Goal: Task Accomplishment & Management: Complete application form

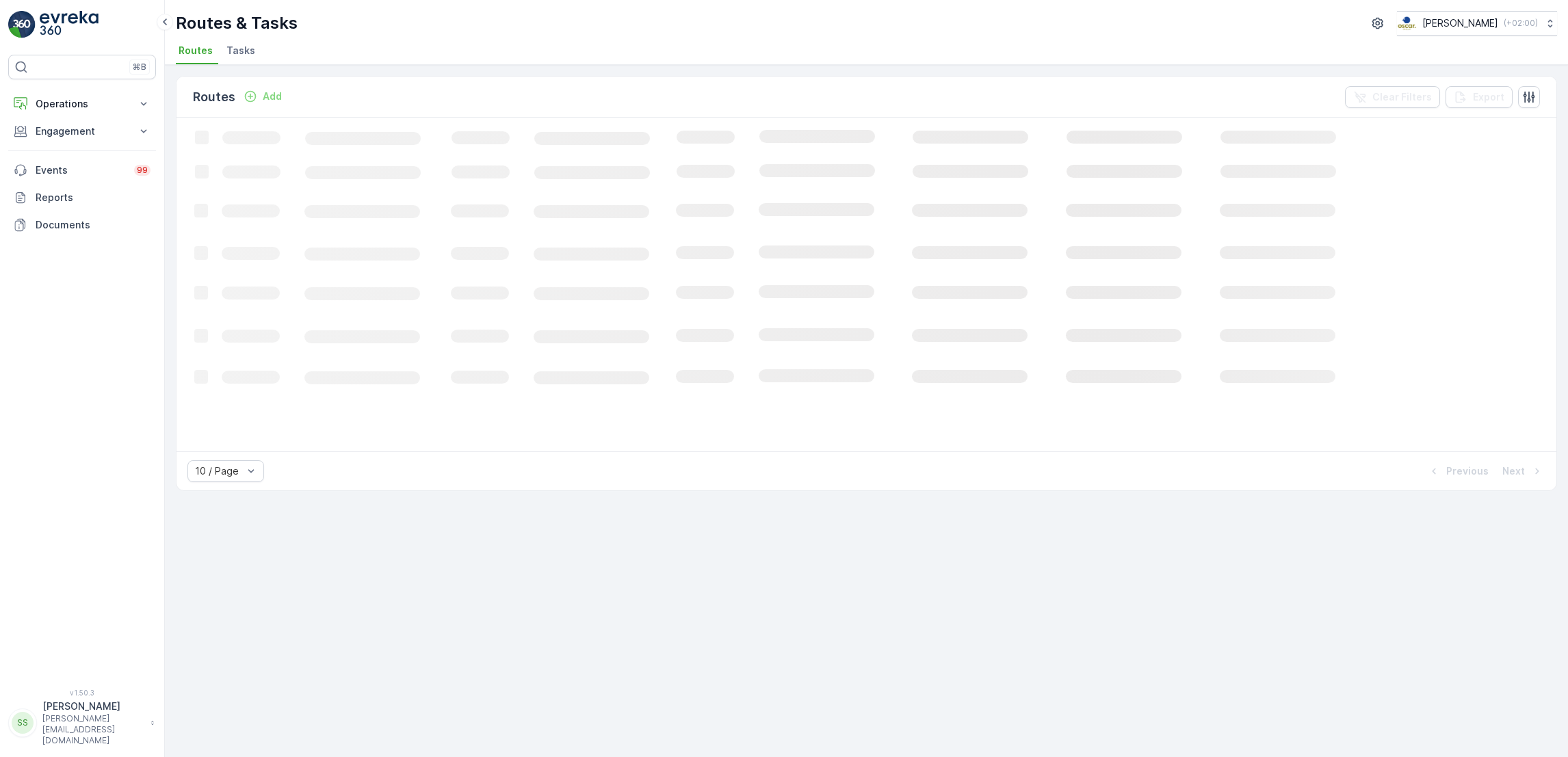
click at [245, 58] on li "Tasks" at bounding box center [242, 52] width 37 height 23
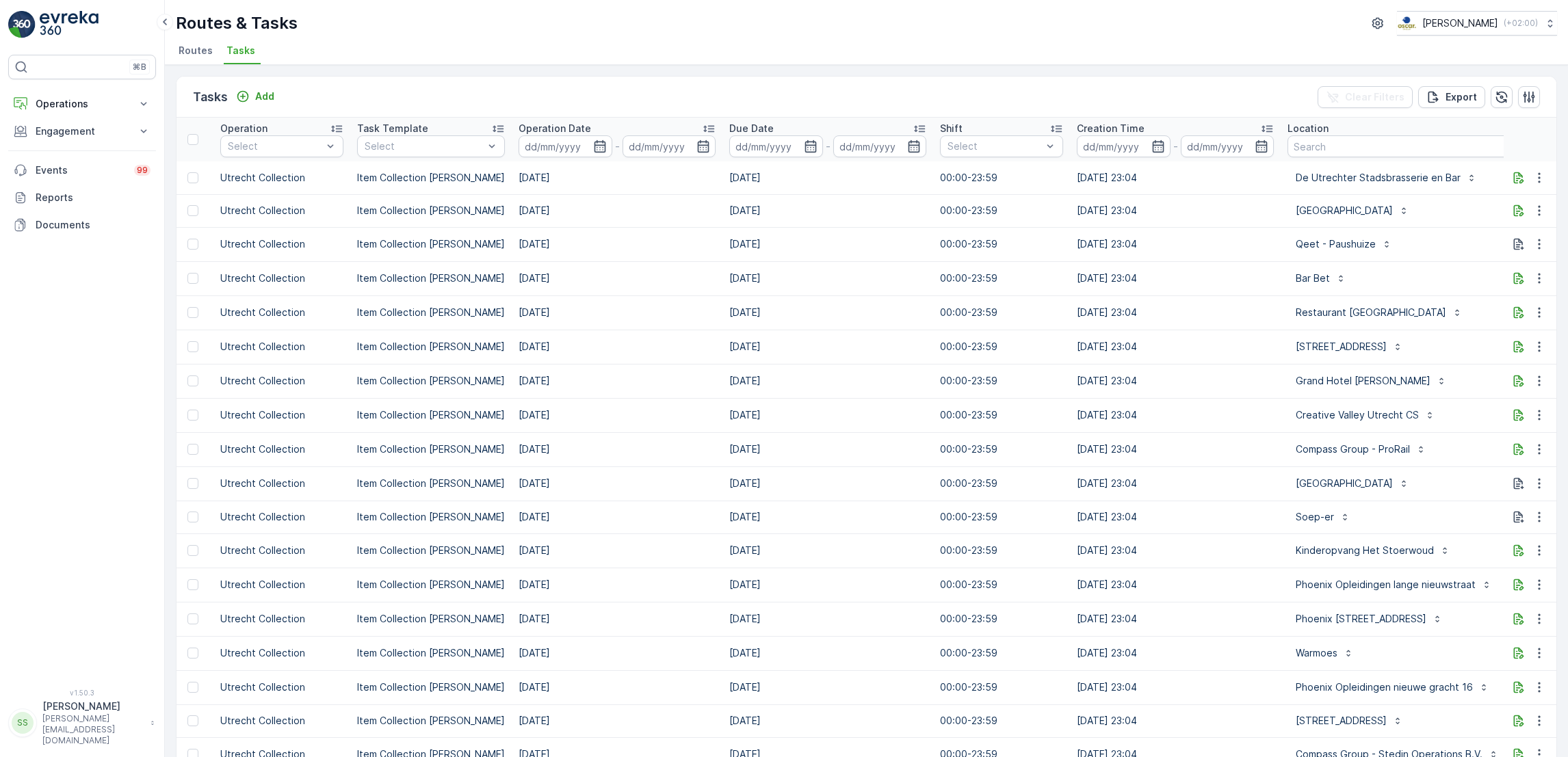
scroll to position [0, 412]
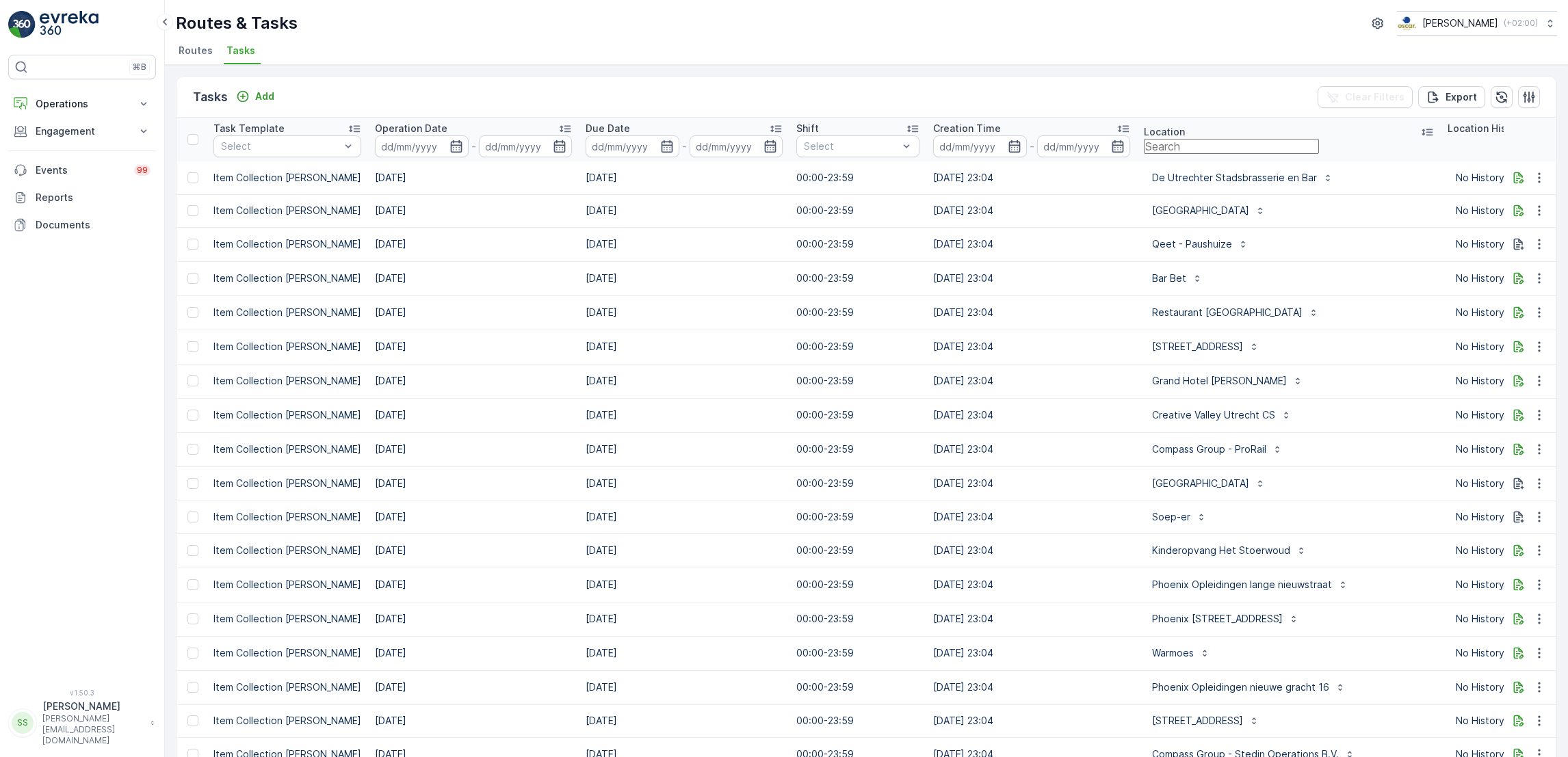
click at [1163, 151] on input "text" at bounding box center [1231, 146] width 175 height 15
type input "ekko"
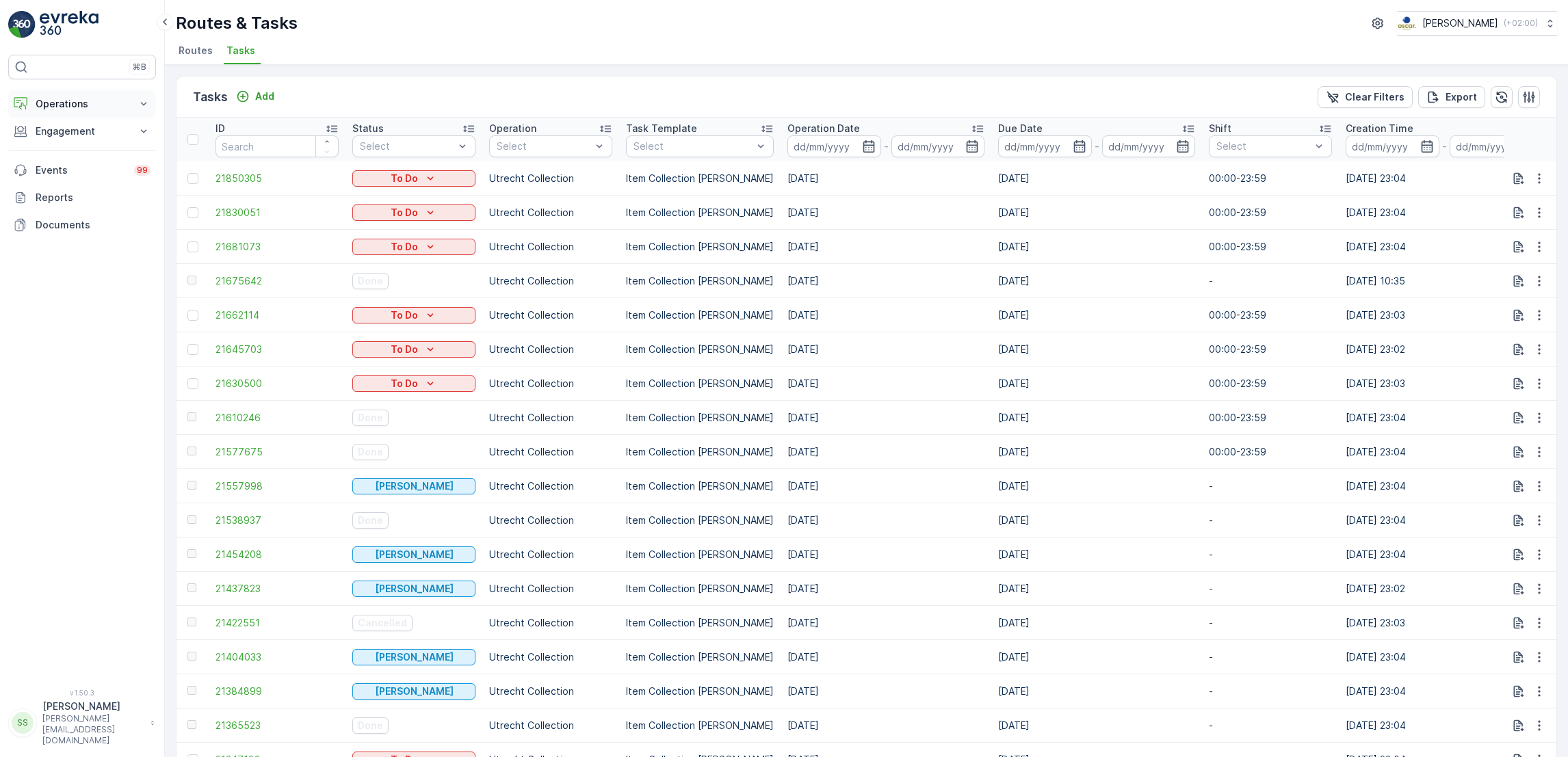
click at [65, 102] on p "Operations" at bounding box center [82, 104] width 93 height 14
click at [71, 156] on link "Routes & Tasks" at bounding box center [93, 165] width 126 height 19
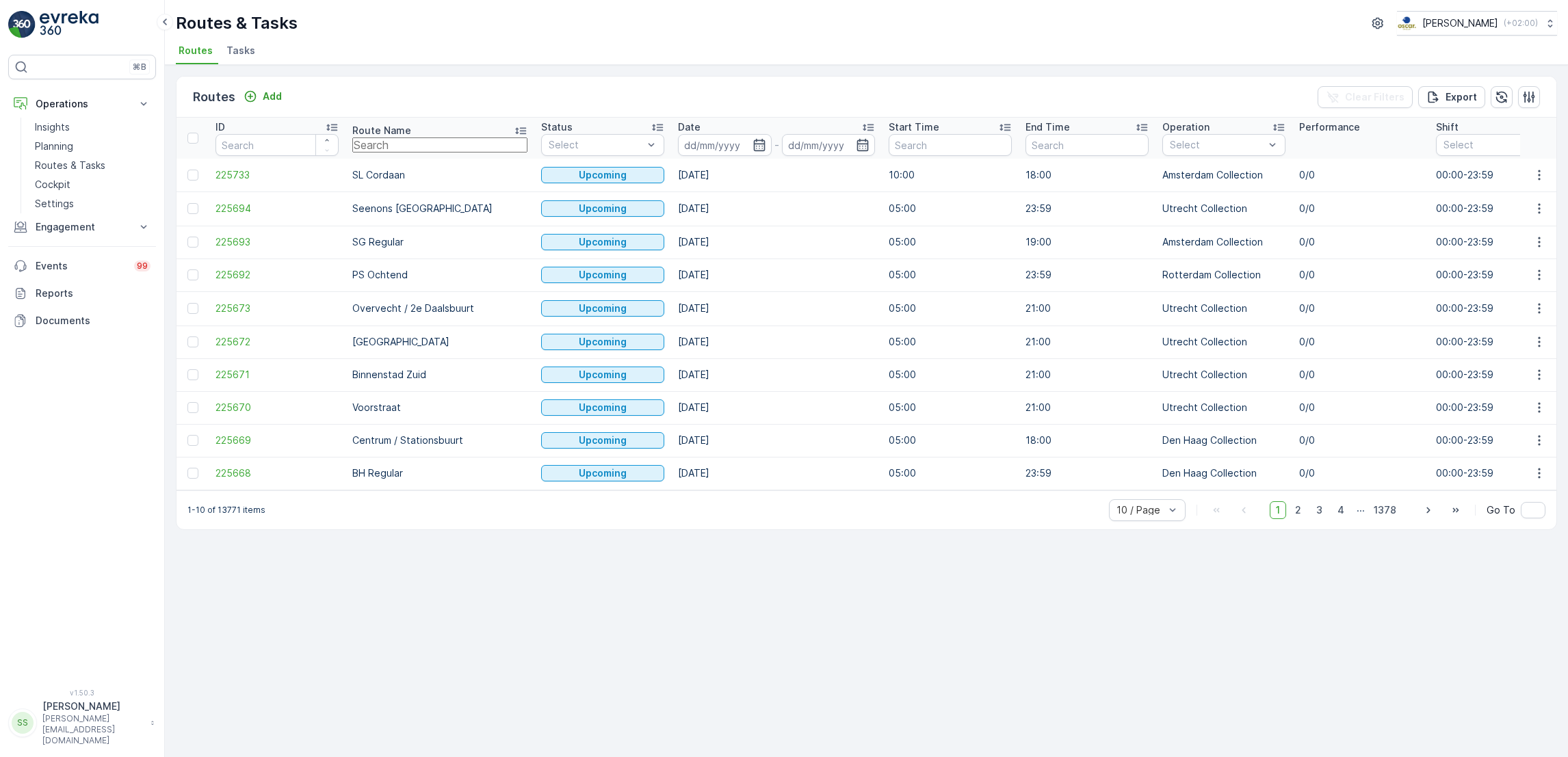
click at [382, 140] on input "text" at bounding box center [439, 145] width 175 height 15
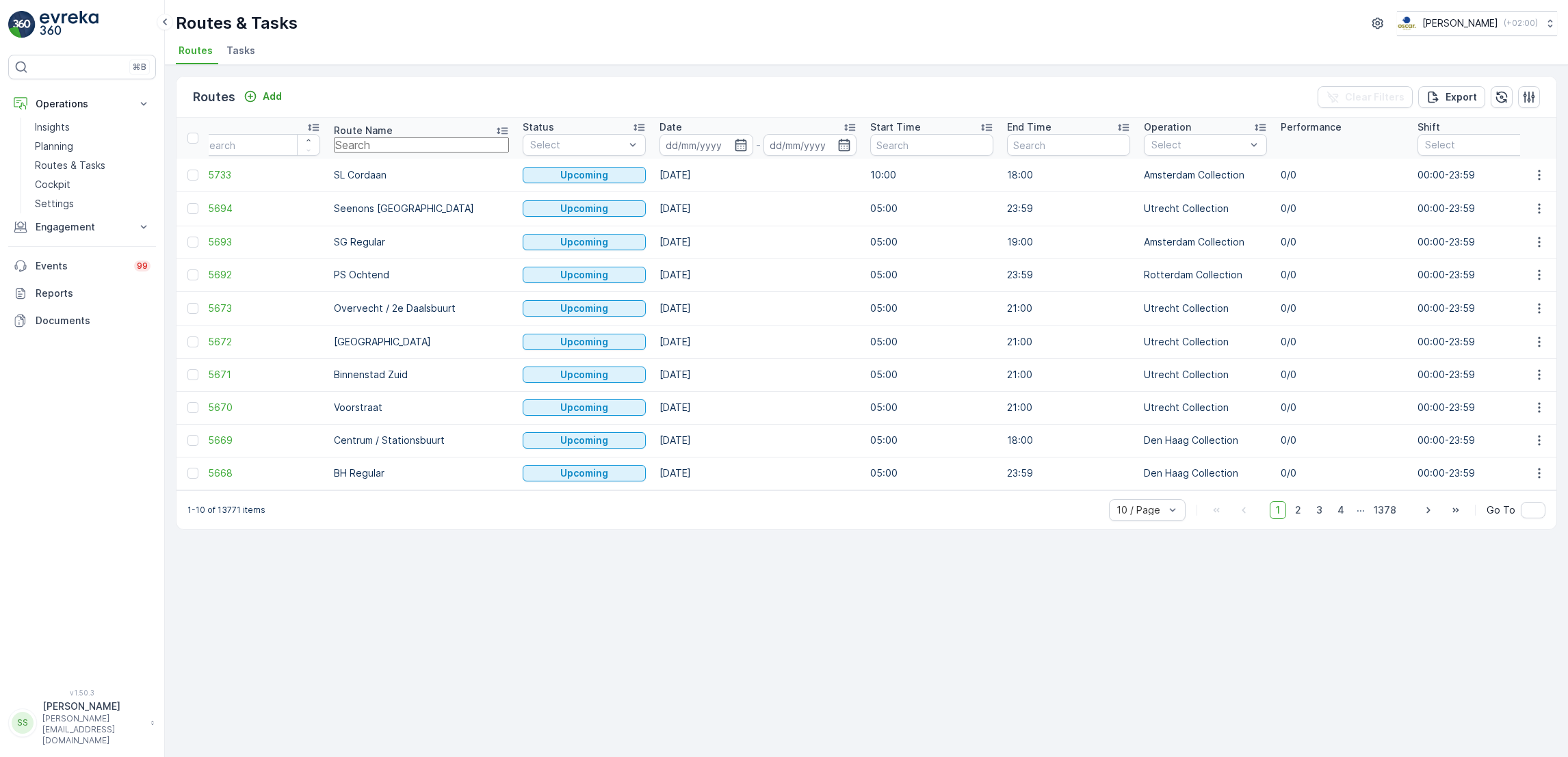
scroll to position [0, 13]
type input "lom"
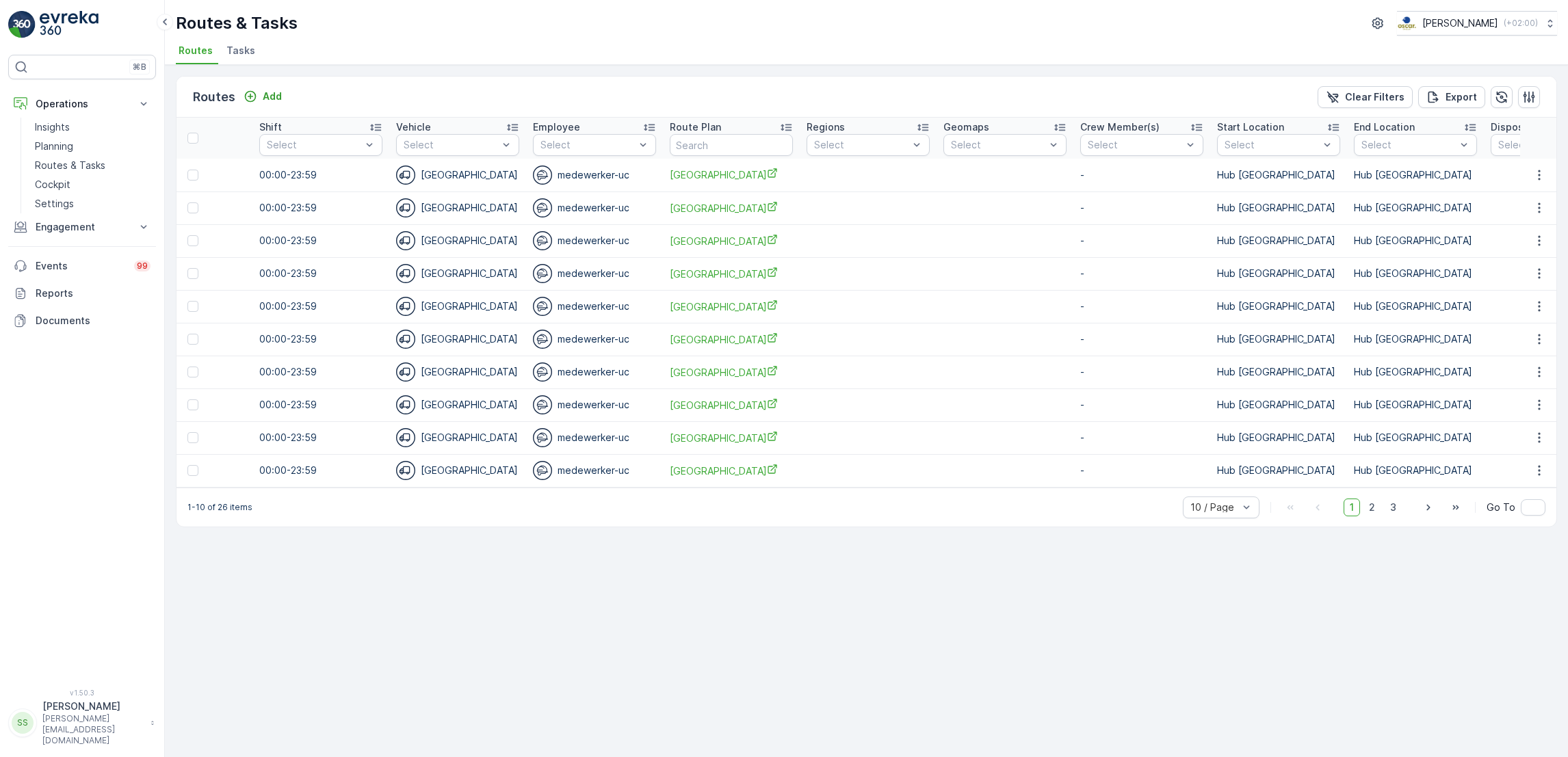
scroll to position [0, 1362]
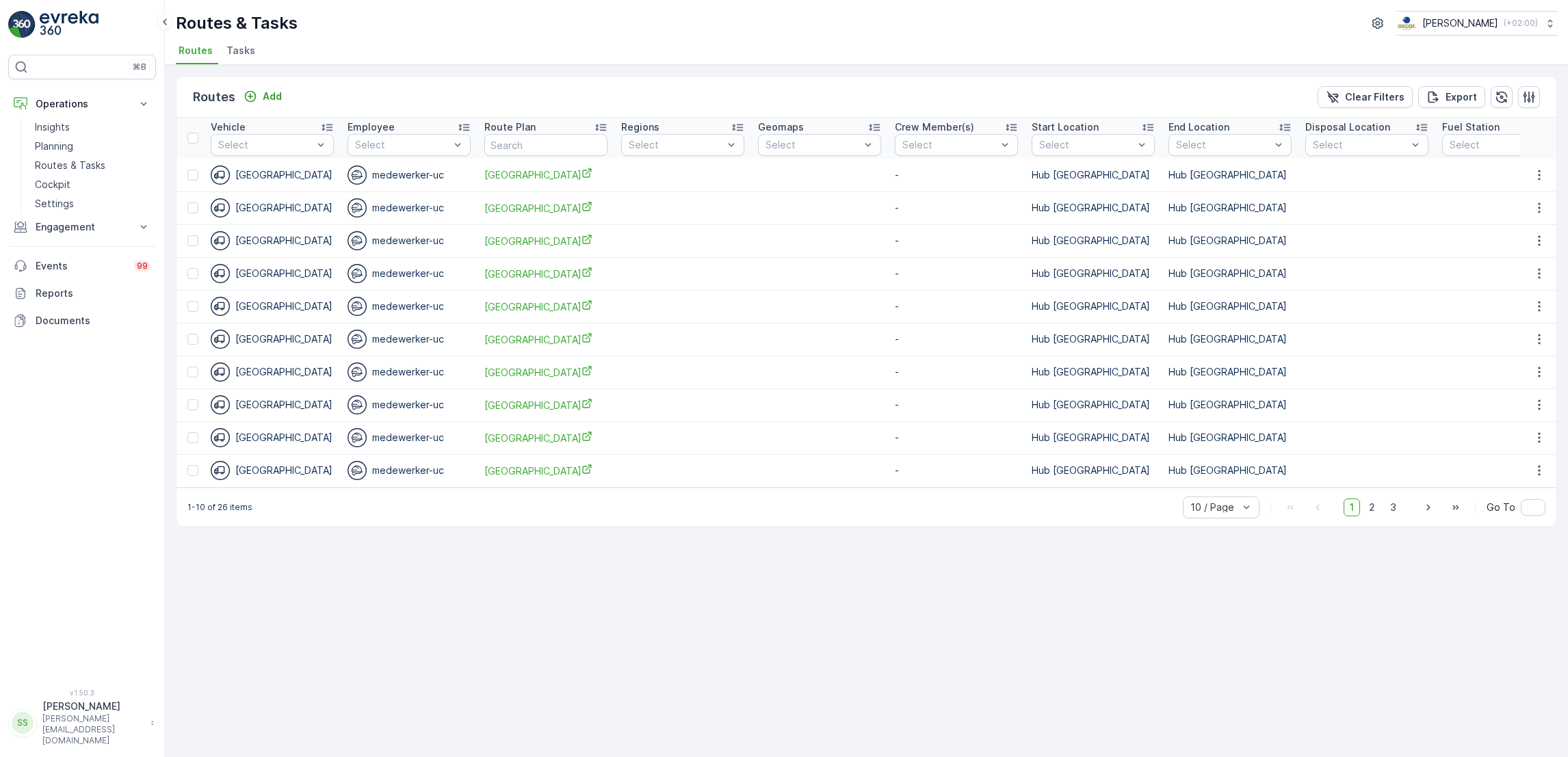
click at [230, 45] on span "Tasks" at bounding box center [241, 51] width 29 height 14
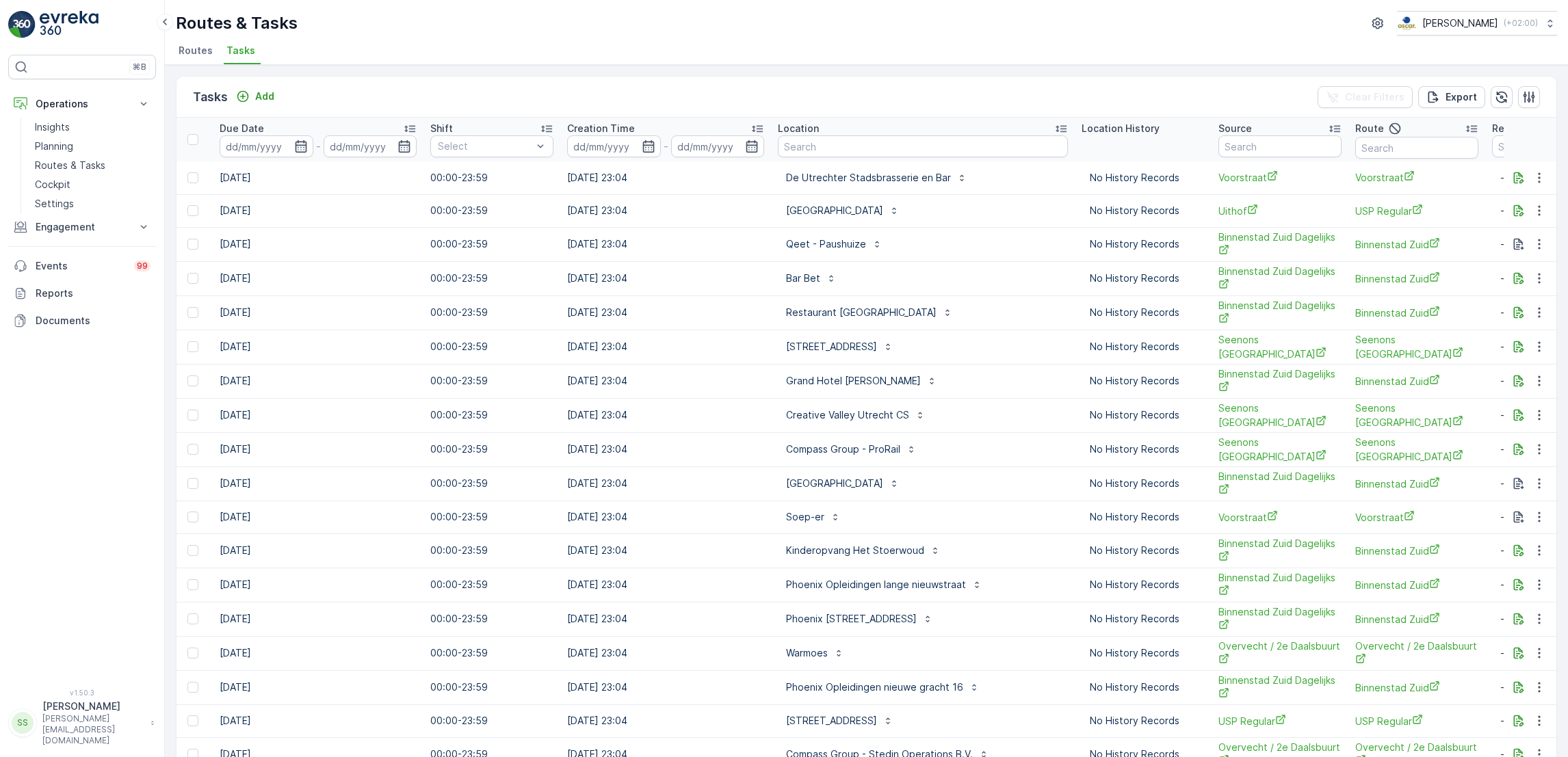
scroll to position [0, 780]
click at [951, 143] on input "text" at bounding box center [863, 146] width 175 height 15
type input "stadspla"
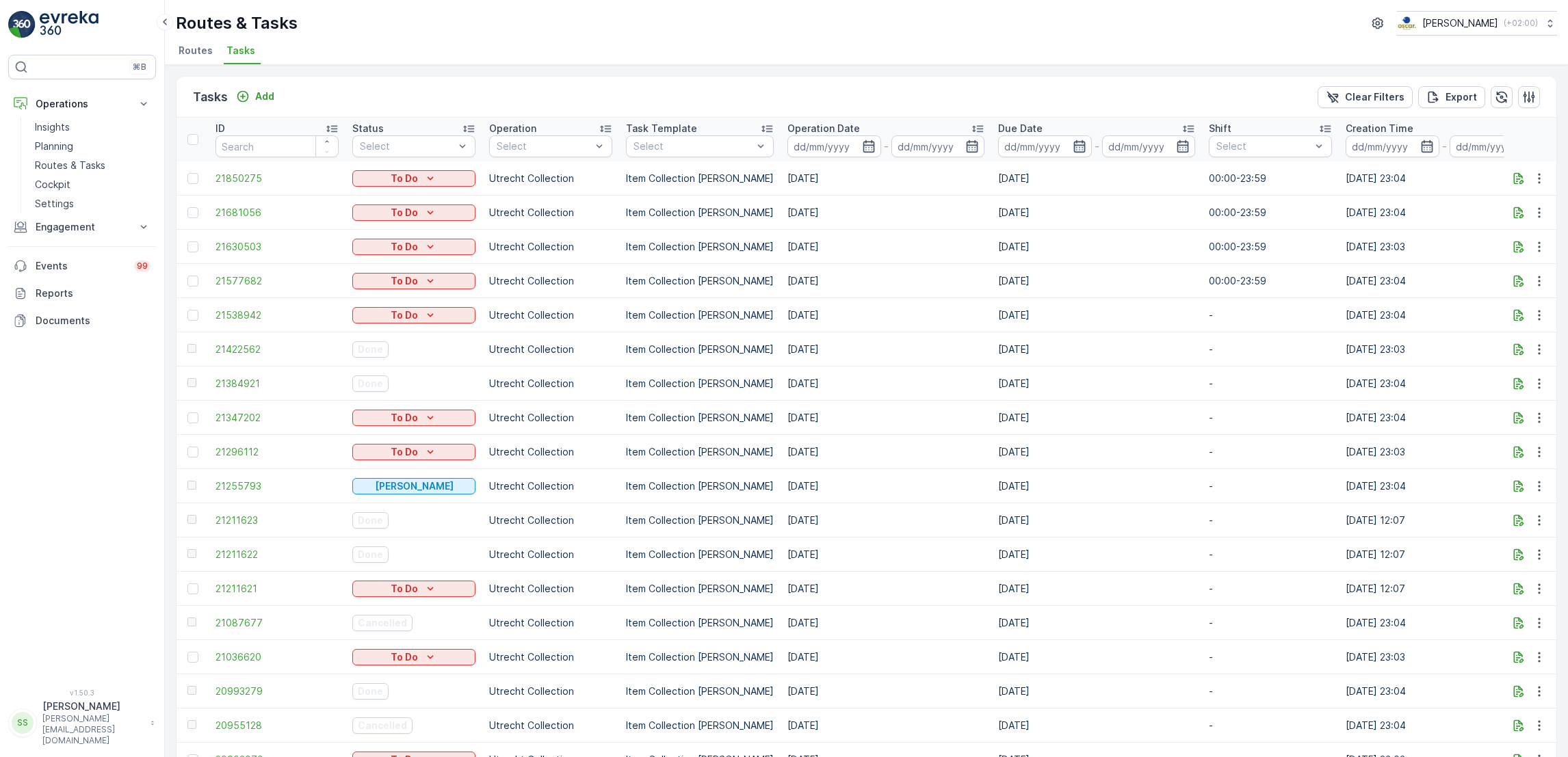
click at [1073, 145] on icon "button" at bounding box center [1078, 146] width 12 height 12
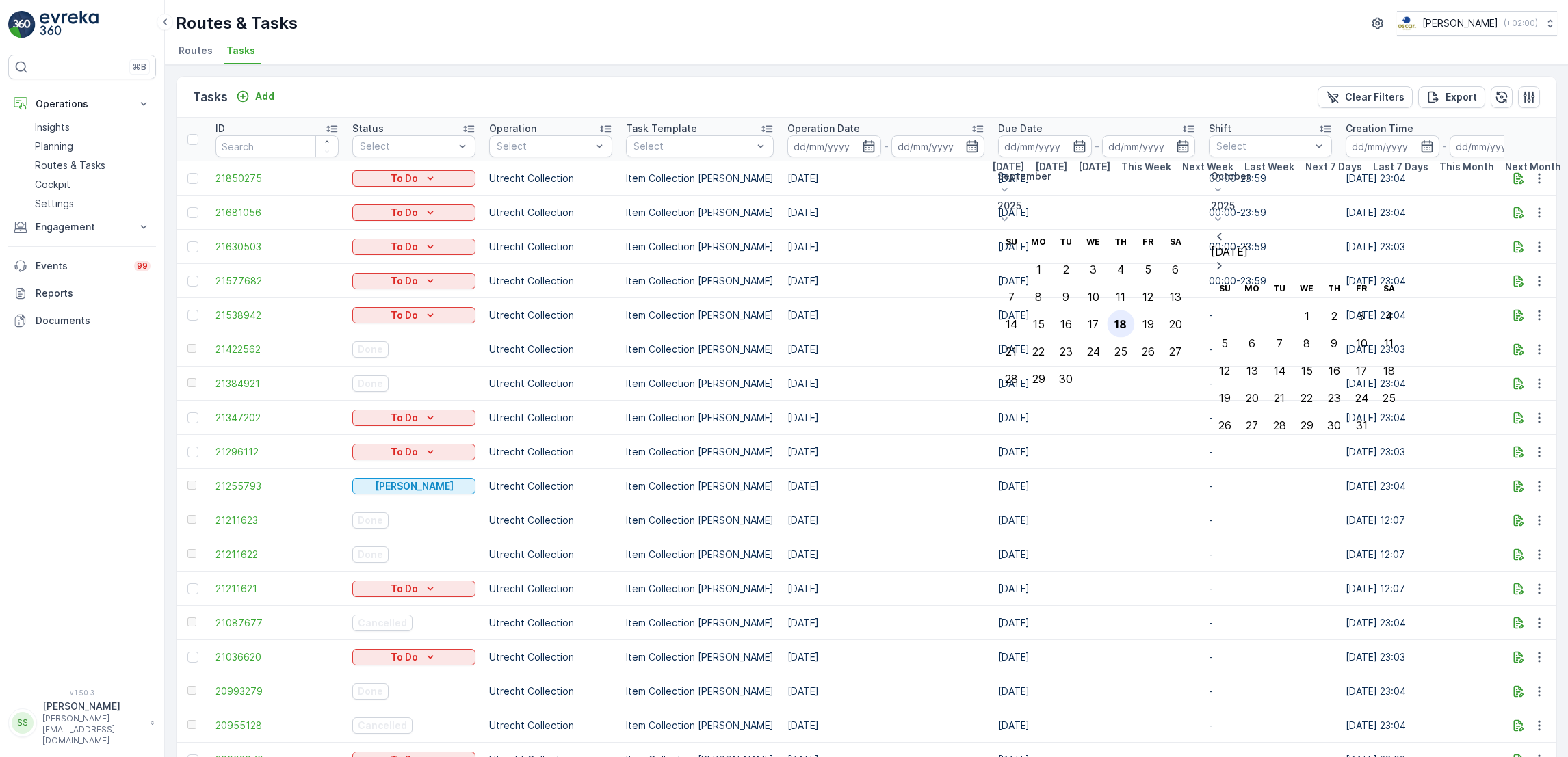
click at [1127, 318] on div "18" at bounding box center [1121, 325] width 12 height 12
type input "[DATE]"
click at [1127, 318] on div "18" at bounding box center [1121, 325] width 12 height 12
type input "[DATE]"
click at [1127, 318] on div "18" at bounding box center [1121, 325] width 12 height 12
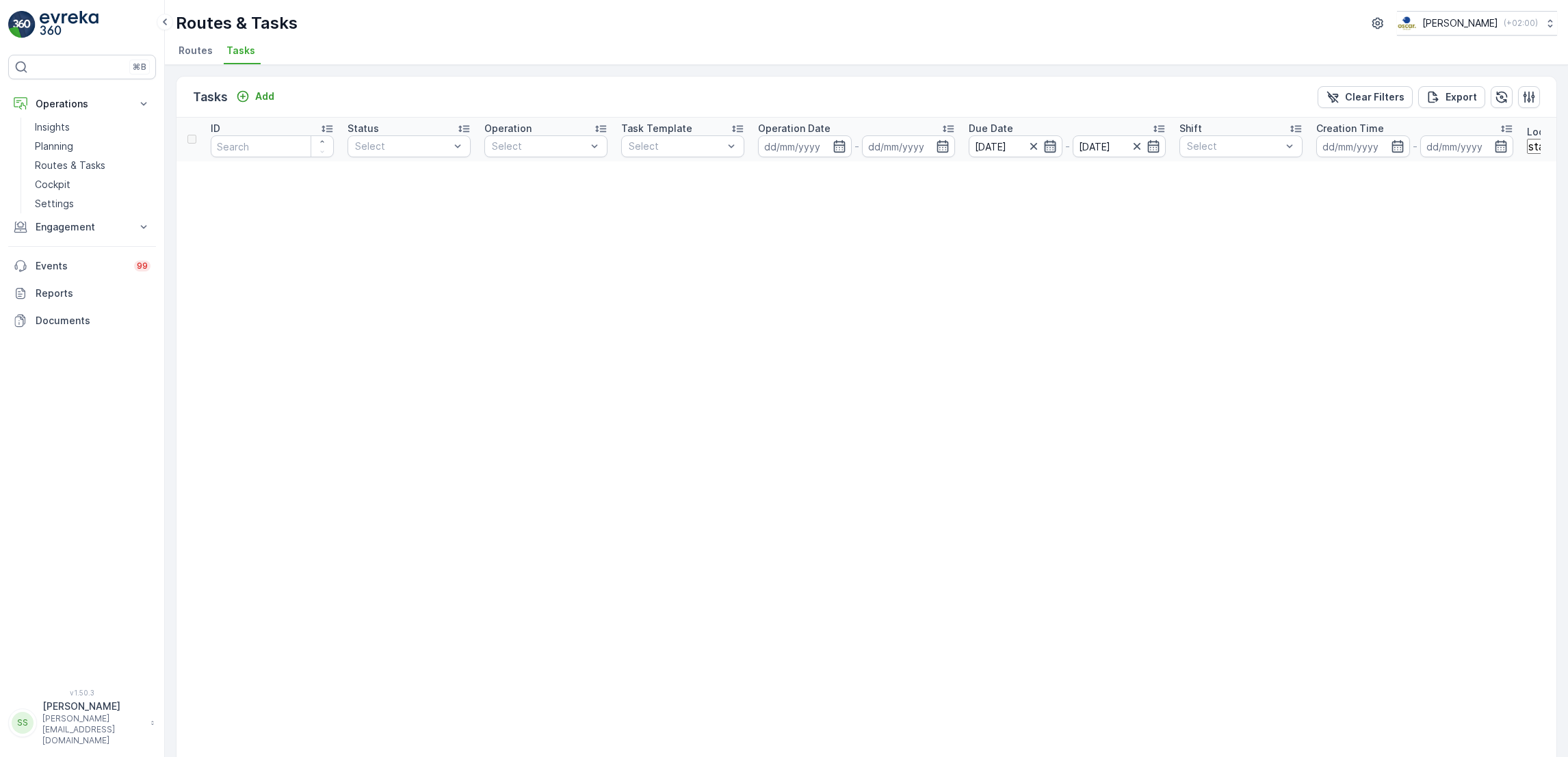
click at [1057, 143] on icon "button" at bounding box center [1050, 146] width 14 height 14
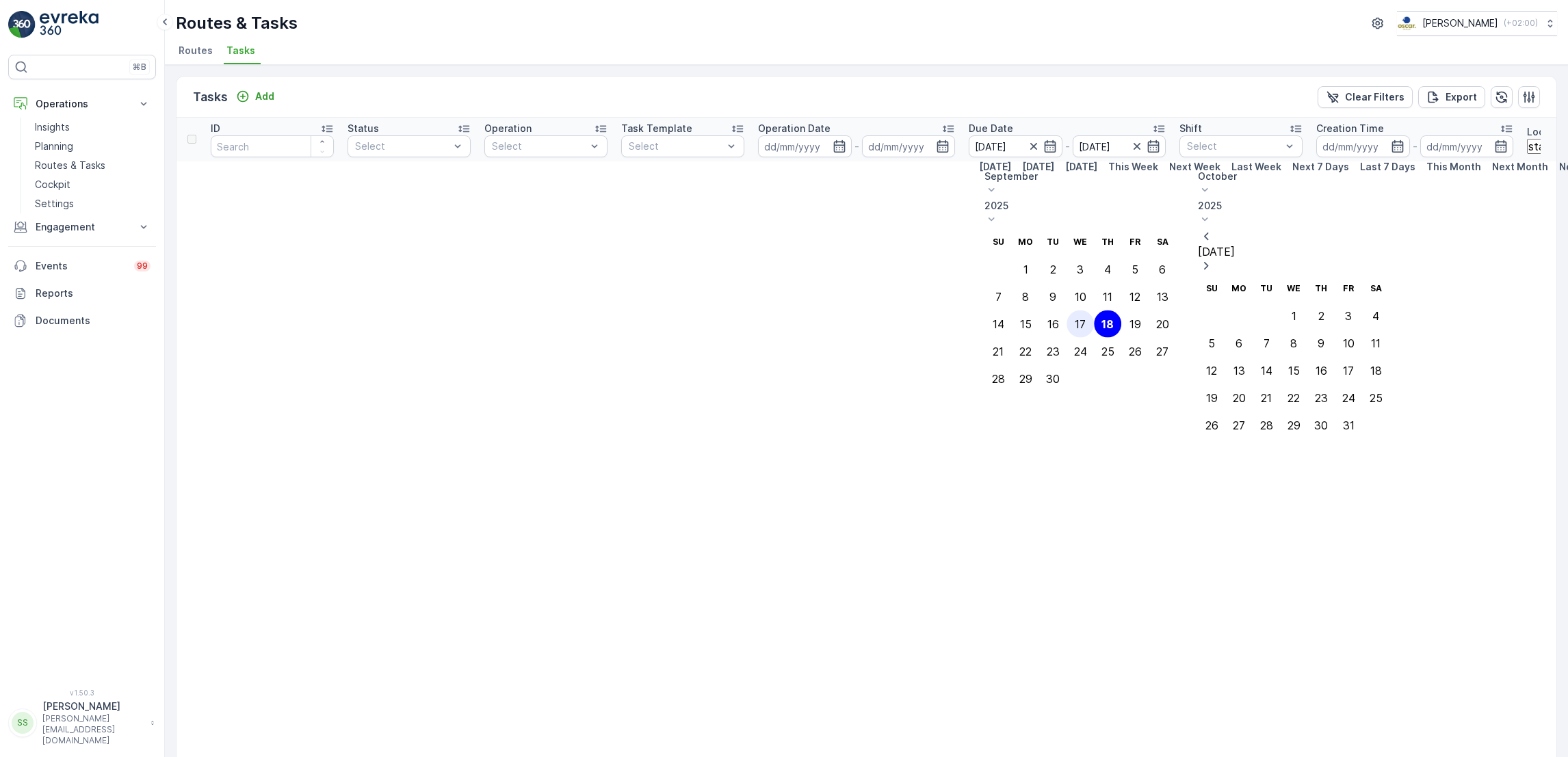
click at [1085, 318] on div "17" at bounding box center [1080, 325] width 11 height 12
type input "[DATE]"
click at [1085, 318] on div "17" at bounding box center [1080, 325] width 11 height 12
type input "[DATE]"
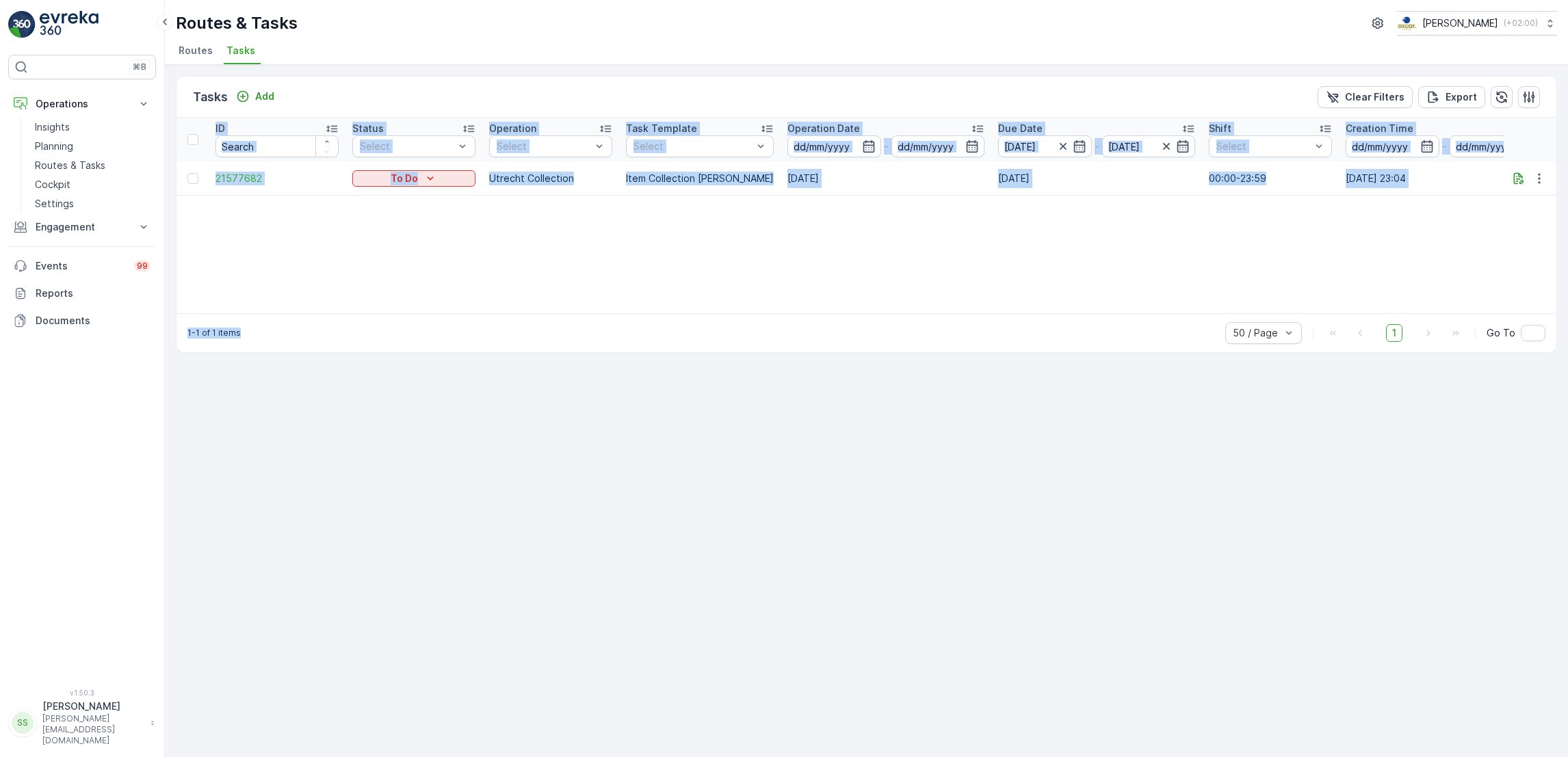
click at [719, 230] on div "ID Status Select Operation Select Task Template Select Operation Date - Due Dat…" at bounding box center [866, 216] width 1380 height 196
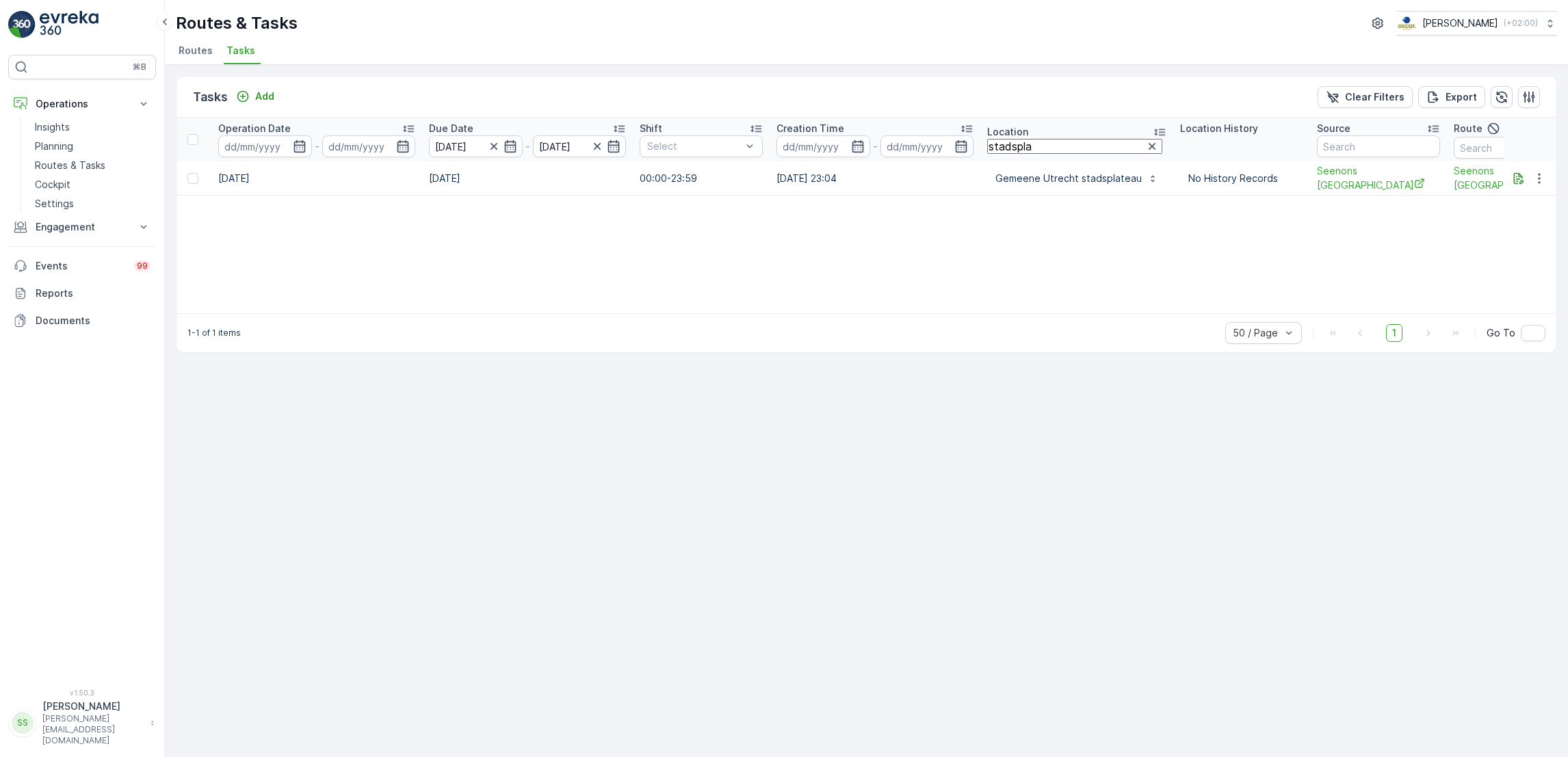
scroll to position [0, 769]
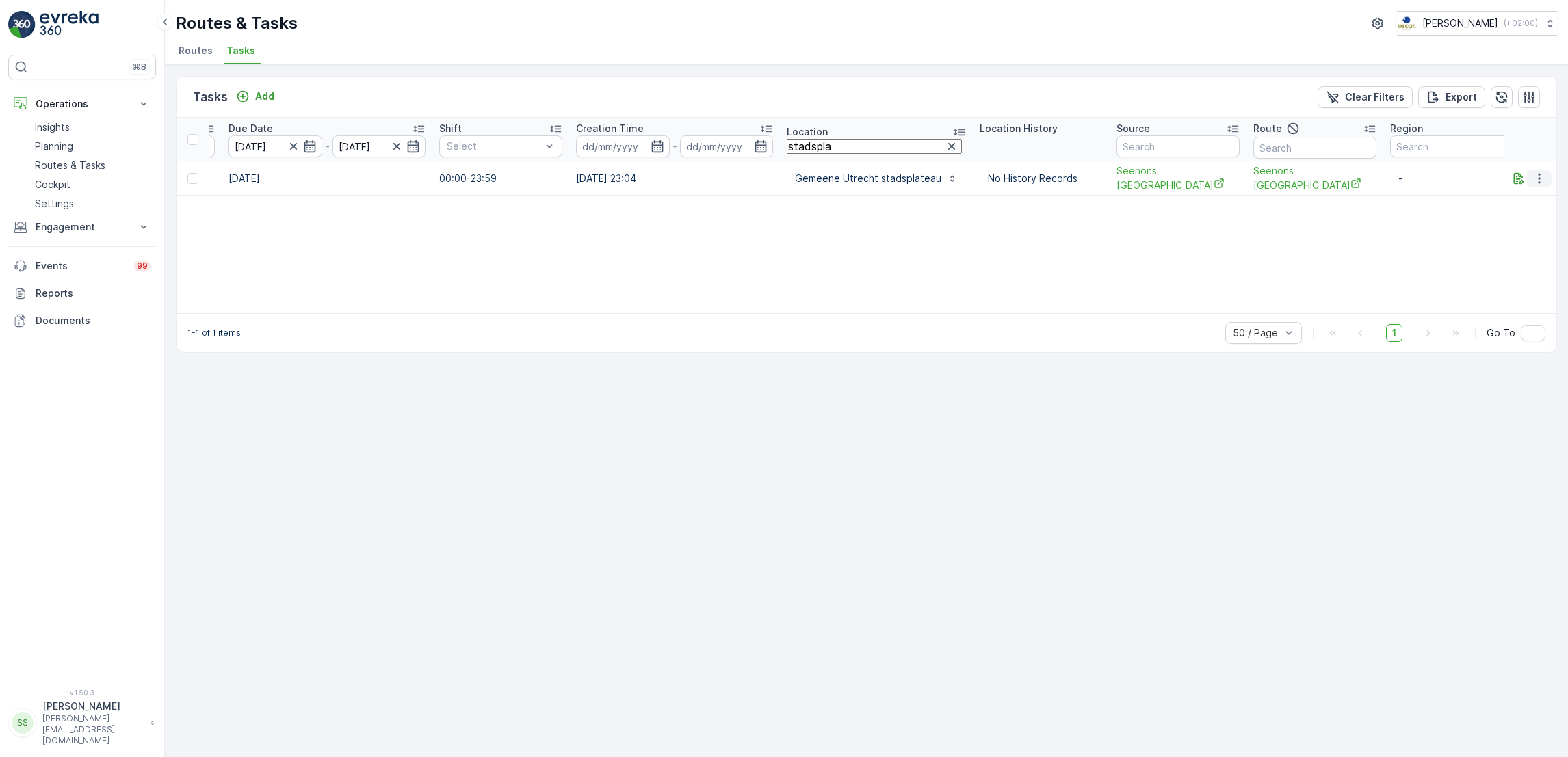
click at [1537, 180] on icon "button" at bounding box center [1539, 179] width 14 height 14
click at [1529, 236] on span "Change Route" at bounding box center [1512, 243] width 66 height 14
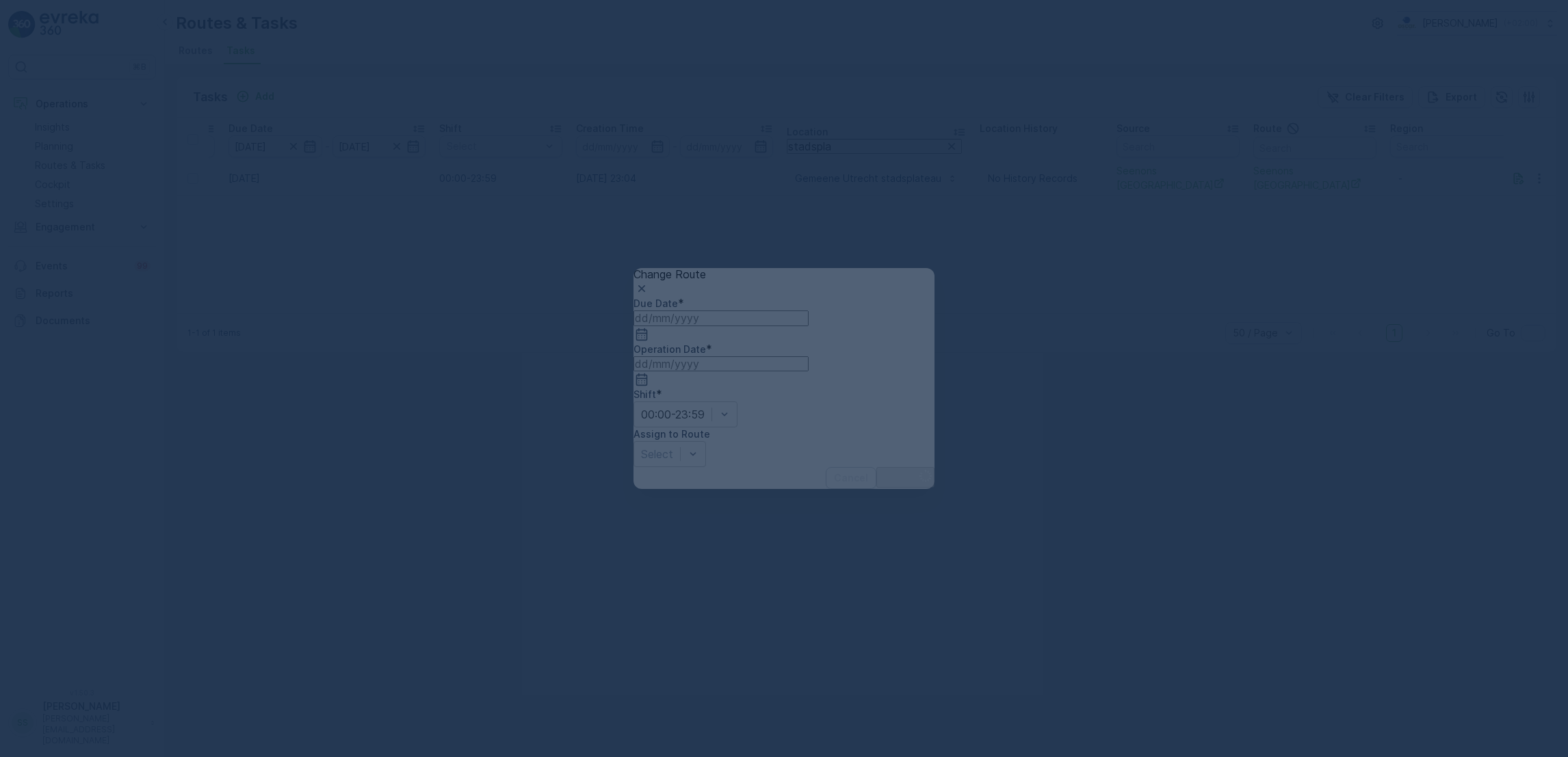
type input "[DATE]"
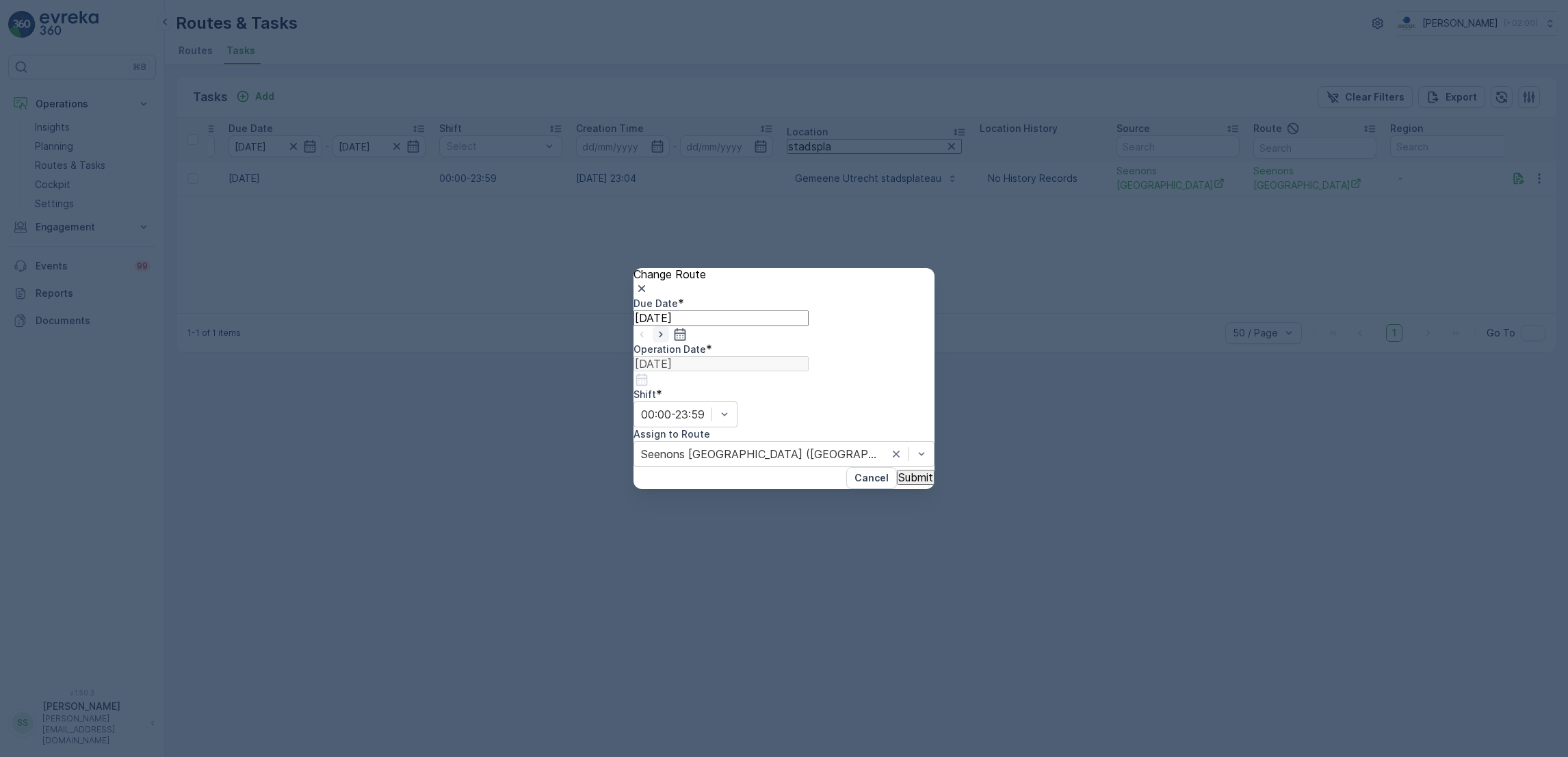
click at [668, 341] on icon "button" at bounding box center [661, 335] width 14 height 14
type input "[DATE]"
click at [648, 373] on icon "button" at bounding box center [642, 380] width 14 height 14
click at [917, 580] on div "18" at bounding box center [924, 586] width 12 height 12
type input "[DATE]"
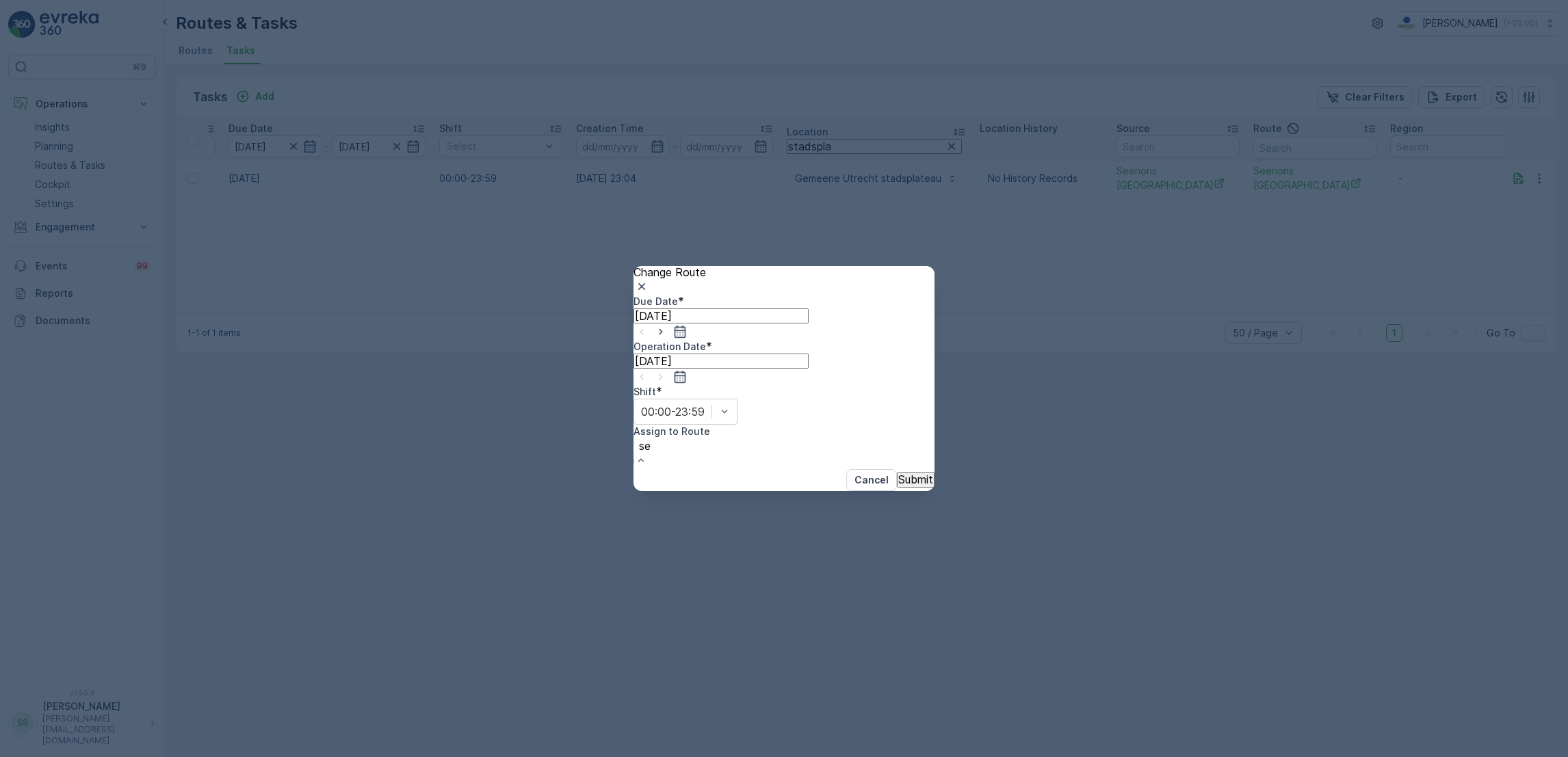
type input "s"
click at [648, 283] on icon "button" at bounding box center [642, 289] width 14 height 14
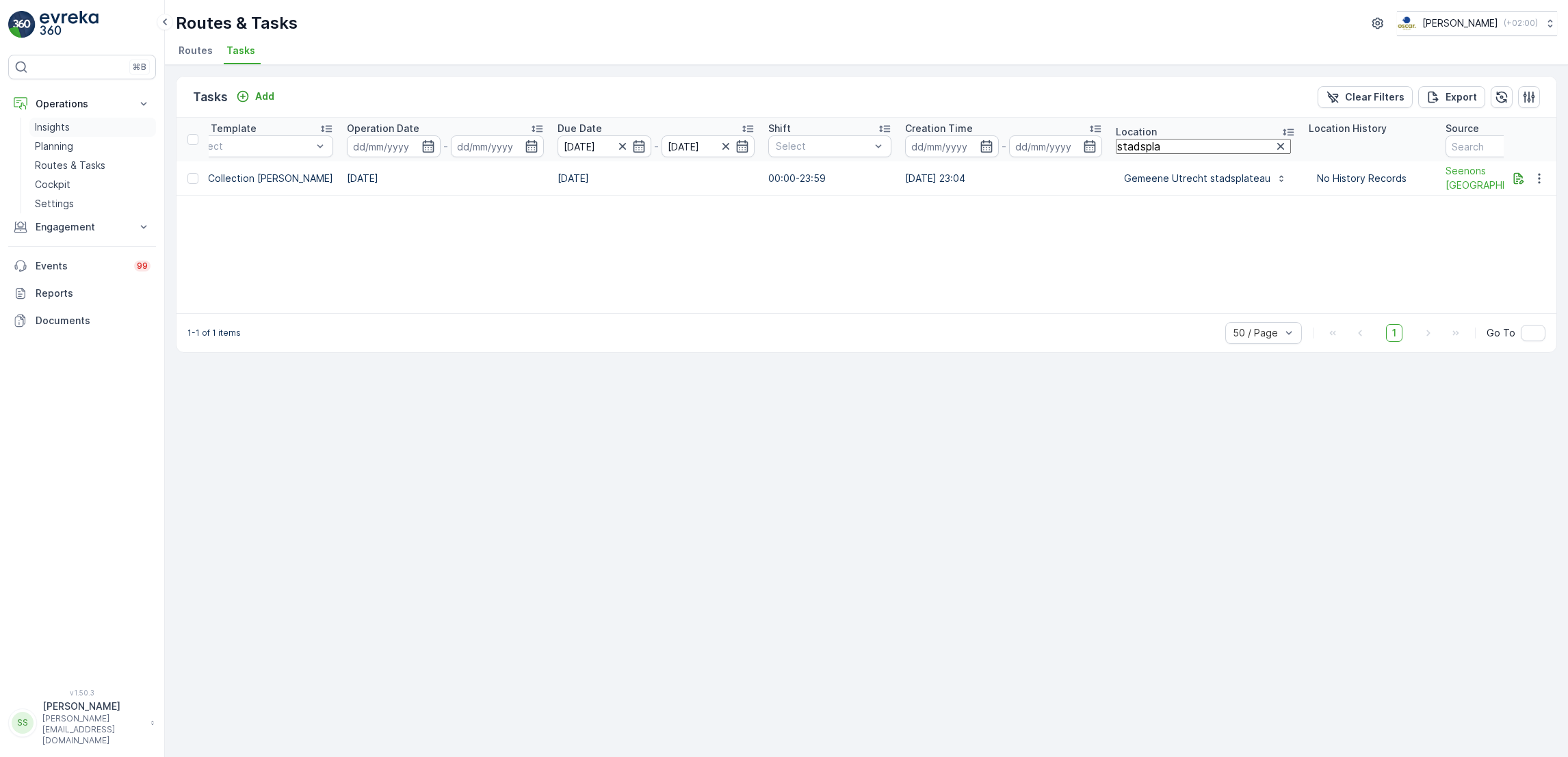
scroll to position [0, 395]
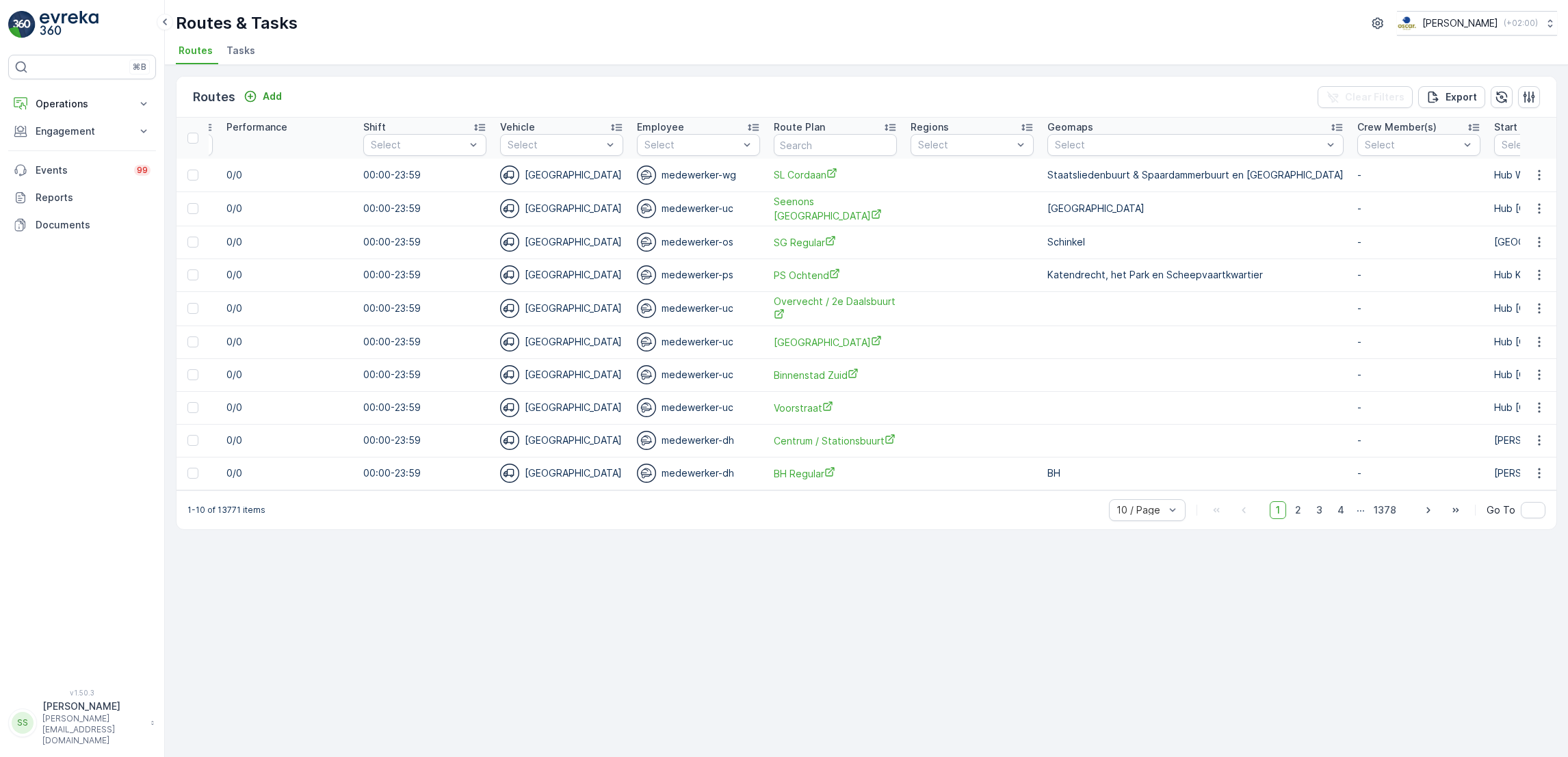
scroll to position [0, 1009]
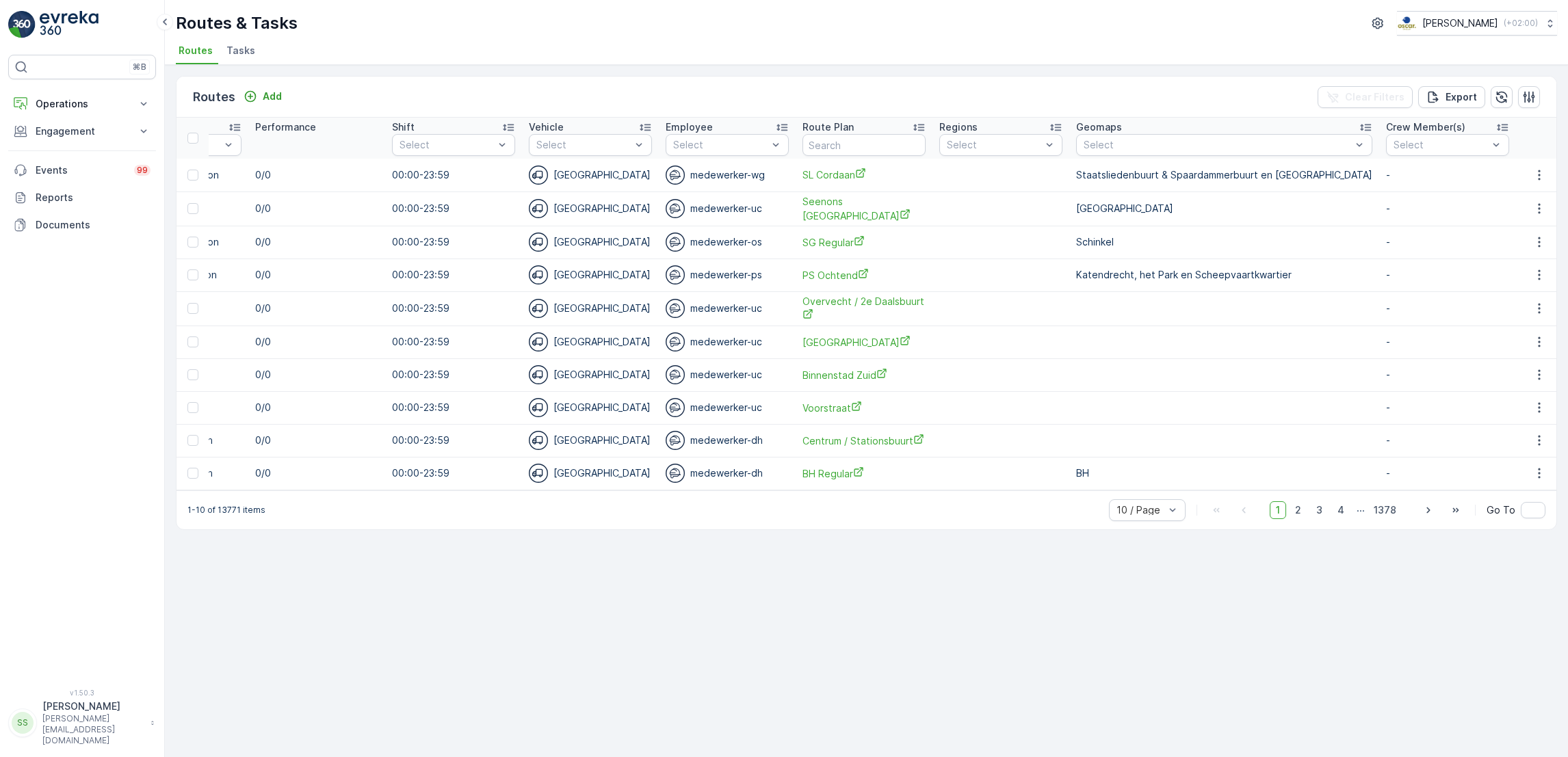
click at [237, 45] on span "Tasks" at bounding box center [241, 51] width 29 height 14
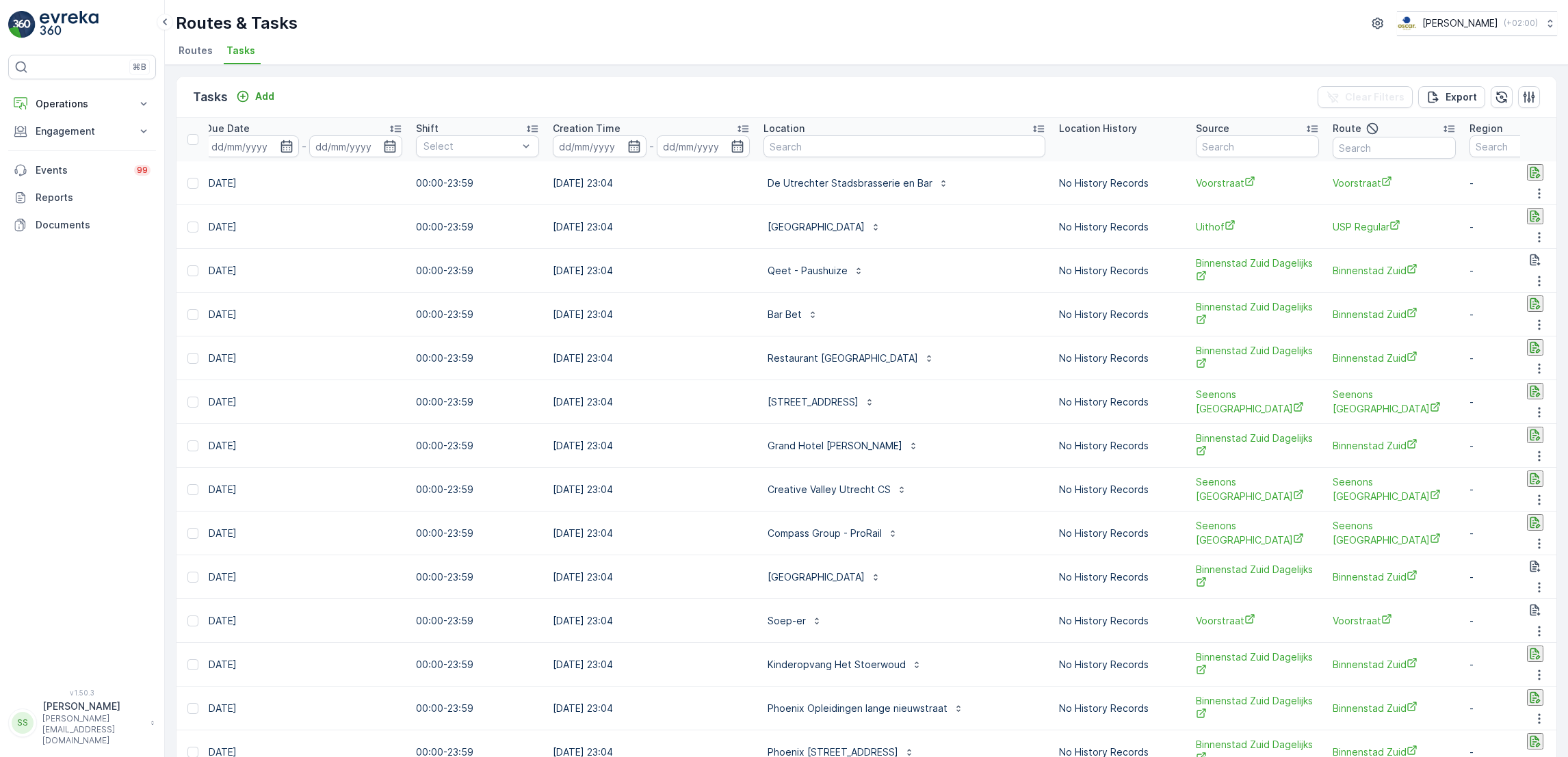
scroll to position [0, 795]
click at [819, 149] on input "text" at bounding box center [849, 146] width 175 height 15
click at [860, 152] on input "text" at bounding box center [849, 146] width 175 height 15
type input "stadsplat"
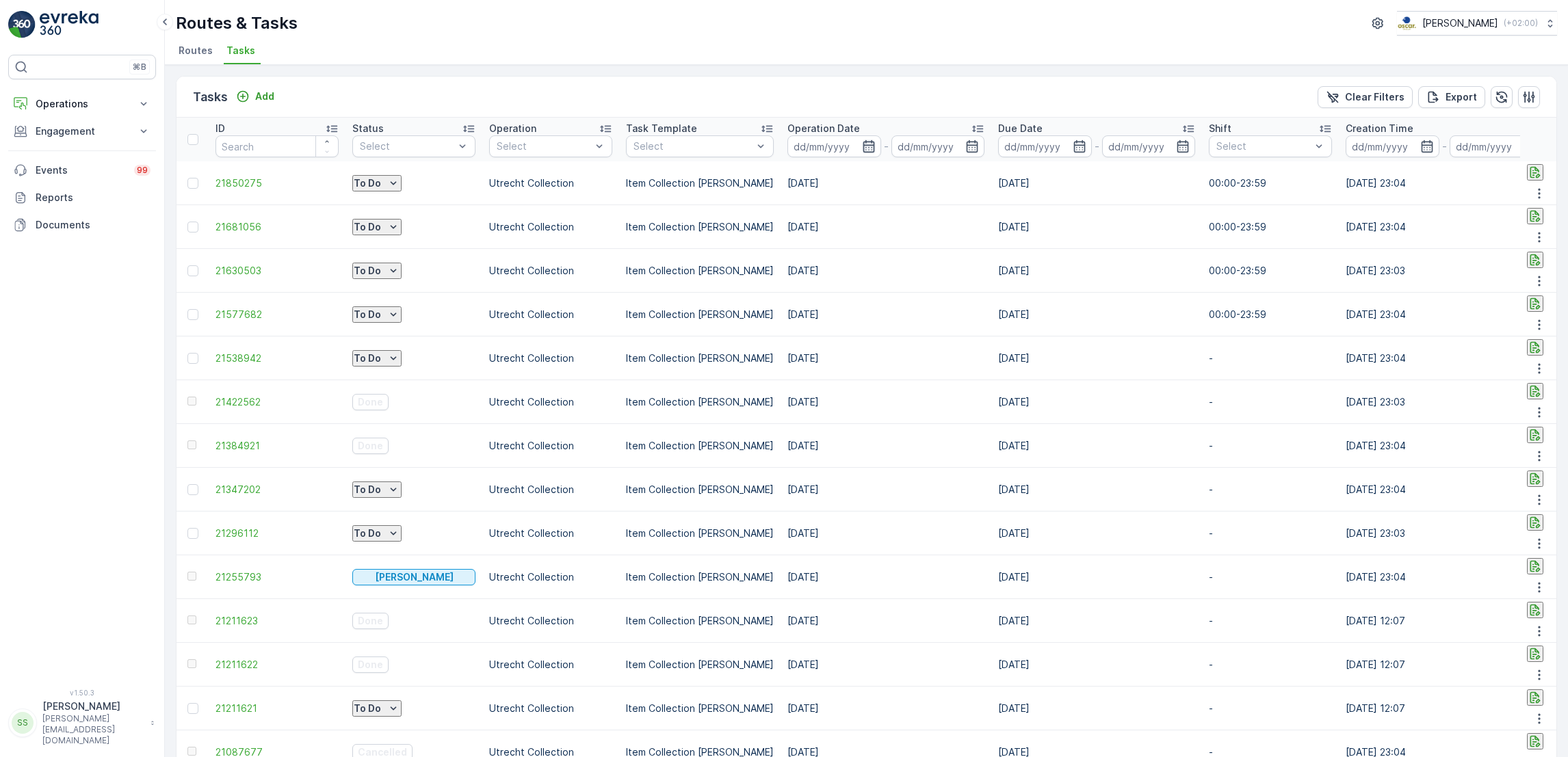
click at [863, 153] on icon "button" at bounding box center [869, 146] width 14 height 14
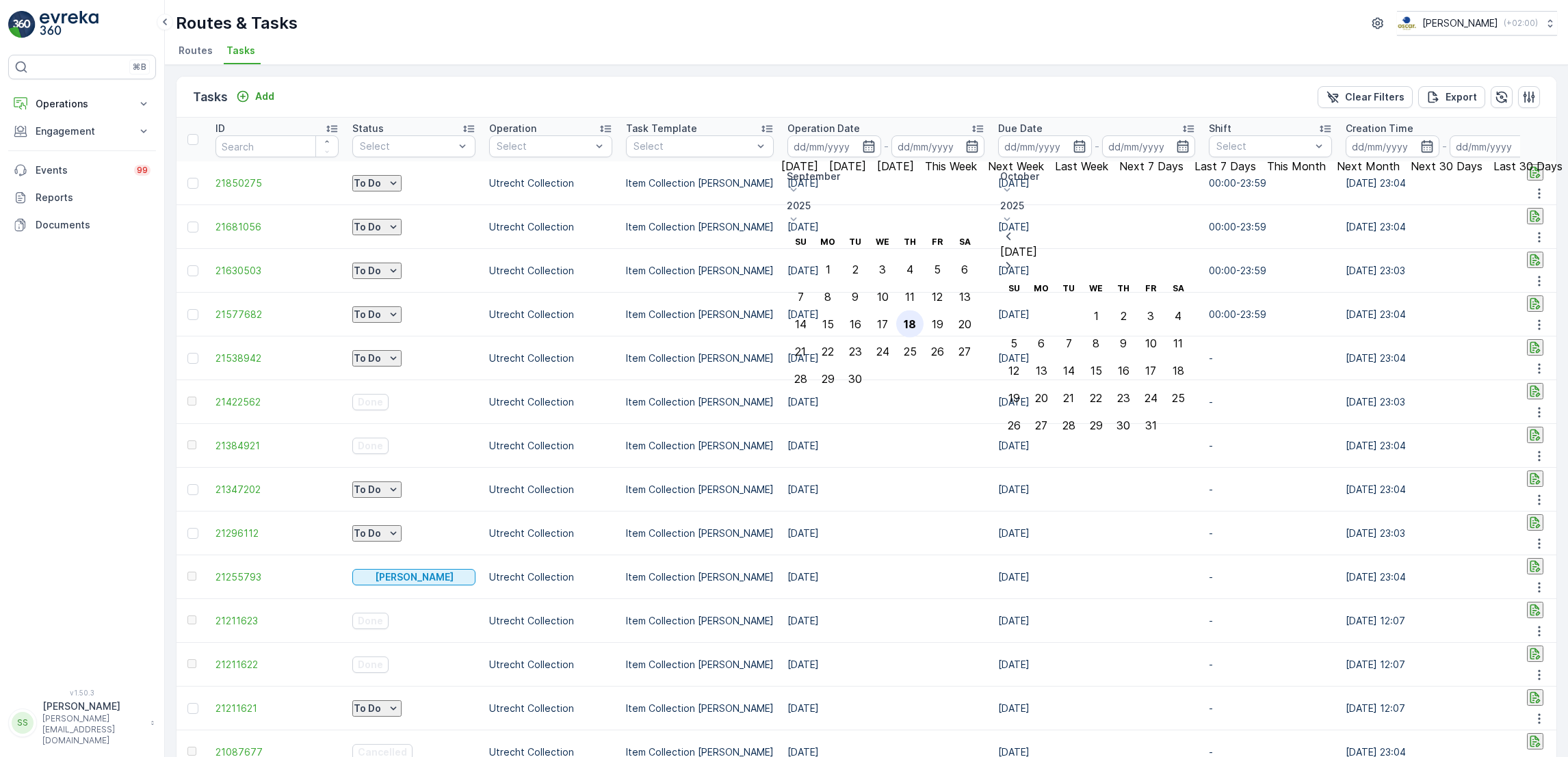
click at [916, 318] on div "18" at bounding box center [910, 325] width 12 height 12
type input "[DATE]"
click at [916, 318] on div "18" at bounding box center [910, 325] width 12 height 12
type input "[DATE]"
click at [916, 318] on div "18" at bounding box center [910, 325] width 12 height 12
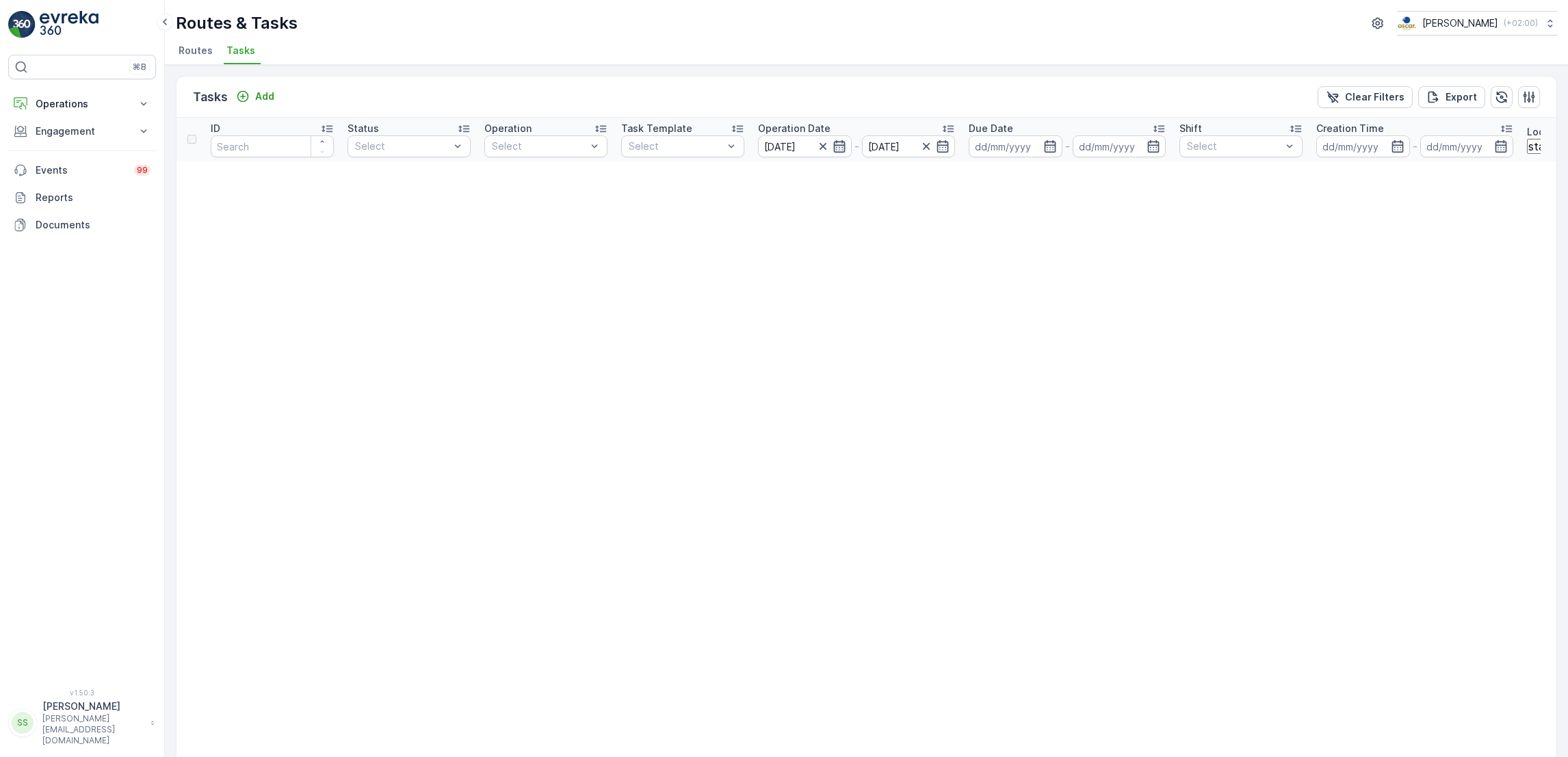
click at [843, 145] on icon "button" at bounding box center [839, 146] width 12 height 12
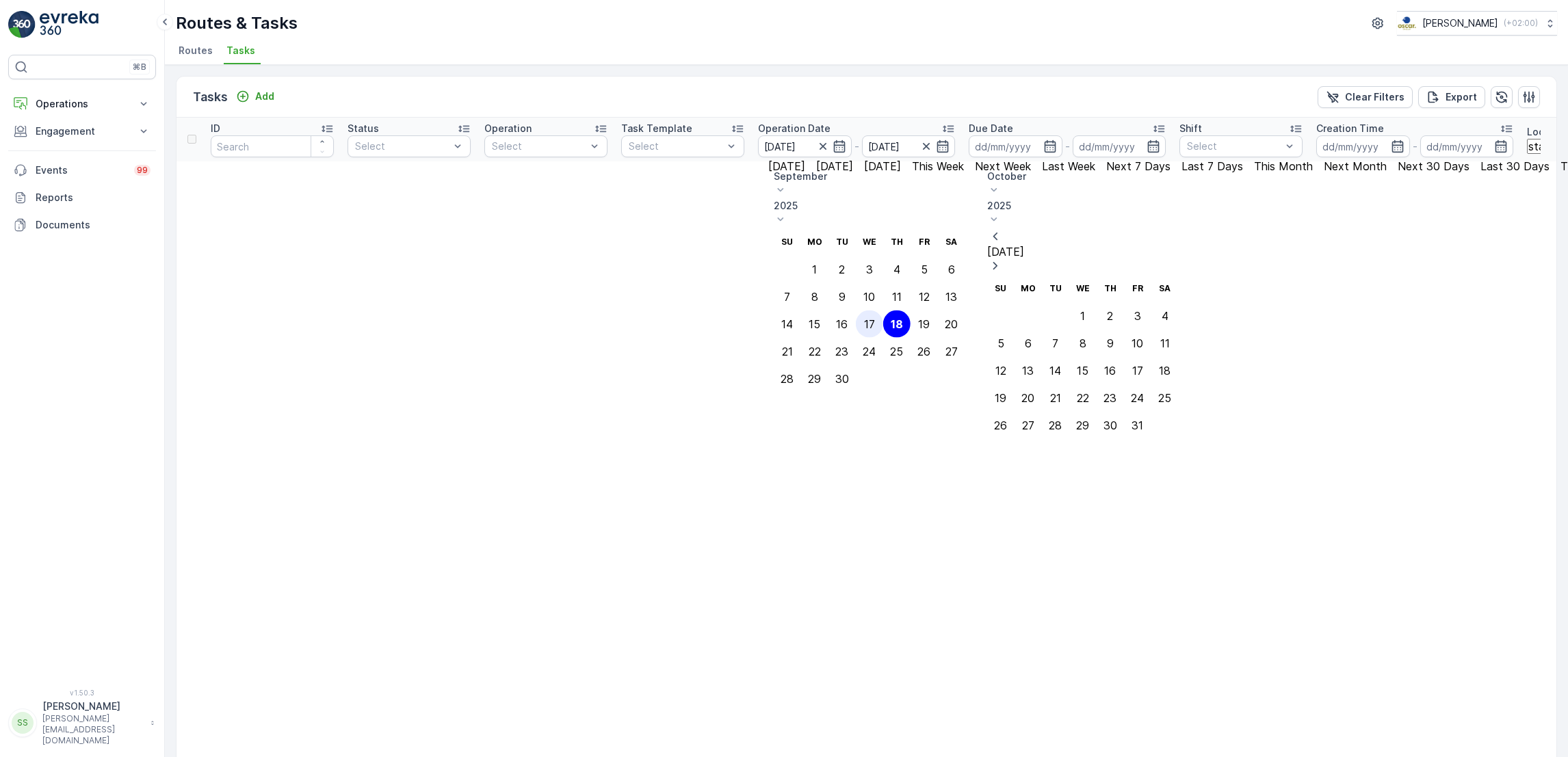
click at [875, 318] on div "17" at bounding box center [870, 325] width 11 height 12
type input "[DATE]"
click at [875, 318] on div "17" at bounding box center [870, 325] width 11 height 12
type input "[DATE]"
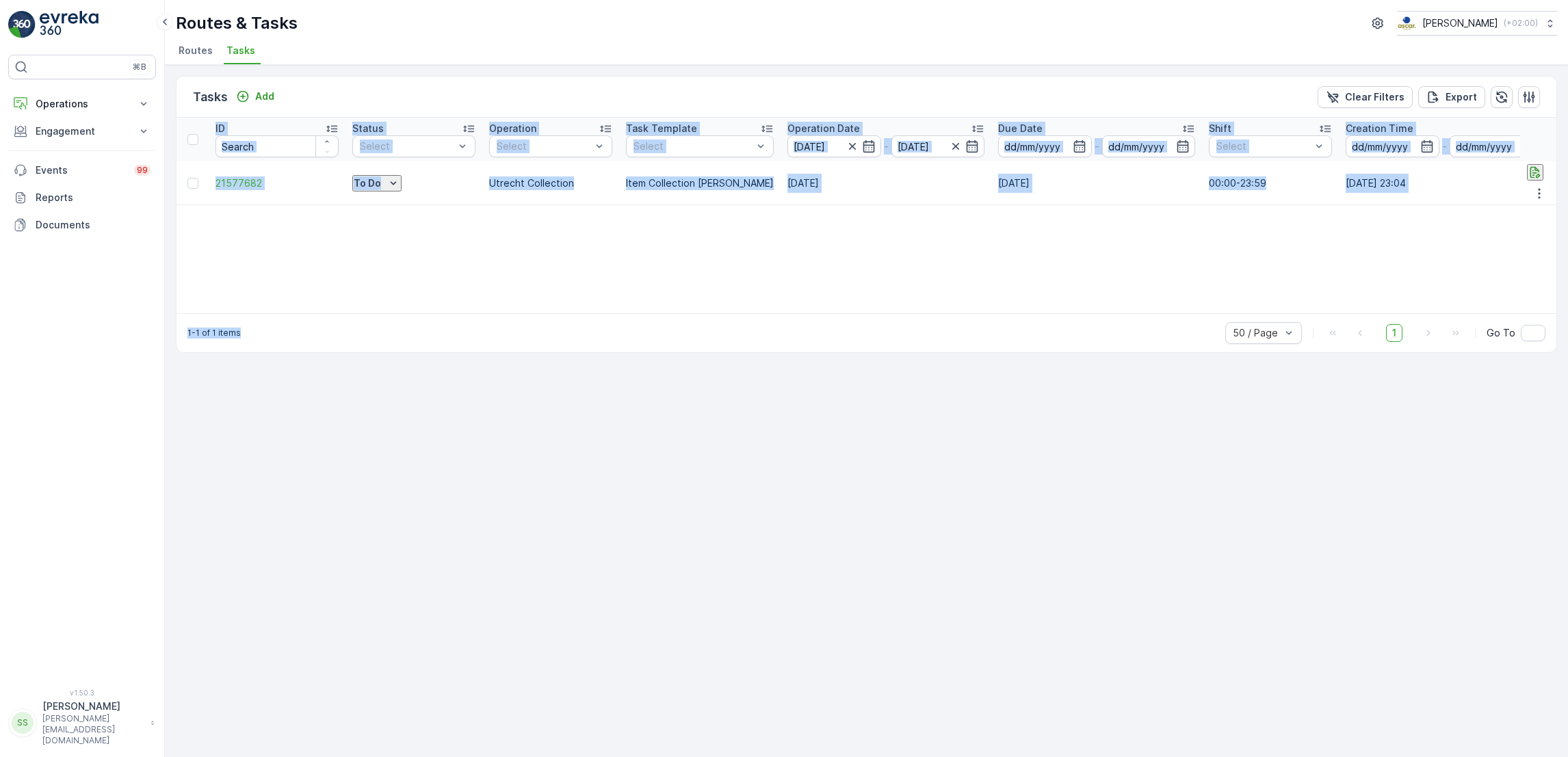
click at [1267, 264] on div "ID Status Select Operation Select Task Template Select Operation Date 17.09.202…" at bounding box center [866, 216] width 1380 height 196
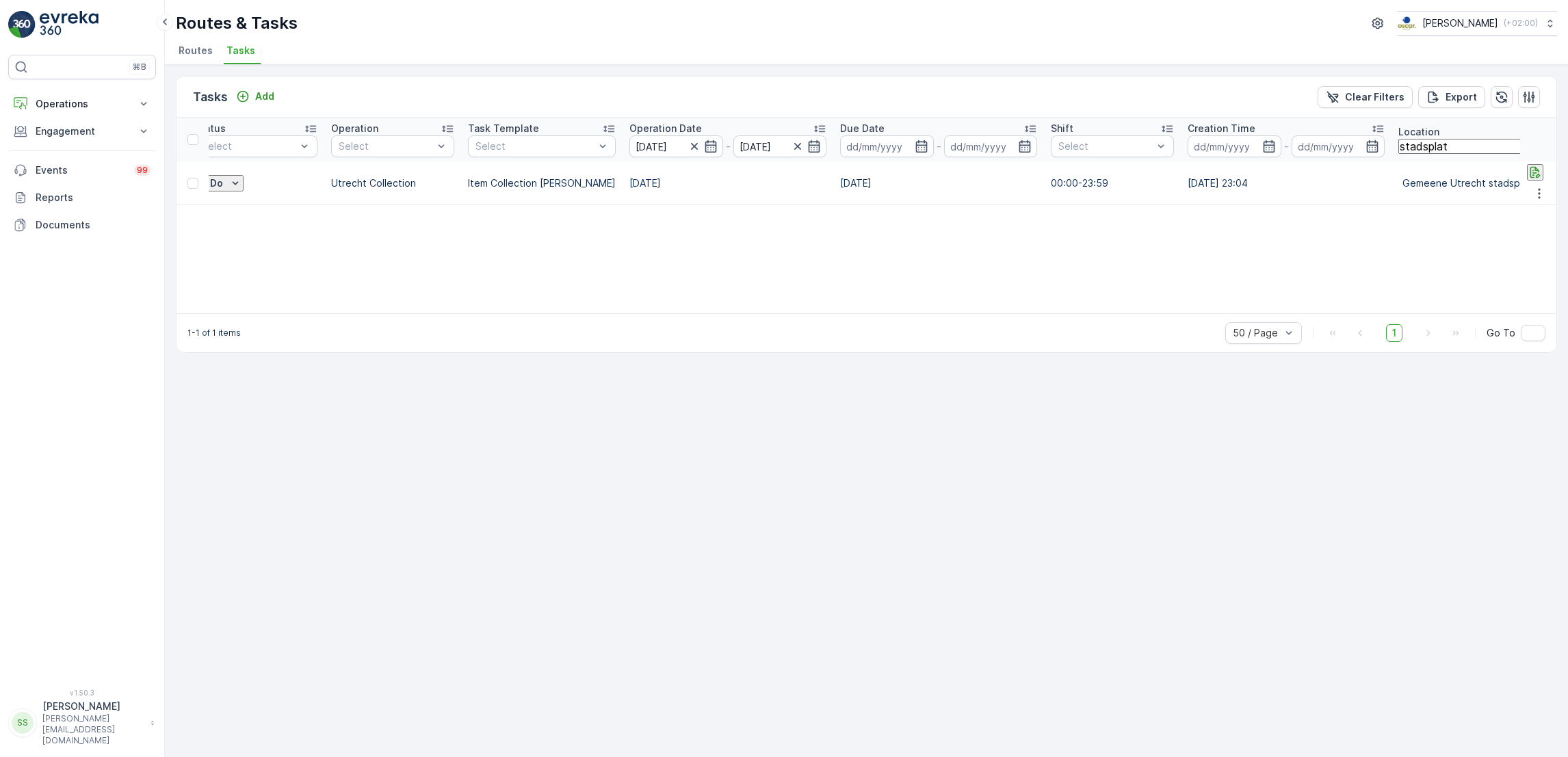
scroll to position [0, 167]
click at [1535, 187] on icon "button" at bounding box center [1539, 193] width 14 height 14
click at [1533, 236] on span "Change Route" at bounding box center [1512, 243] width 66 height 14
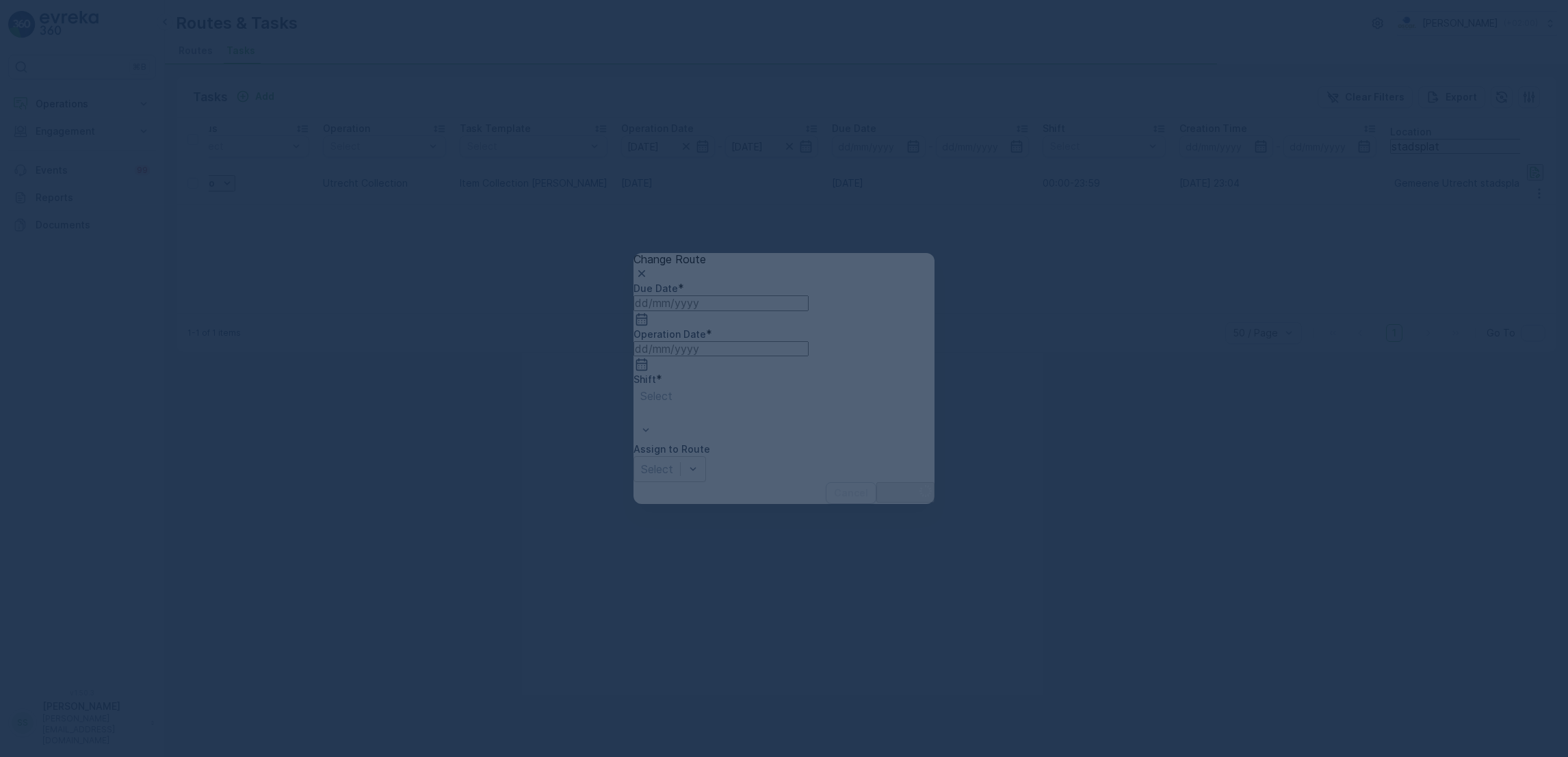
type input "[DATE]"
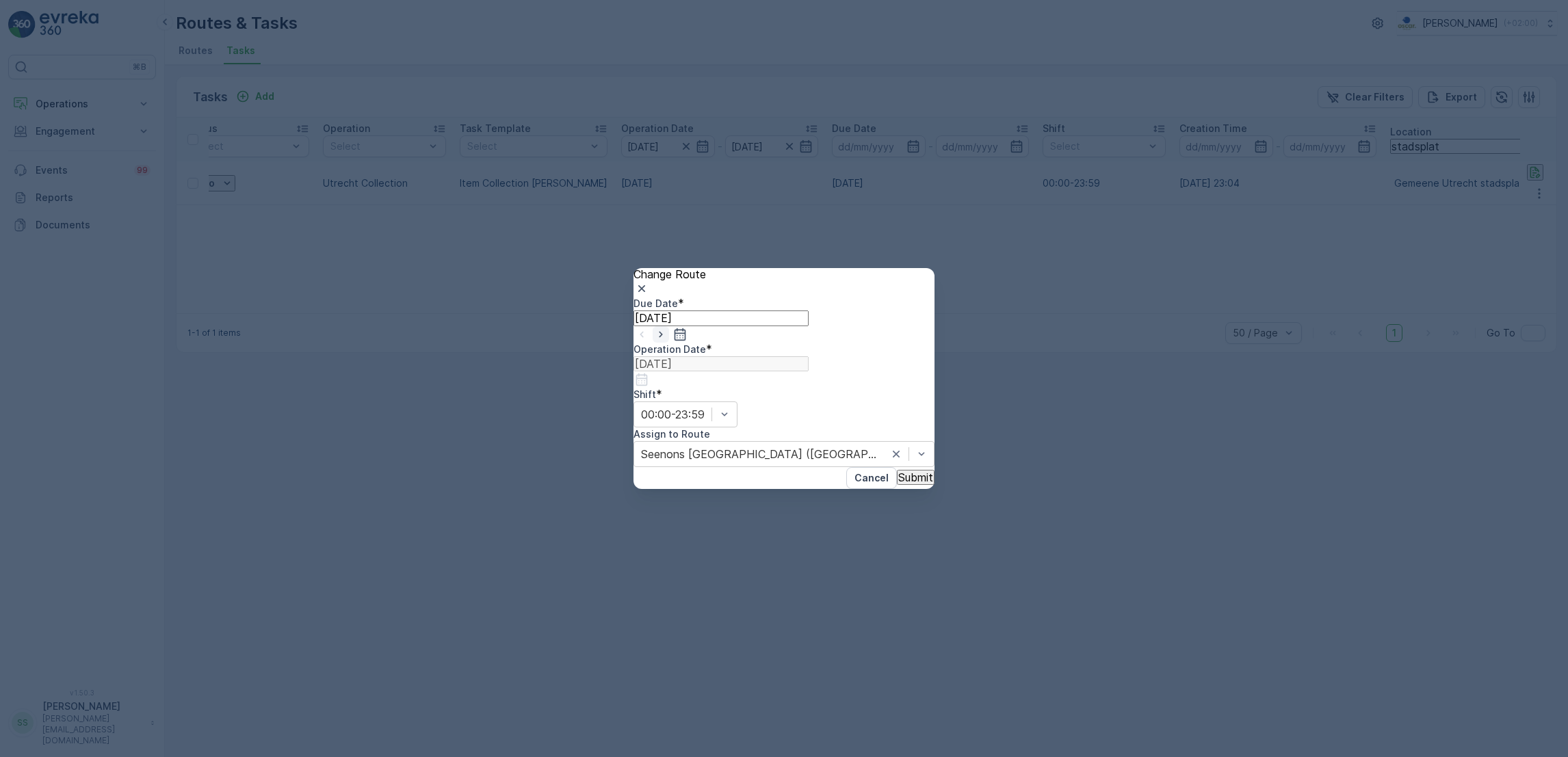
click at [668, 341] on icon "button" at bounding box center [661, 335] width 14 height 14
type input "[DATE]"
click at [668, 341] on icon "button" at bounding box center [661, 335] width 14 height 14
type input "[DATE]"
click at [809, 362] on input at bounding box center [721, 364] width 175 height 15
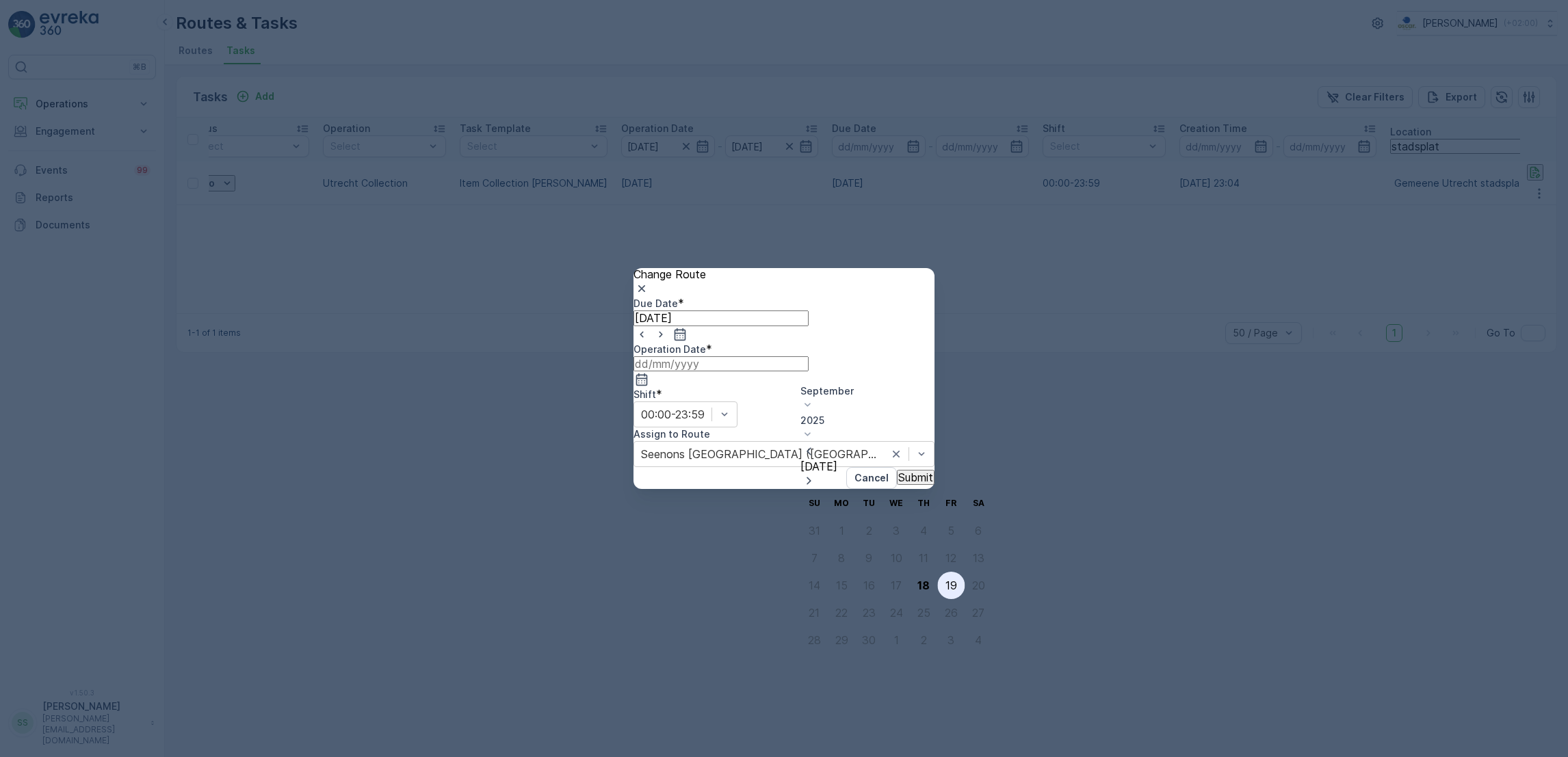
click at [945, 580] on div "19" at bounding box center [951, 586] width 12 height 12
type input "[DATE]"
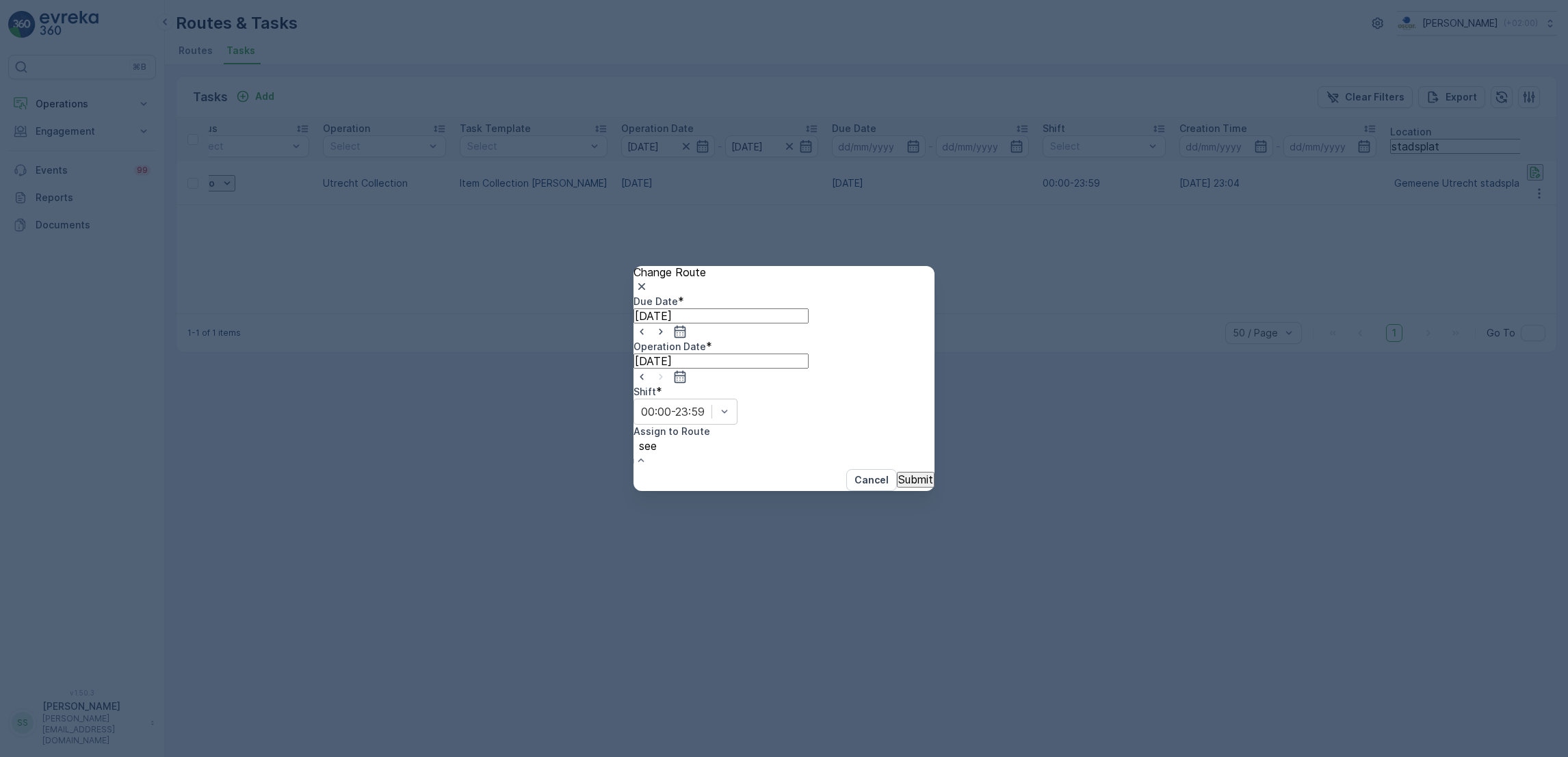
type input "seen"
click at [349, 757] on span "Seenons Utrecht (Upcoming) - Utrecht" at bounding box center [174, 764] width 349 height 14
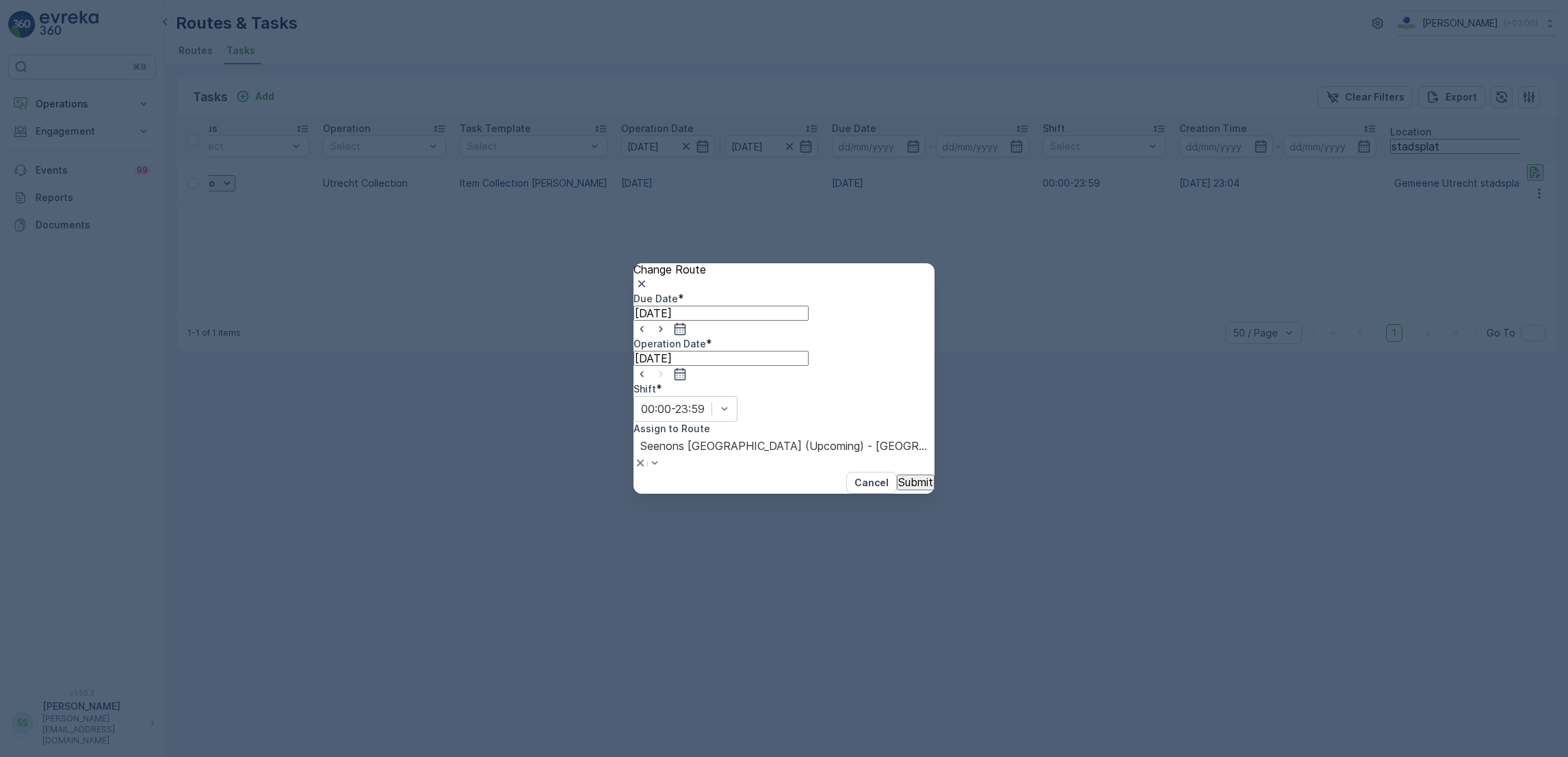
click at [908, 476] on p "Submit" at bounding box center [915, 483] width 35 height 12
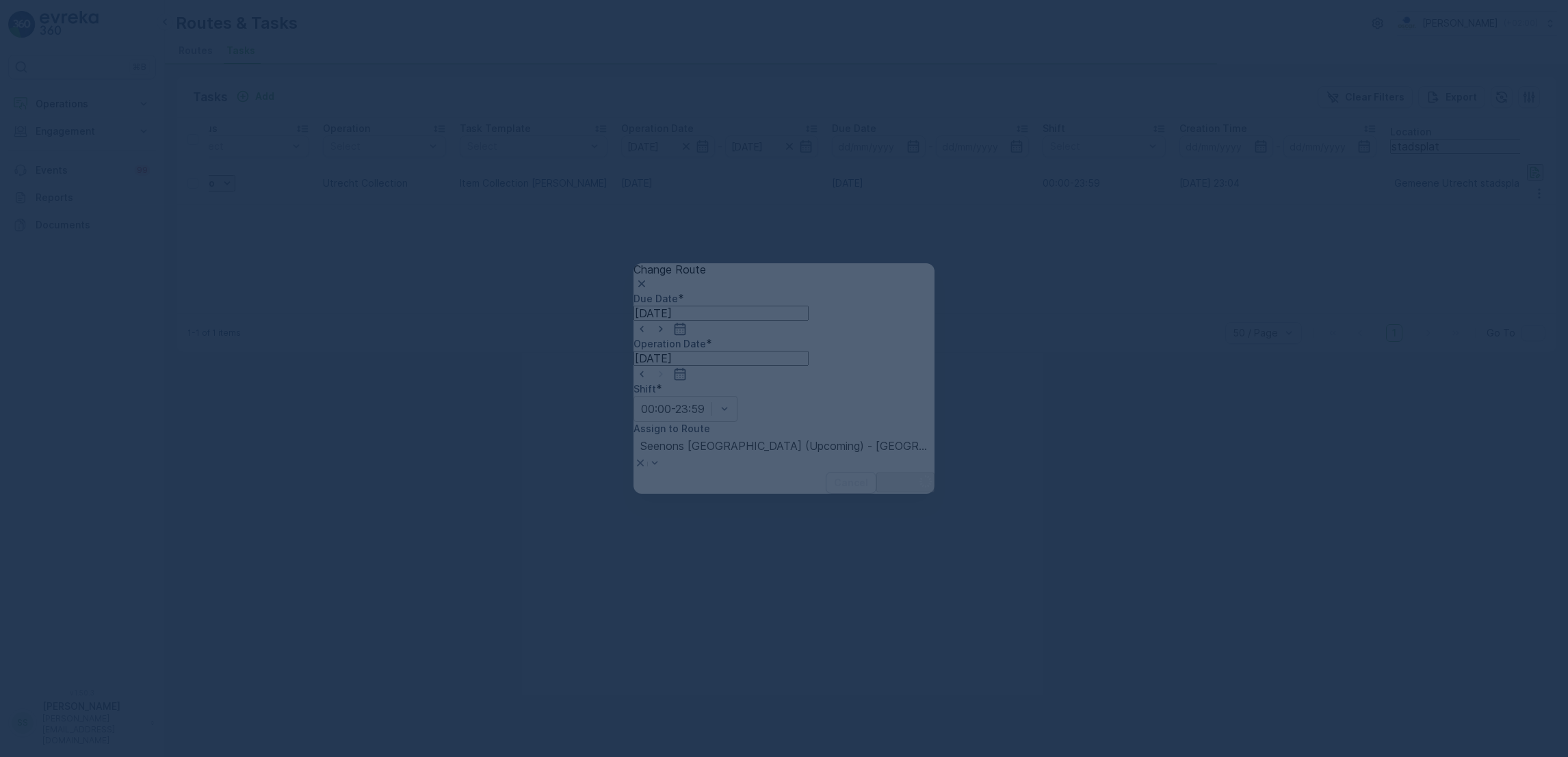
scroll to position [0, 0]
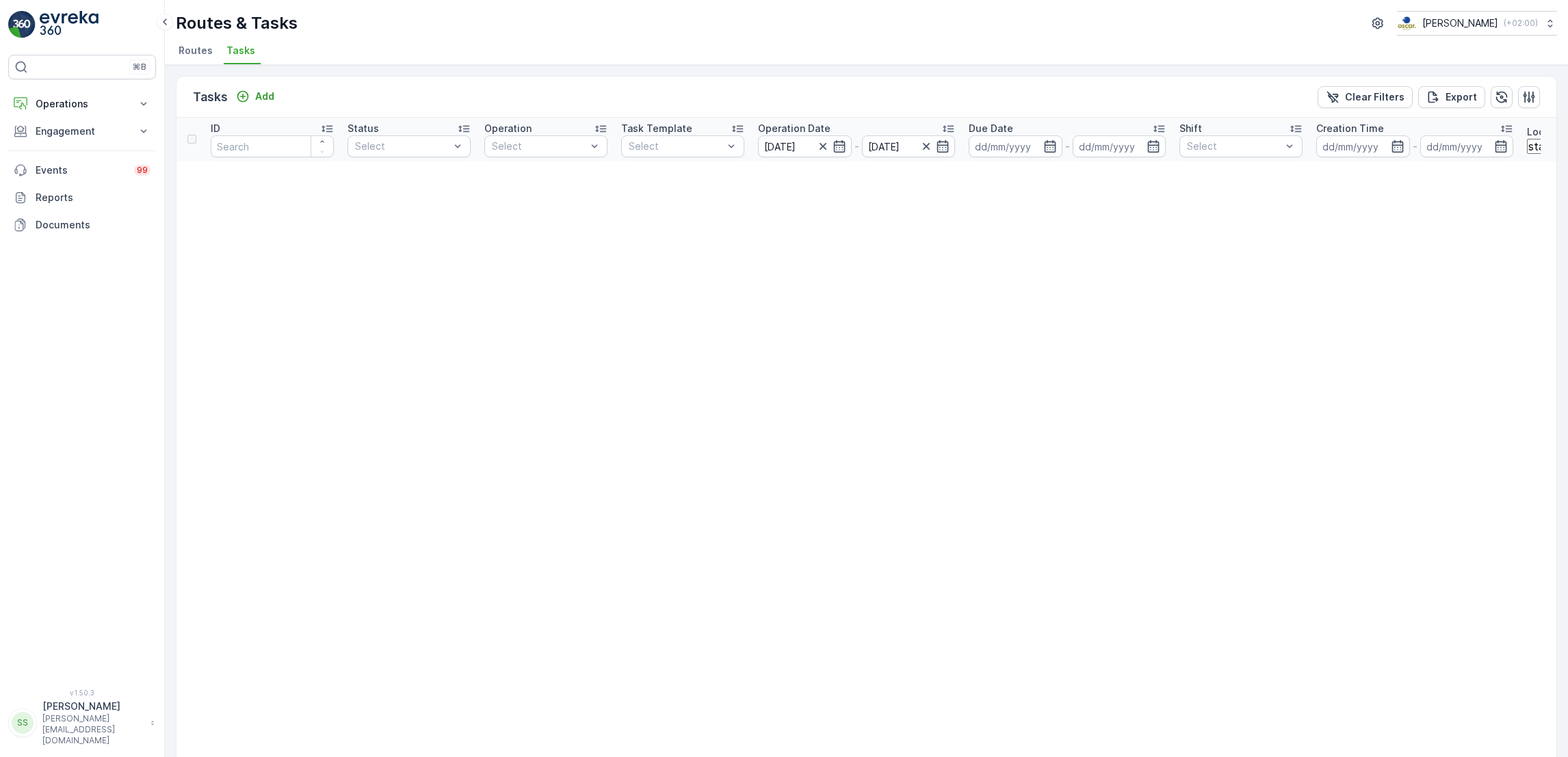
click at [232, 46] on span "Tasks" at bounding box center [241, 51] width 29 height 14
click at [207, 45] on span "Routes" at bounding box center [196, 51] width 34 height 14
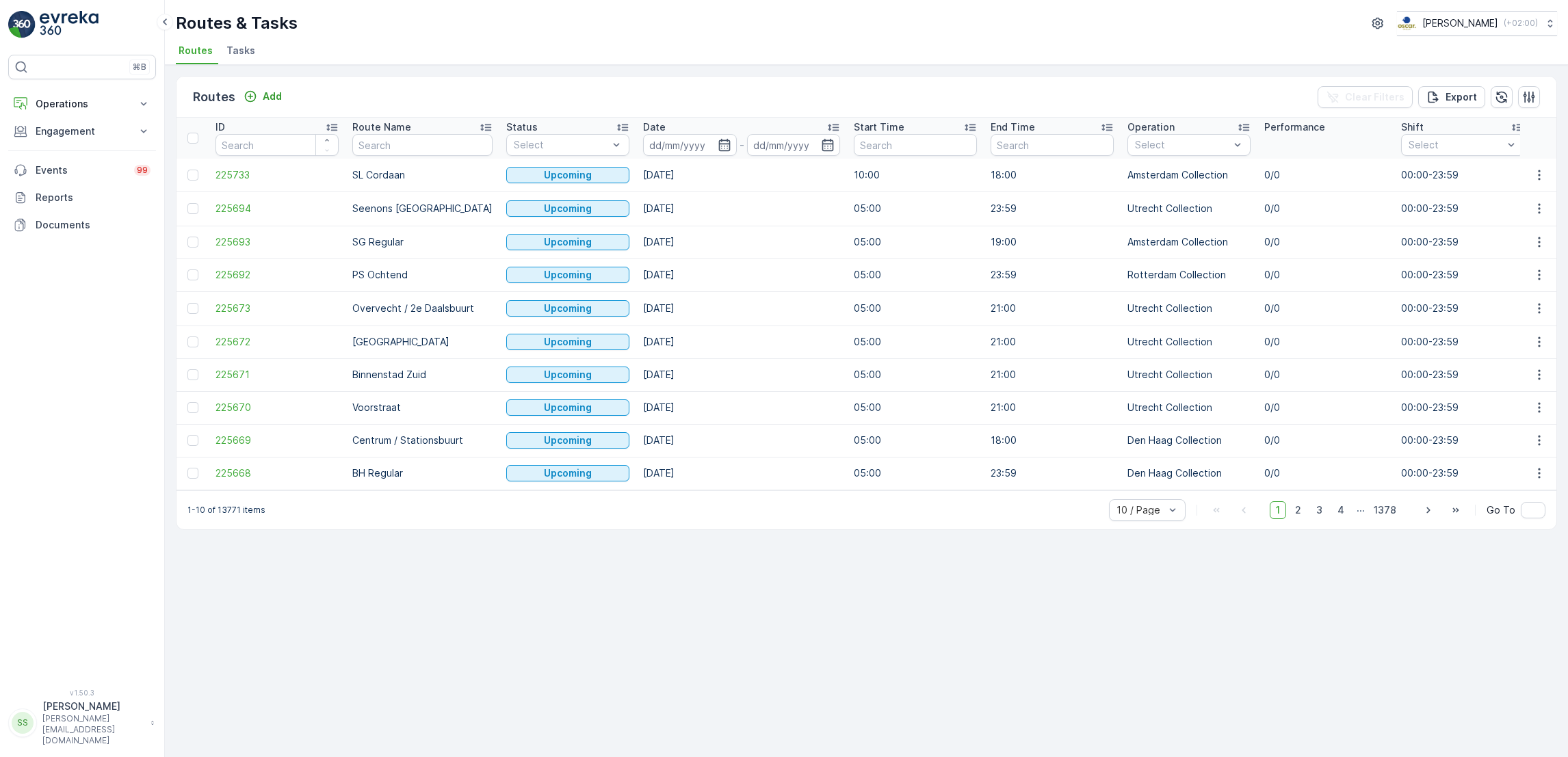
click at [237, 51] on span "Tasks" at bounding box center [241, 51] width 29 height 14
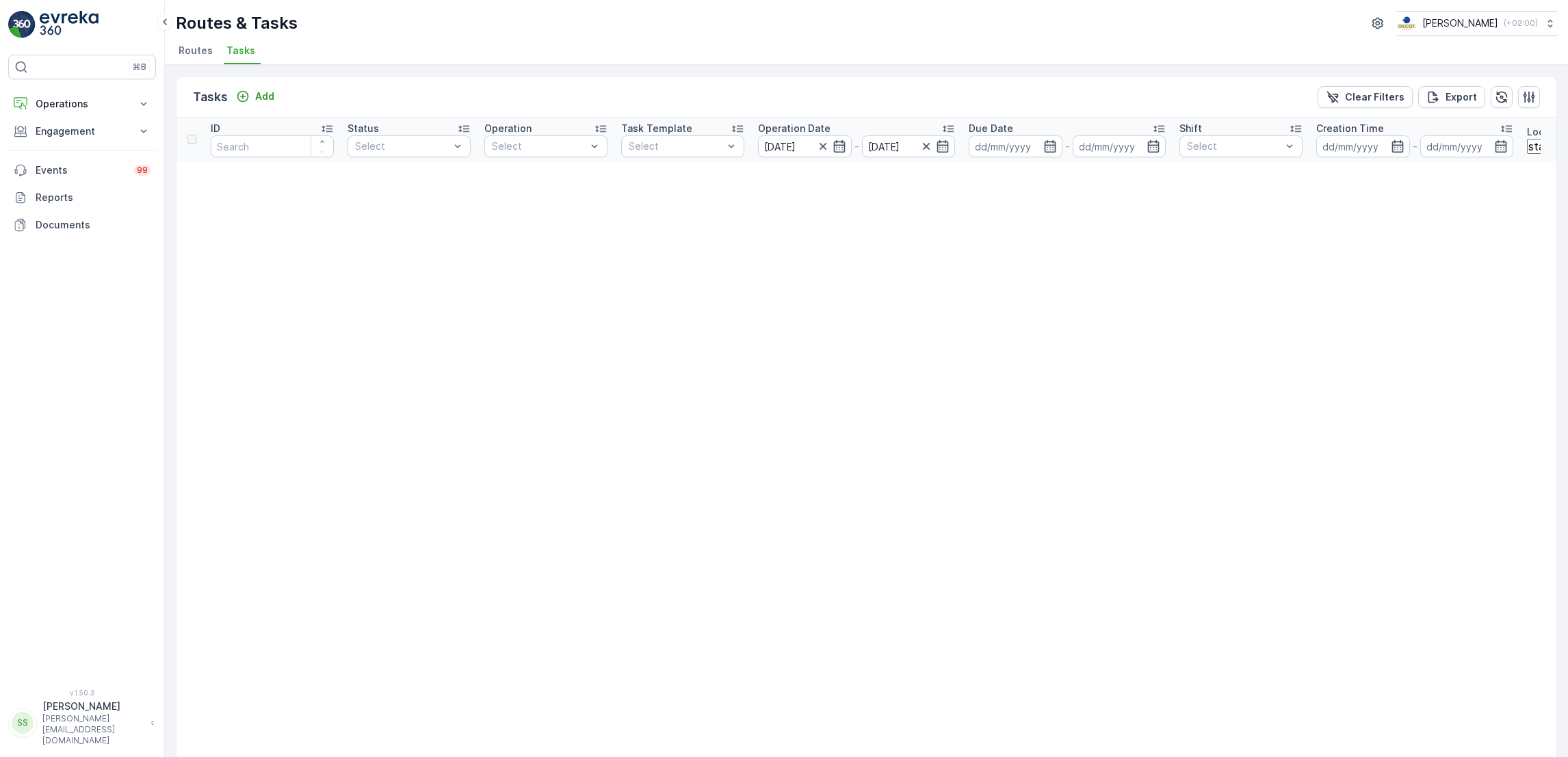
scroll to position [0, 447]
type input "ekko"
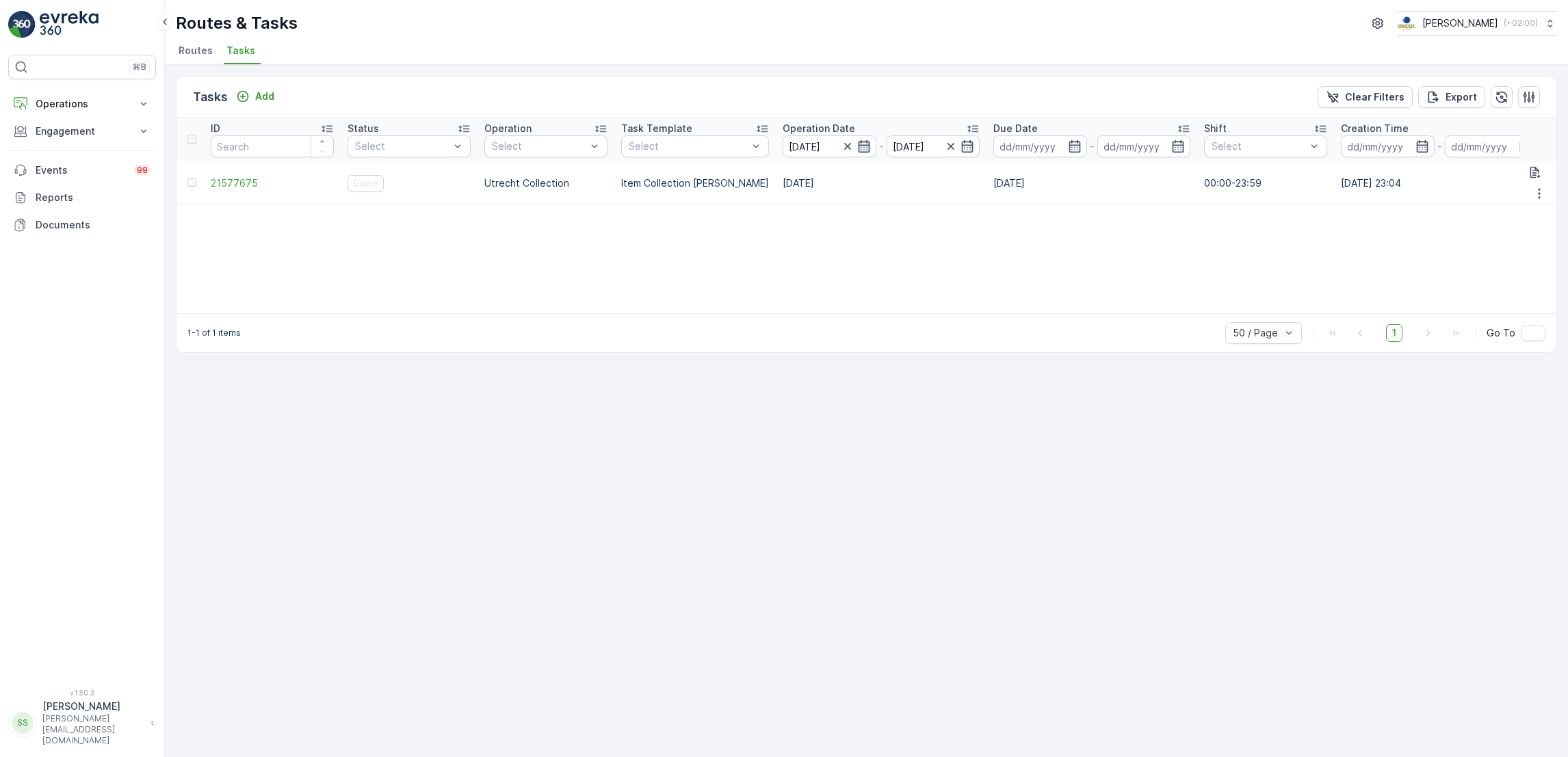
click at [860, 147] on icon "button" at bounding box center [864, 146] width 14 height 14
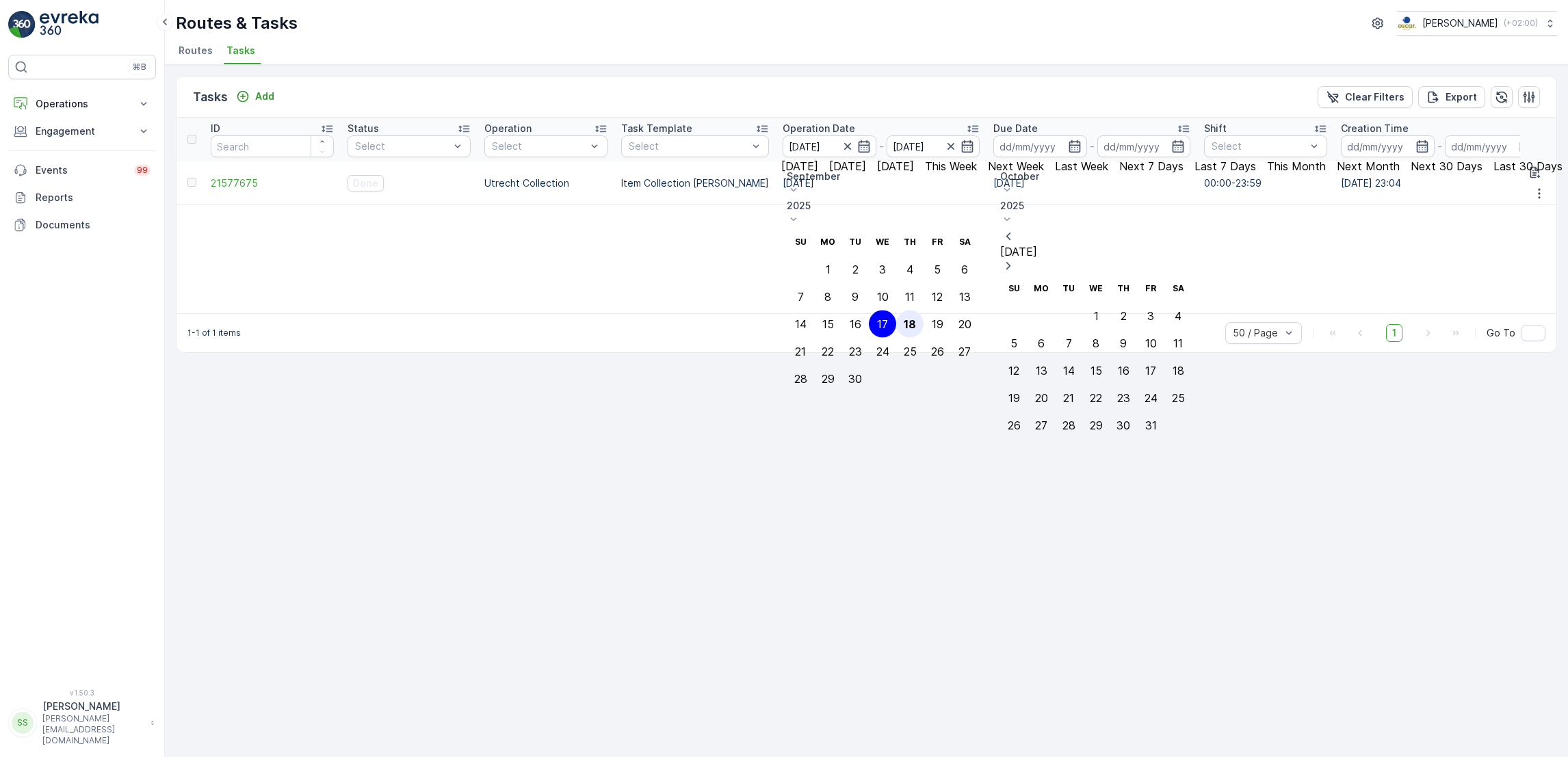
click at [916, 318] on div "18" at bounding box center [910, 325] width 12 height 12
type input "[DATE]"
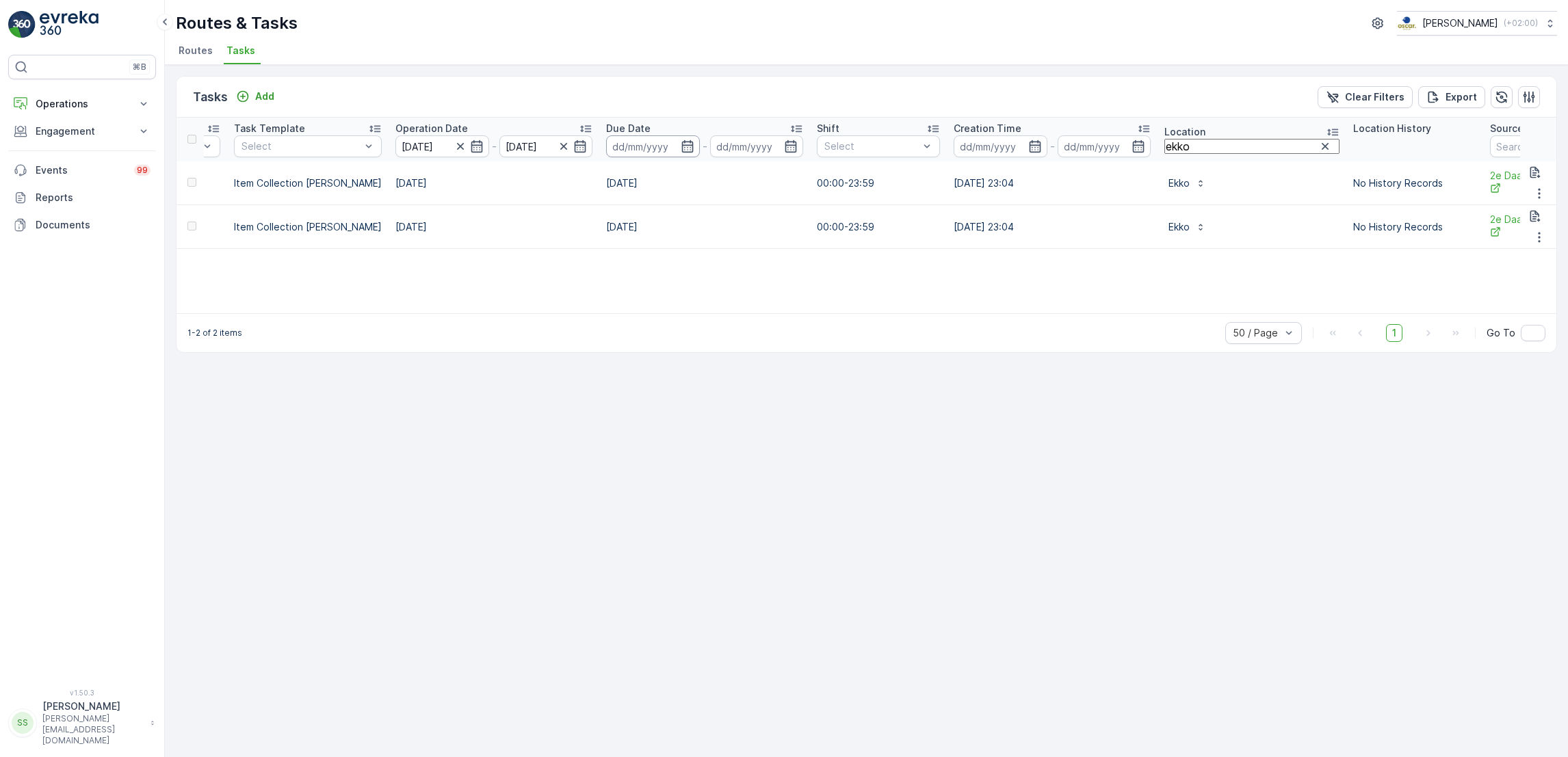
scroll to position [0, 386]
click at [574, 143] on icon "button" at bounding box center [581, 146] width 14 height 14
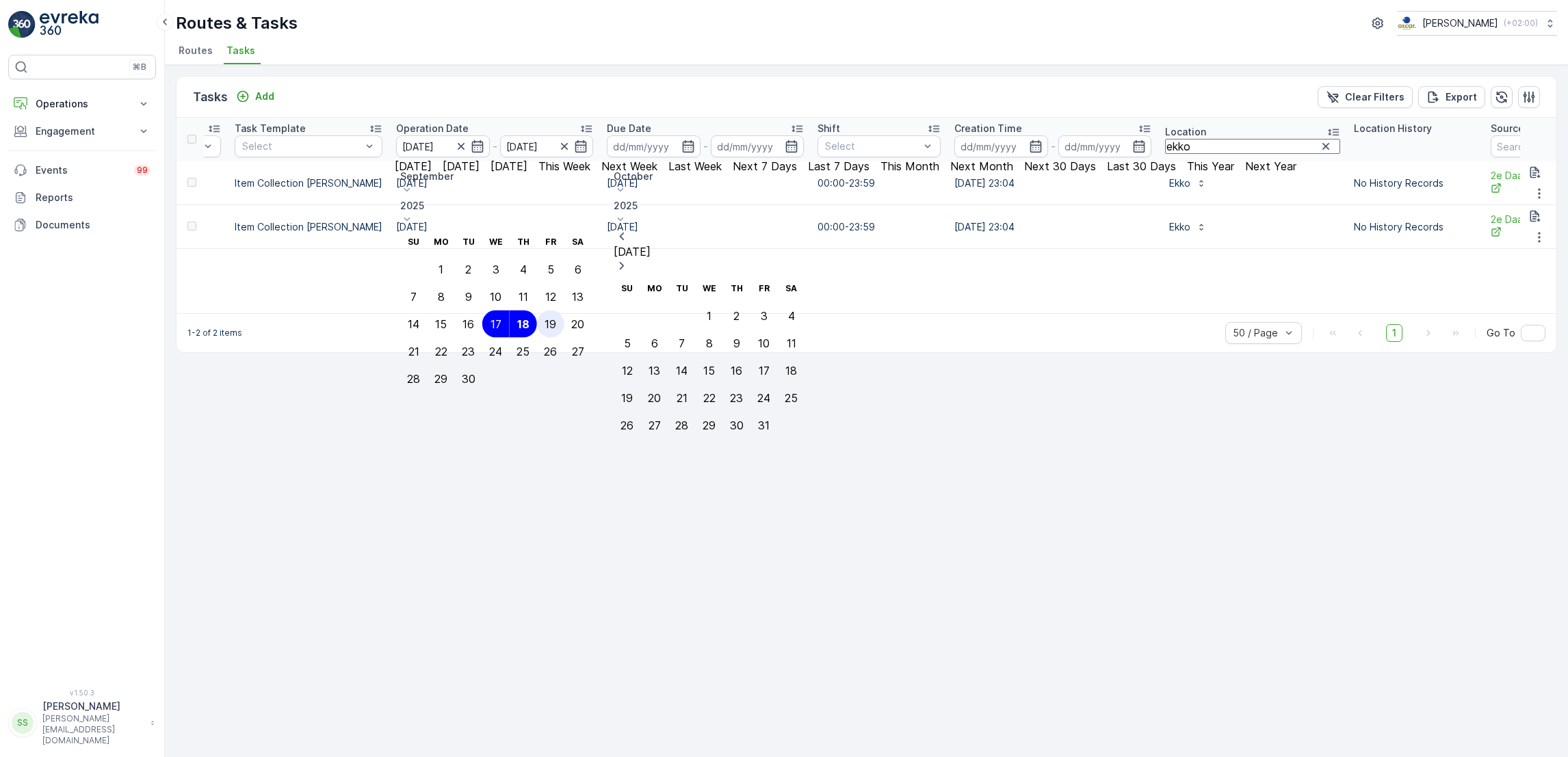
click at [557, 318] on div "19" at bounding box center [550, 325] width 12 height 12
type input "[DATE]"
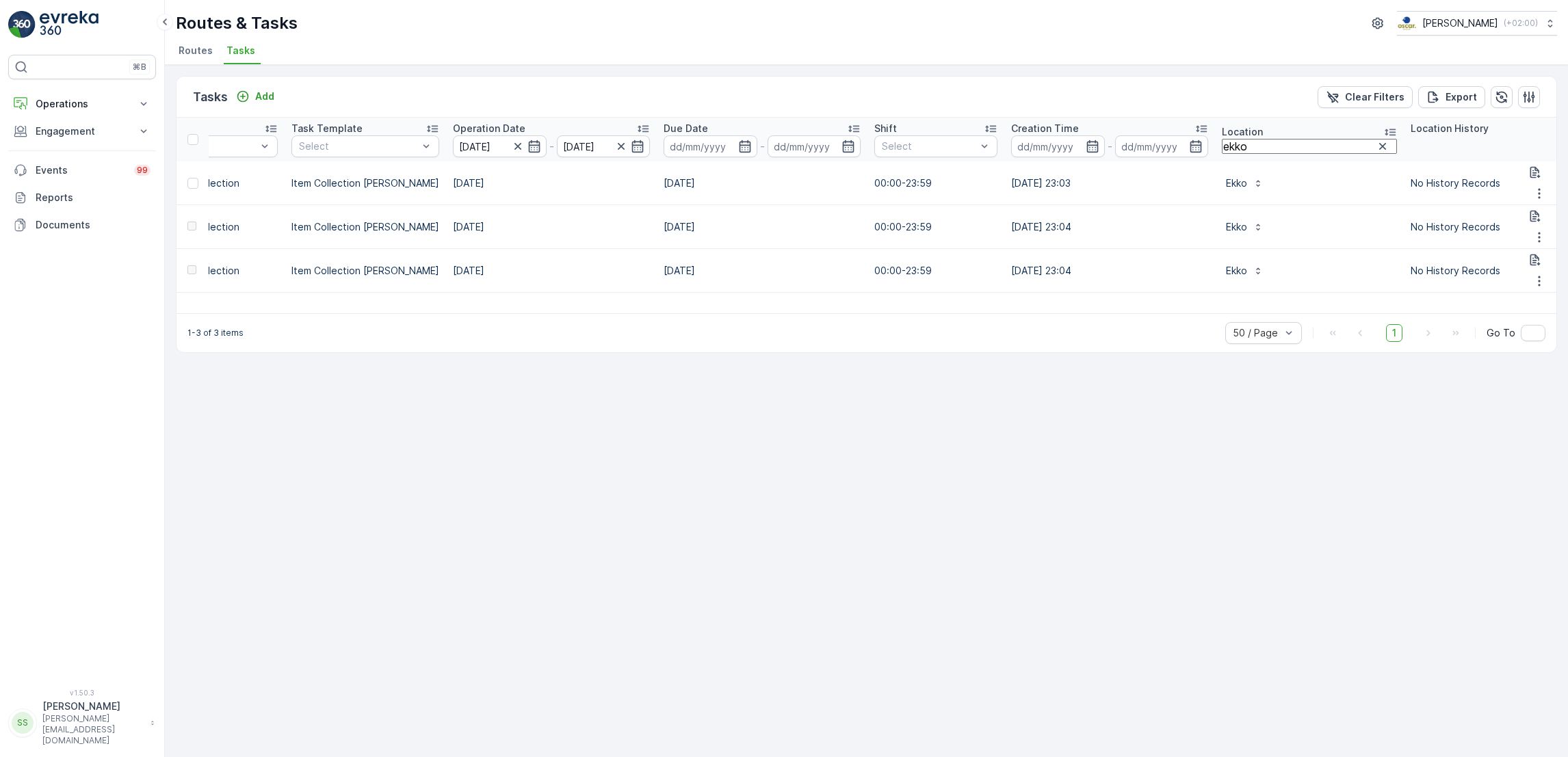
scroll to position [0, 338]
click at [257, 95] on p "Add" at bounding box center [264, 96] width 19 height 14
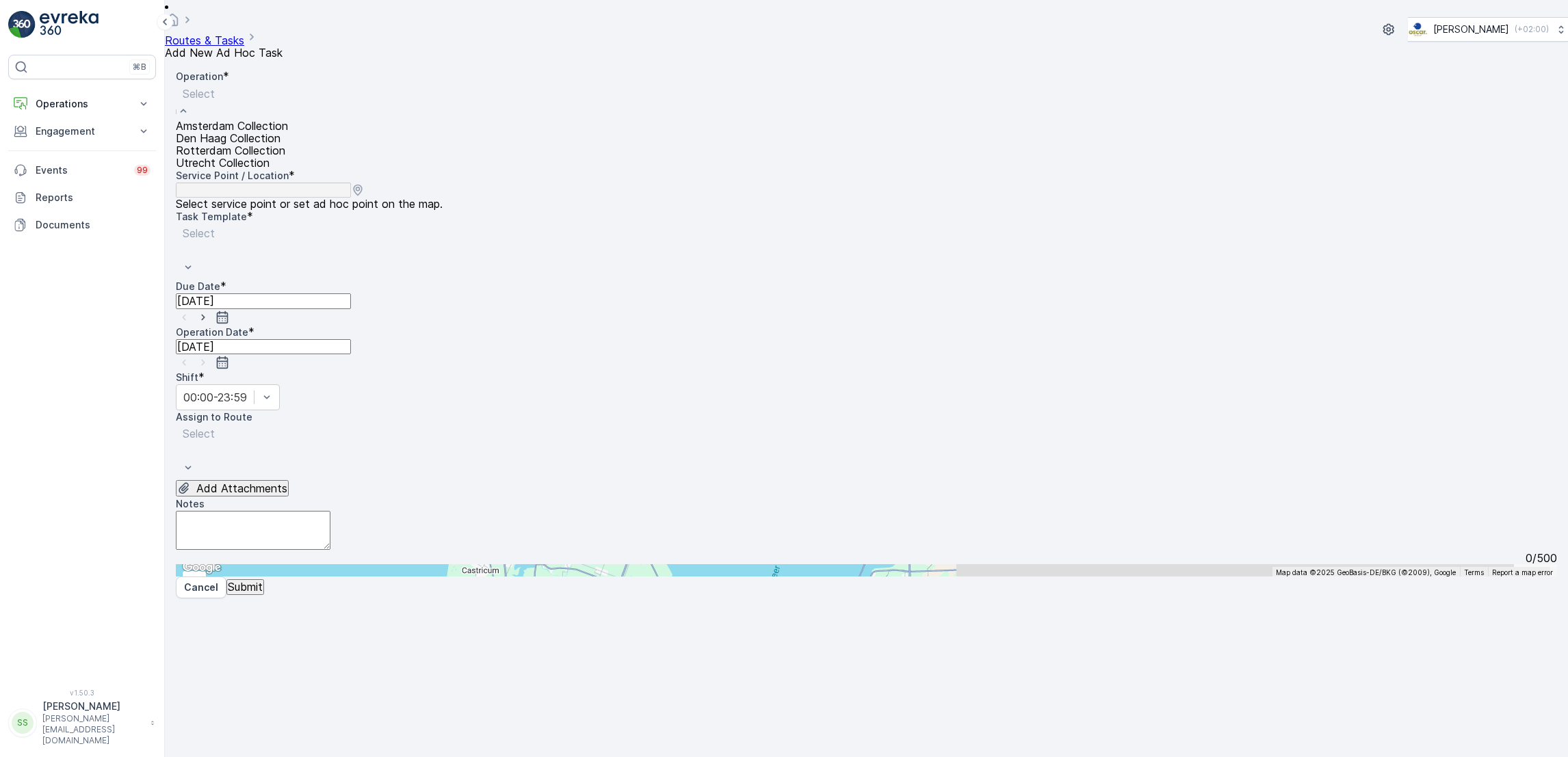
click at [288, 113] on div "Select" at bounding box center [232, 101] width 113 height 36
click at [288, 169] on div "Utrecht Collection" at bounding box center [232, 163] width 113 height 12
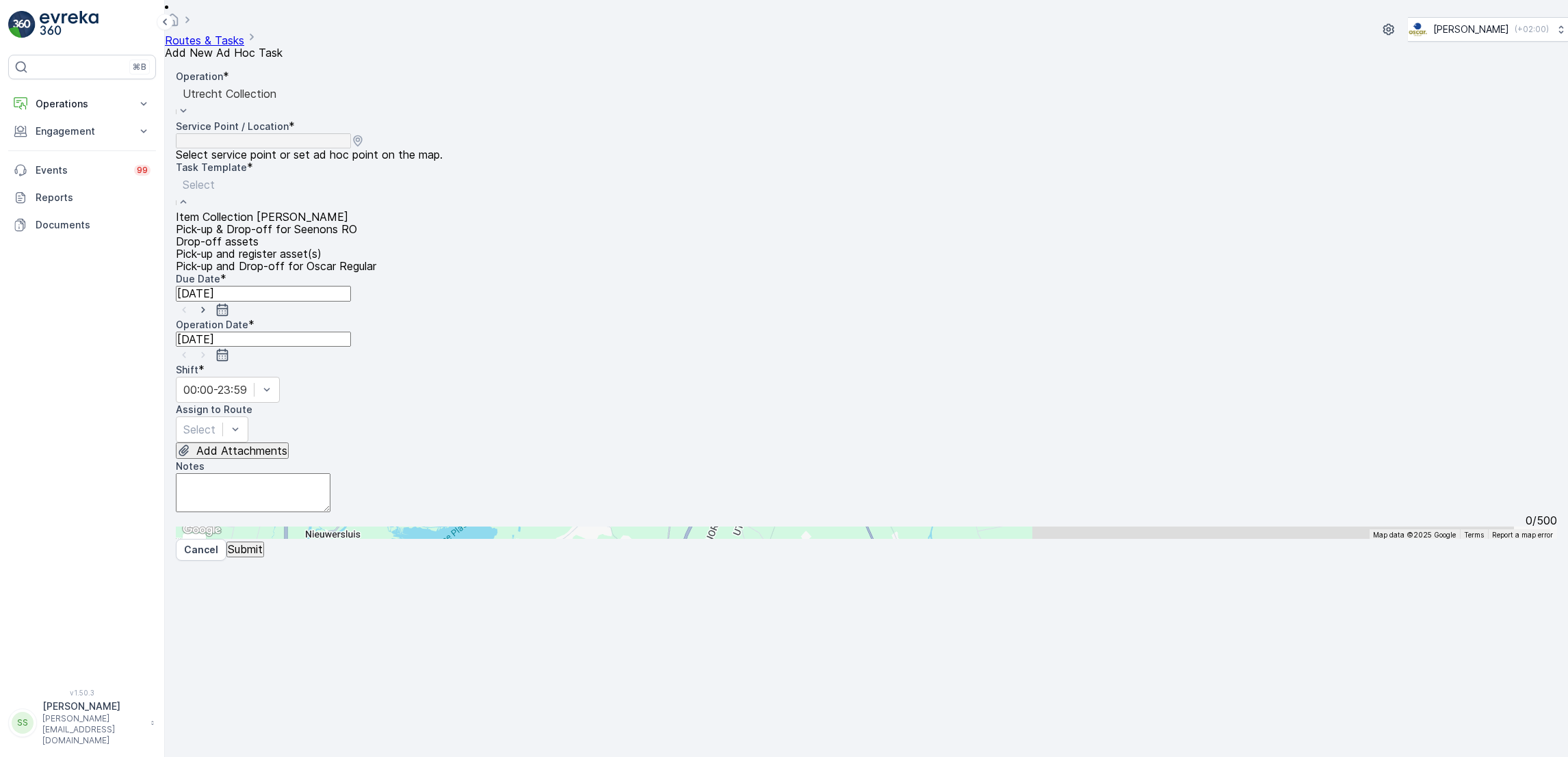
click at [340, 210] on span "Item Collection [PERSON_NAME]" at bounding box center [262, 217] width 173 height 14
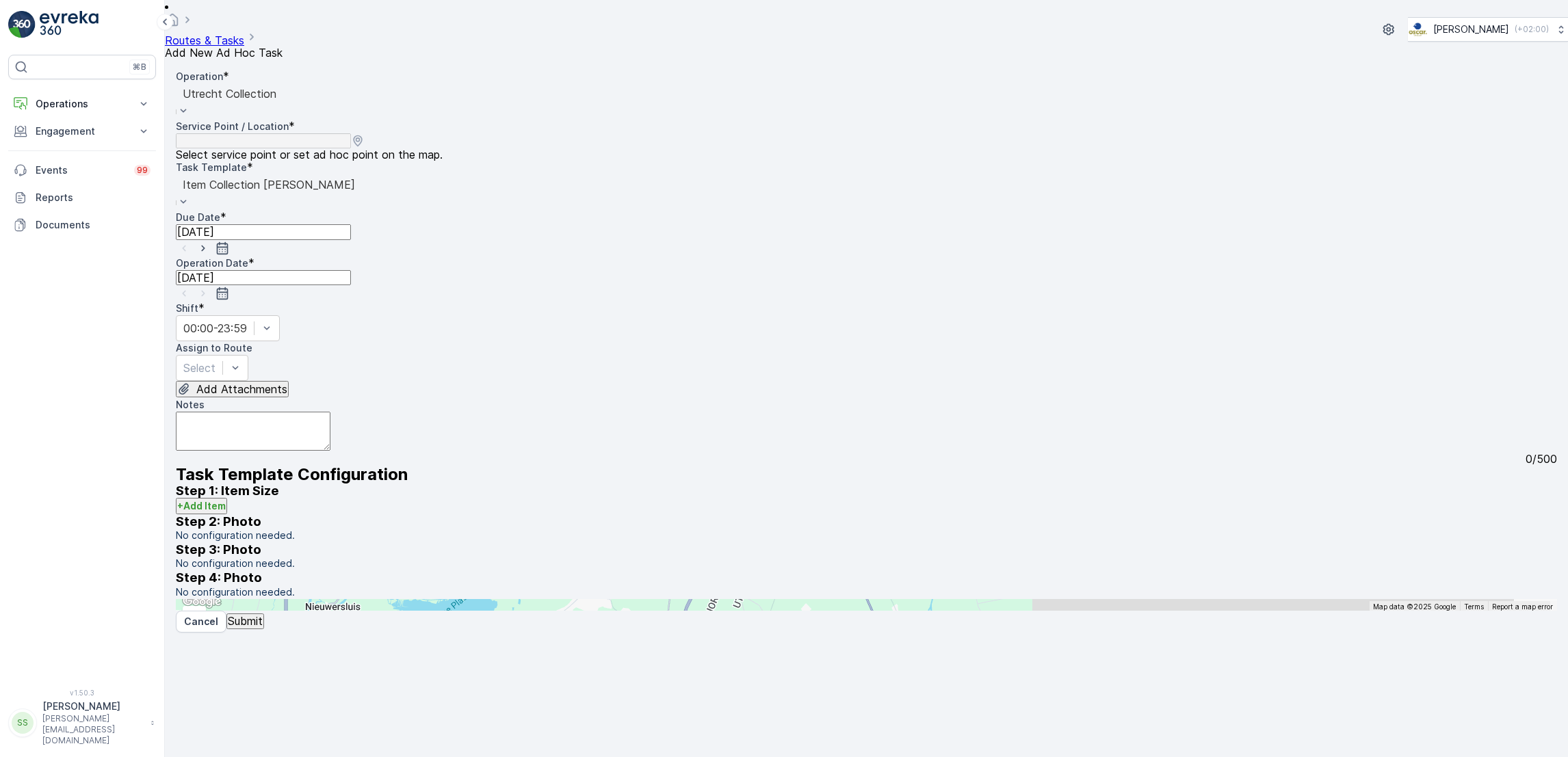
click at [210, 241] on icon "button" at bounding box center [204, 248] width 14 height 14
type input "[DATE]"
click at [210, 287] on icon "button" at bounding box center [204, 294] width 14 height 14
type input "[DATE]"
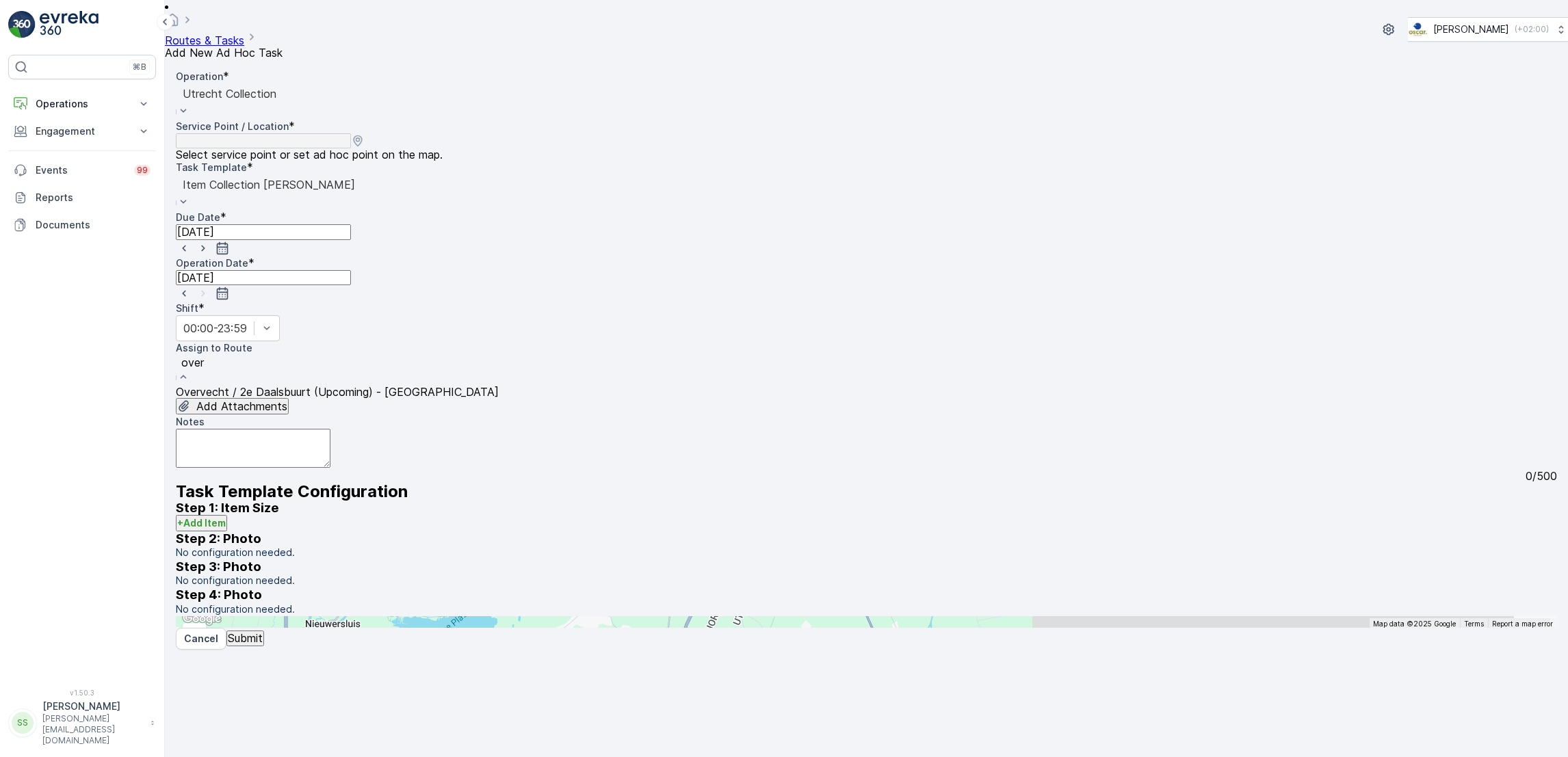
type input "overv"
click at [435, 386] on div "Overvecht / 2e Daalsbuurt (Upcoming) - Utrecht" at bounding box center [337, 392] width 323 height 12
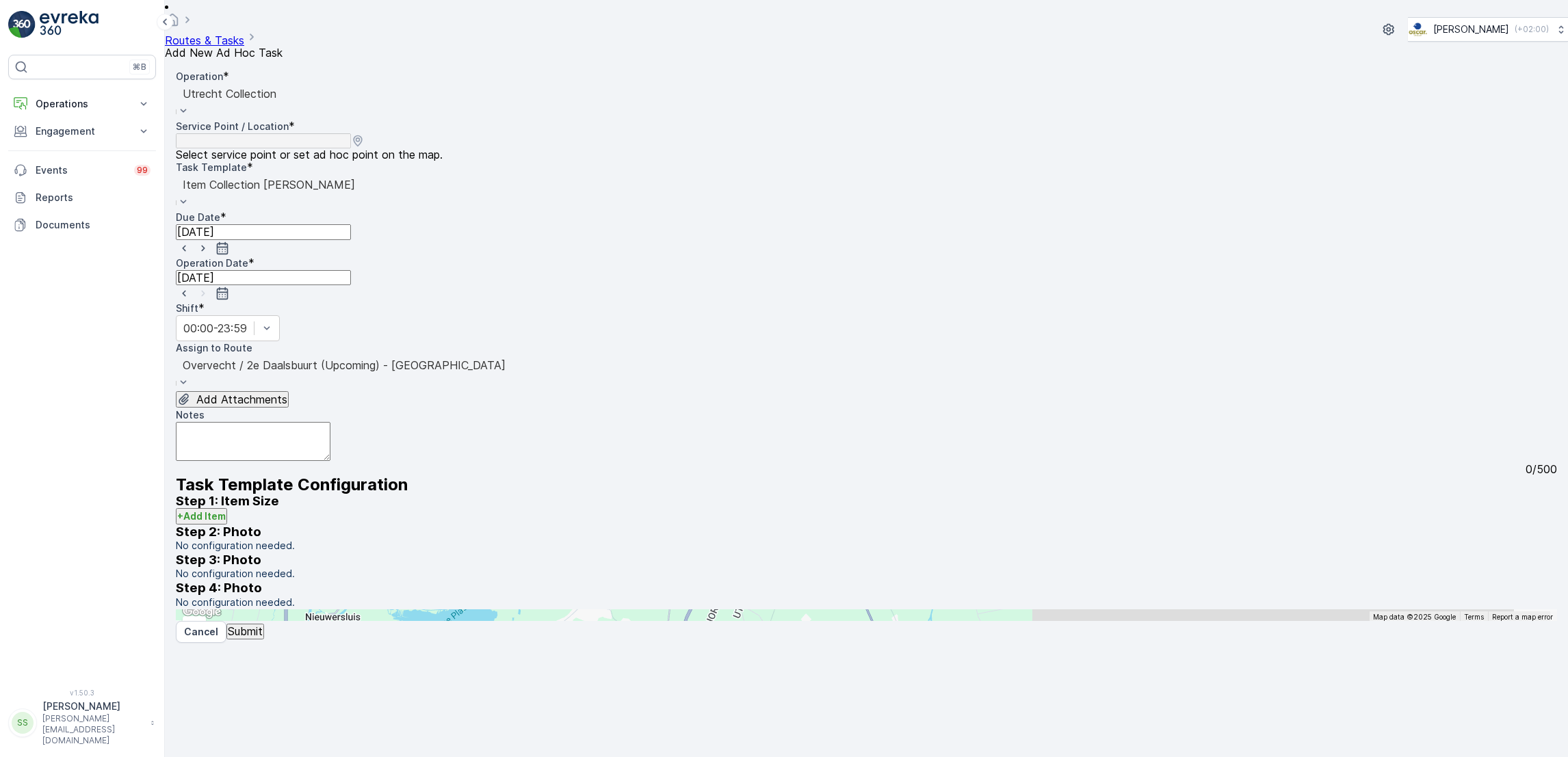
click at [331, 422] on textarea "Notes" at bounding box center [253, 442] width 155 height 39
paste textarea "4x HPL platen"
type textarea "1 pallet en 4 4x HPL platen meenemen"
click at [226, 510] on p "+ Add Item" at bounding box center [201, 516] width 49 height 14
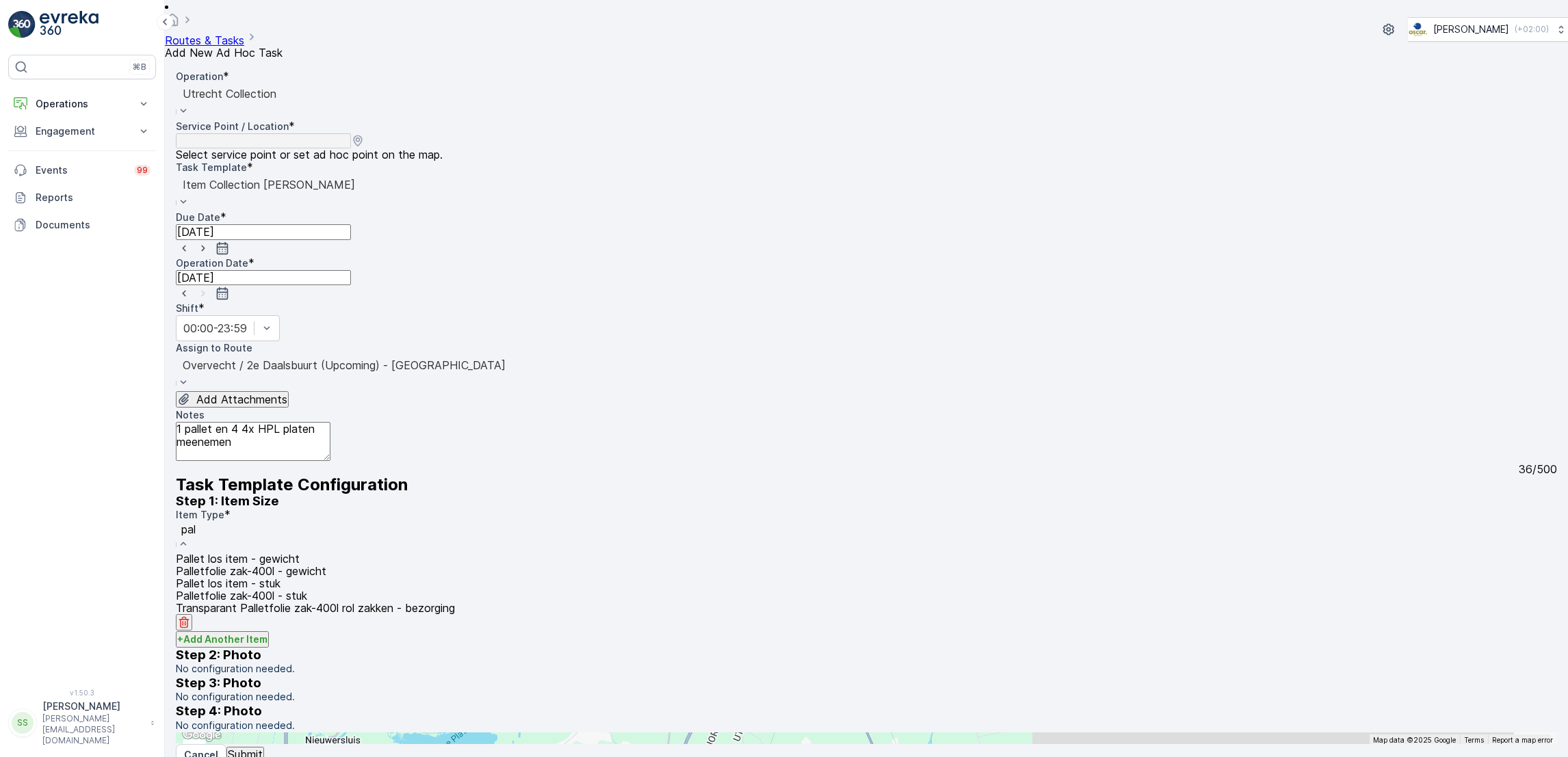
type input "pall"
click at [288, 552] on span "Pallet los item - gewicht" at bounding box center [237, 559] width 124 height 14
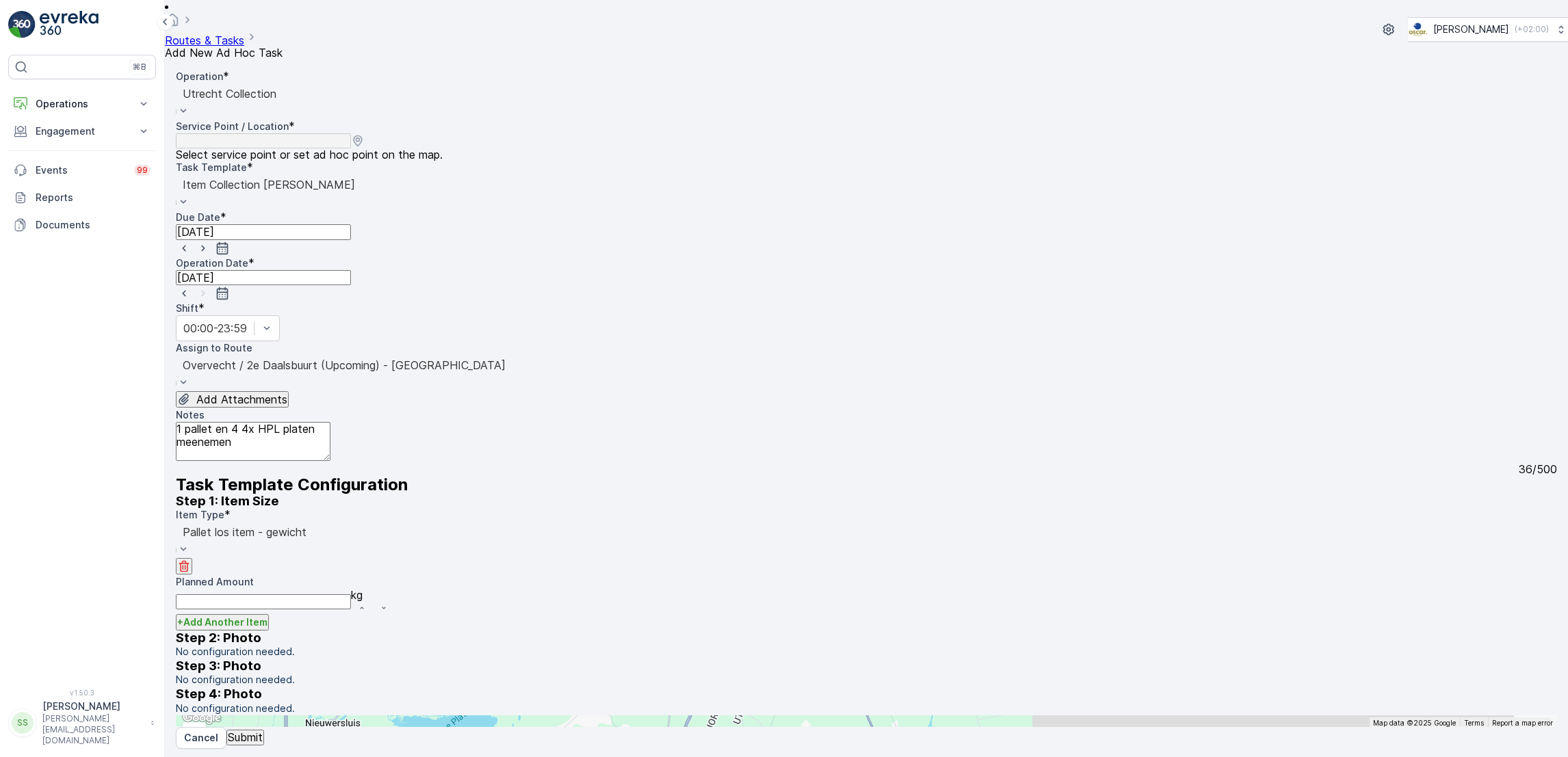
click at [305, 594] on Amount "Planned Amount" at bounding box center [263, 602] width 175 height 15
click at [313, 522] on div "Pallet los item - gewicht" at bounding box center [244, 540] width 137 height 36
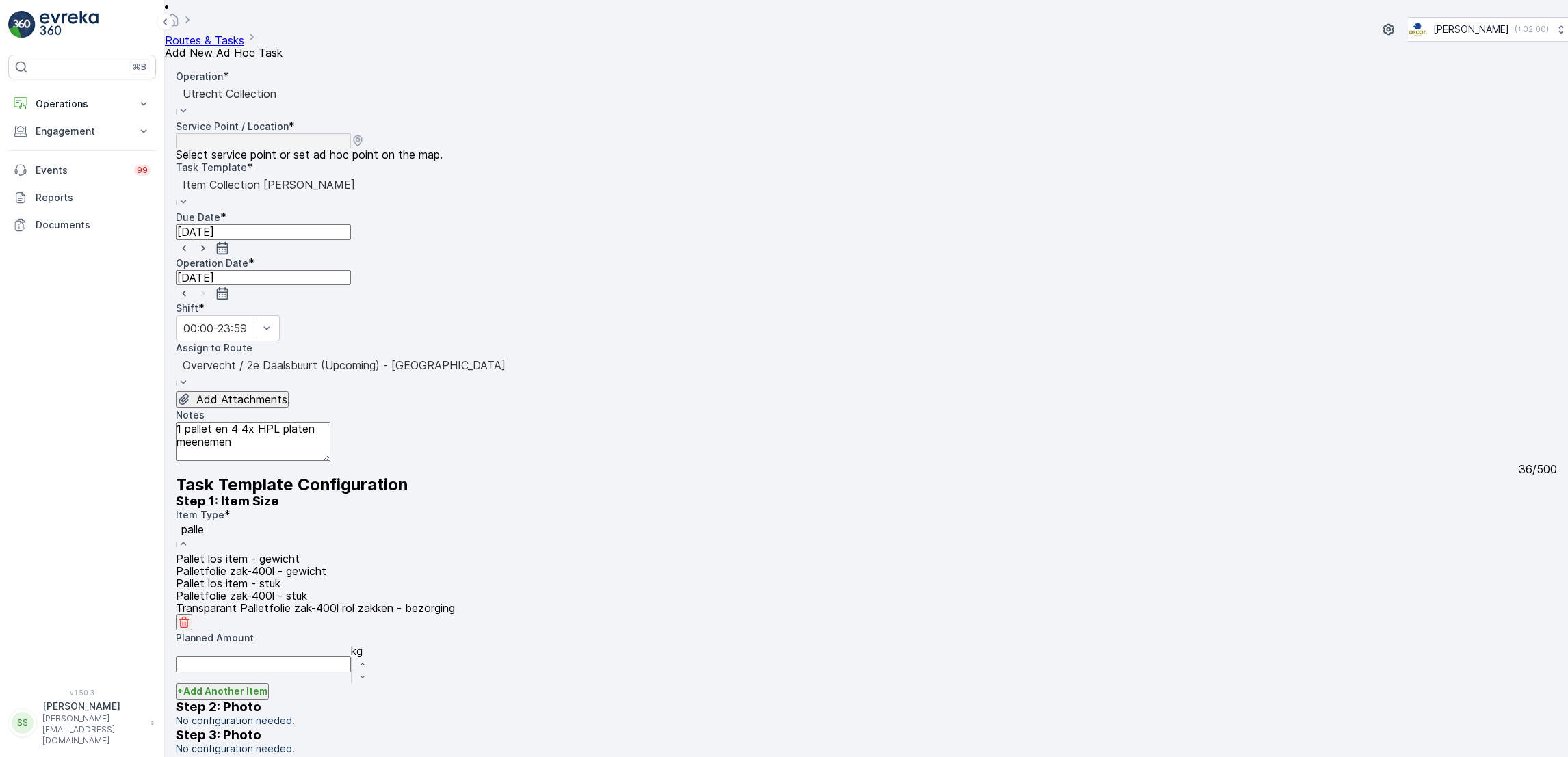
type input "pallet"
click at [339, 590] on div "Pallet los item - stuk" at bounding box center [315, 584] width 279 height 12
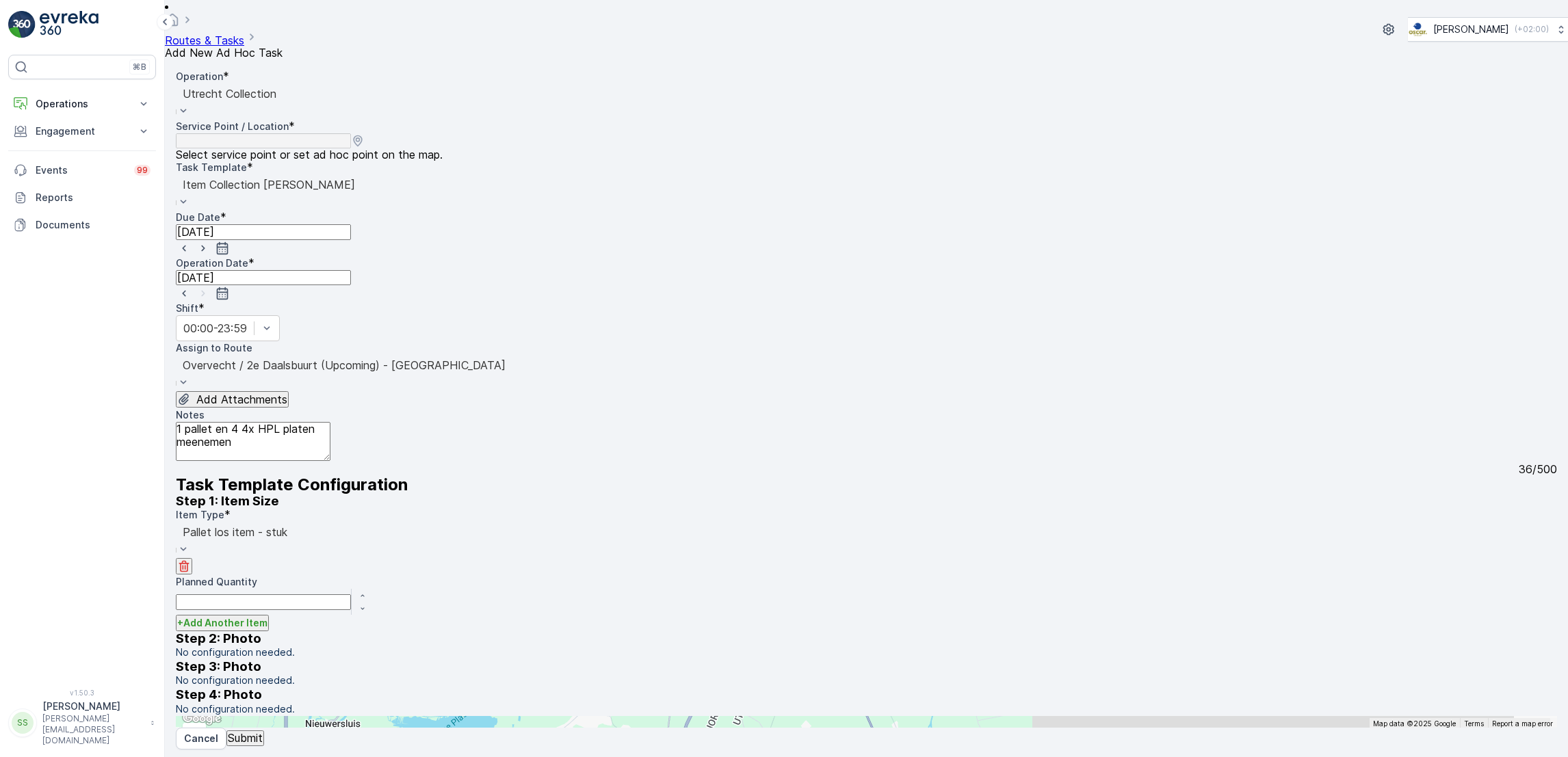
click at [367, 592] on icon "button" at bounding box center [362, 596] width 8 height 8
type Quantity "1"
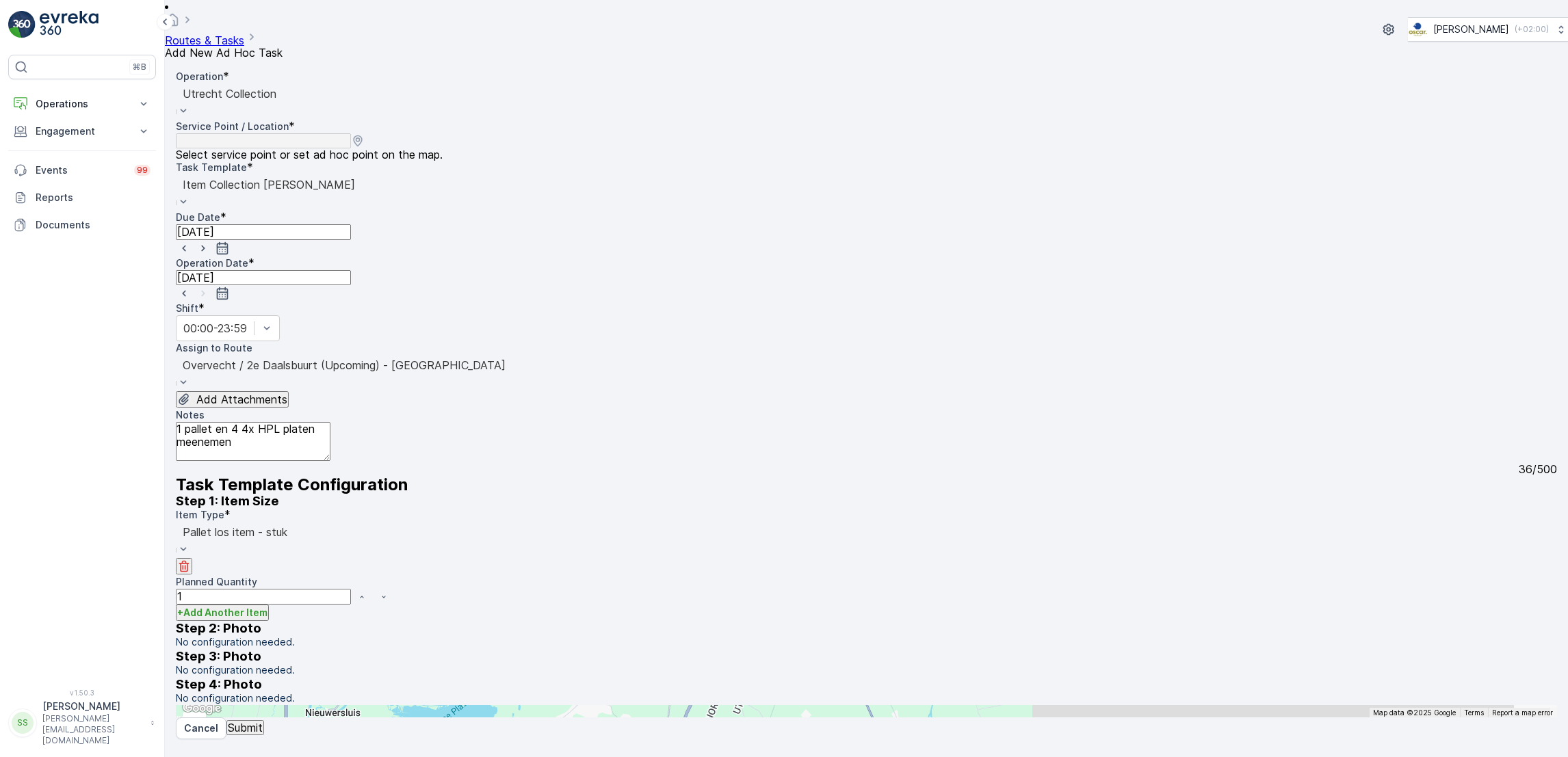
click at [228, 611] on p "+ Add Another Item" at bounding box center [222, 613] width 90 height 14
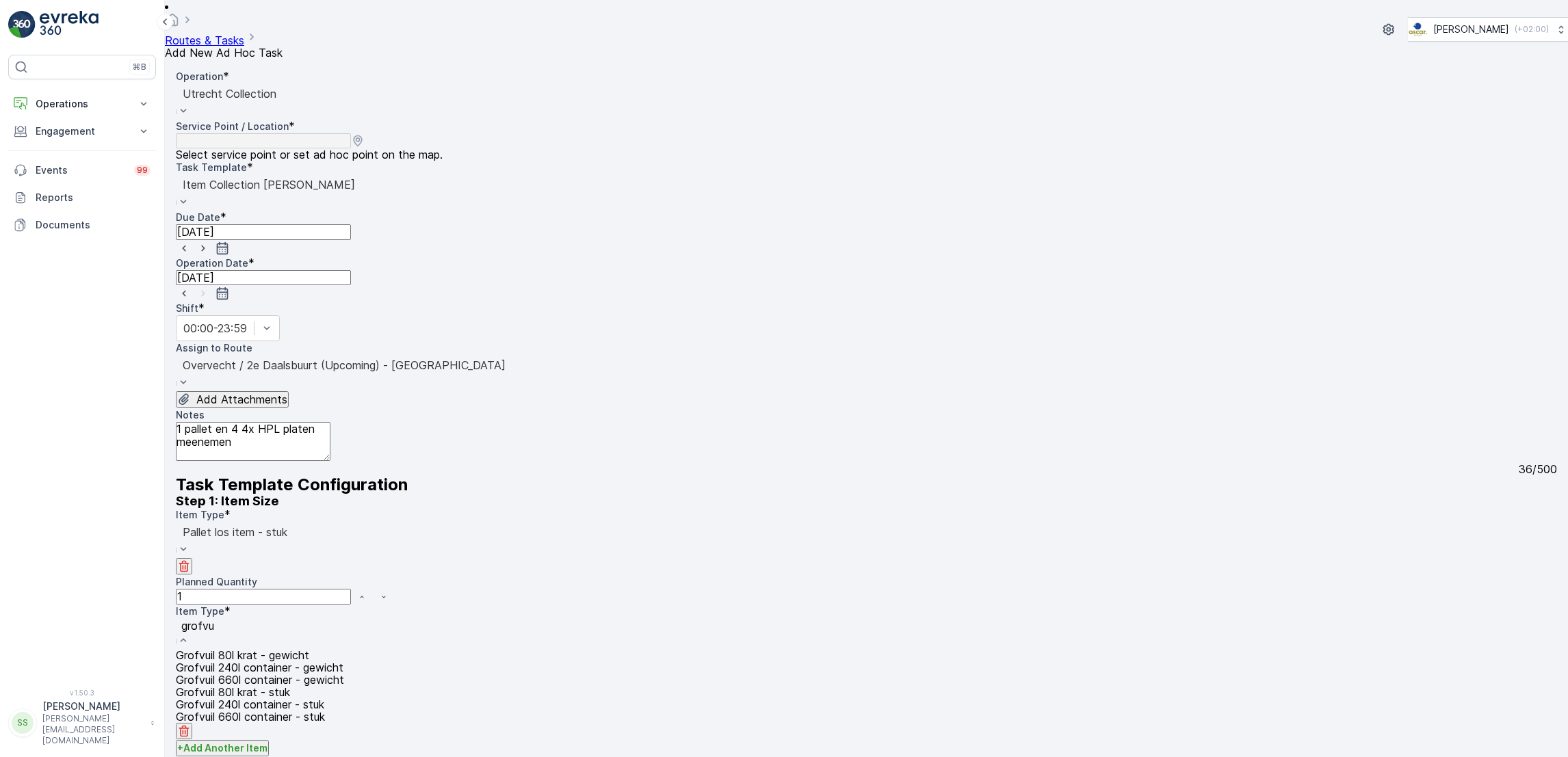
type input "grofvui"
click at [359, 661] on div "Grofvuil 80l krat - gewicht" at bounding box center [268, 655] width 183 height 12
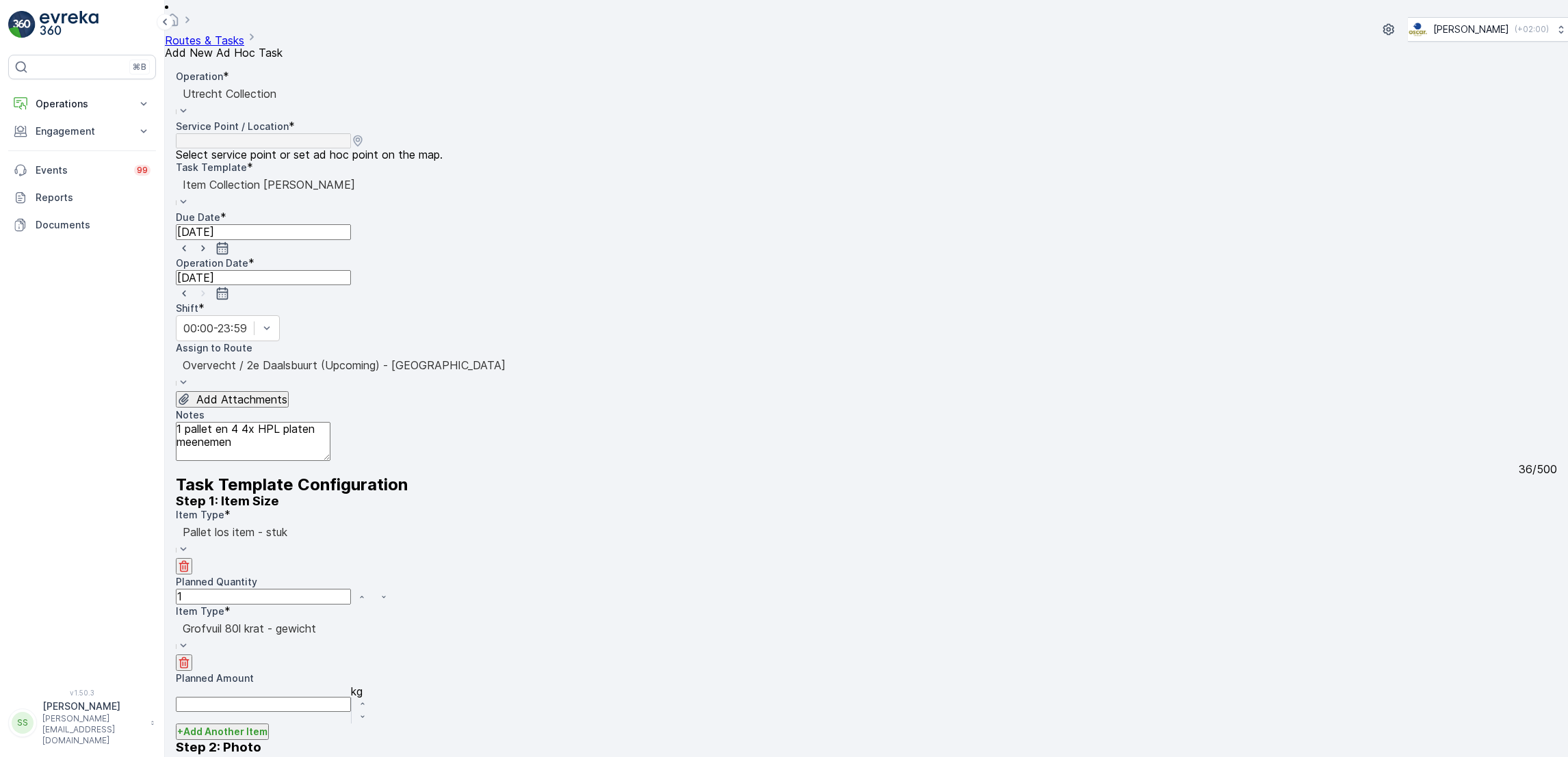
click at [367, 700] on icon "button" at bounding box center [362, 704] width 8 height 8
type Amount "1"
click at [323, 618] on div "Grofvuil 80l krat - gewicht" at bounding box center [249, 636] width 147 height 36
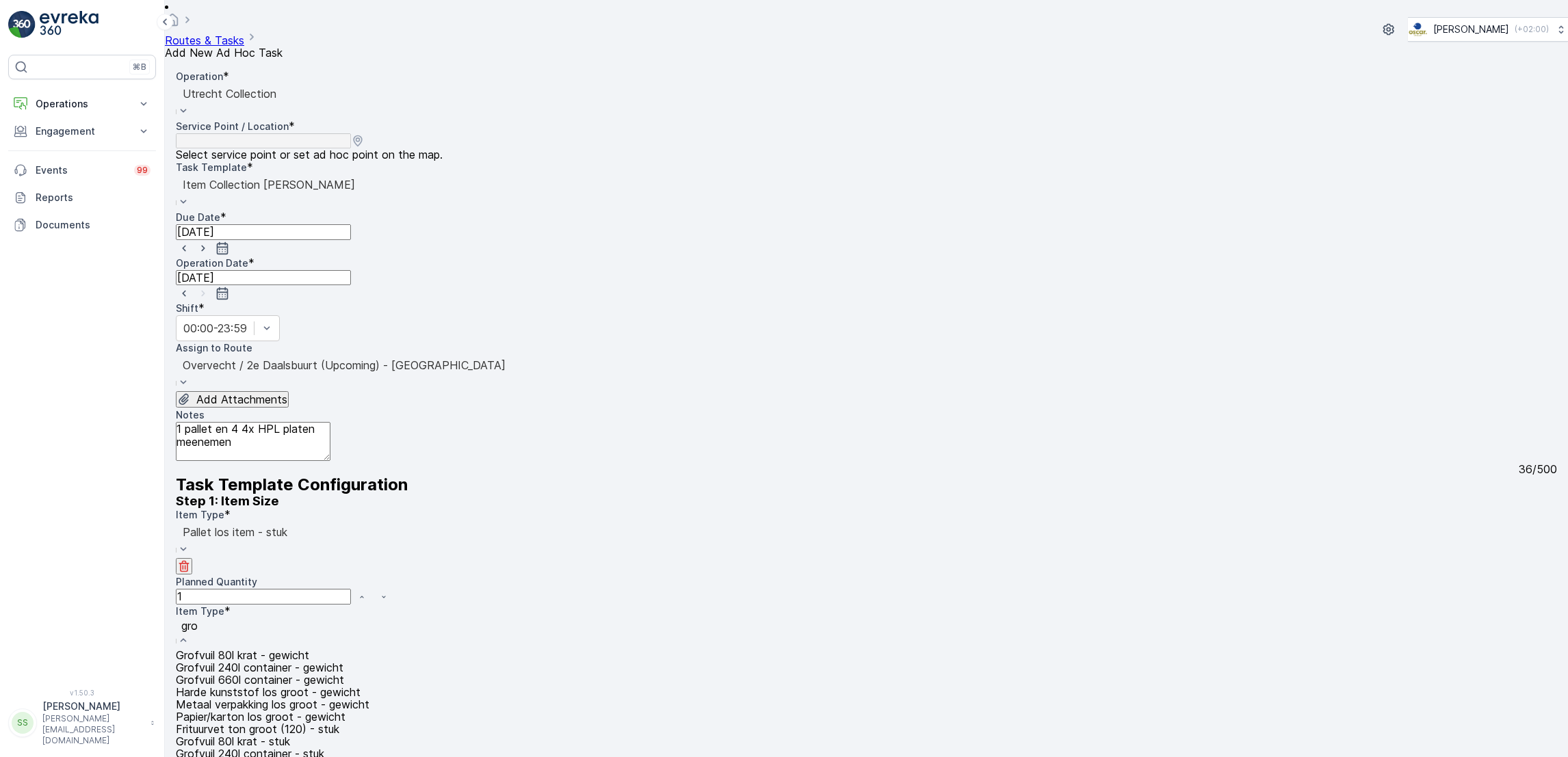
type input "grof"
click at [359, 686] on div "Grofvuil 80l krat - stuk" at bounding box center [268, 692] width 183 height 12
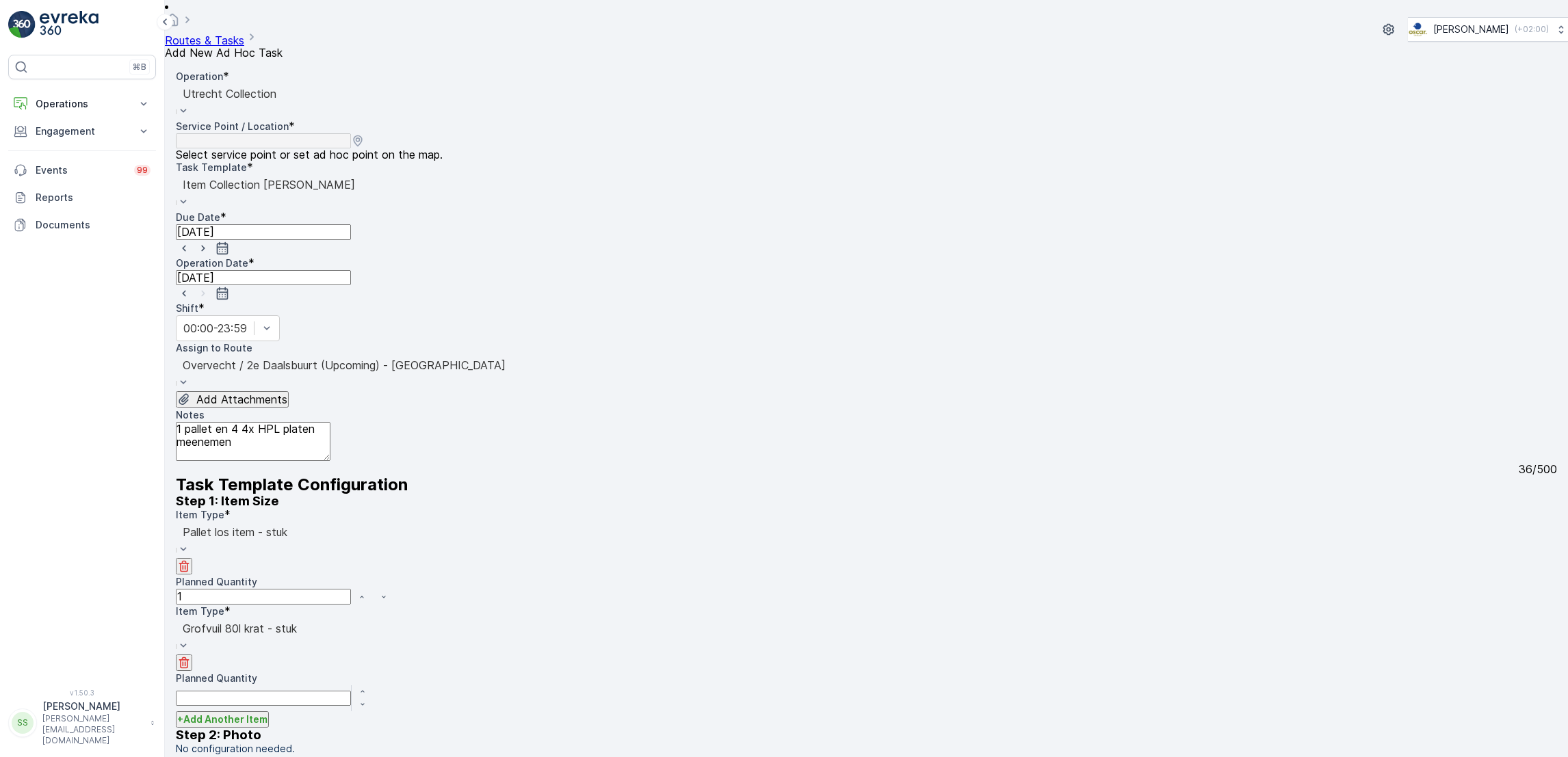
click at [364, 691] on icon "button" at bounding box center [362, 691] width 3 height 2
type Quantity "1"
click at [331, 422] on textarea "1 pallet en 4 4x HPL platen meenemen" at bounding box center [253, 442] width 155 height 39
type textarea "1 pallet en 4 4x HPL platen meenemen (registreren hieronder)"
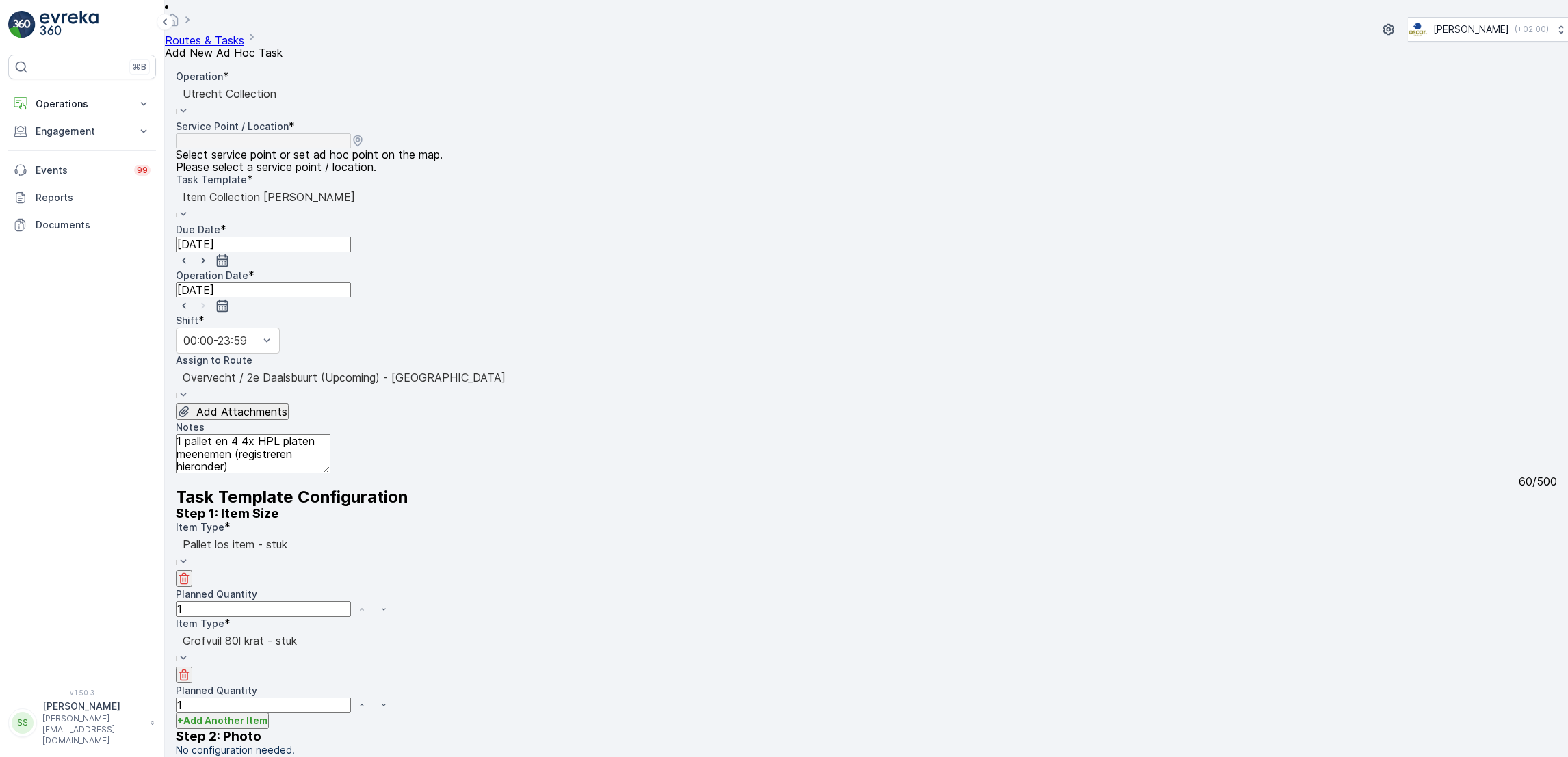
scroll to position [0, 0]
type input "ekko"
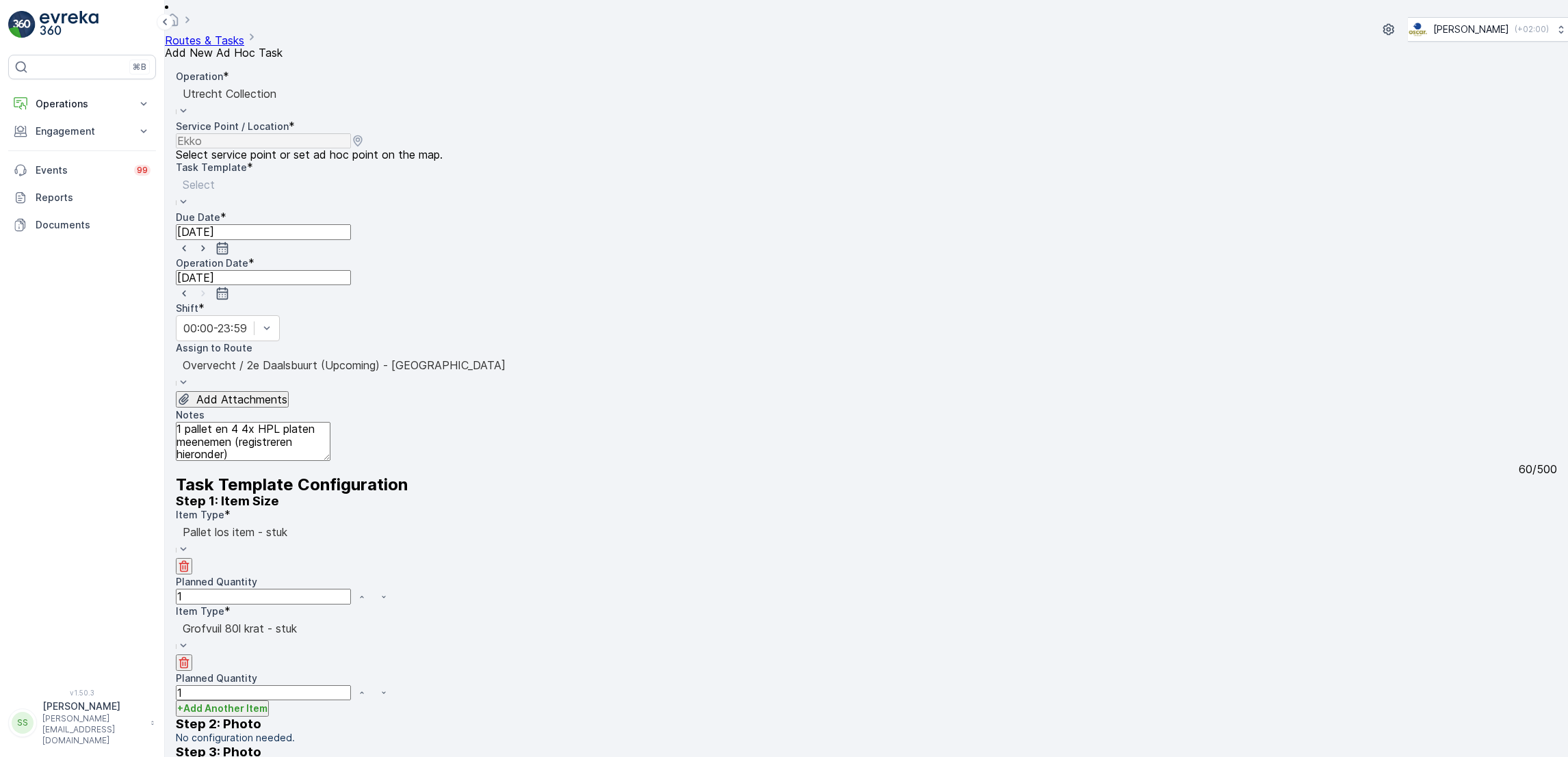
click at [215, 177] on div at bounding box center [199, 185] width 32 height 15
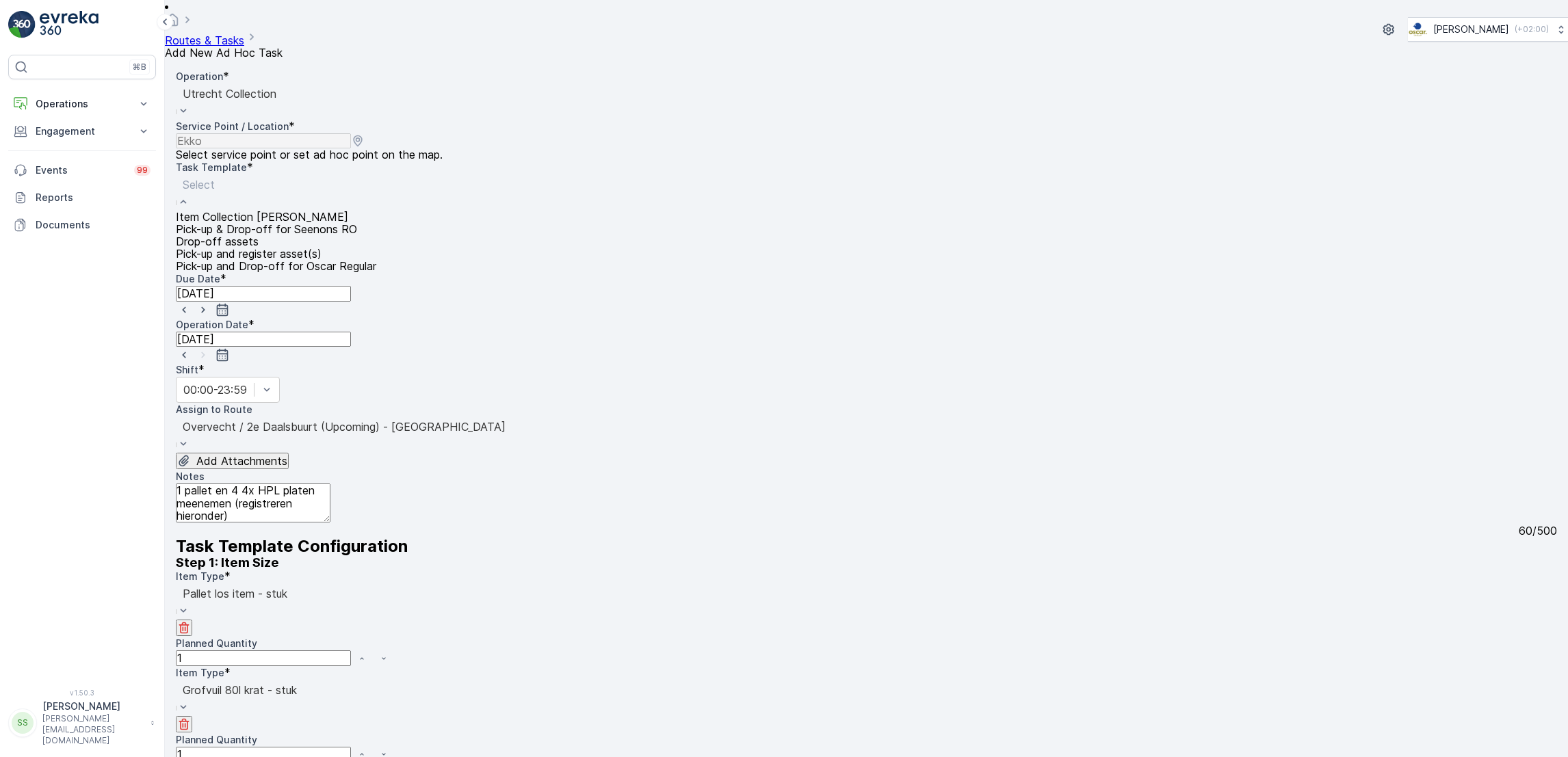
click at [376, 210] on div "Item Collection [PERSON_NAME]" at bounding box center [276, 217] width 200 height 12
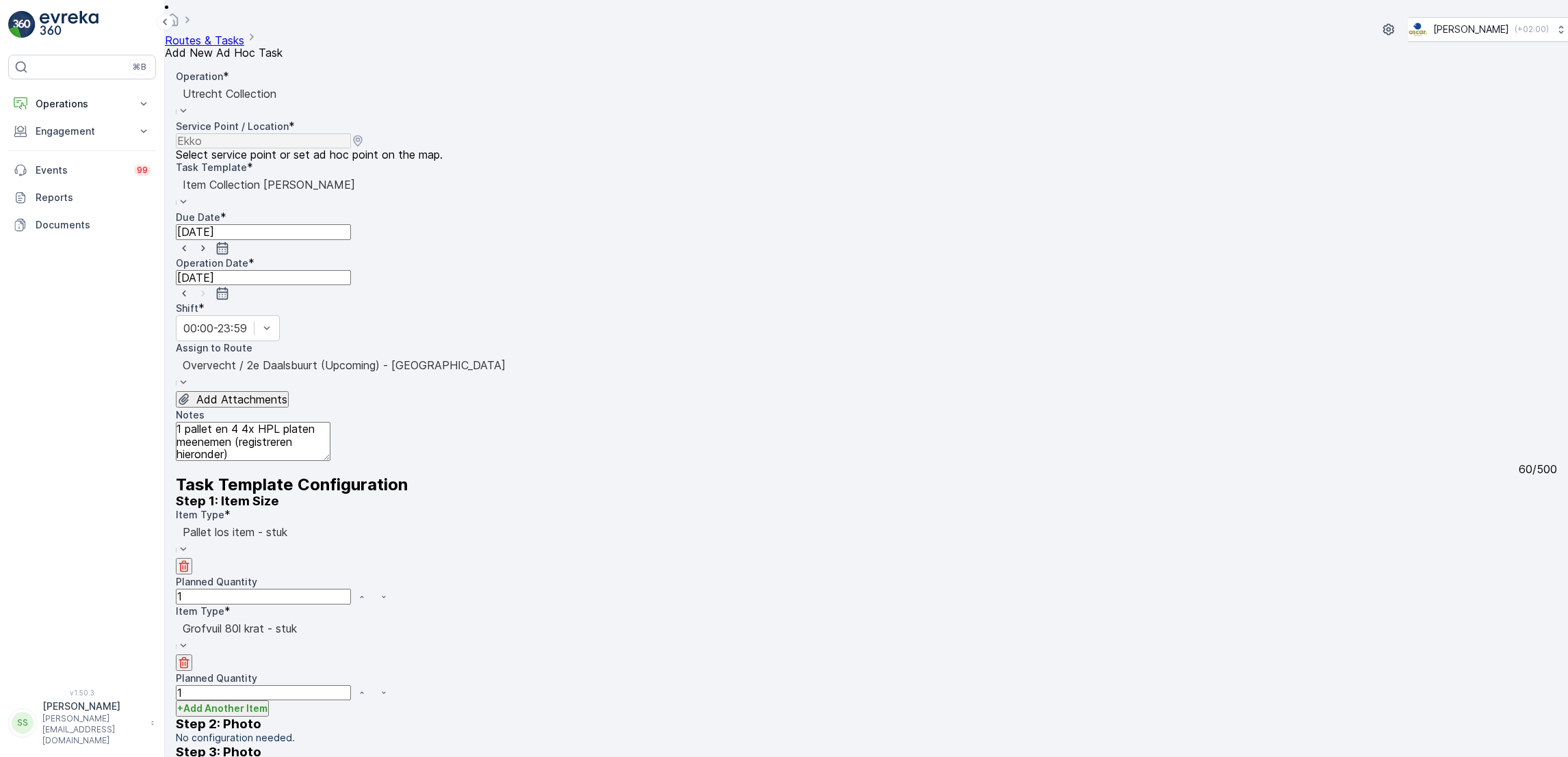
scroll to position [277, 0]
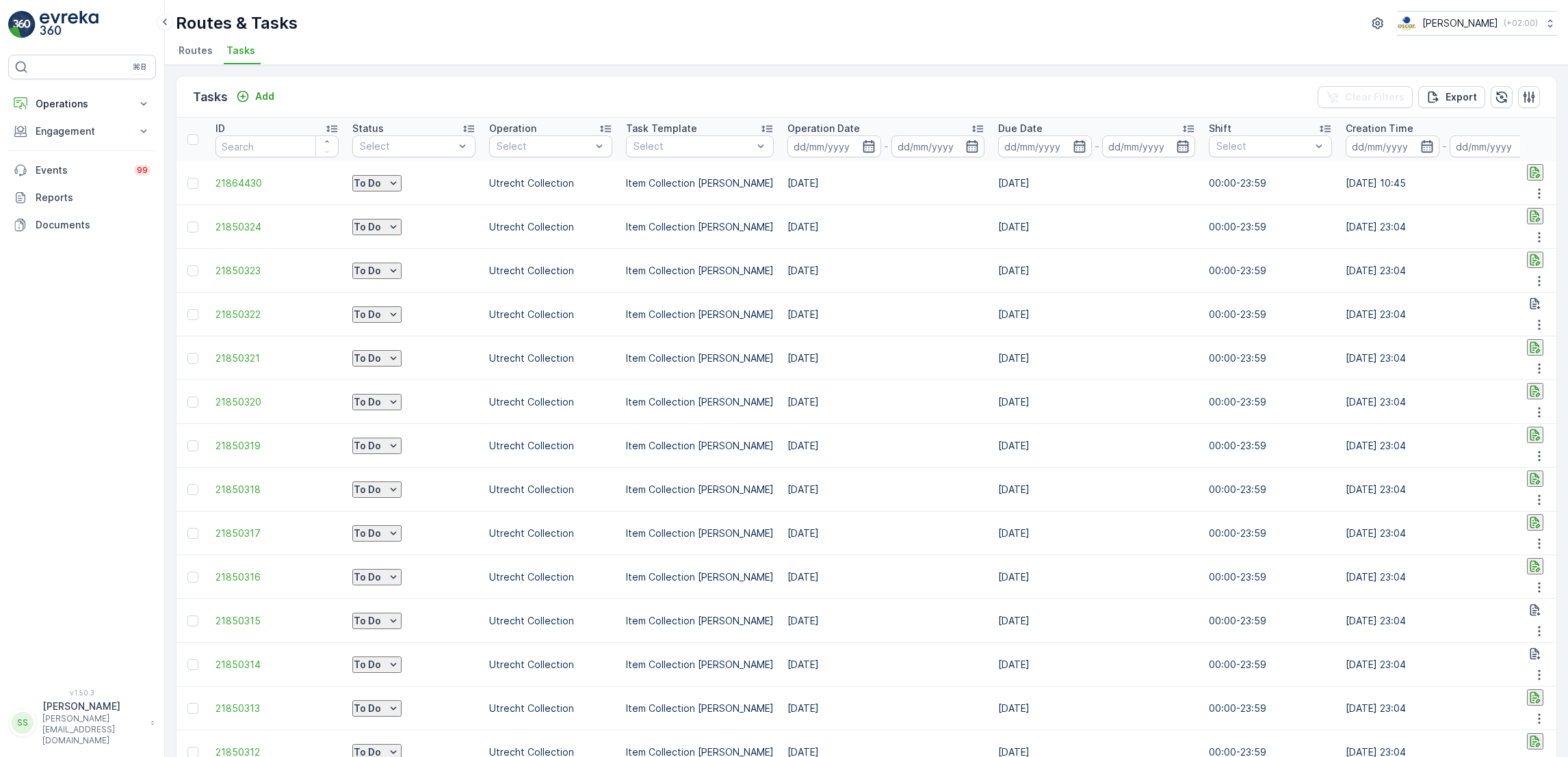
click at [400, 177] on icon "To Do" at bounding box center [393, 183] width 14 height 14
click at [392, 236] on span "Let Op!" at bounding box center [385, 243] width 34 height 14
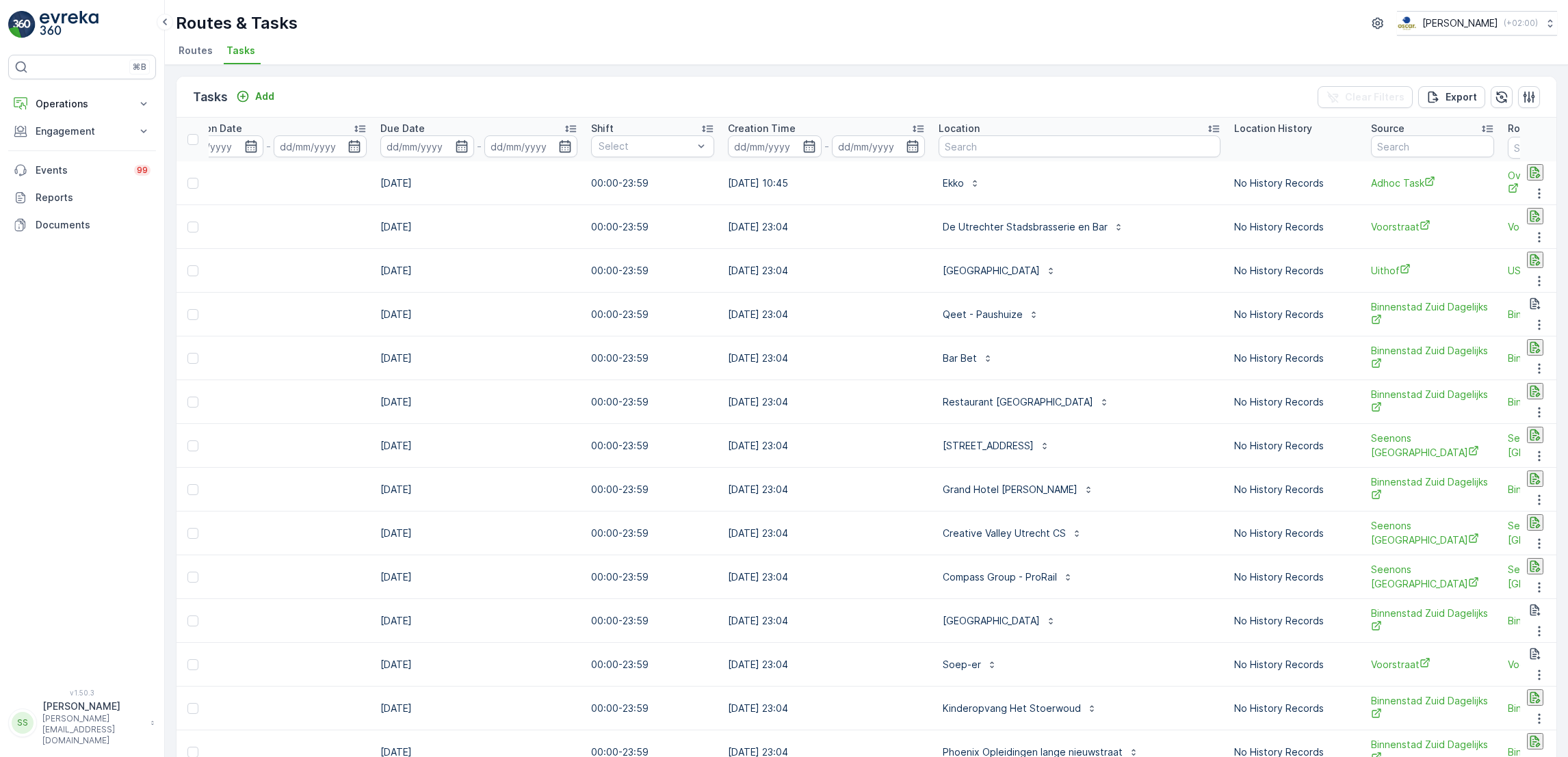
scroll to position [0, 654]
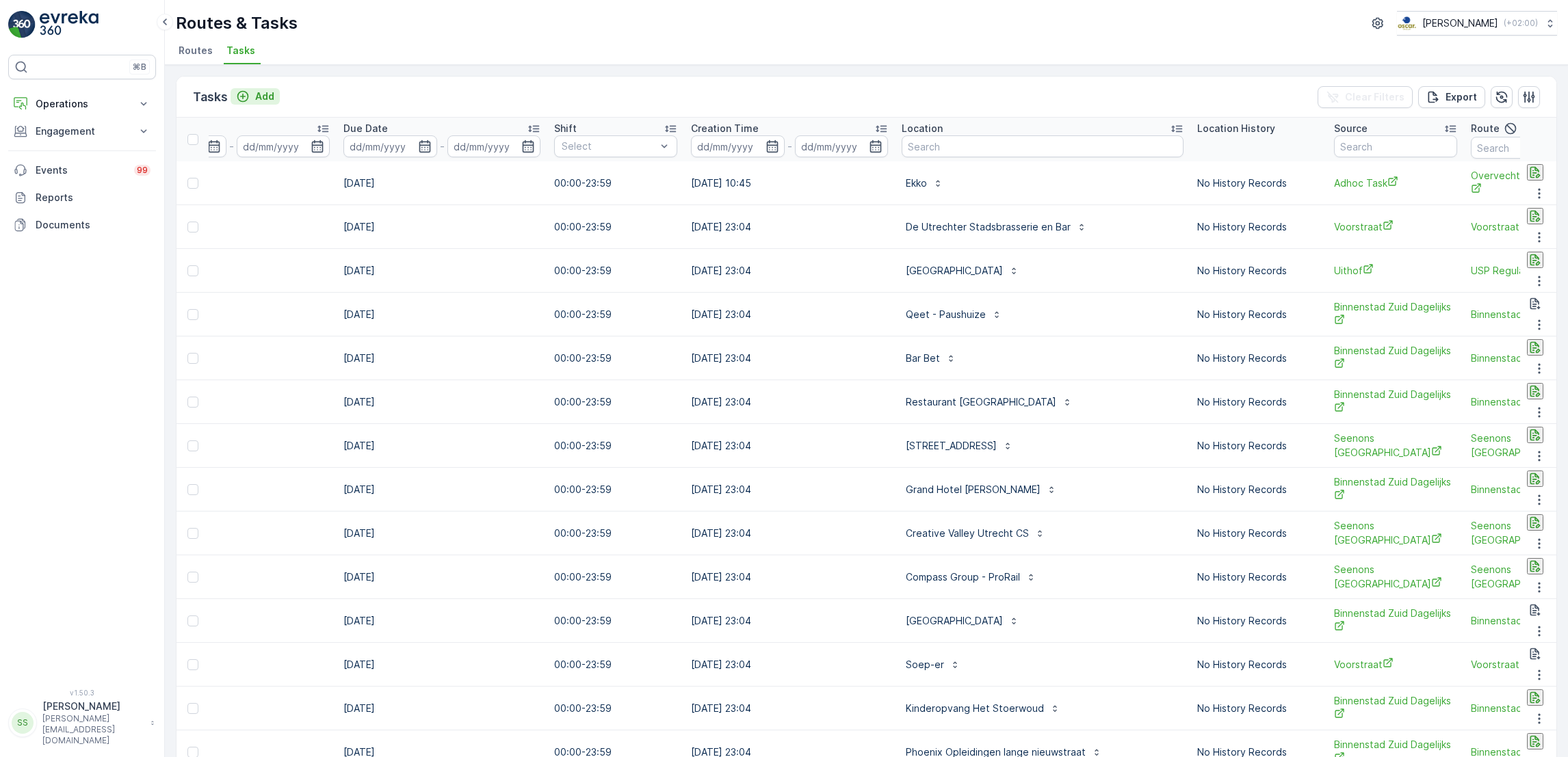
click at [277, 101] on button "Add" at bounding box center [255, 96] width 49 height 16
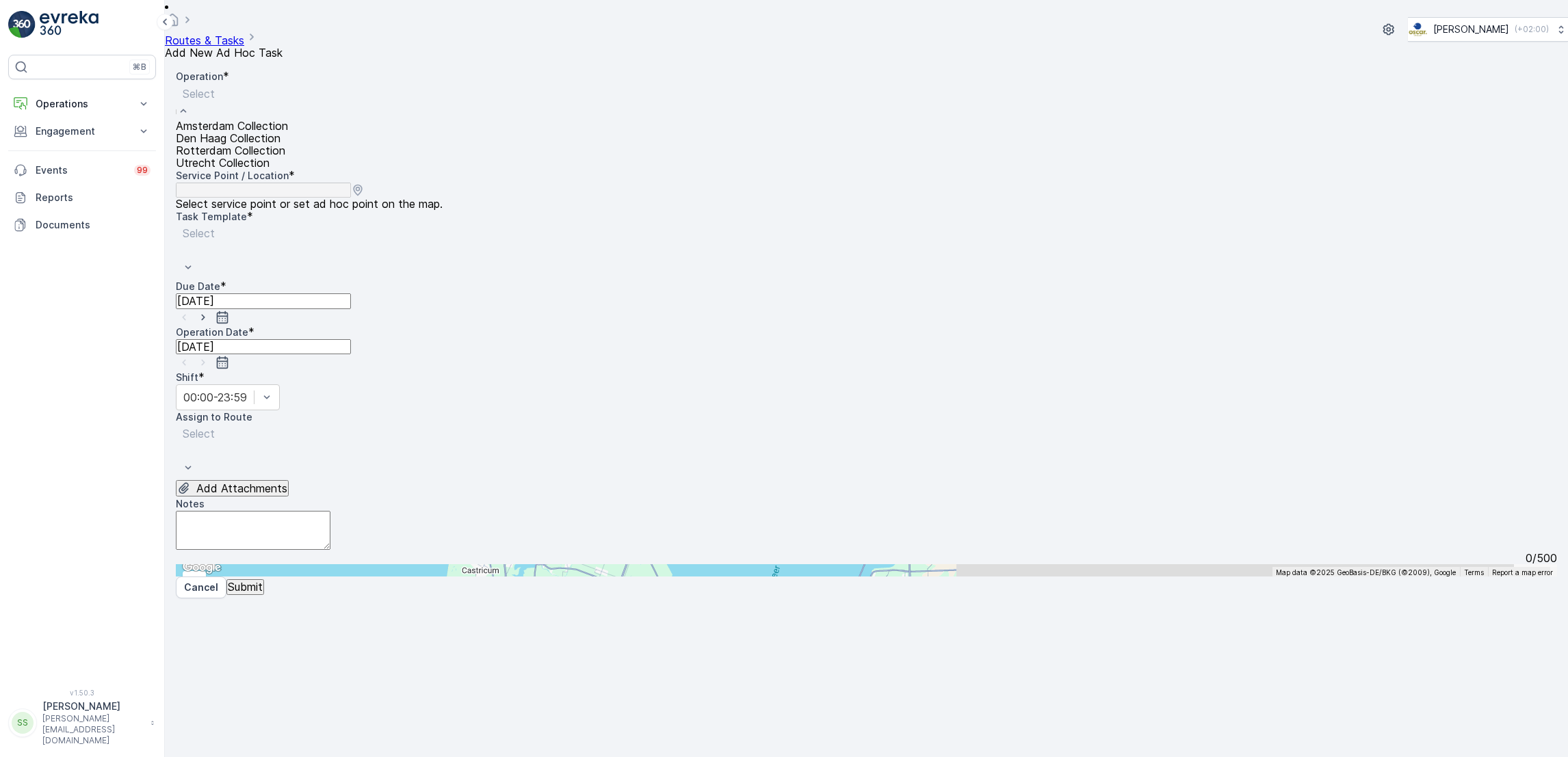
click at [288, 126] on div "Amsterdam Collection" at bounding box center [232, 126] width 113 height 12
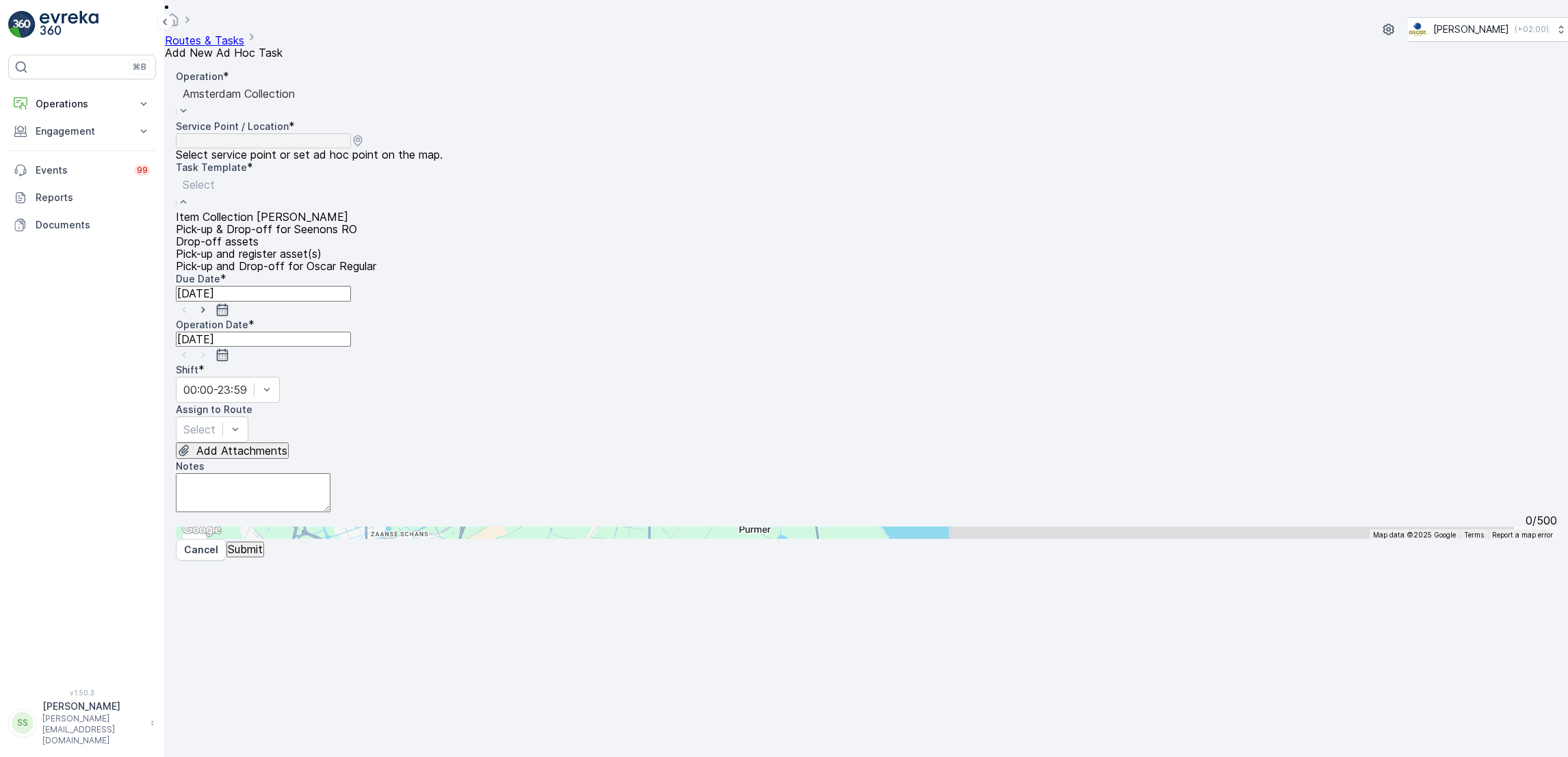
click at [376, 210] on div "Item Collection [PERSON_NAME]" at bounding box center [276, 217] width 200 height 12
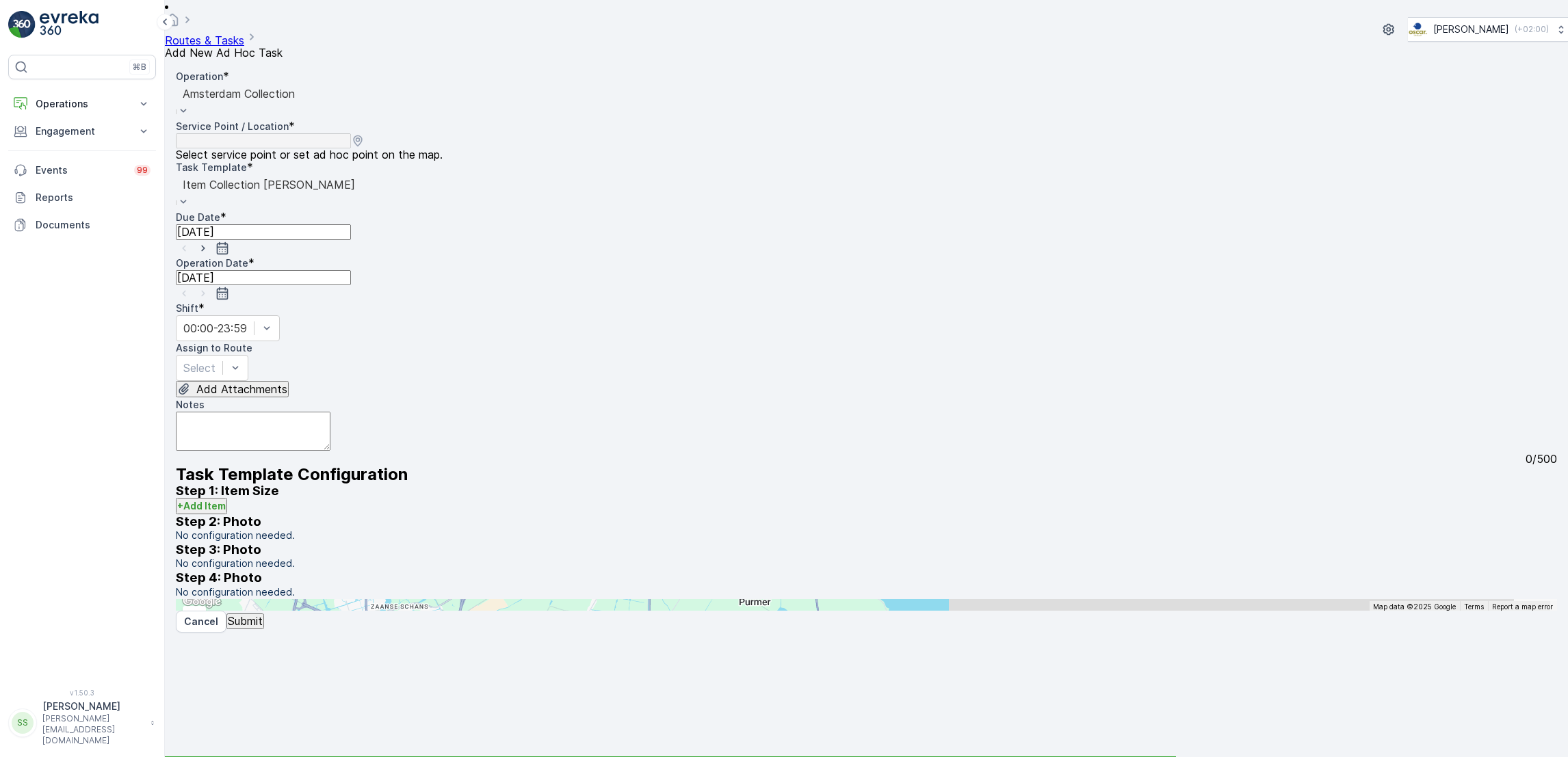
click at [310, 599] on input "text" at bounding box center [243, 605] width 134 height 12
type input "vendel"
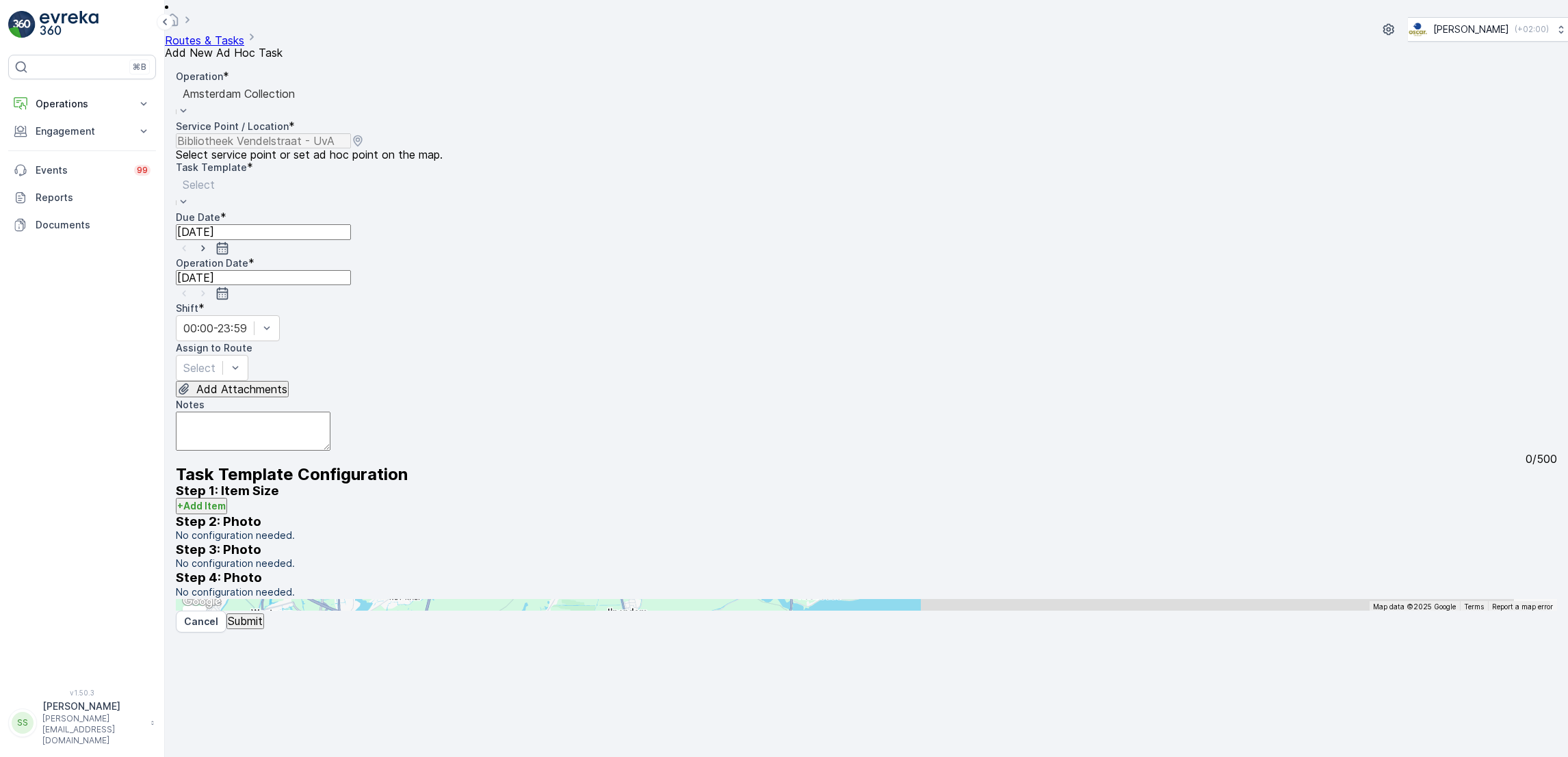
click at [215, 177] on p "Select" at bounding box center [199, 184] width 32 height 16
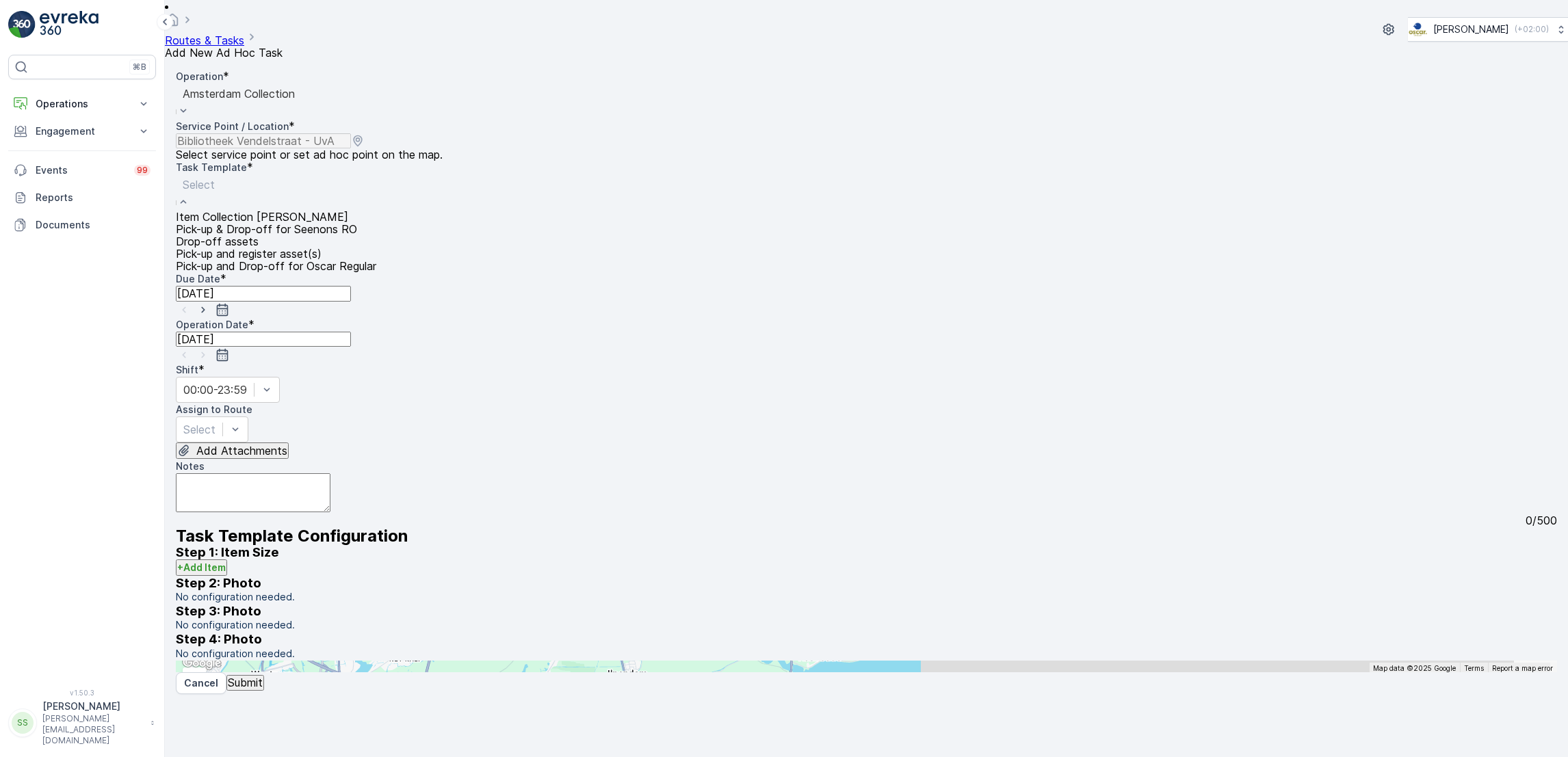
click at [376, 210] on div "Item Collection [PERSON_NAME]" at bounding box center [276, 217] width 200 height 12
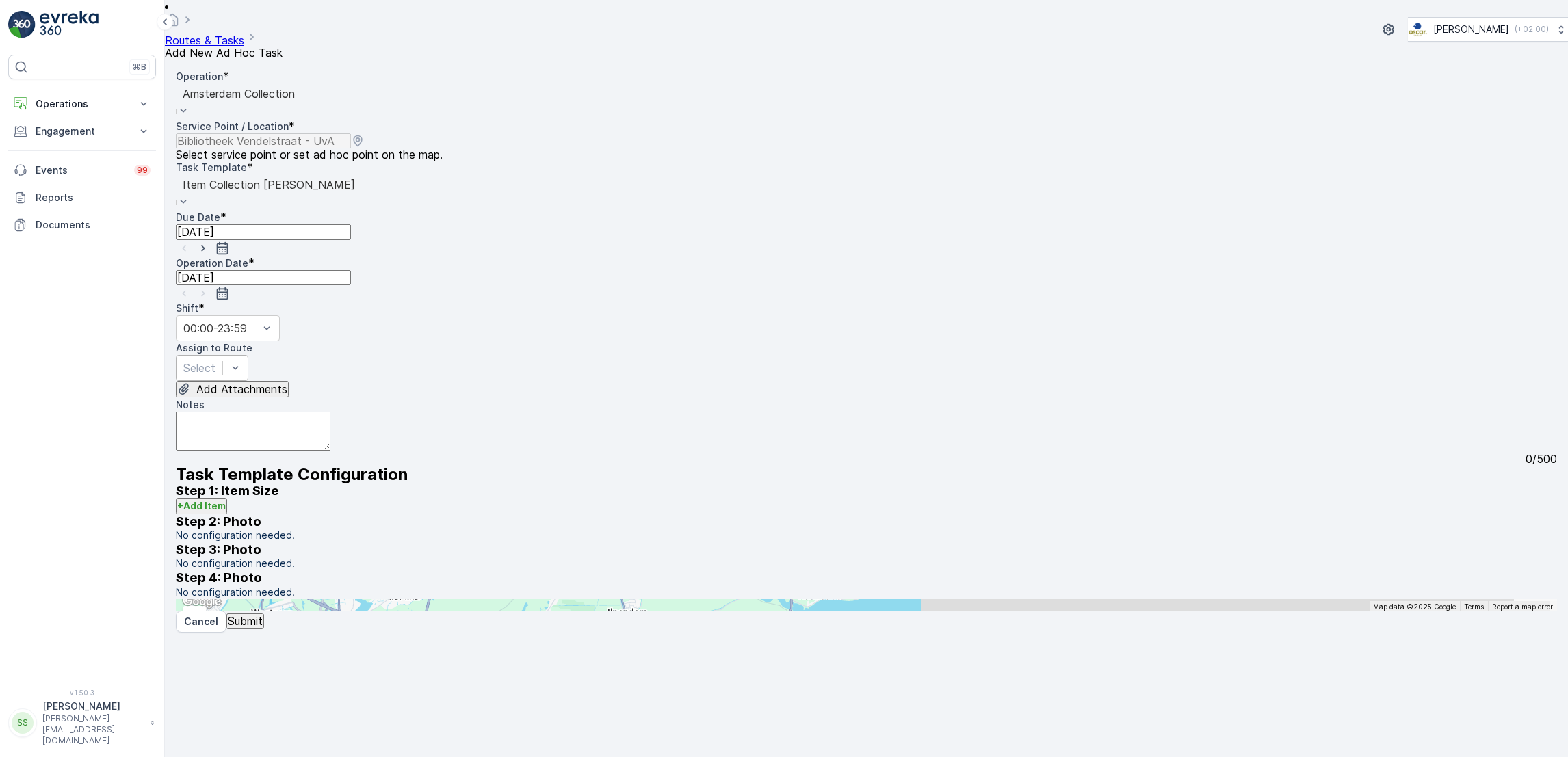
click at [248, 355] on div "Select" at bounding box center [212, 368] width 72 height 26
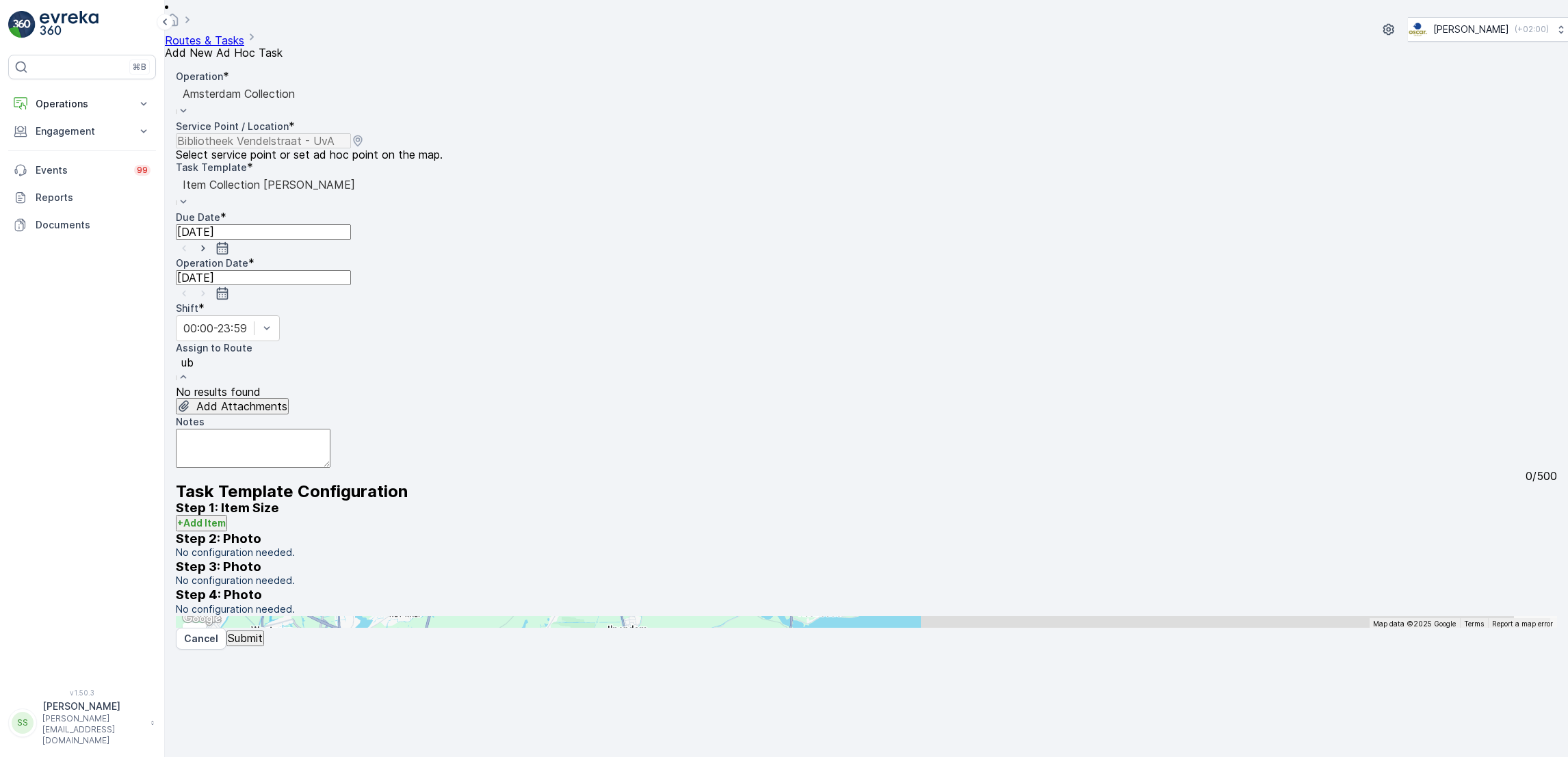
type input "u"
type input "v"
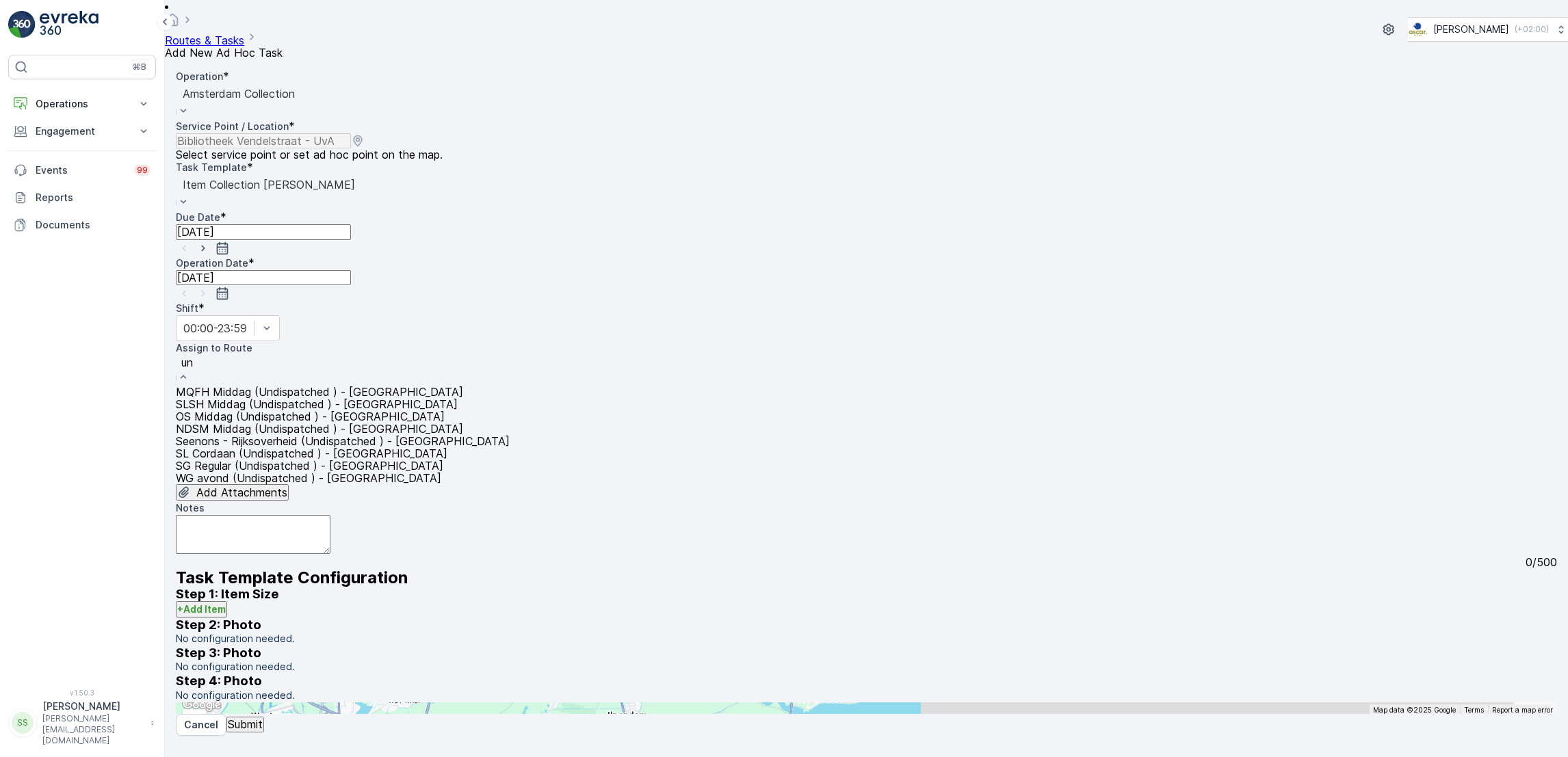
type input "u"
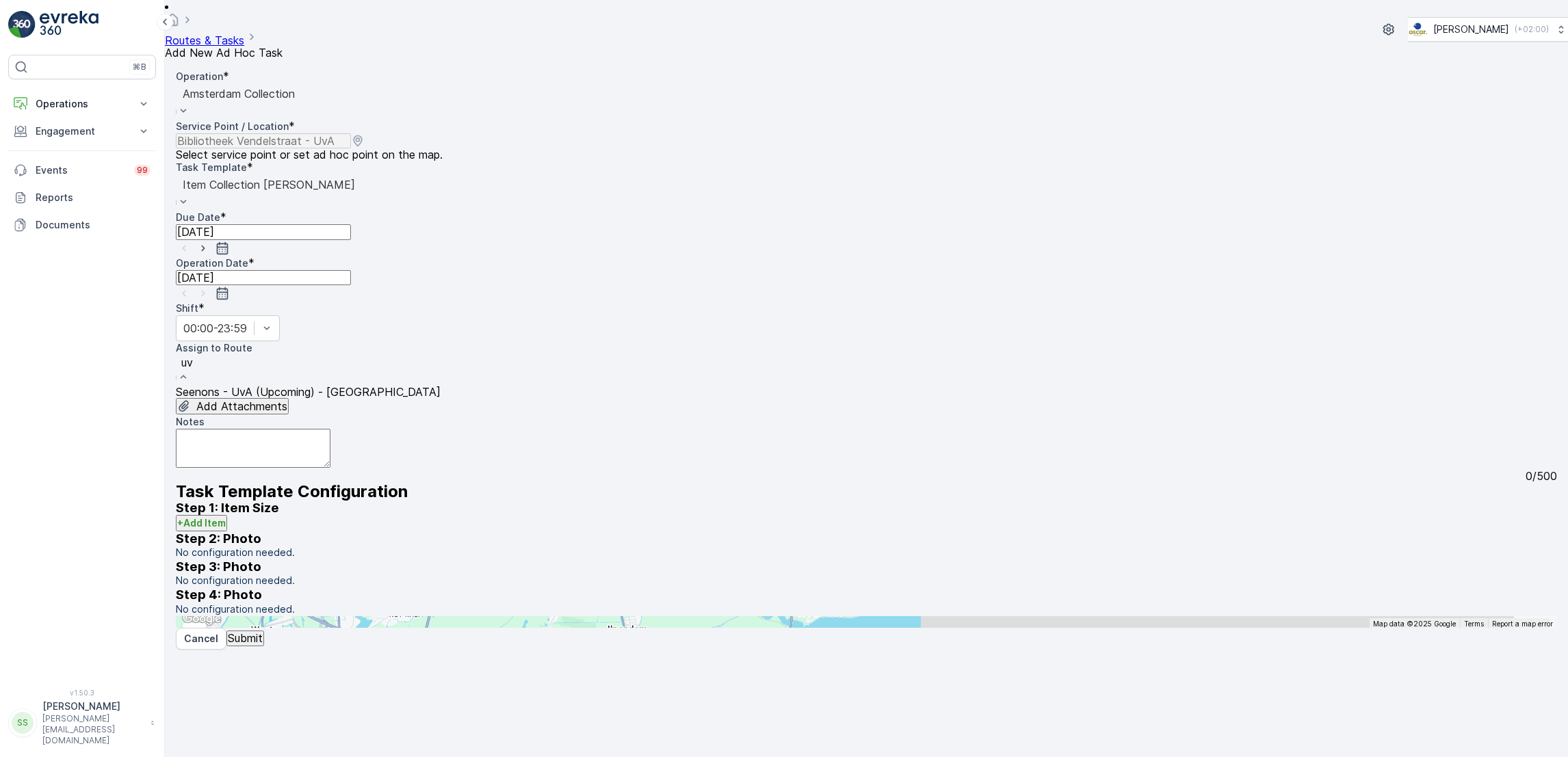
type input "uva"
click at [428, 386] on div "Seenons - UvA (Upcoming) - [GEOGRAPHIC_DATA]" at bounding box center [308, 392] width 264 height 12
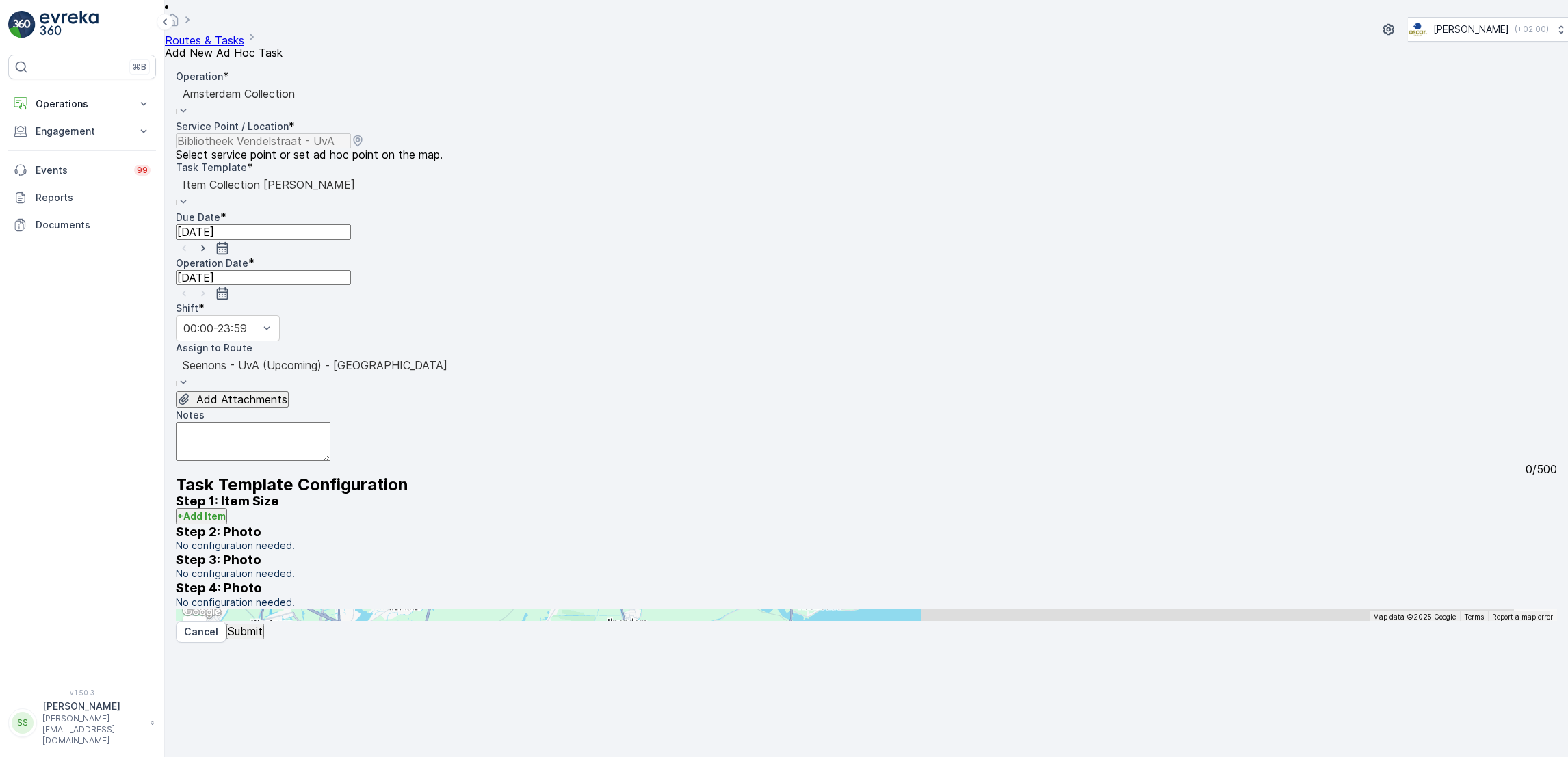
click at [331, 422] on textarea "Notes" at bounding box center [253, 442] width 155 height 39
paste textarea "2x PD 4x rest"
click at [191, 422] on textarea "2x PD 4x rest" at bounding box center [253, 442] width 155 height 39
click at [326, 422] on textarea "2x PD en 4x rest" at bounding box center [253, 442] width 155 height 39
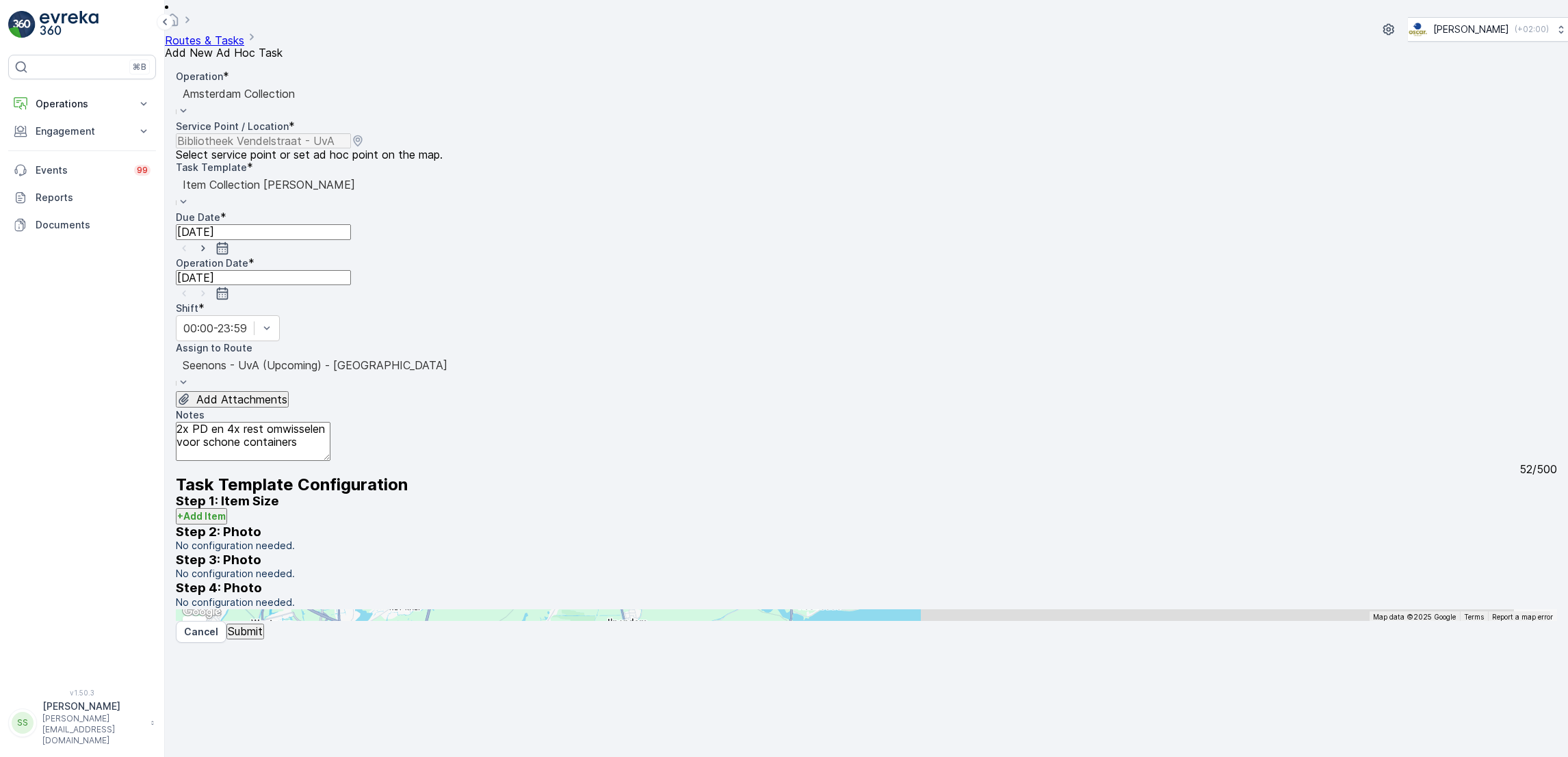
type textarea "2x PD en 4x rest omwisselen voor schone containers"
click at [263, 638] on p "Submit" at bounding box center [245, 631] width 35 height 12
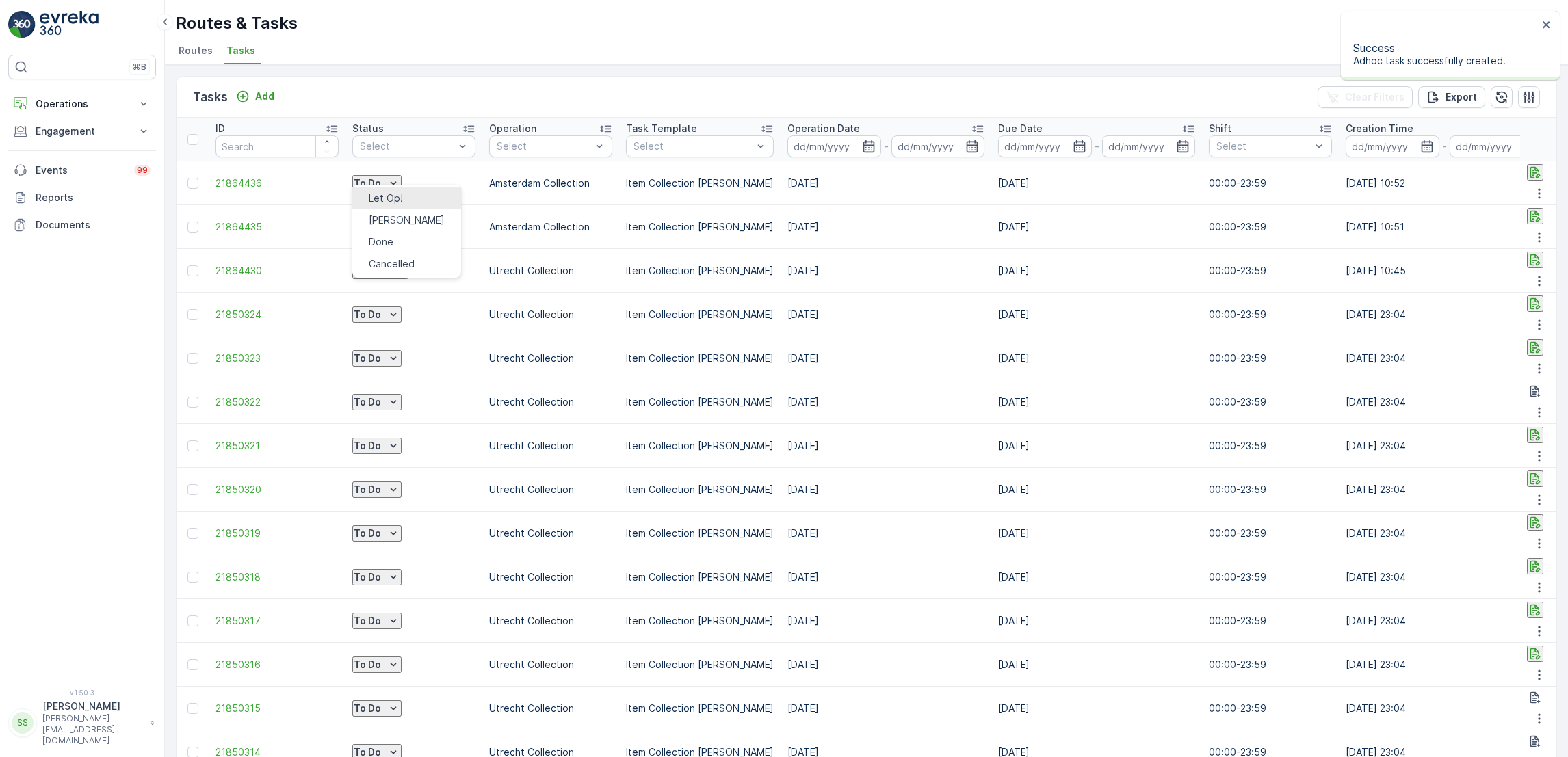
click at [389, 197] on span "Let Op!" at bounding box center [385, 198] width 34 height 14
click at [245, 92] on icon "Add" at bounding box center [243, 96] width 12 height 12
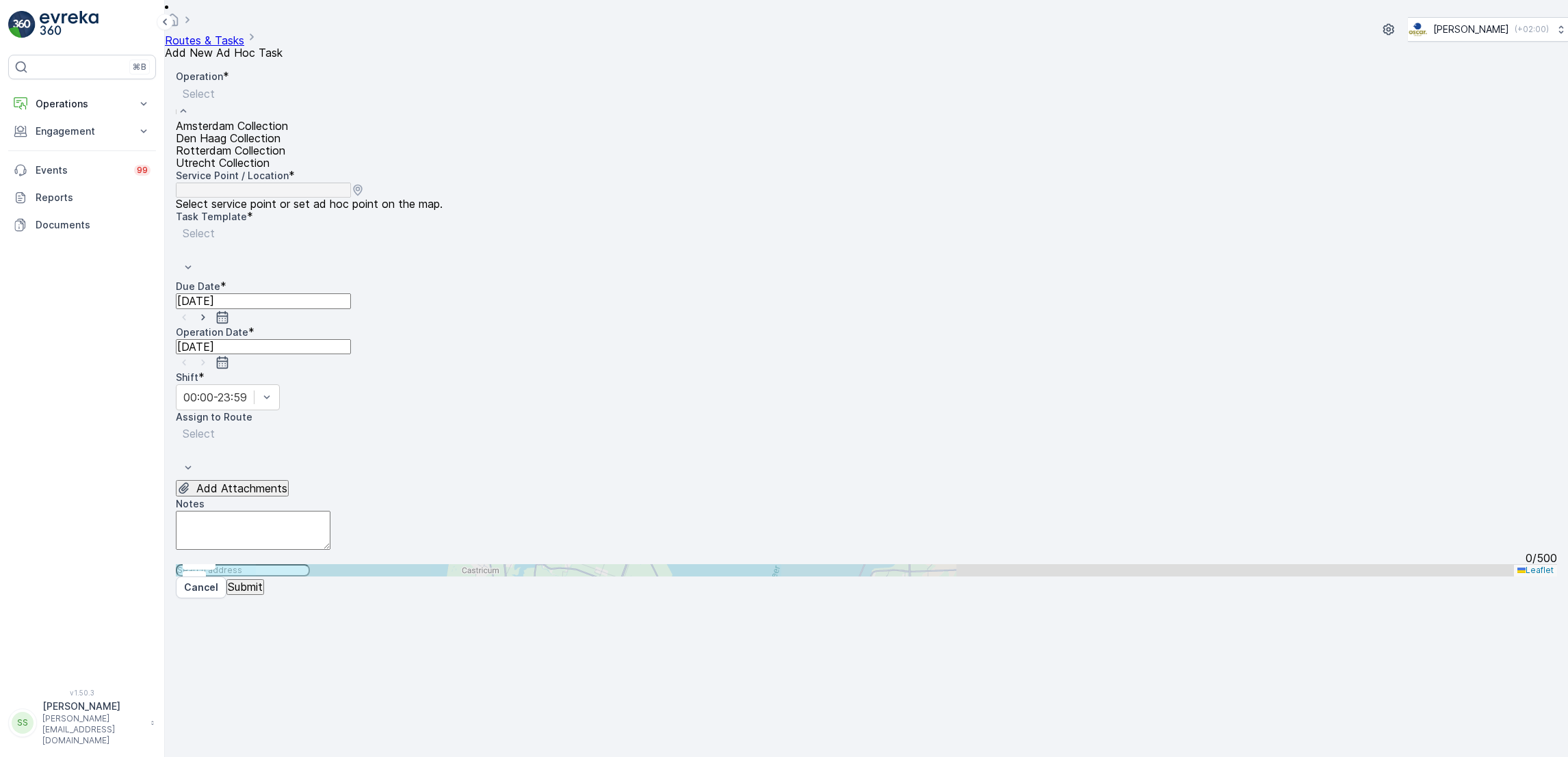
click at [288, 111] on div "Select" at bounding box center [232, 101] width 113 height 36
click at [288, 132] on div "Amsterdam Collection" at bounding box center [232, 126] width 113 height 12
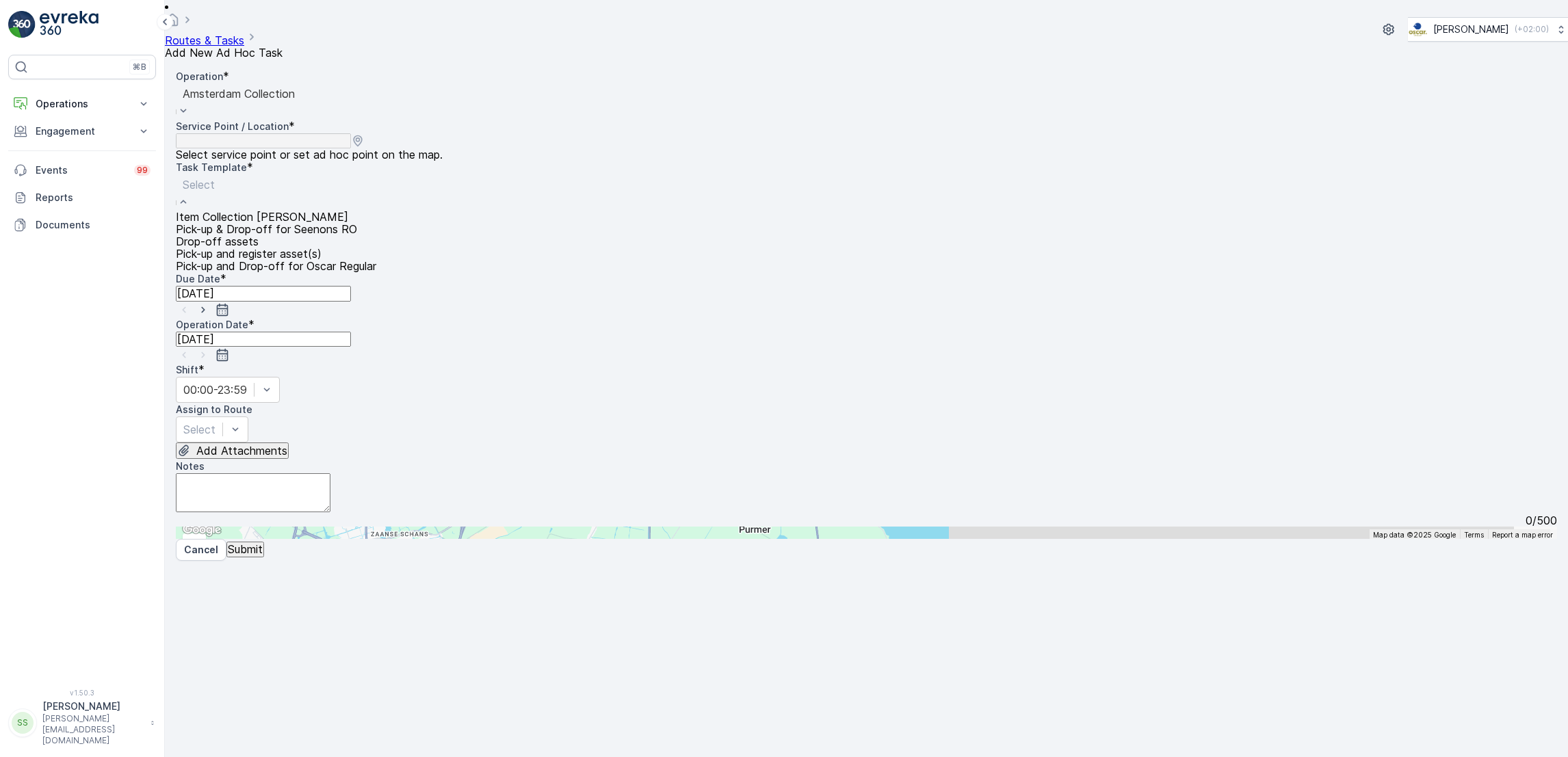
click at [376, 210] on div "Item Collection [PERSON_NAME]" at bounding box center [276, 217] width 200 height 12
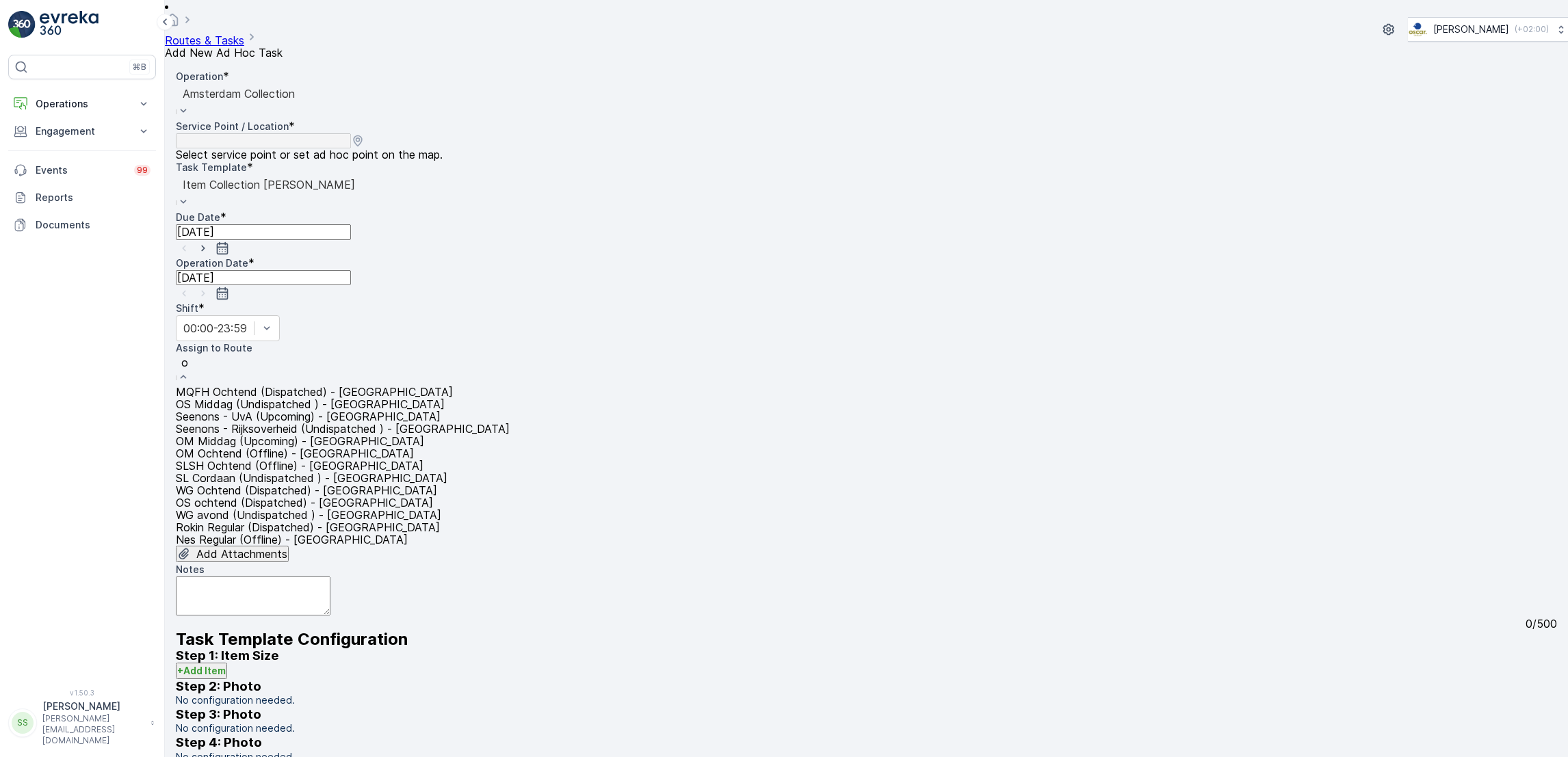
type input "os"
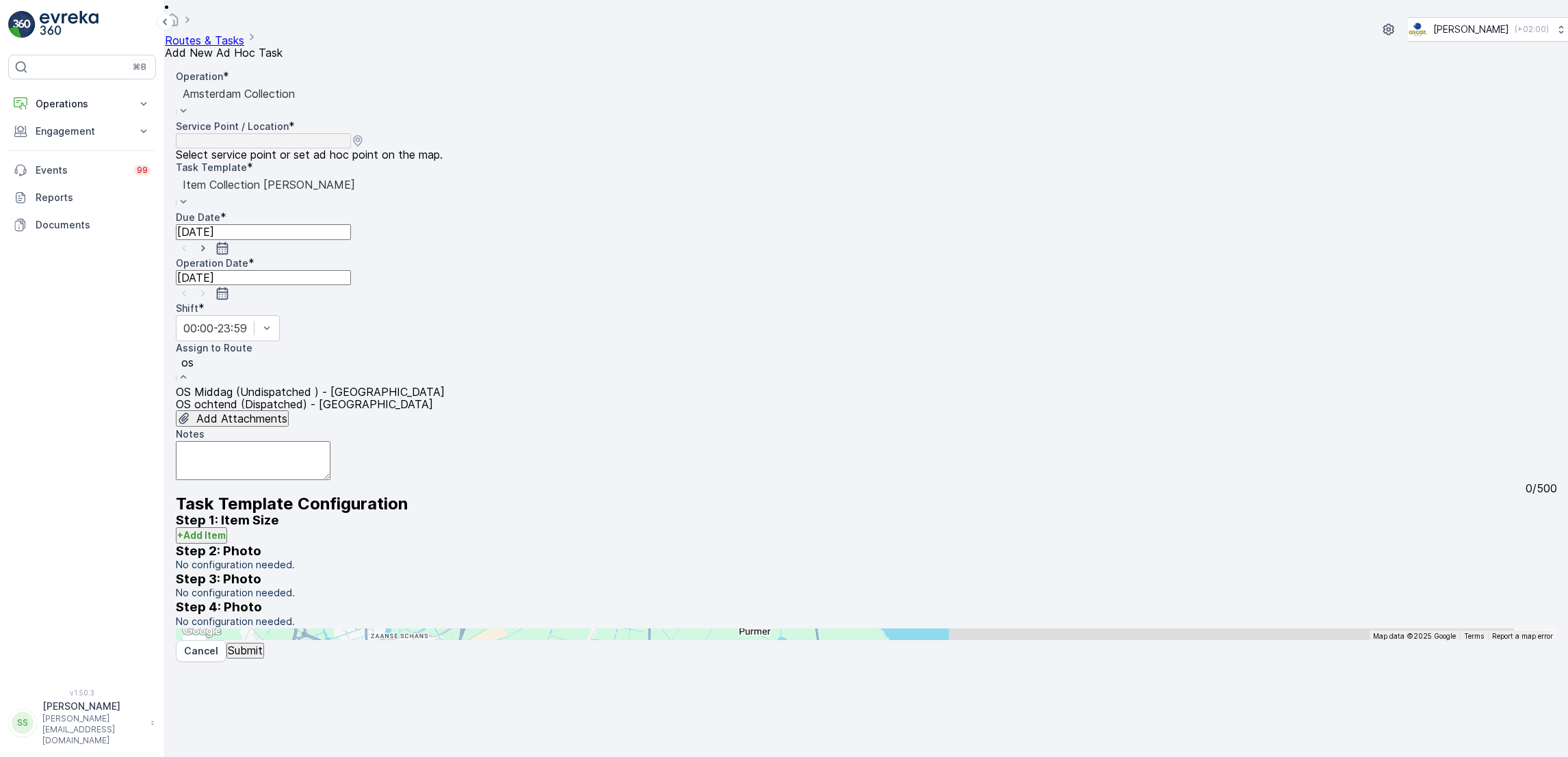
click at [401, 399] on div "OS ochtend (Dispatched) - Amsterdam" at bounding box center [310, 405] width 269 height 12
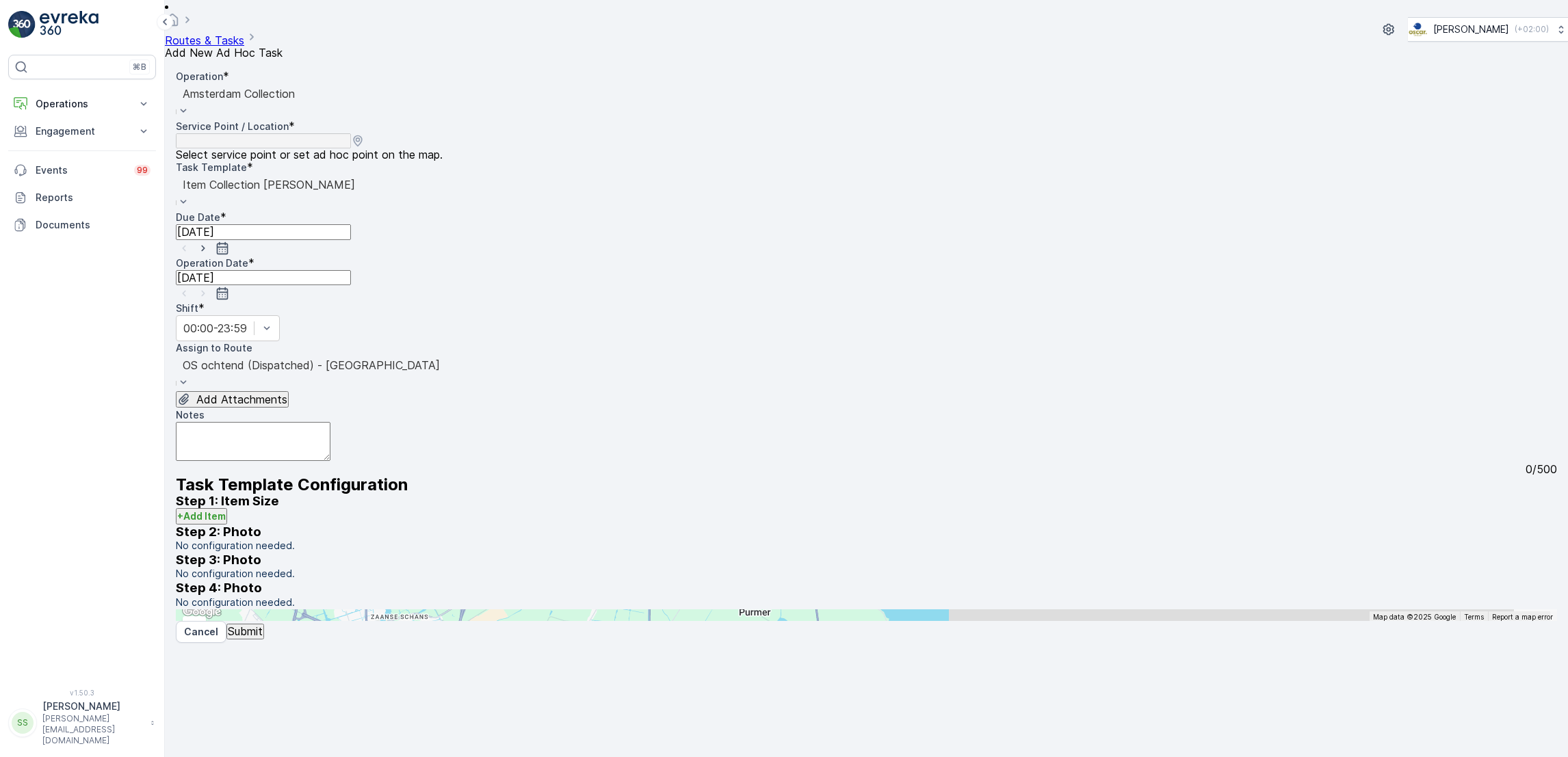
click at [310, 610] on input "text" at bounding box center [243, 616] width 134 height 12
type input "ilx"
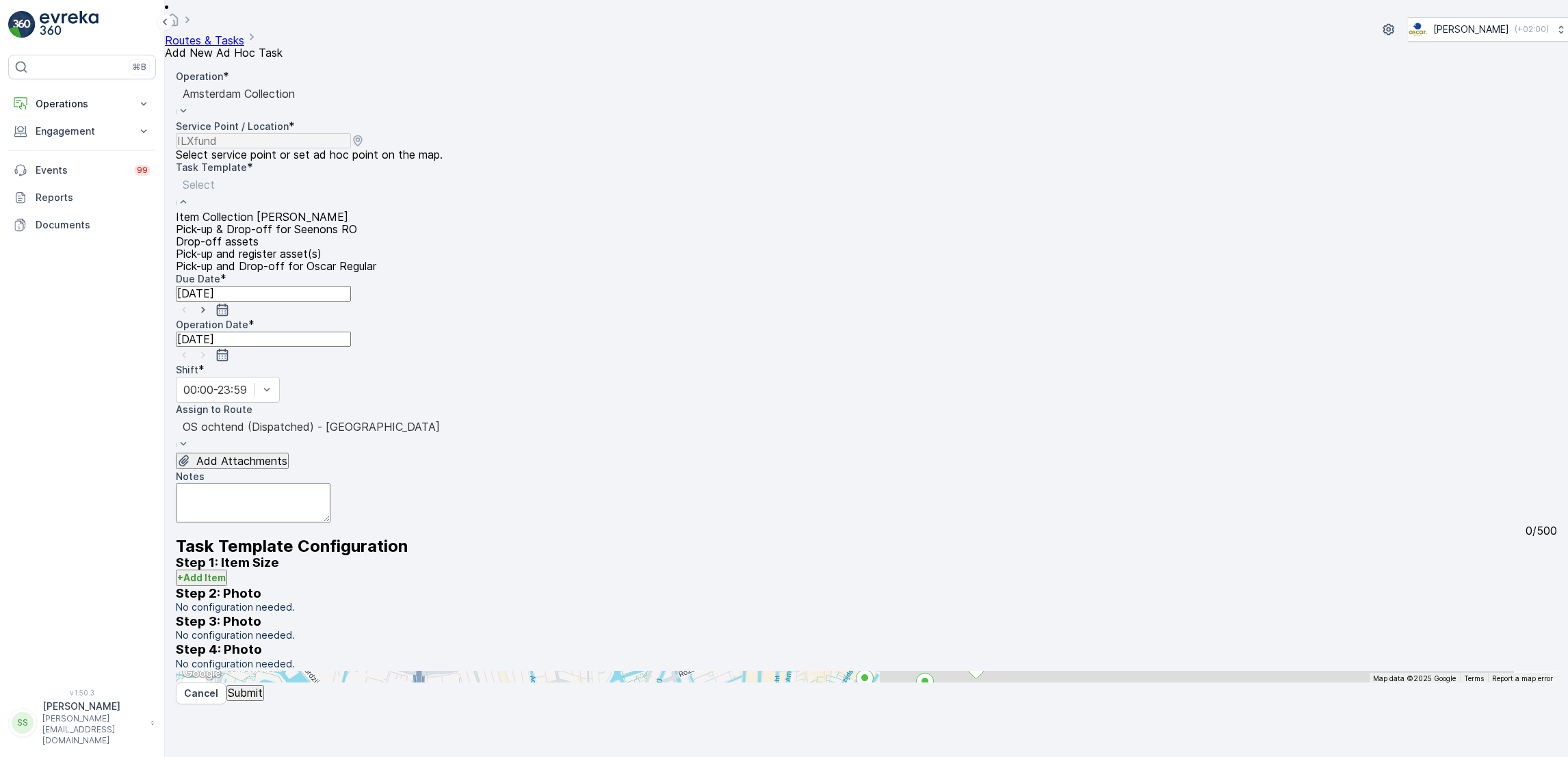
click at [342, 177] on div at bounding box center [276, 185] width 187 height 15
click at [327, 210] on div "Item Collection [PERSON_NAME]" at bounding box center [276, 217] width 200 height 12
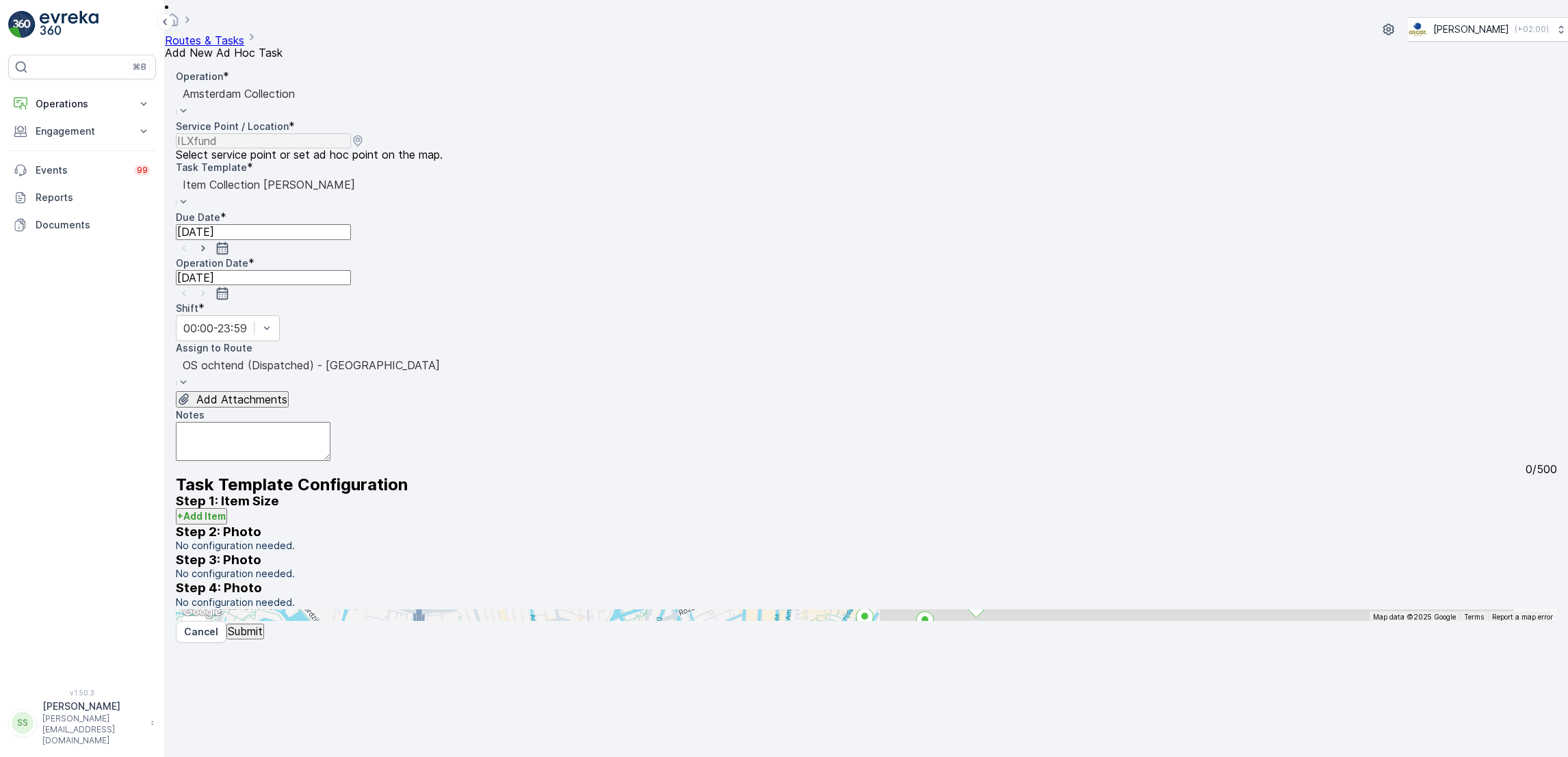
click at [298, 422] on textarea "Notes" at bounding box center [253, 442] width 155 height 39
type textarea "2x pd en 2x rest zakken brengen"
click at [258, 638] on p "Submit" at bounding box center [245, 631] width 35 height 12
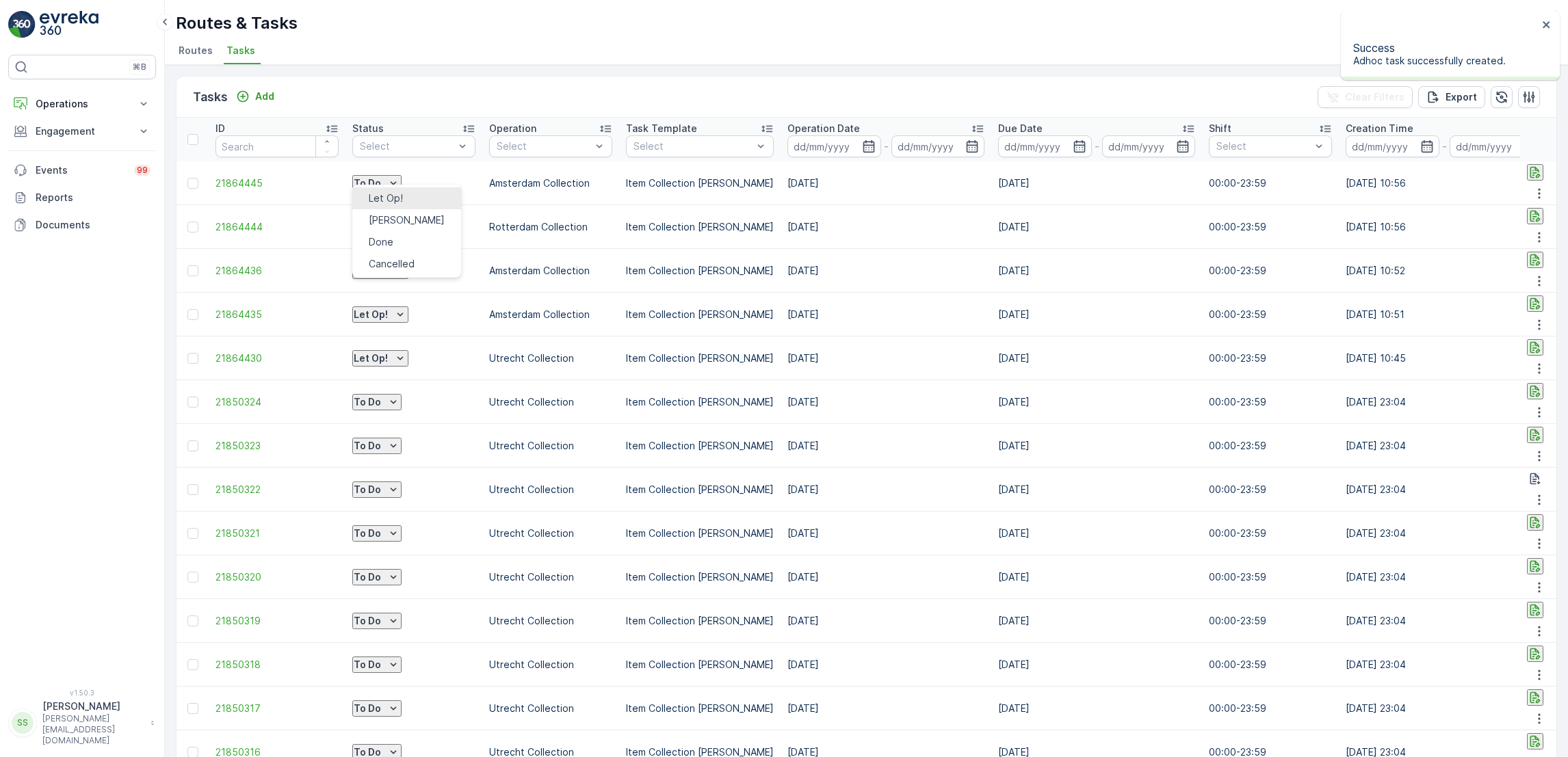
click at [391, 193] on span "Let Op!" at bounding box center [385, 198] width 34 height 14
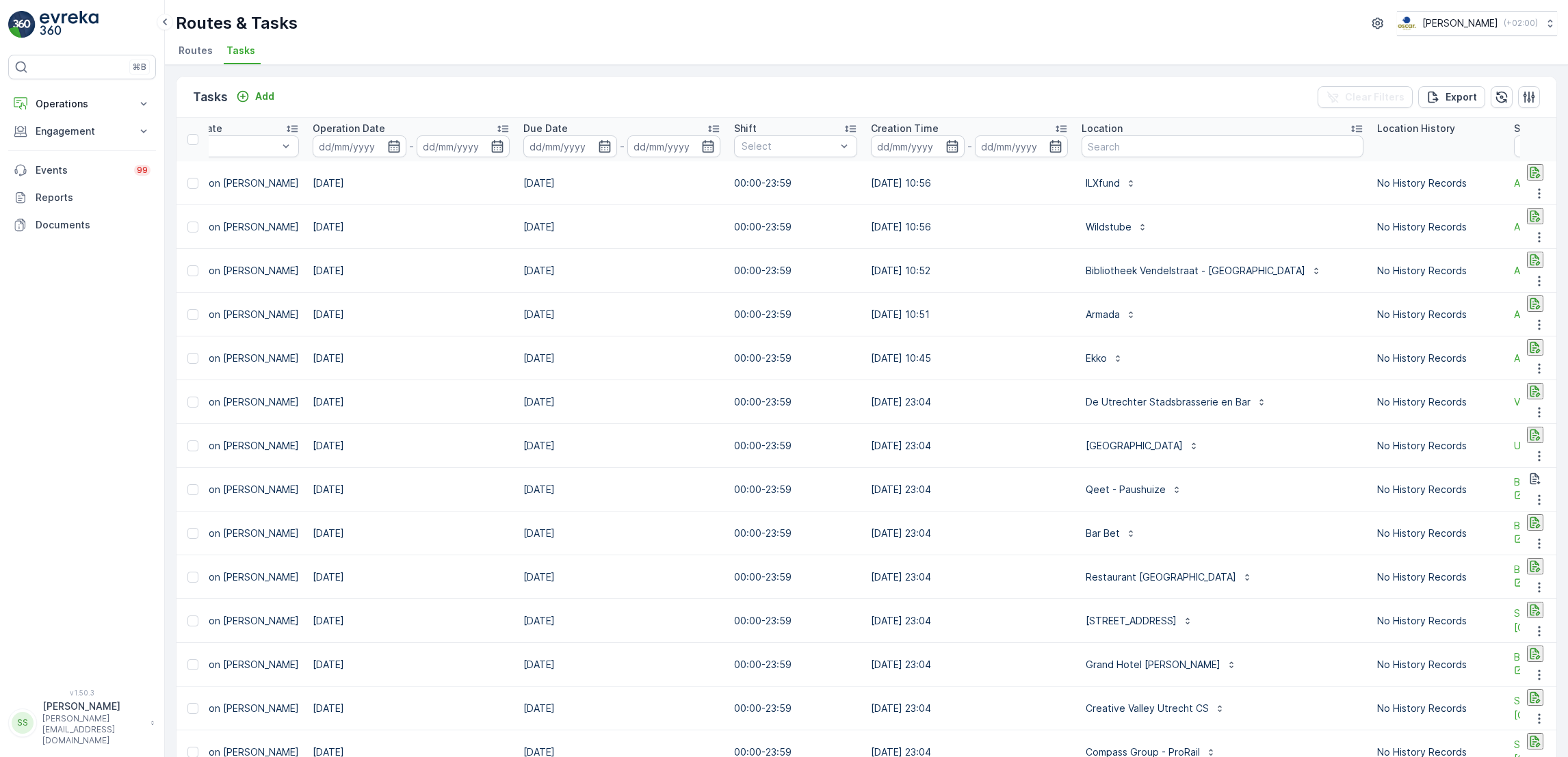
scroll to position [0, 782]
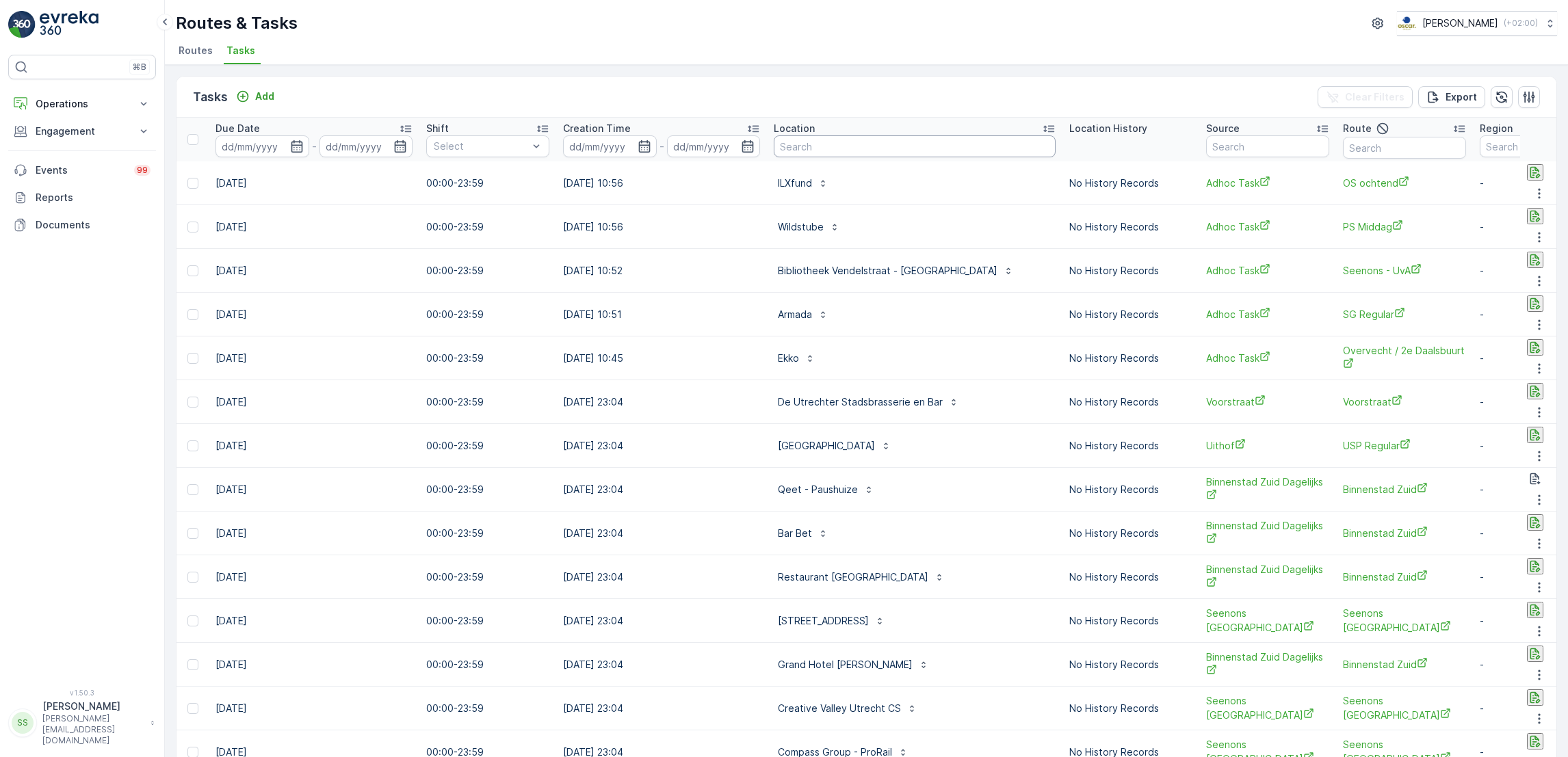
click at [898, 148] on input "text" at bounding box center [915, 146] width 282 height 22
type input "ilxfund"
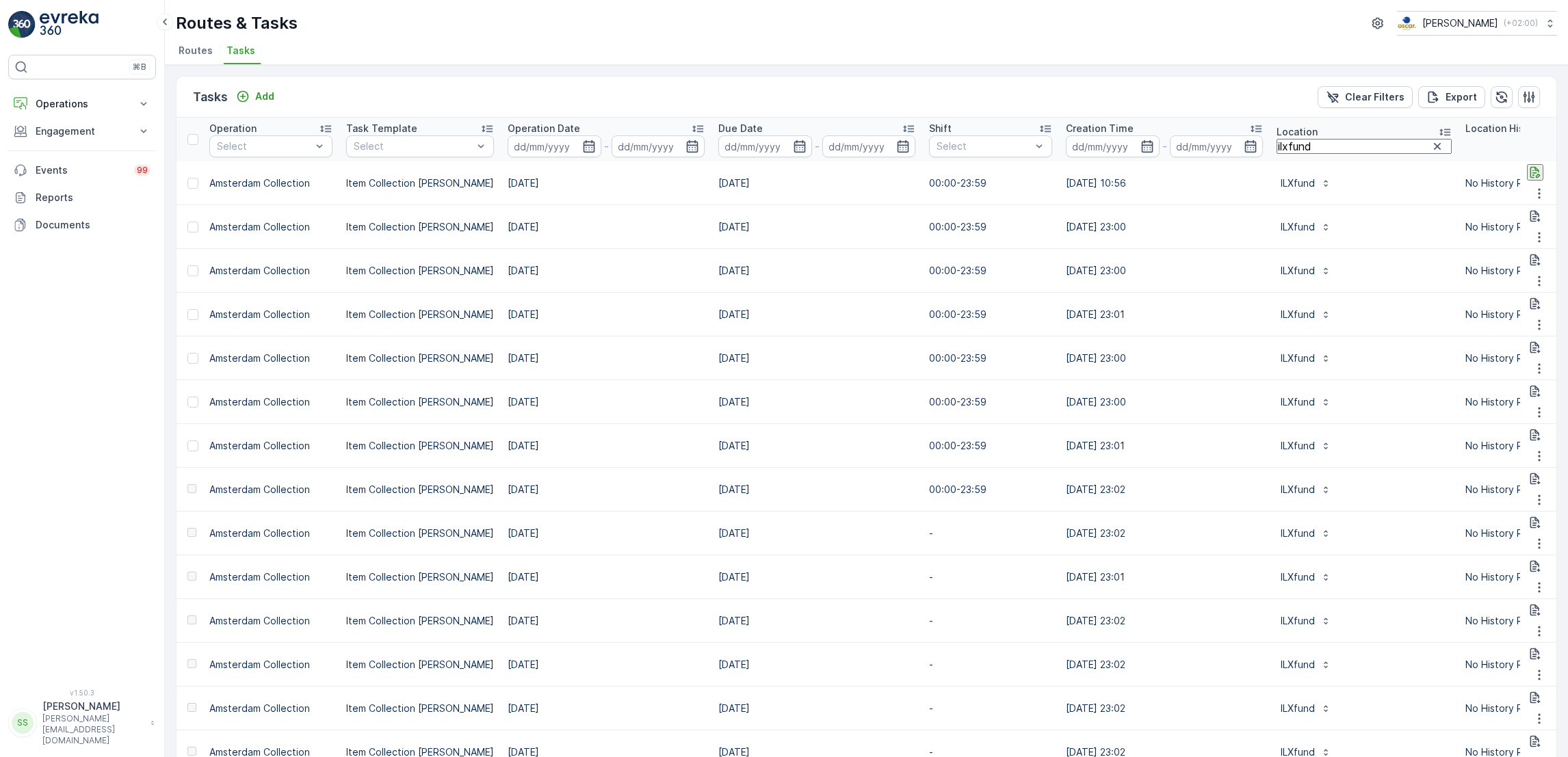
scroll to position [0, 277]
click at [585, 149] on icon "button" at bounding box center [592, 146] width 14 height 14
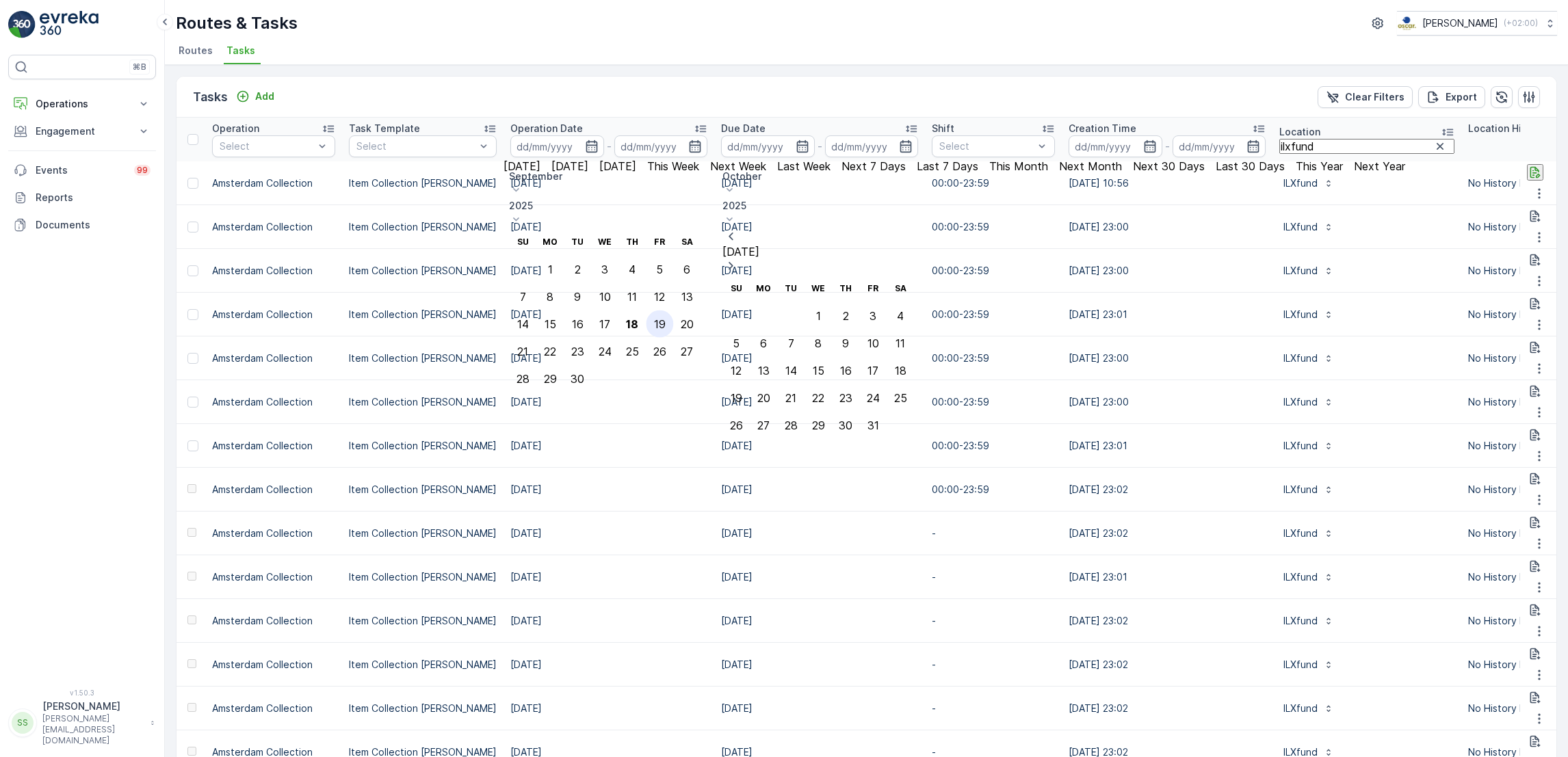
click at [666, 318] on div "19" at bounding box center [659, 325] width 12 height 12
type input "[DATE]"
click at [666, 318] on div "19" at bounding box center [659, 325] width 12 height 12
type input "[DATE]"
click at [666, 318] on div "19" at bounding box center [659, 325] width 12 height 12
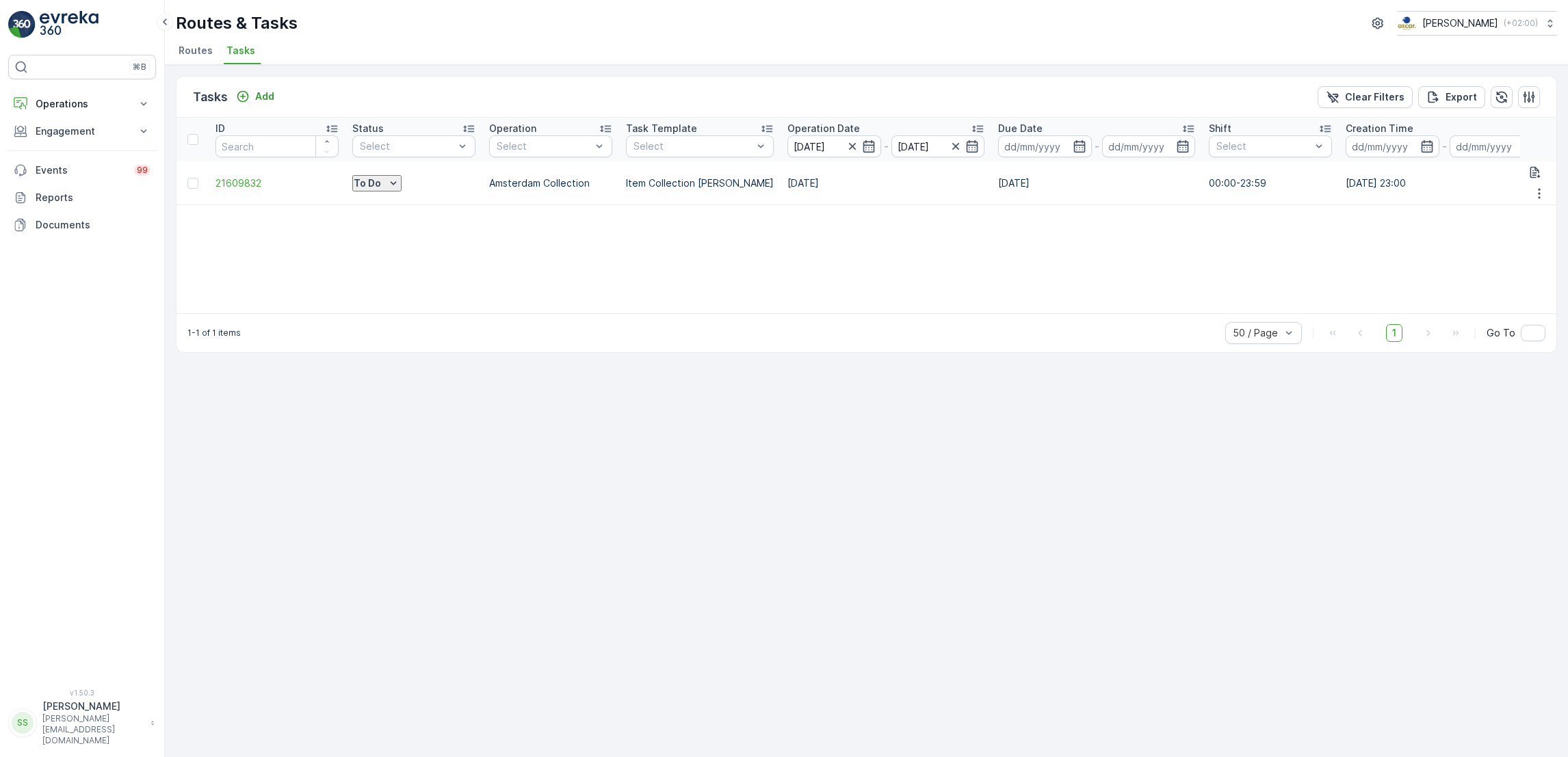
click at [252, 45] on li "Tasks" at bounding box center [242, 52] width 37 height 23
click at [179, 49] on span "Routes" at bounding box center [196, 51] width 34 height 14
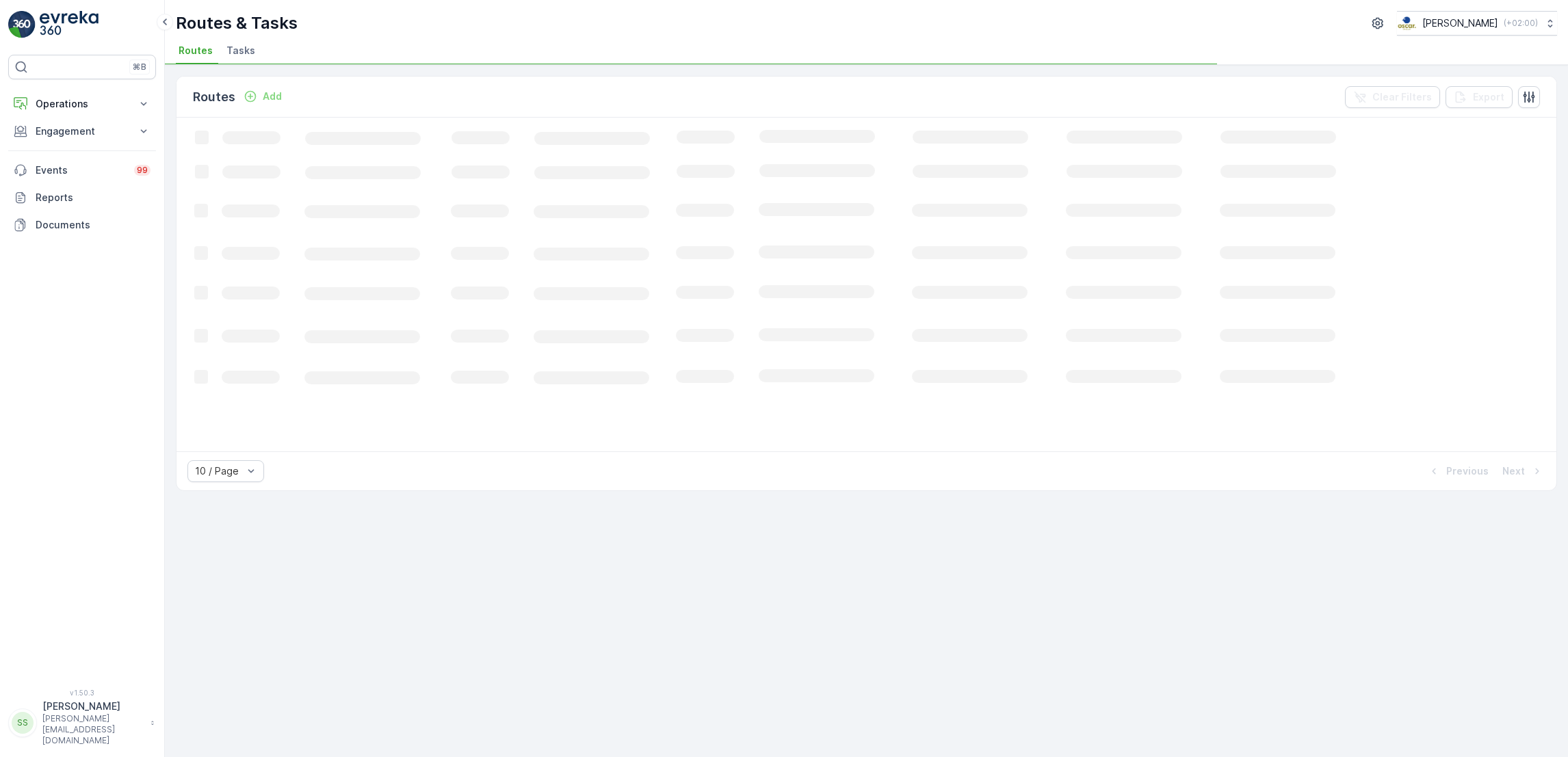
click at [244, 59] on li "Tasks" at bounding box center [242, 52] width 37 height 23
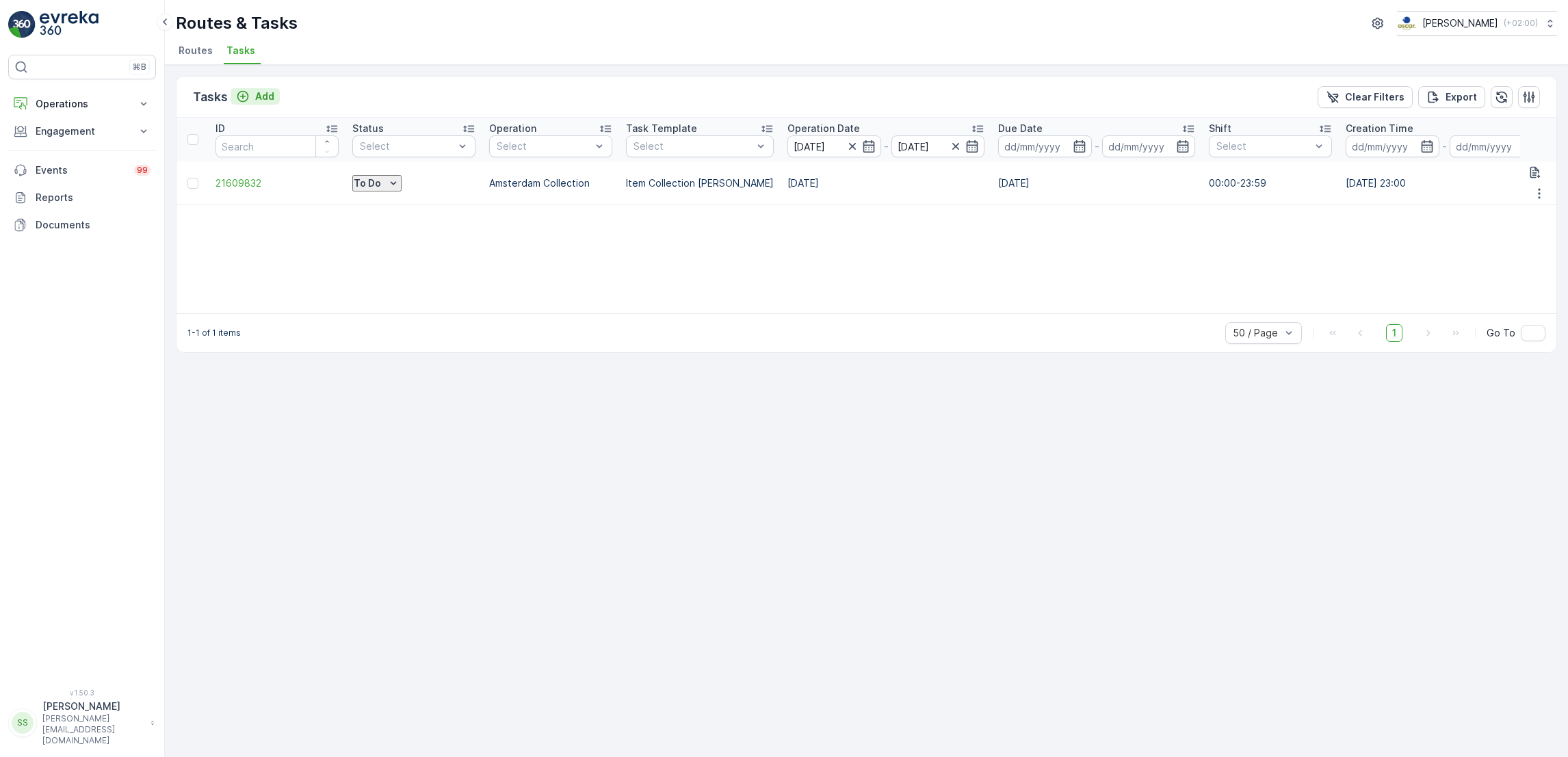
click at [241, 93] on icon "Add" at bounding box center [243, 96] width 14 height 14
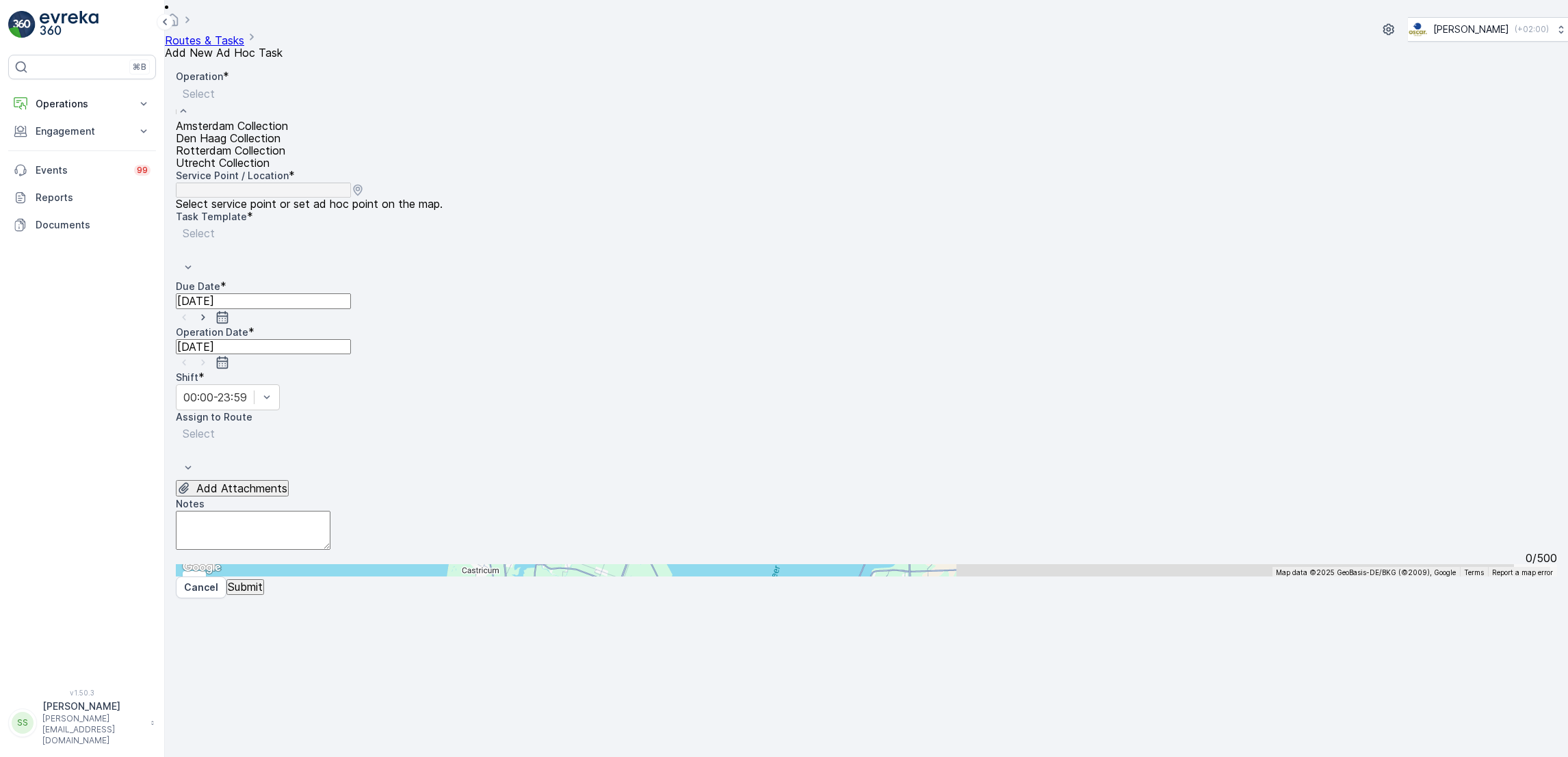
click at [288, 132] on div "Amsterdam Collection" at bounding box center [232, 126] width 113 height 12
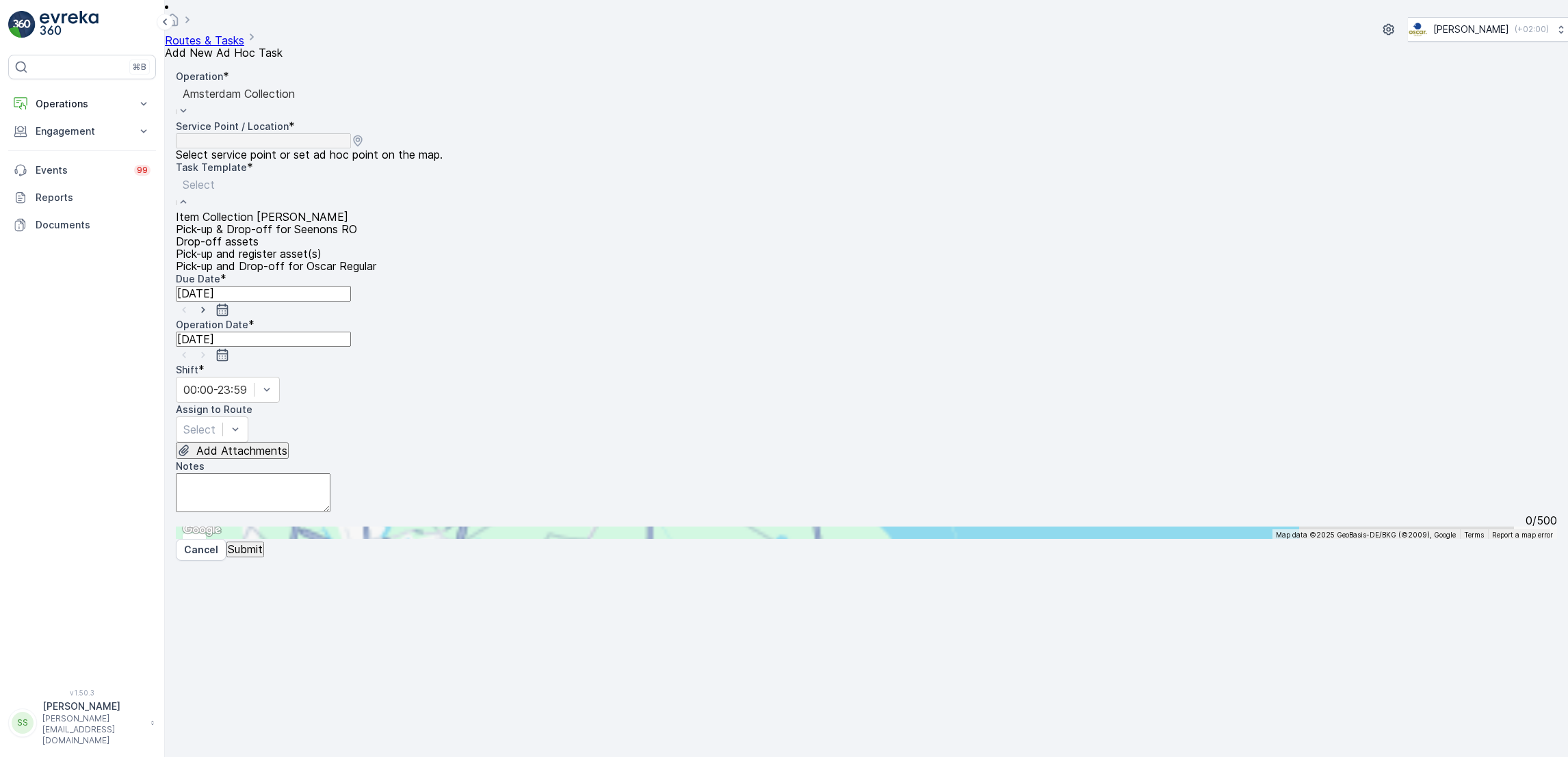
click at [336, 210] on span "Item Collection [PERSON_NAME]" at bounding box center [262, 217] width 173 height 14
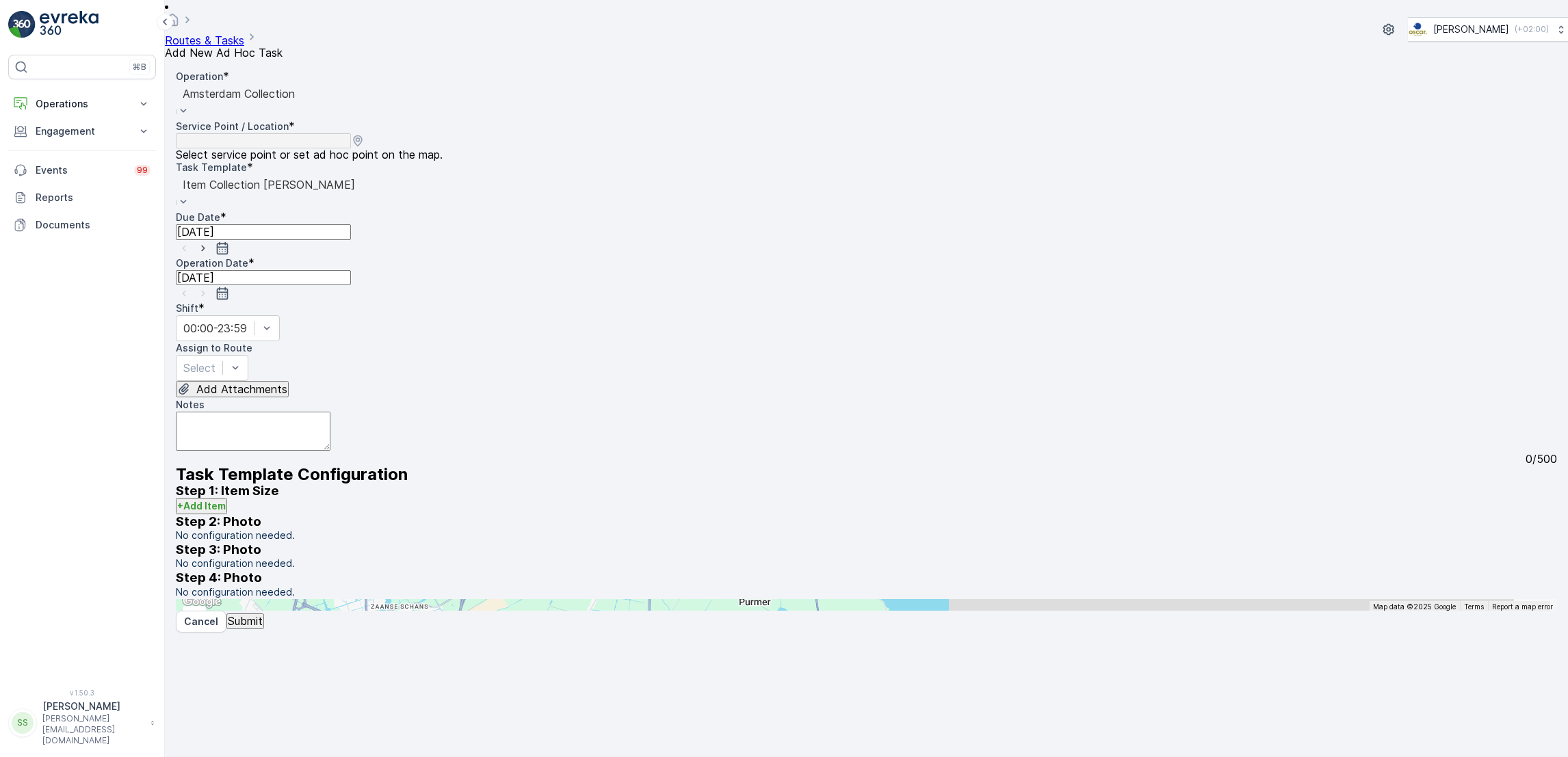
click at [310, 599] on input "text" at bounding box center [243, 605] width 134 height 12
type input "l"
type input "vve"
click at [331, 412] on textarea "Notes" at bounding box center [253, 431] width 155 height 39
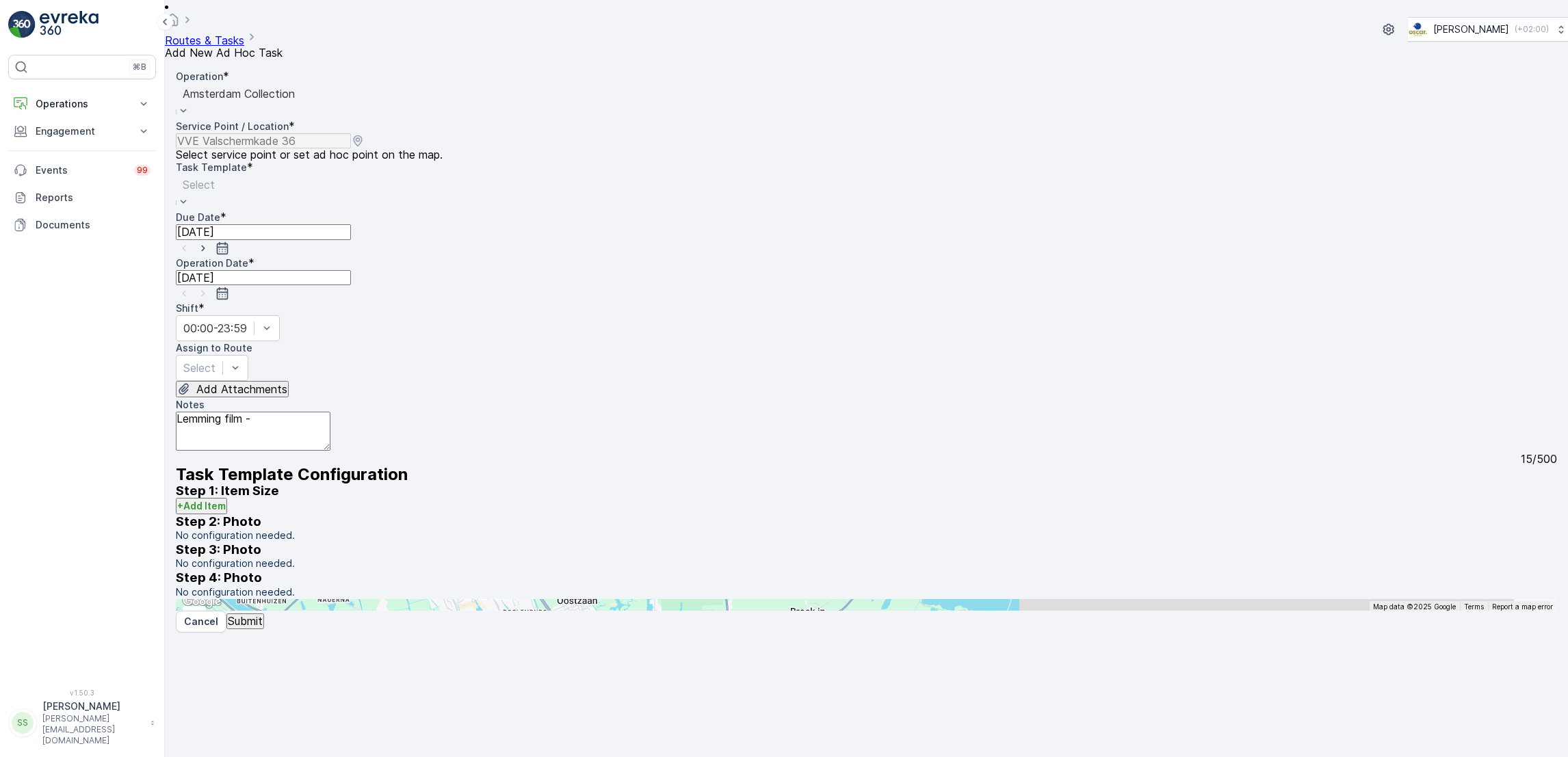
type textarea "Lemming film -"
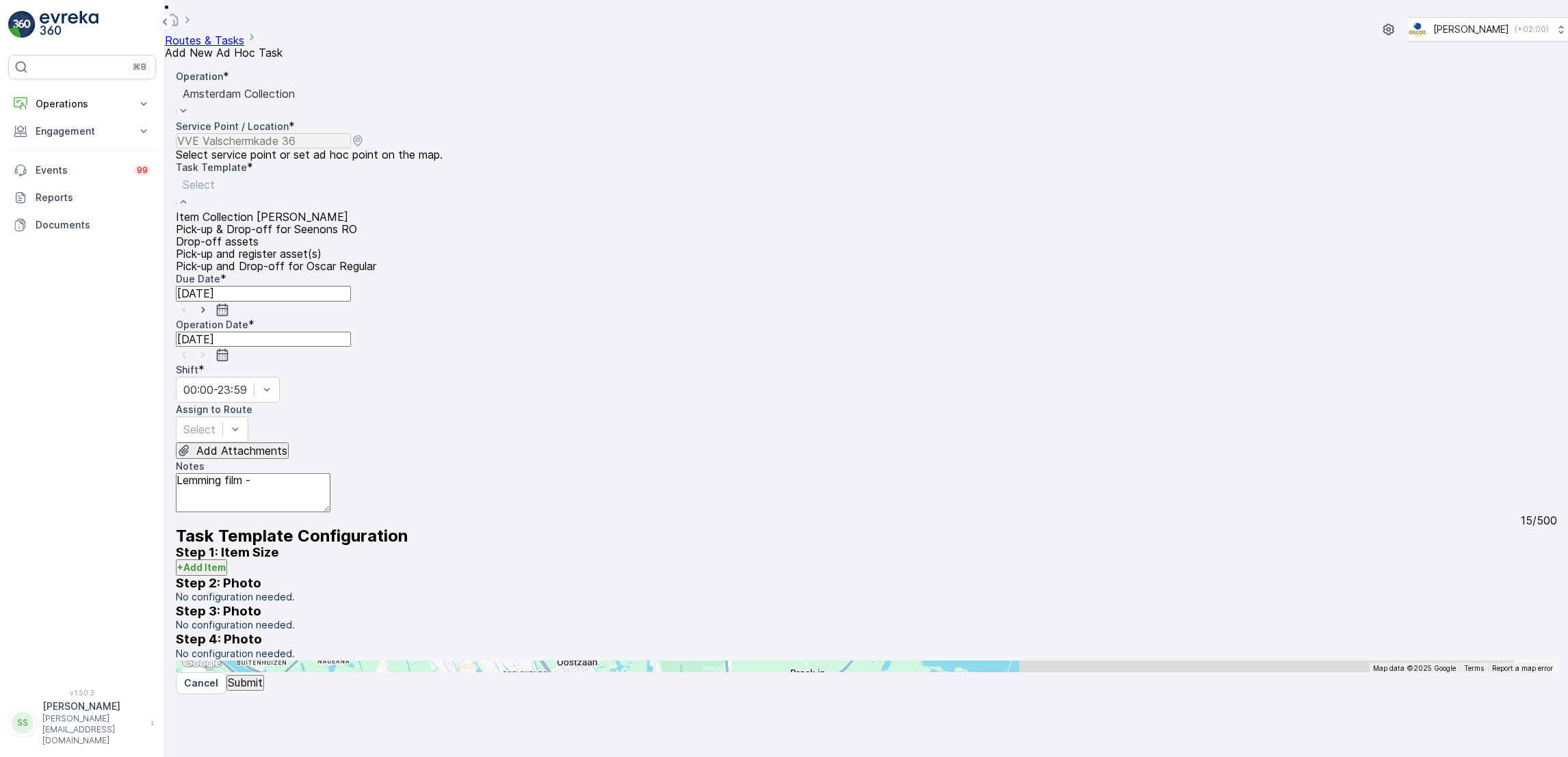
click at [367, 177] on div at bounding box center [276, 185] width 187 height 15
click at [362, 210] on div "Item Collection [PERSON_NAME]" at bounding box center [276, 217] width 200 height 12
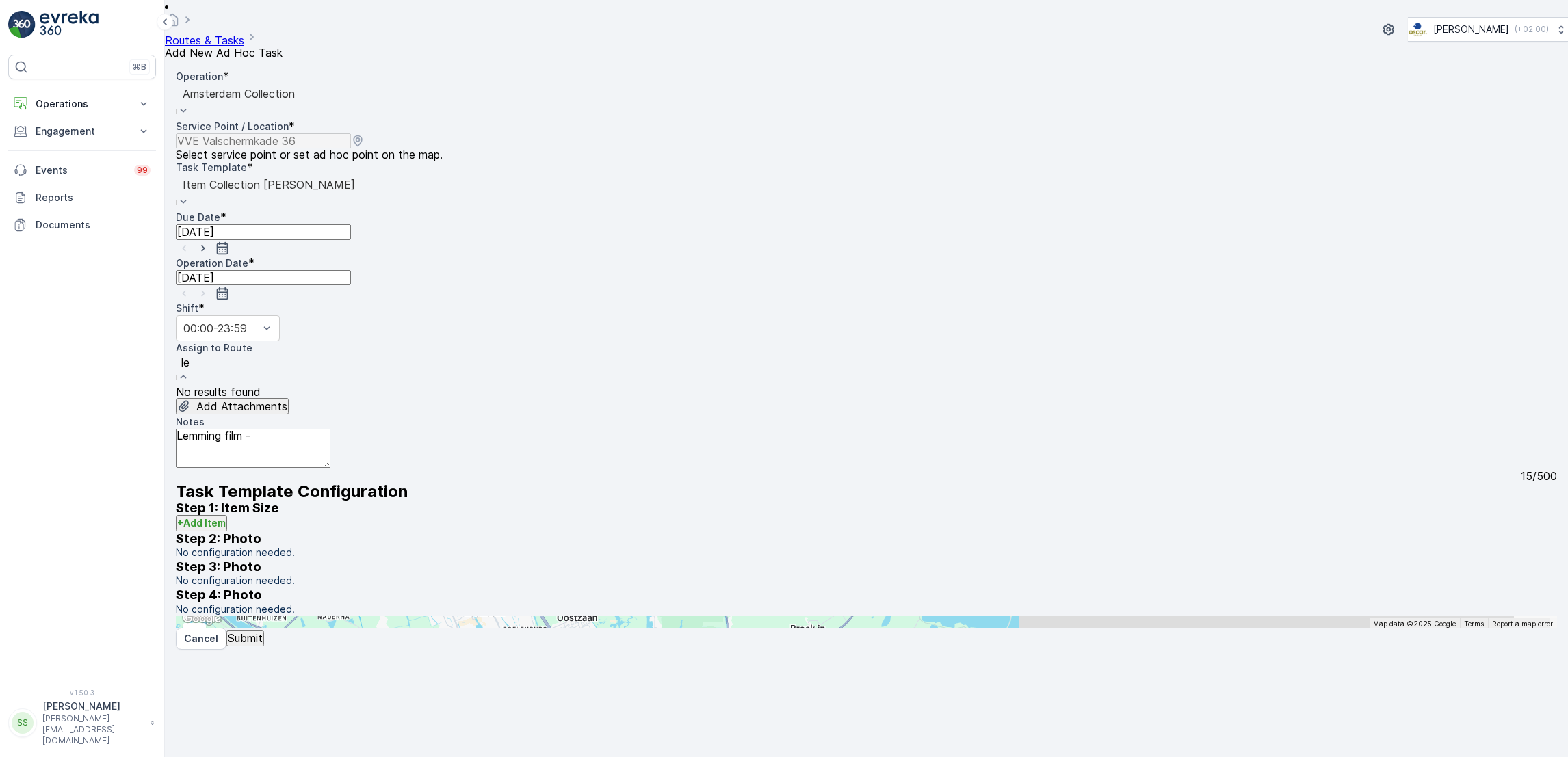
type input "l"
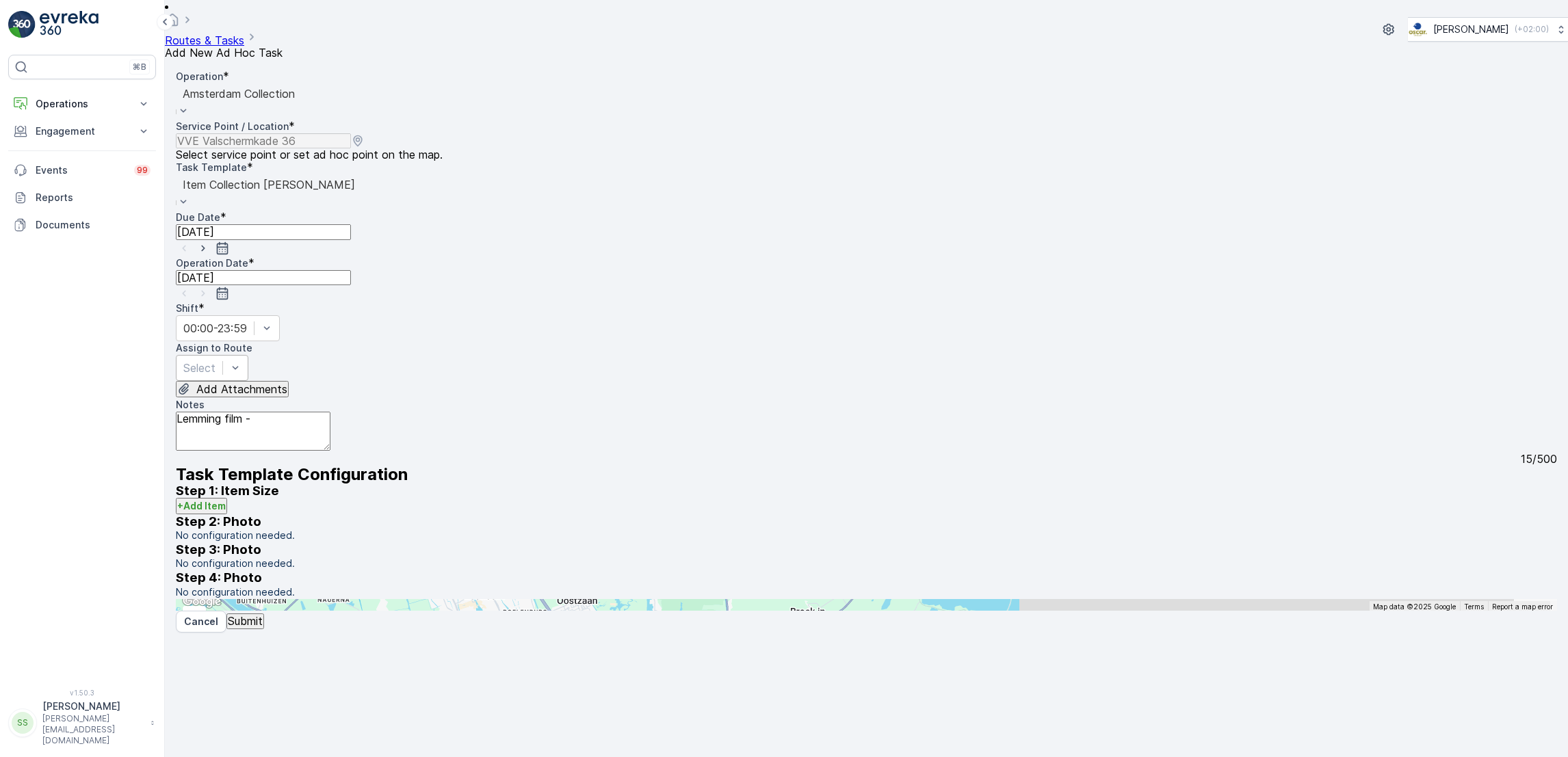
click at [592, 291] on div "Operation * option Amsterdam Collection, selected. Amsterdam Collection Service…" at bounding box center [866, 335] width 1381 height 530
click at [331, 412] on textarea "Lemming film -" at bounding box center [253, 431] width 155 height 39
click at [191, 412] on textarea "Lemming film - grofvuil ophalen" at bounding box center [253, 431] width 155 height 39
click at [331, 412] on textarea "Belangrijk!!!! Lemming film - grofvuil ophalen" at bounding box center [253, 431] width 155 height 39
type textarea "Belangrijk!!!! Lemming film - grofvuil ophalen. bellen als we voor de deur staa…"
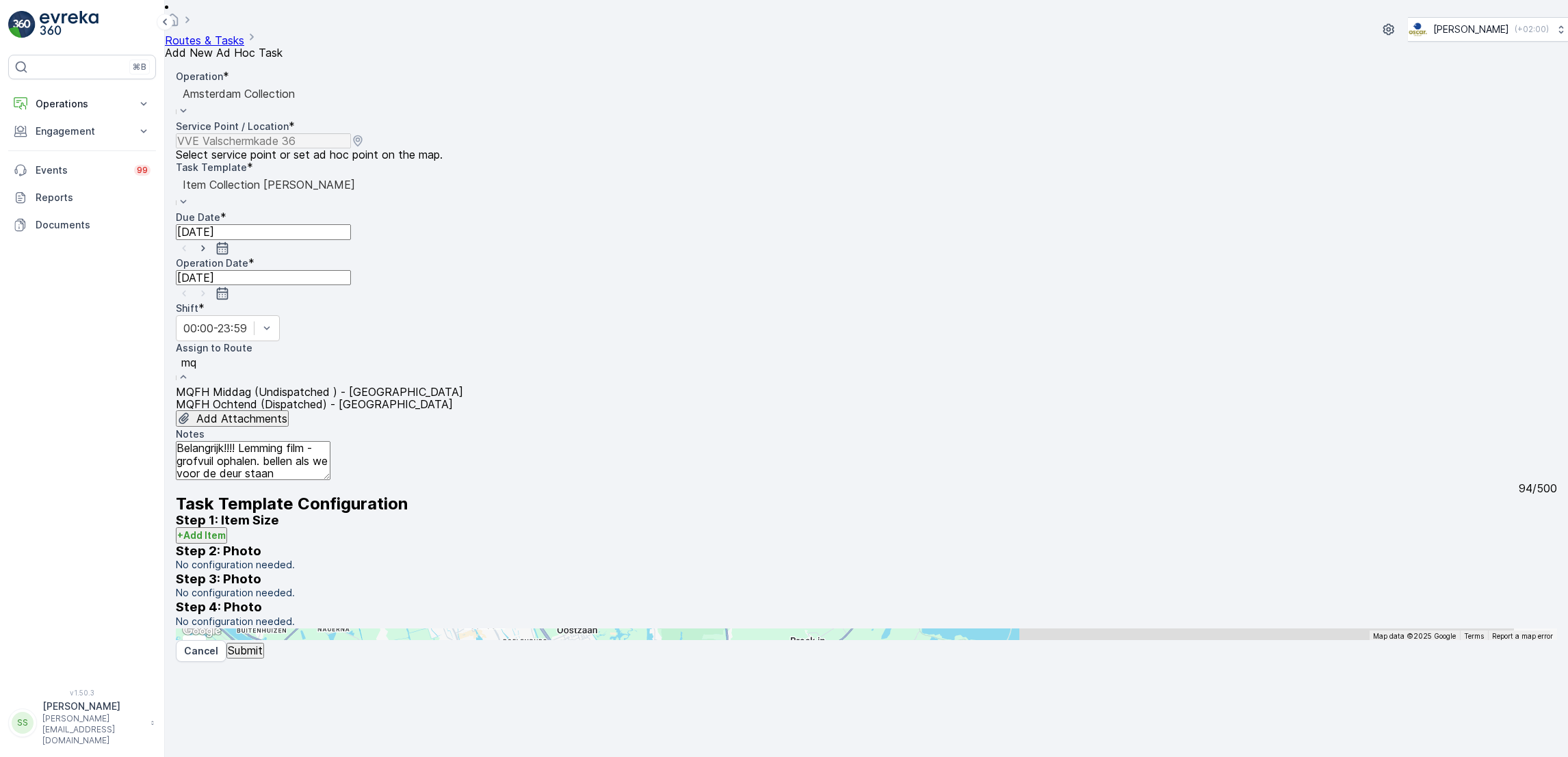
type input "m"
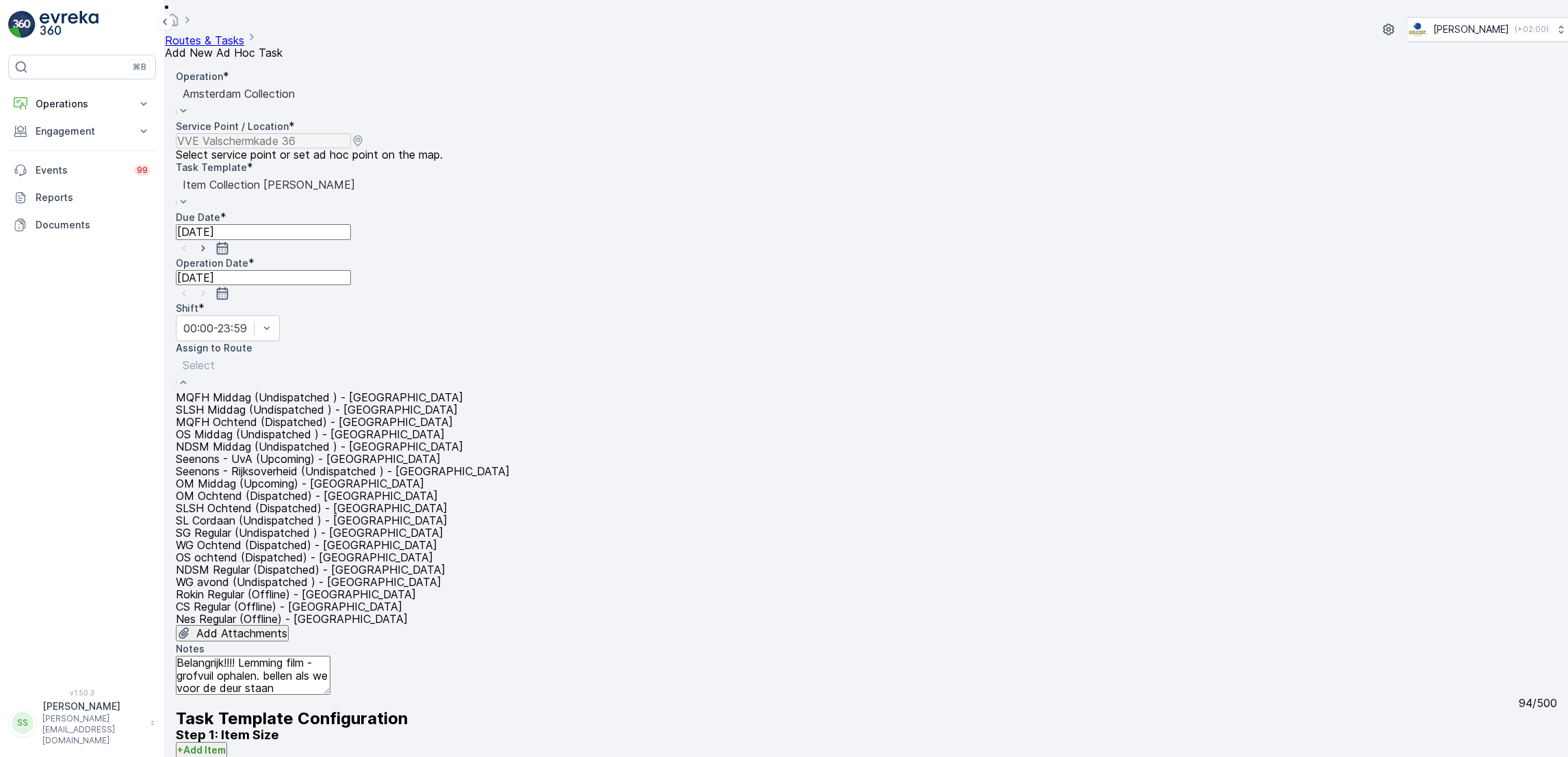
type input "o"
type input "sg"
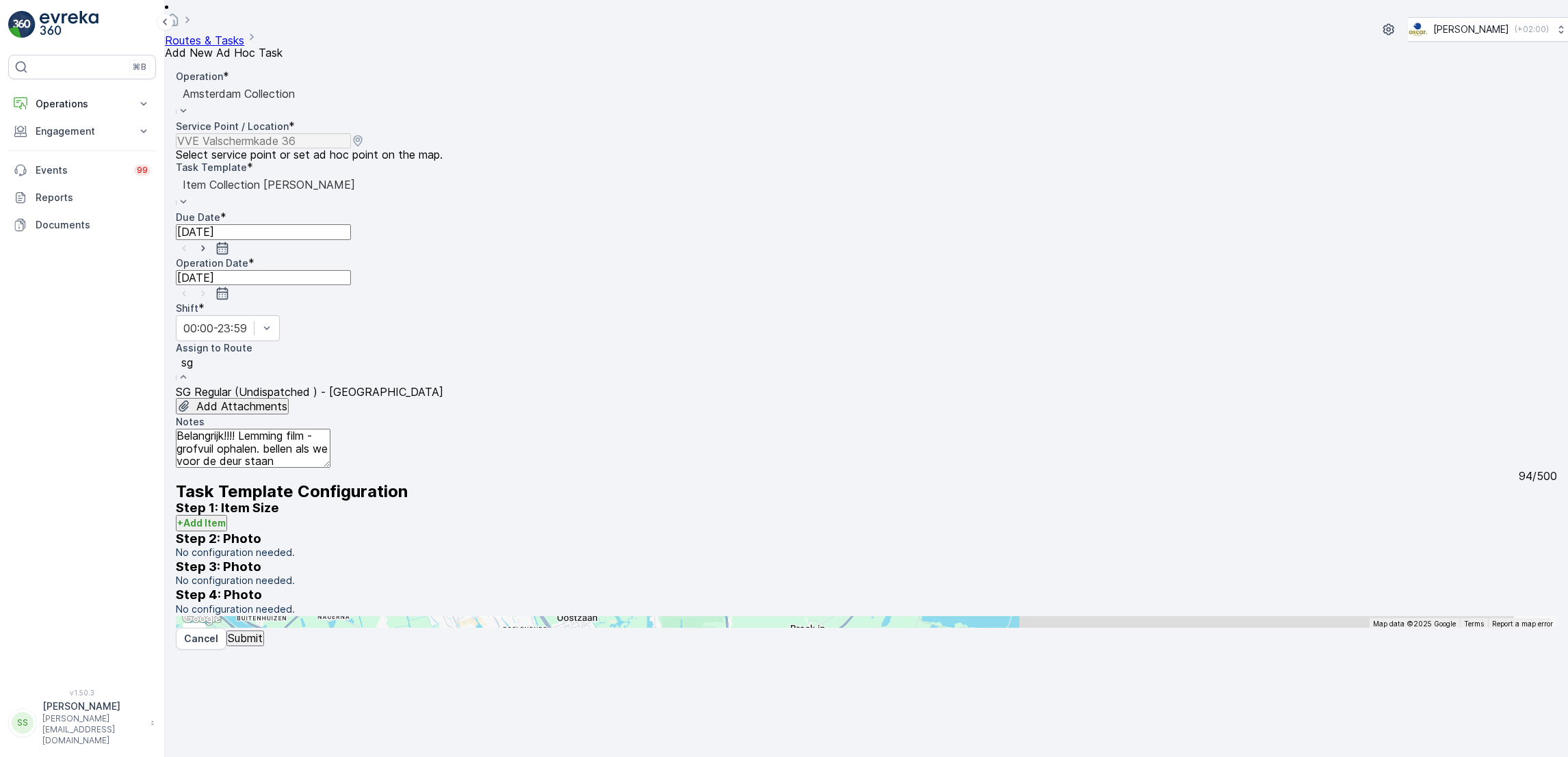
click at [443, 386] on div "SG Regular (Undispatched ) - [GEOGRAPHIC_DATA]" at bounding box center [309, 392] width 268 height 12
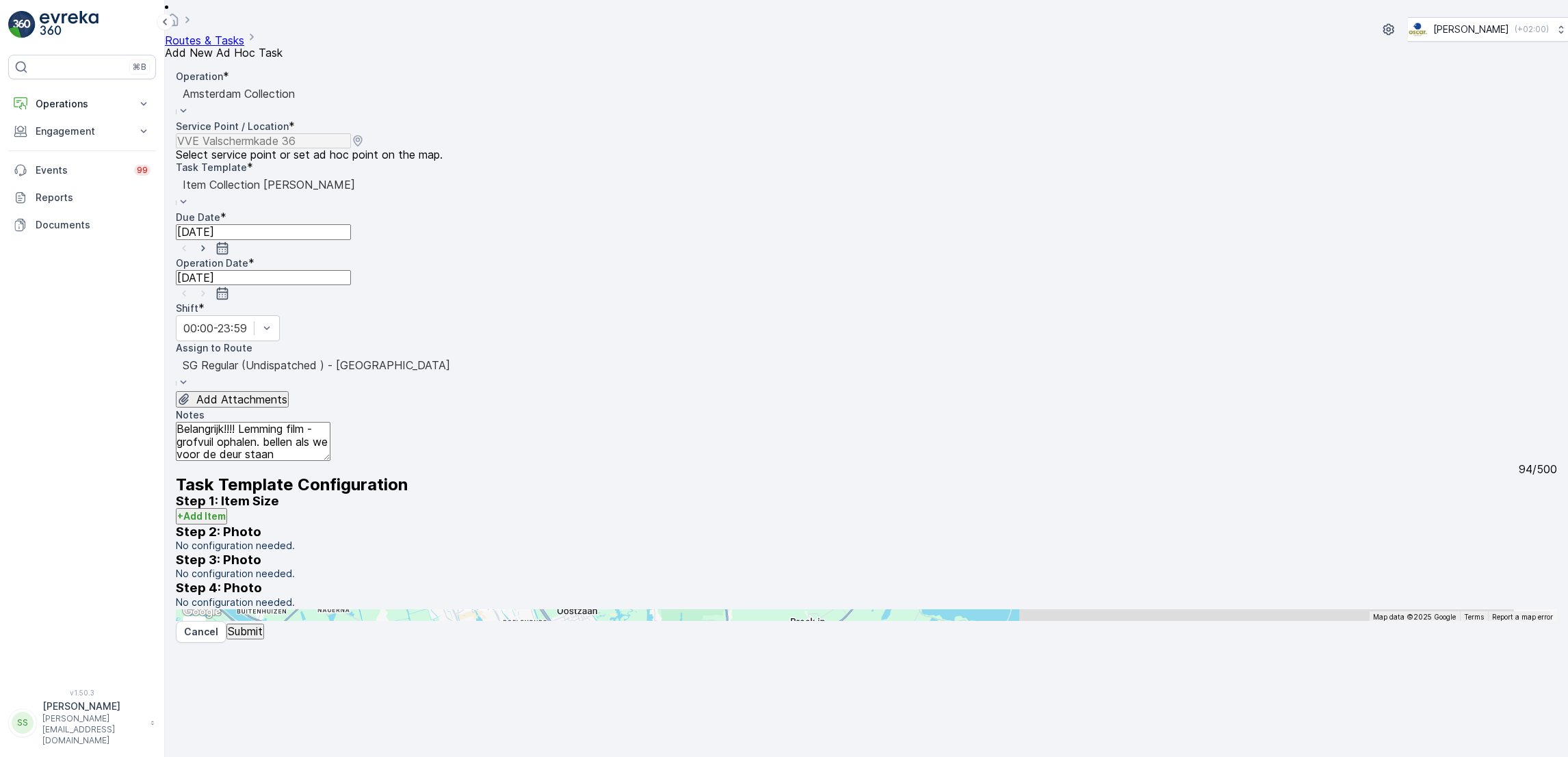
click at [263, 638] on p "Submit" at bounding box center [245, 631] width 35 height 12
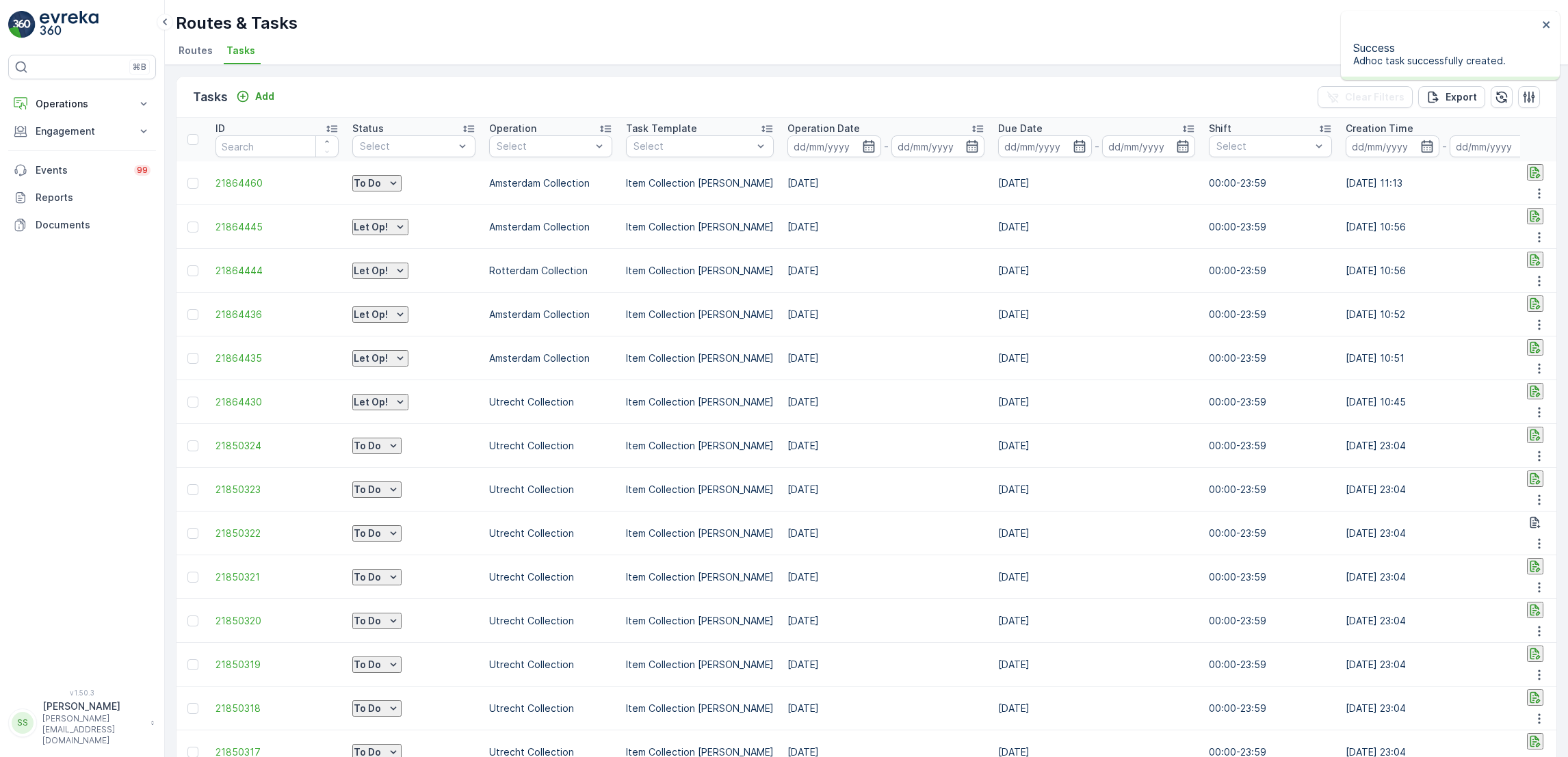
click at [381, 180] on p "To Do" at bounding box center [367, 183] width 27 height 14
click at [395, 192] on div "Let Op!" at bounding box center [385, 198] width 34 height 14
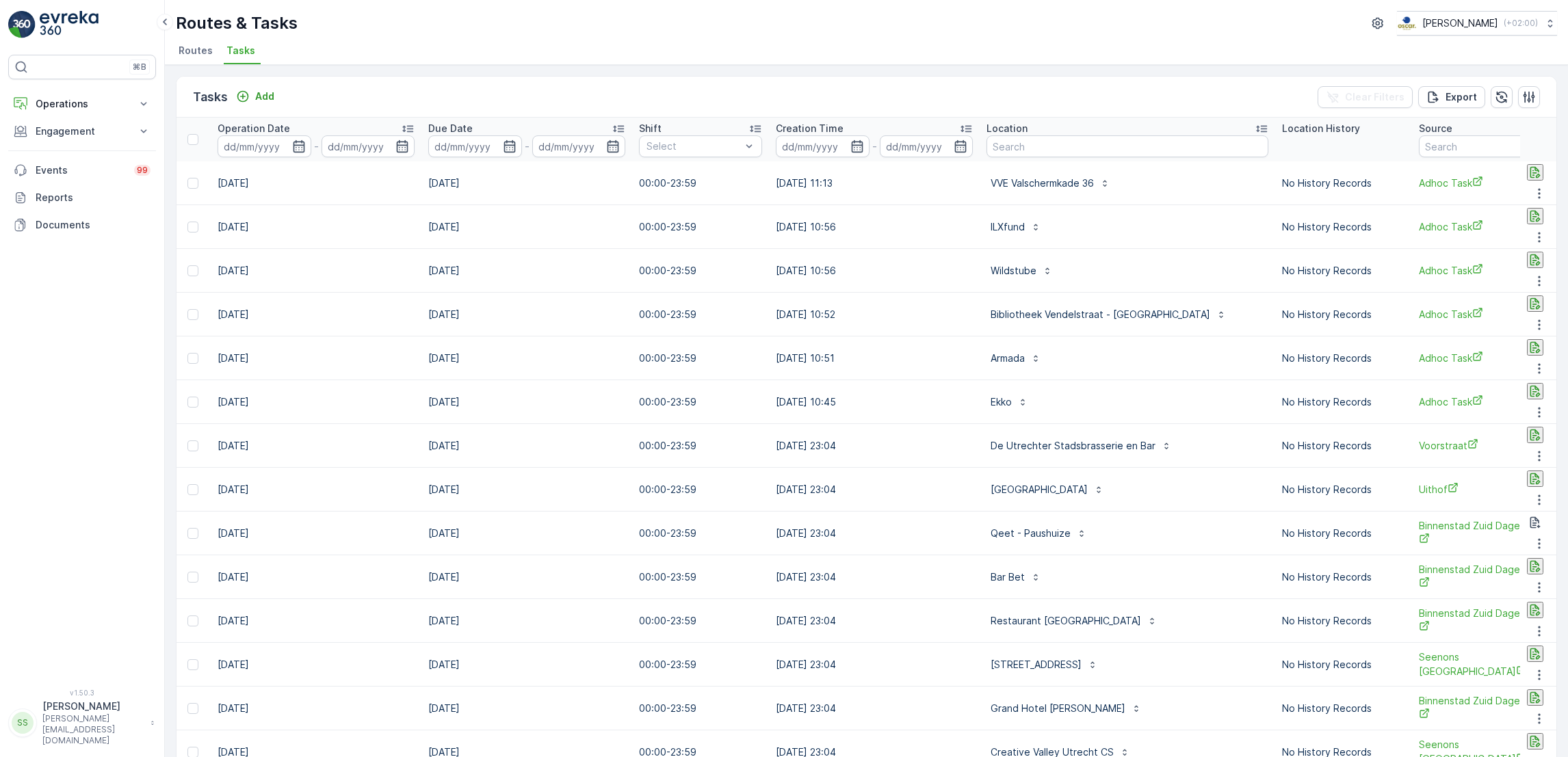
scroll to position [0, 571]
click at [1048, 146] on input "text" at bounding box center [1126, 146] width 282 height 22
type input "imd"
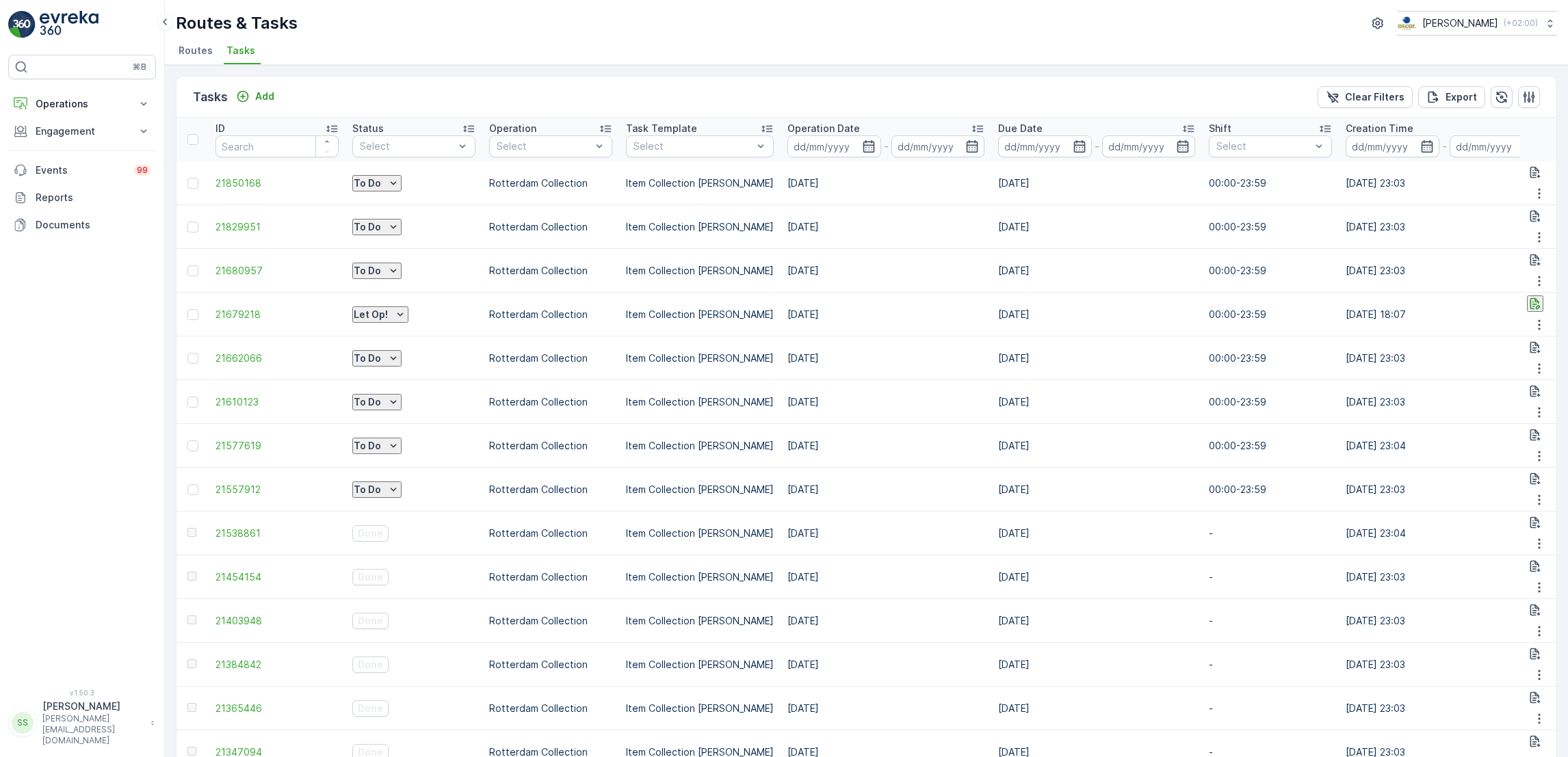
scroll to position [0, 722]
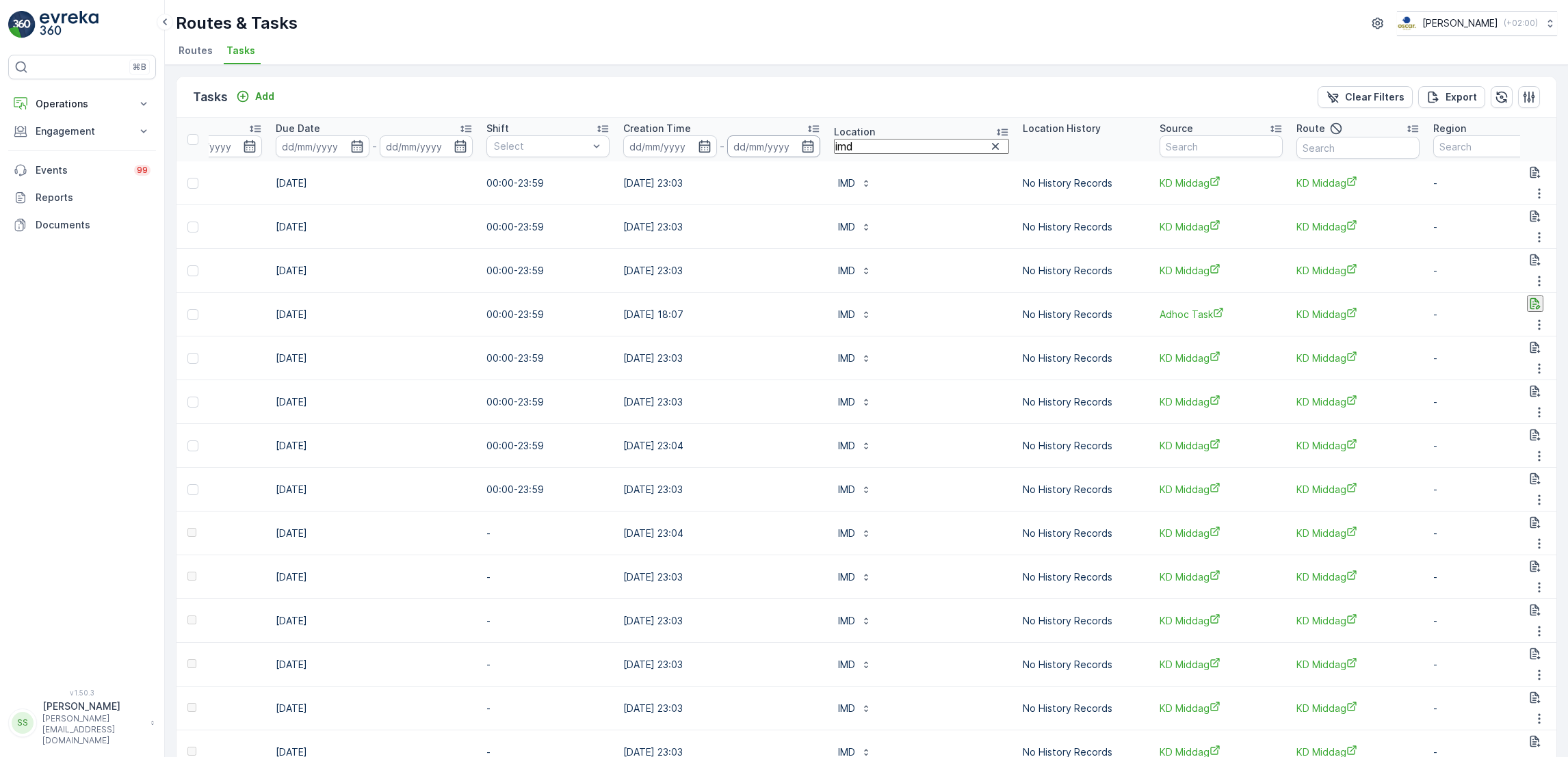
drag, startPoint x: 865, startPoint y: 151, endPoint x: 751, endPoint y: 143, distance: 114.3
click at [751, 143] on tr "ID Status Select Operation Select Task Template Select Operation Date - Due Dat…" at bounding box center [527, 140] width 2146 height 44
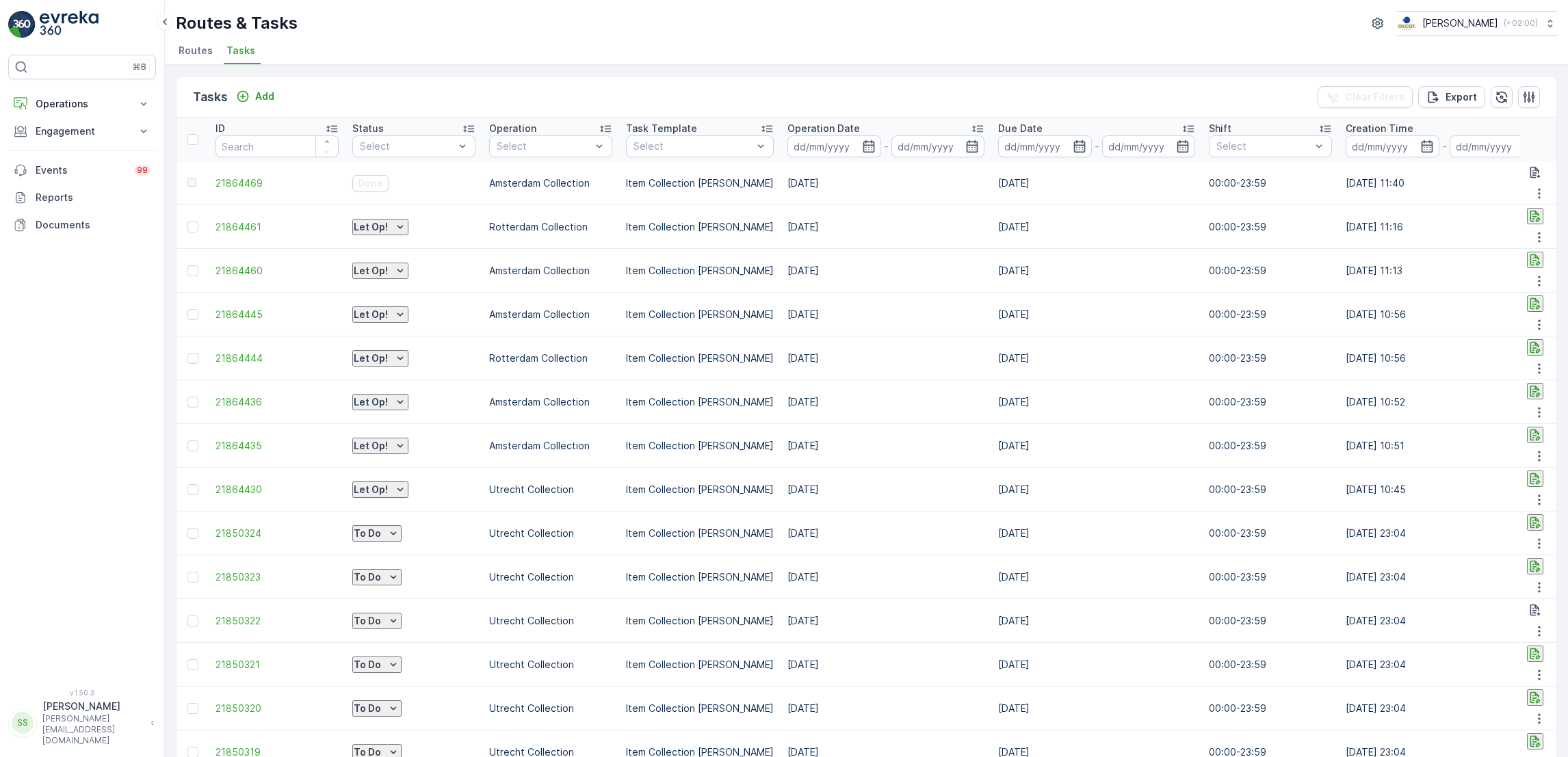
scroll to position [0, 321]
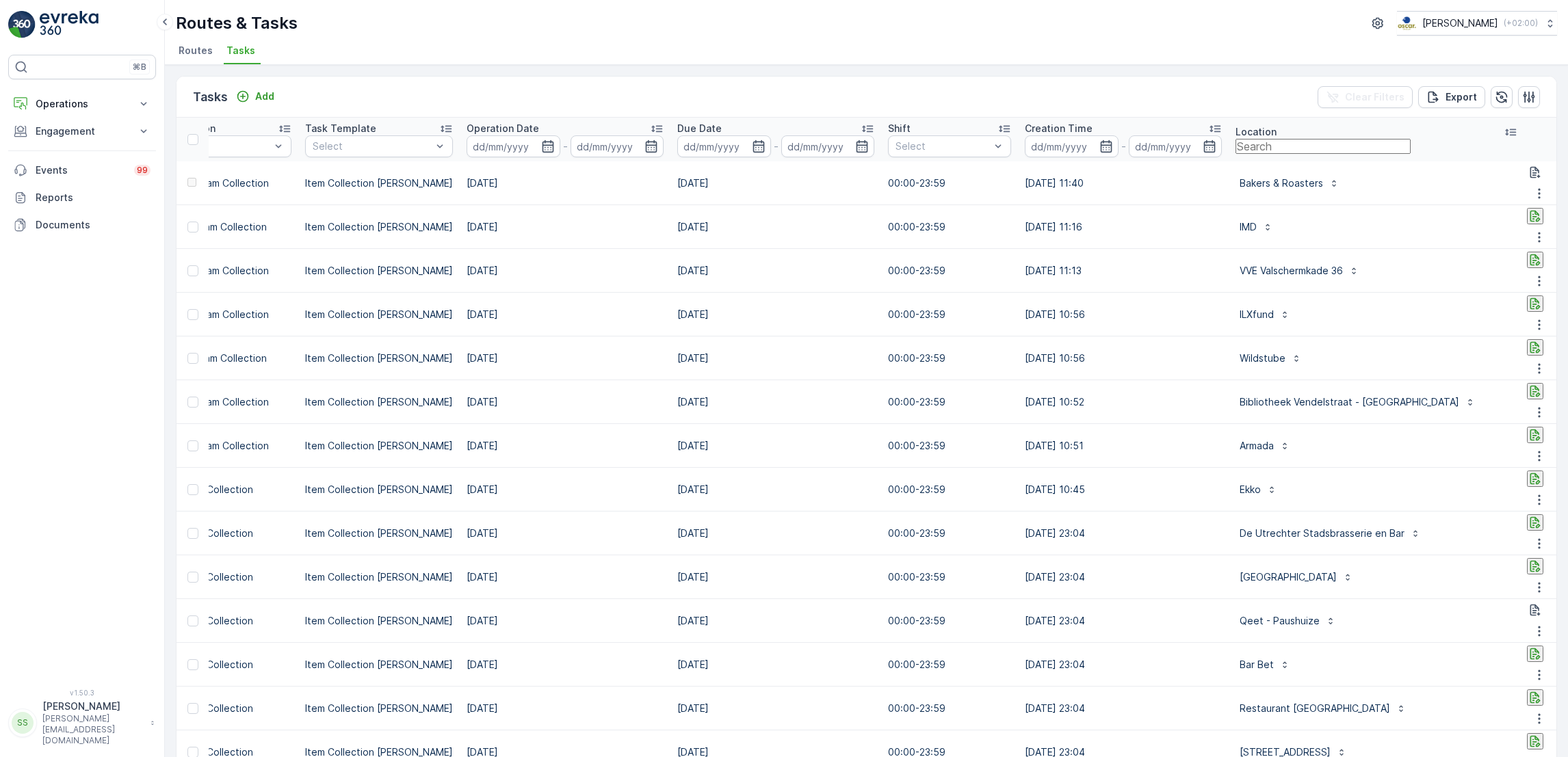
click at [1316, 146] on input "text" at bounding box center [1323, 146] width 175 height 15
type input "sent"
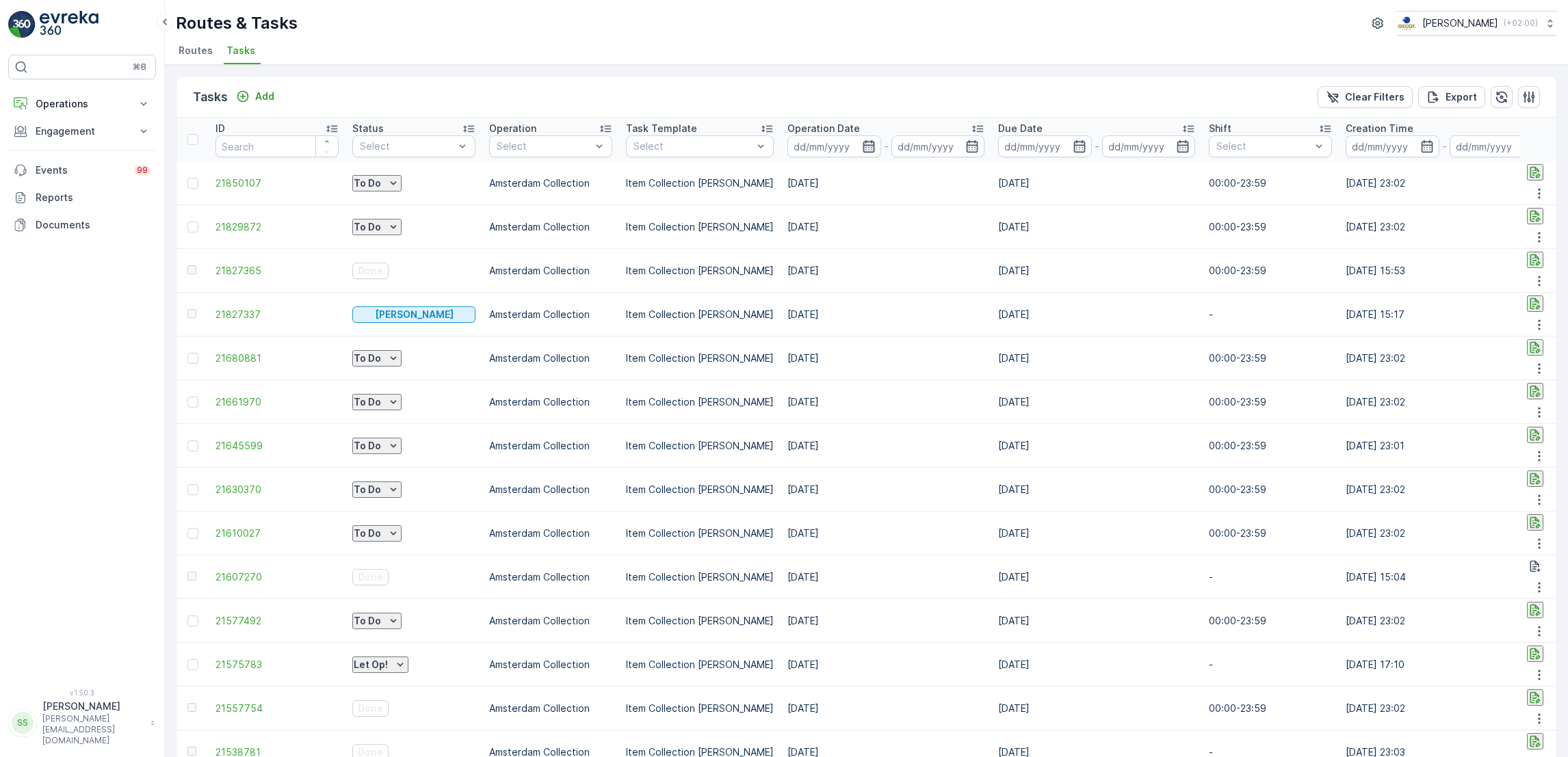
click at [862, 151] on icon "button" at bounding box center [869, 146] width 14 height 14
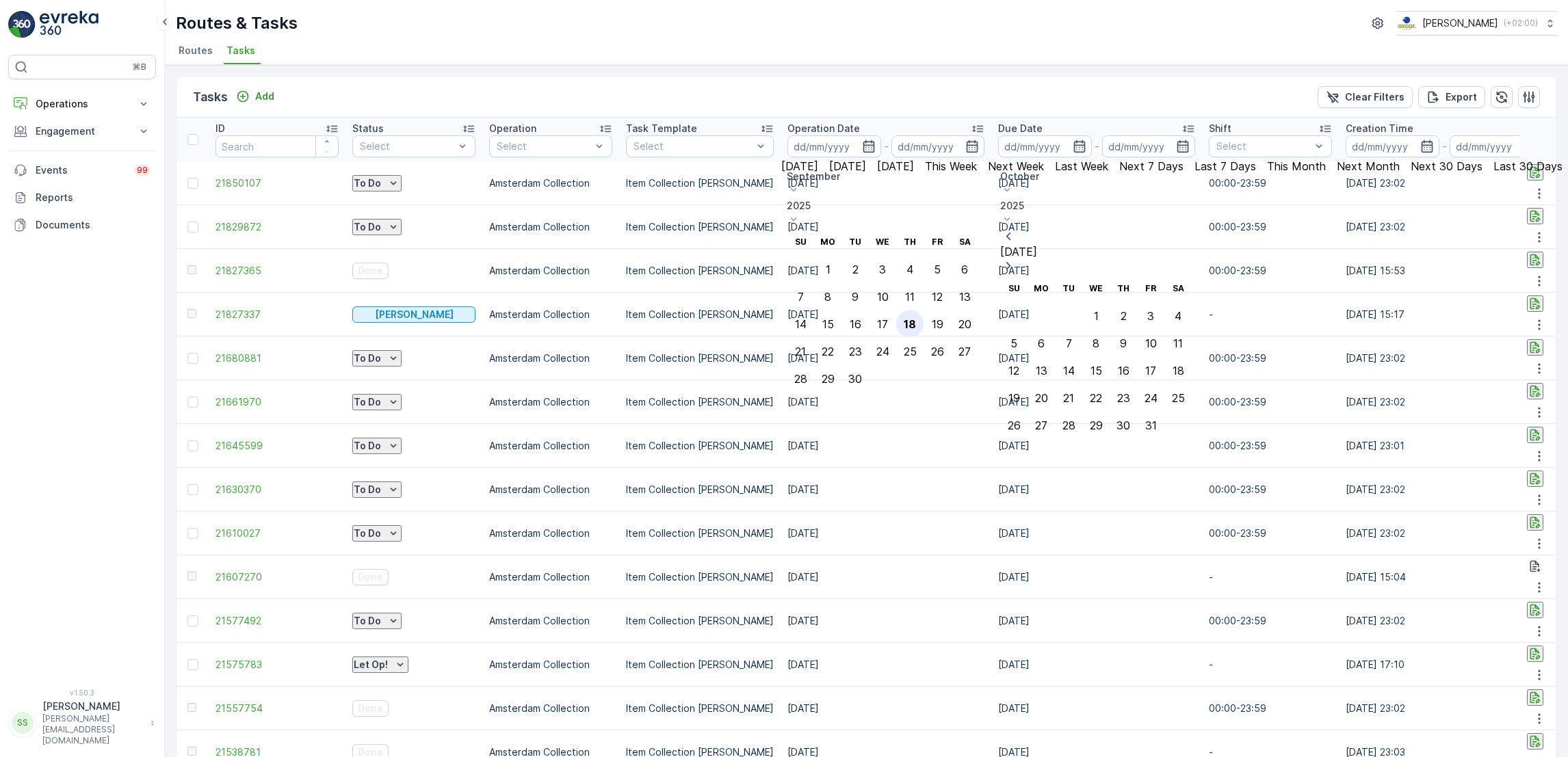
click at [916, 318] on div "18" at bounding box center [910, 325] width 12 height 12
type input "[DATE]"
click at [916, 318] on div "18" at bounding box center [910, 325] width 12 height 12
type input "[DATE]"
click at [916, 318] on div "18" at bounding box center [910, 325] width 12 height 12
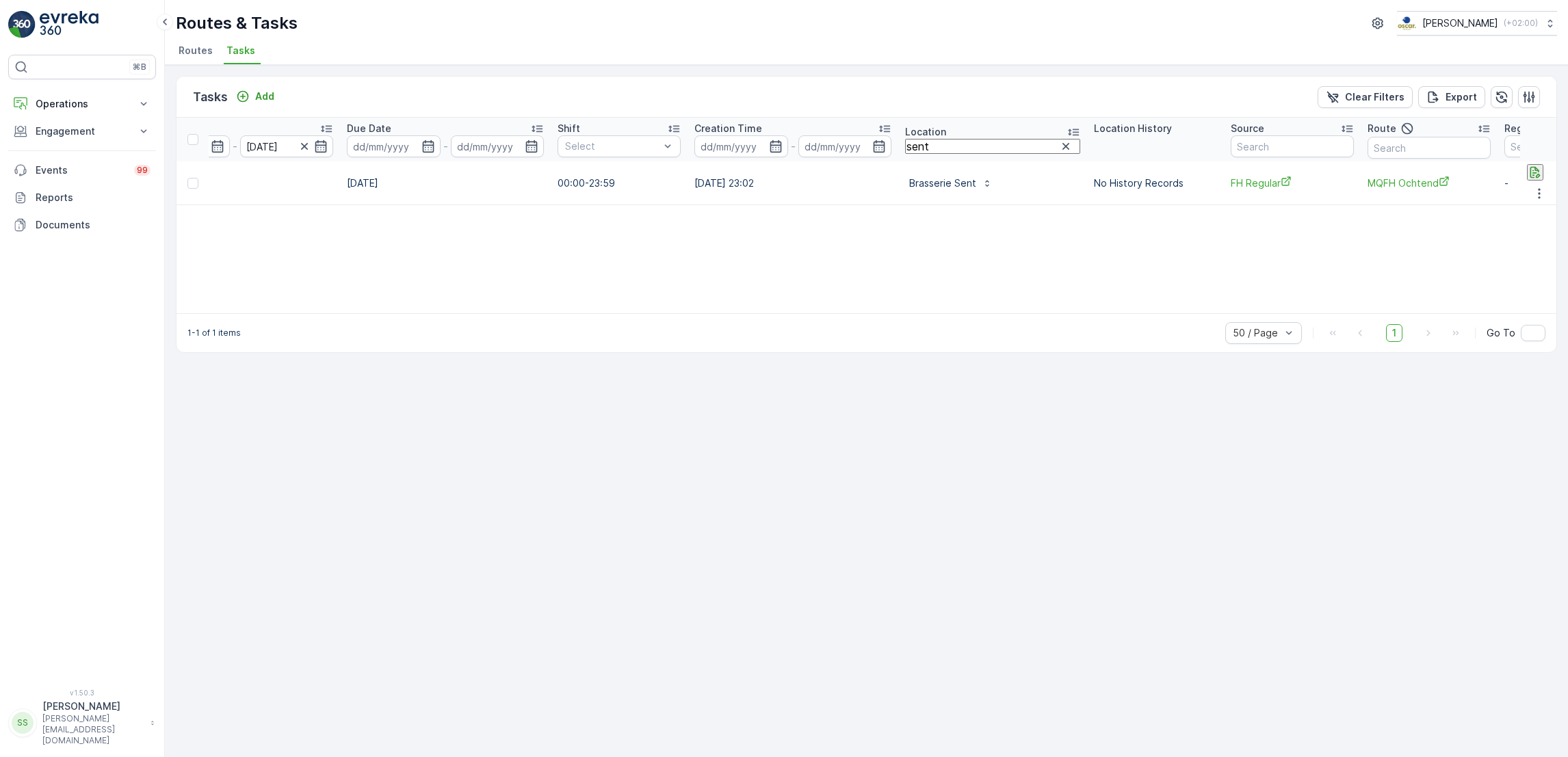
scroll to position [0, 719]
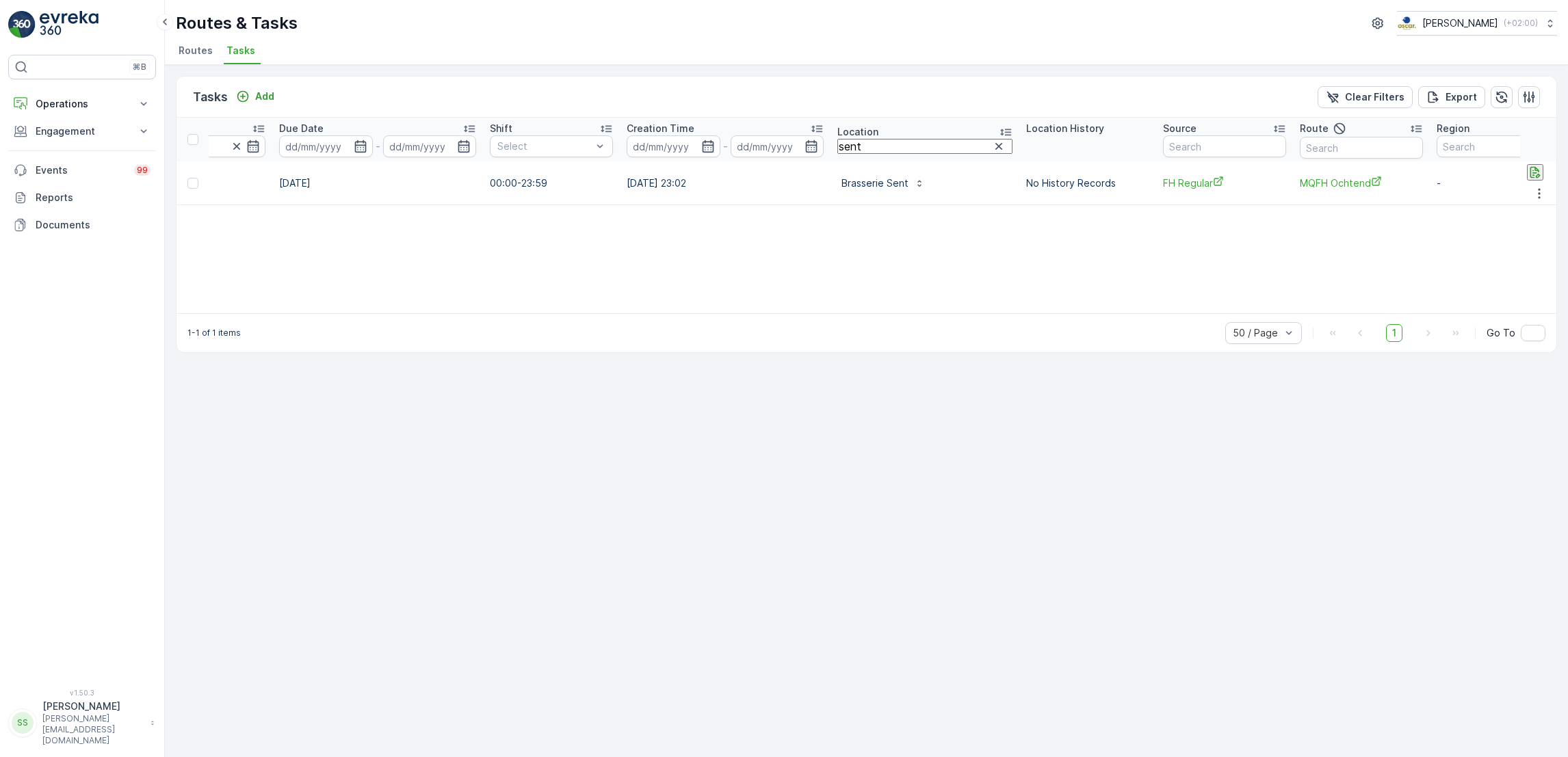
drag, startPoint x: 863, startPoint y: 139, endPoint x: 720, endPoint y: 132, distance: 143.2
click at [720, 132] on tr "ID Status Select Operation Select Task Template Select Operation Date 18.09.202…" at bounding box center [530, 140] width 2146 height 44
type input "winkel van"
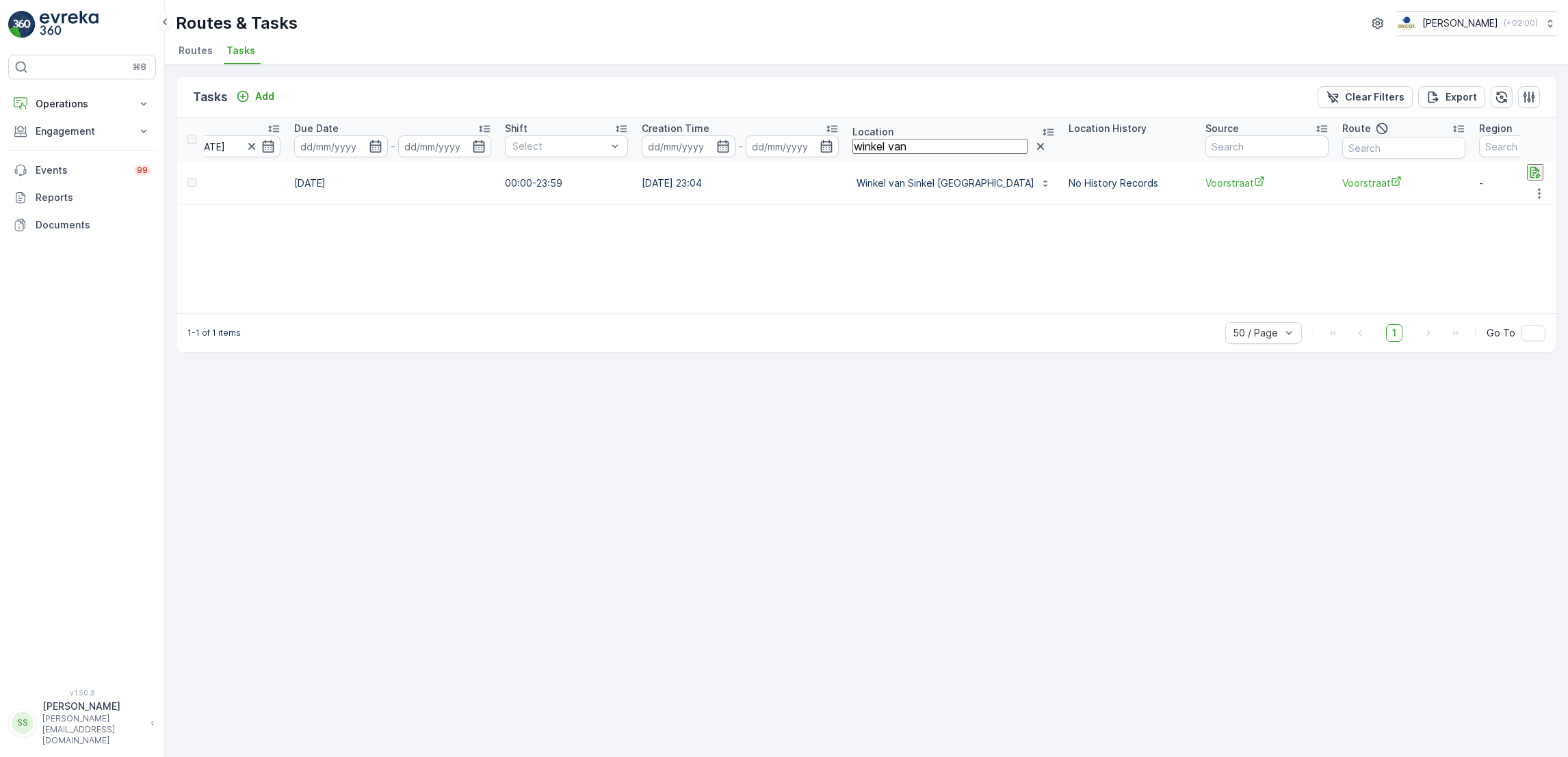
scroll to position [0, 698]
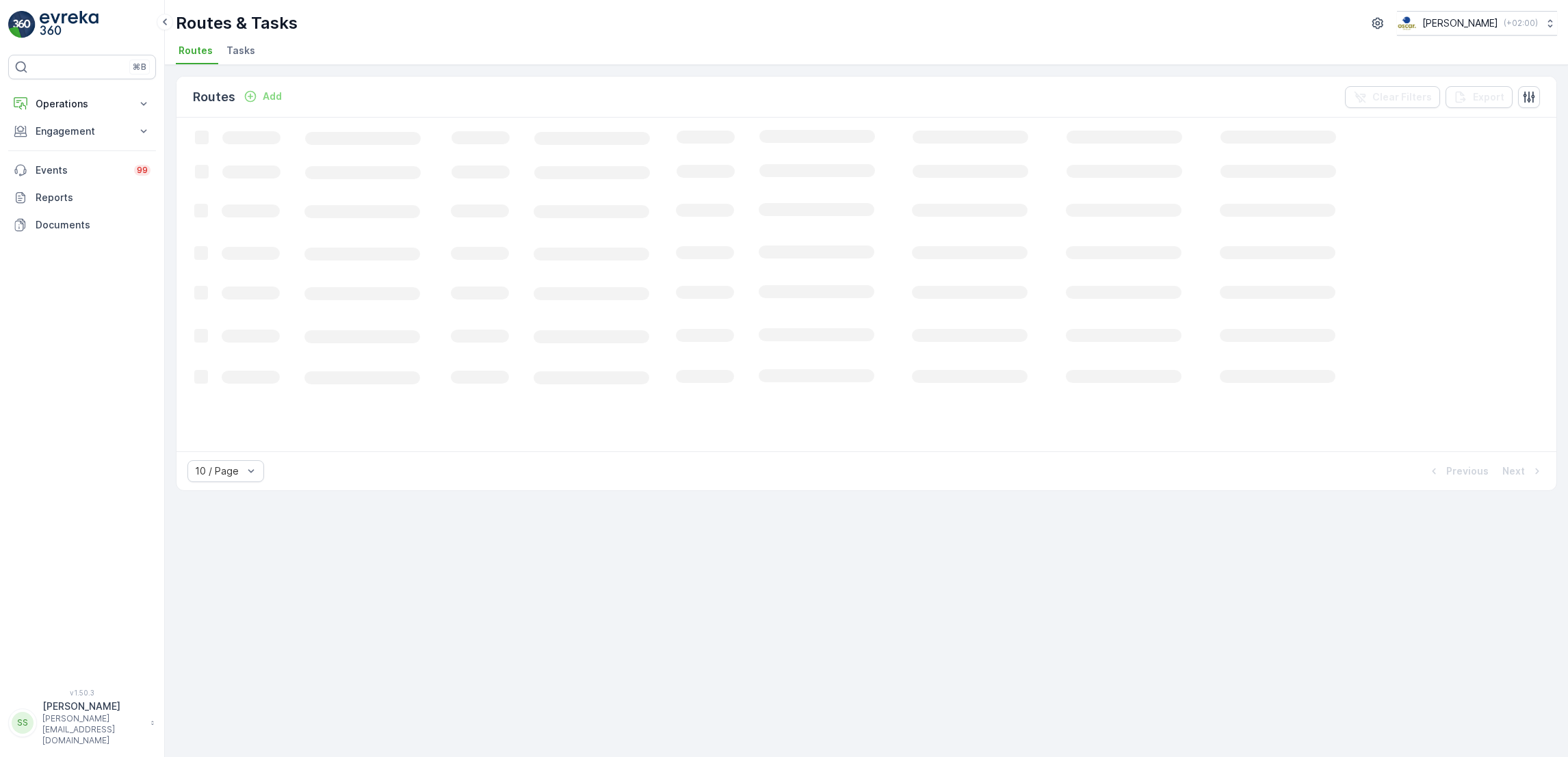
click at [228, 53] on span "Tasks" at bounding box center [241, 51] width 29 height 14
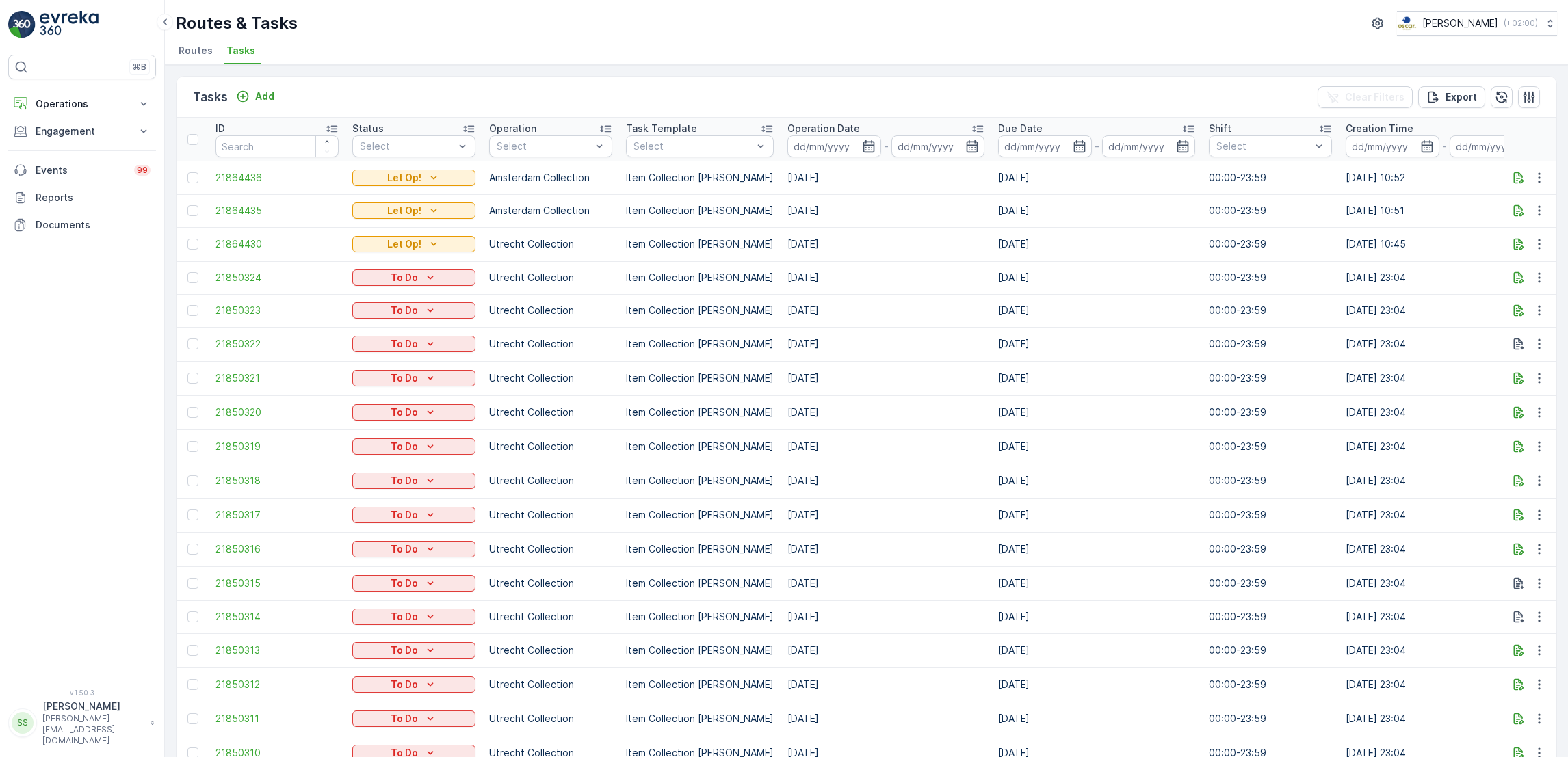
scroll to position [0, 869]
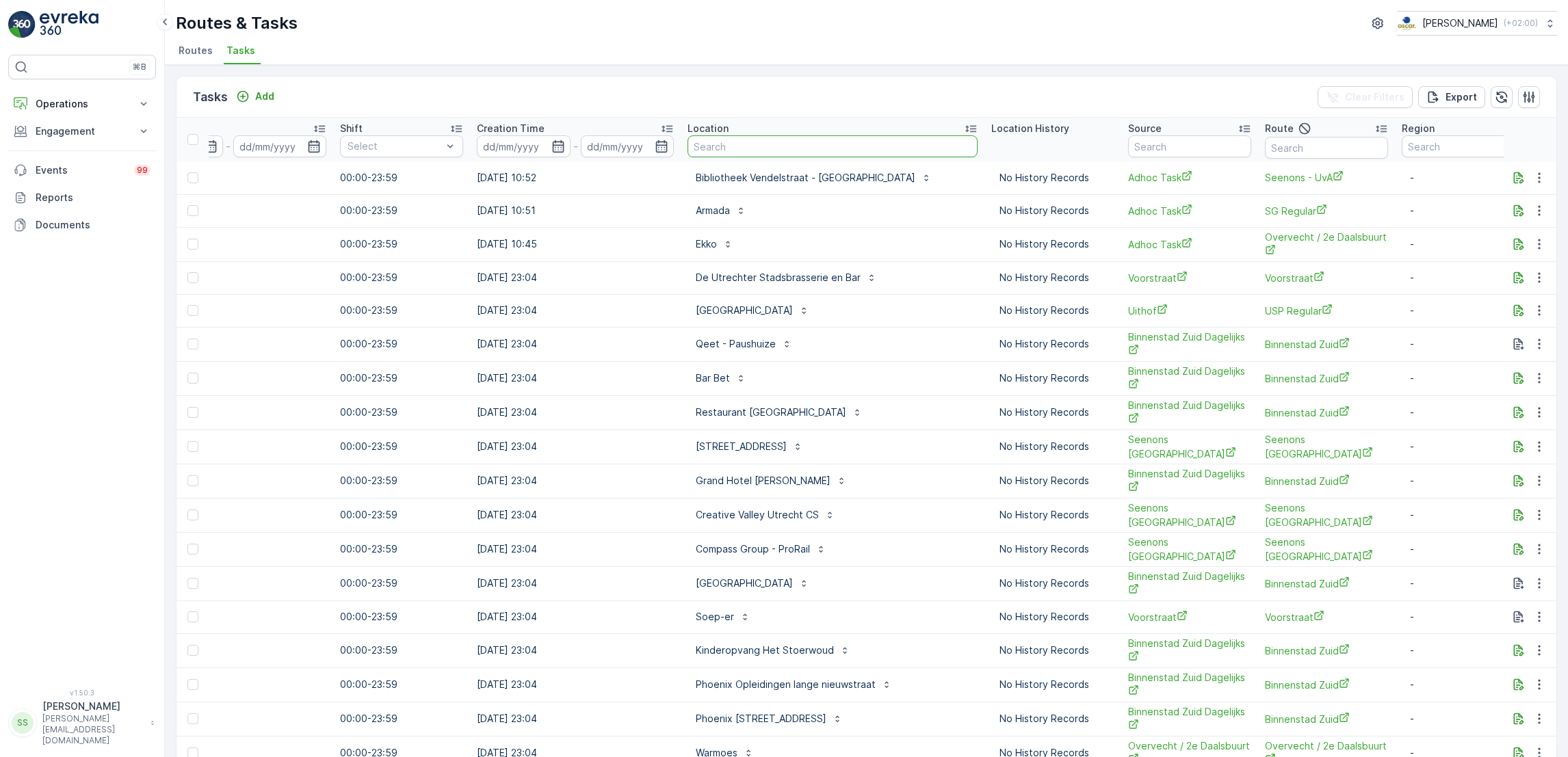
click at [791, 149] on input "text" at bounding box center [833, 146] width 290 height 22
type input "wildstube"
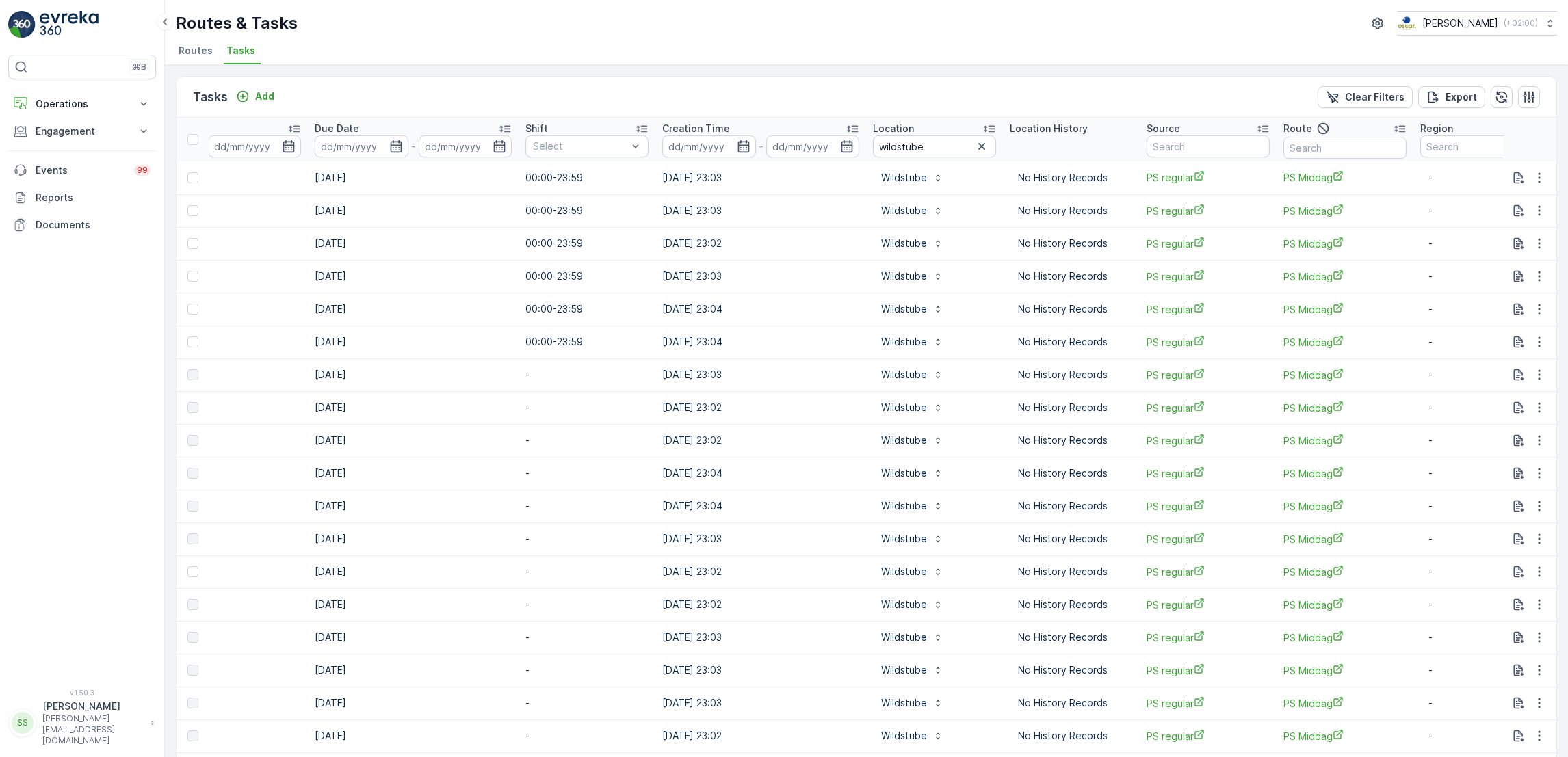
scroll to position [0, 722]
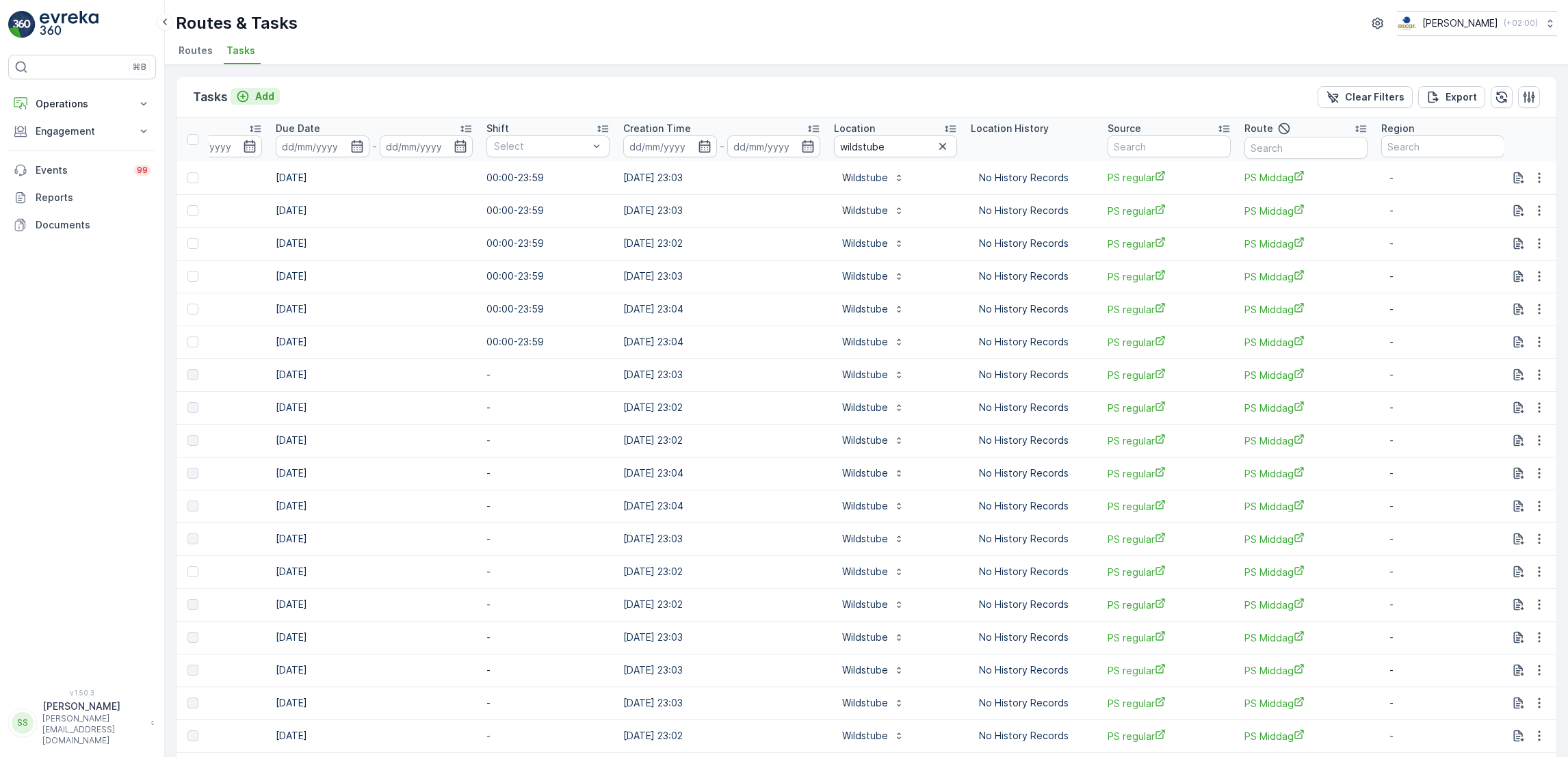
click at [260, 89] on p "Add" at bounding box center [264, 96] width 19 height 14
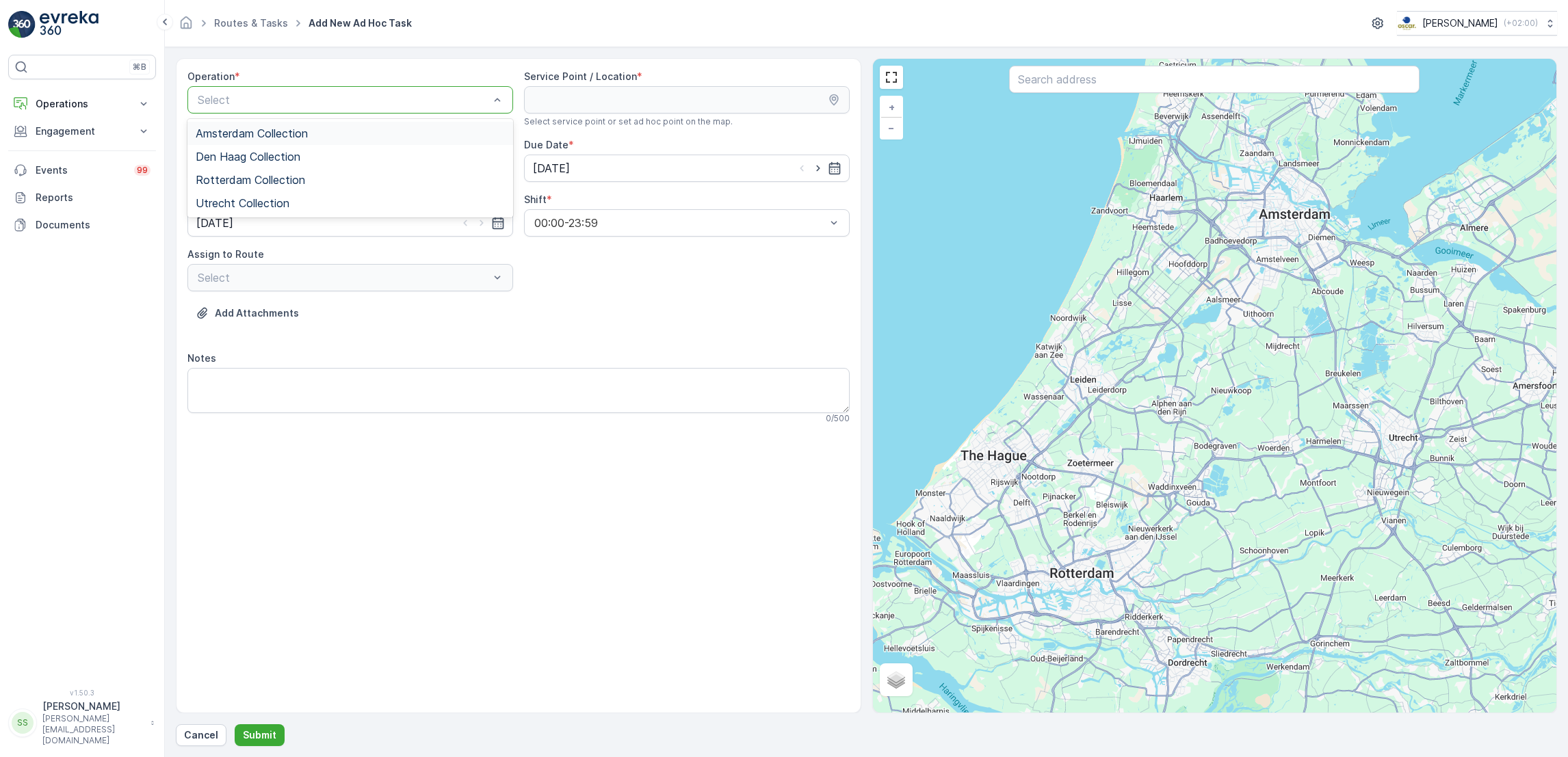
click at [276, 136] on span "Amsterdam Collection" at bounding box center [252, 133] width 113 height 12
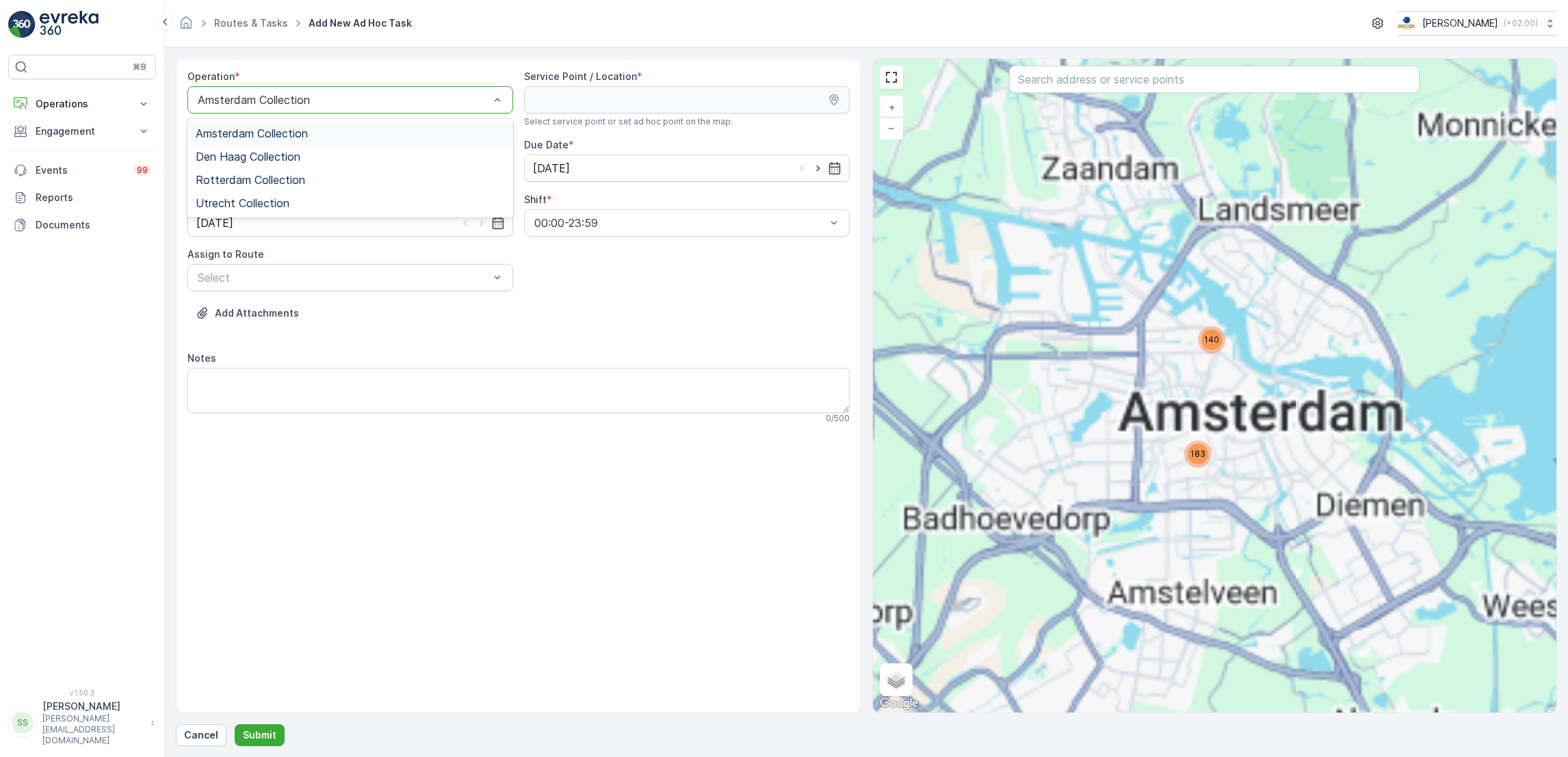
click at [355, 99] on div at bounding box center [344, 100] width 294 height 12
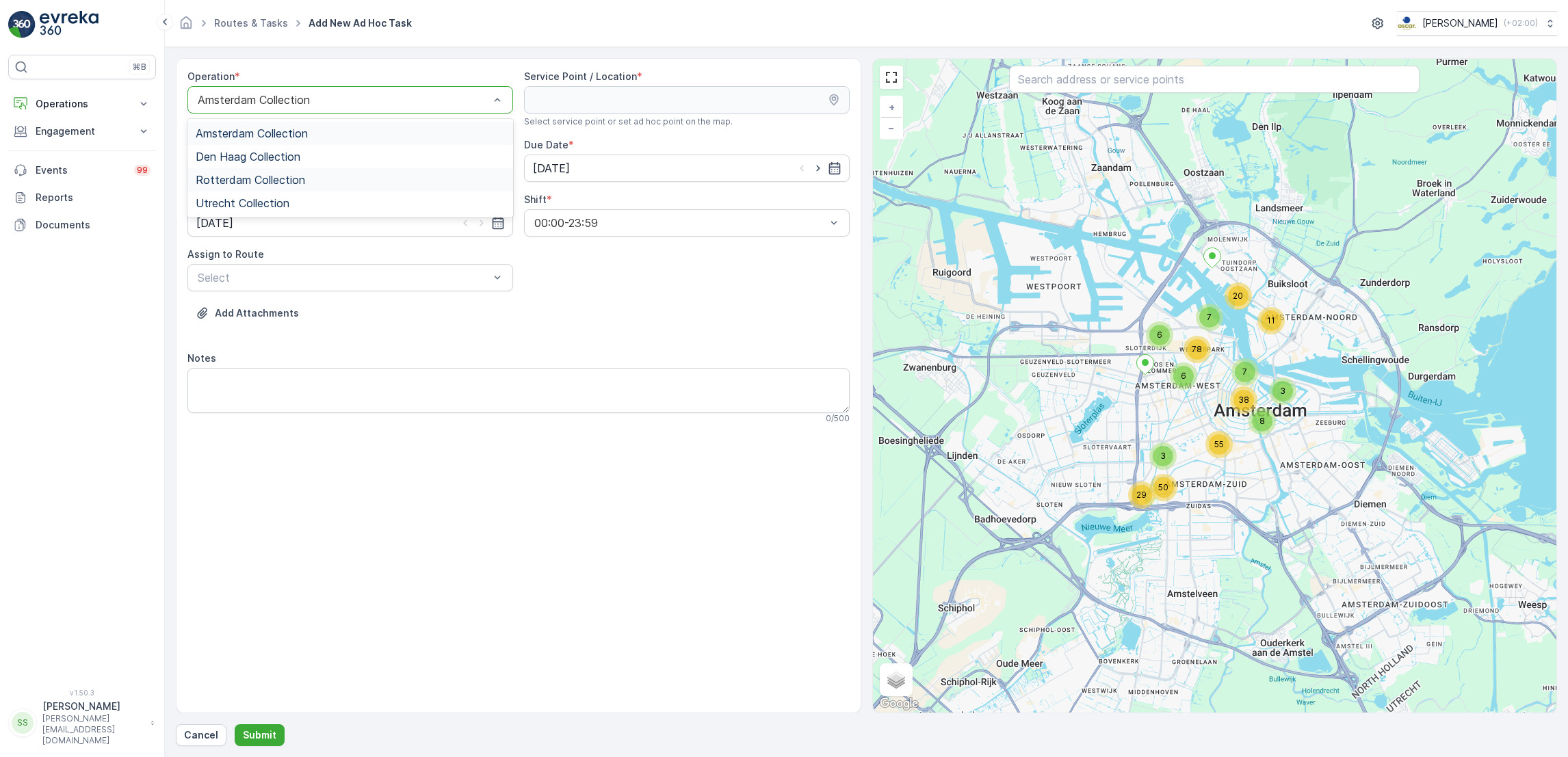
click at [274, 184] on span "Rotterdam Collection" at bounding box center [251, 180] width 109 height 12
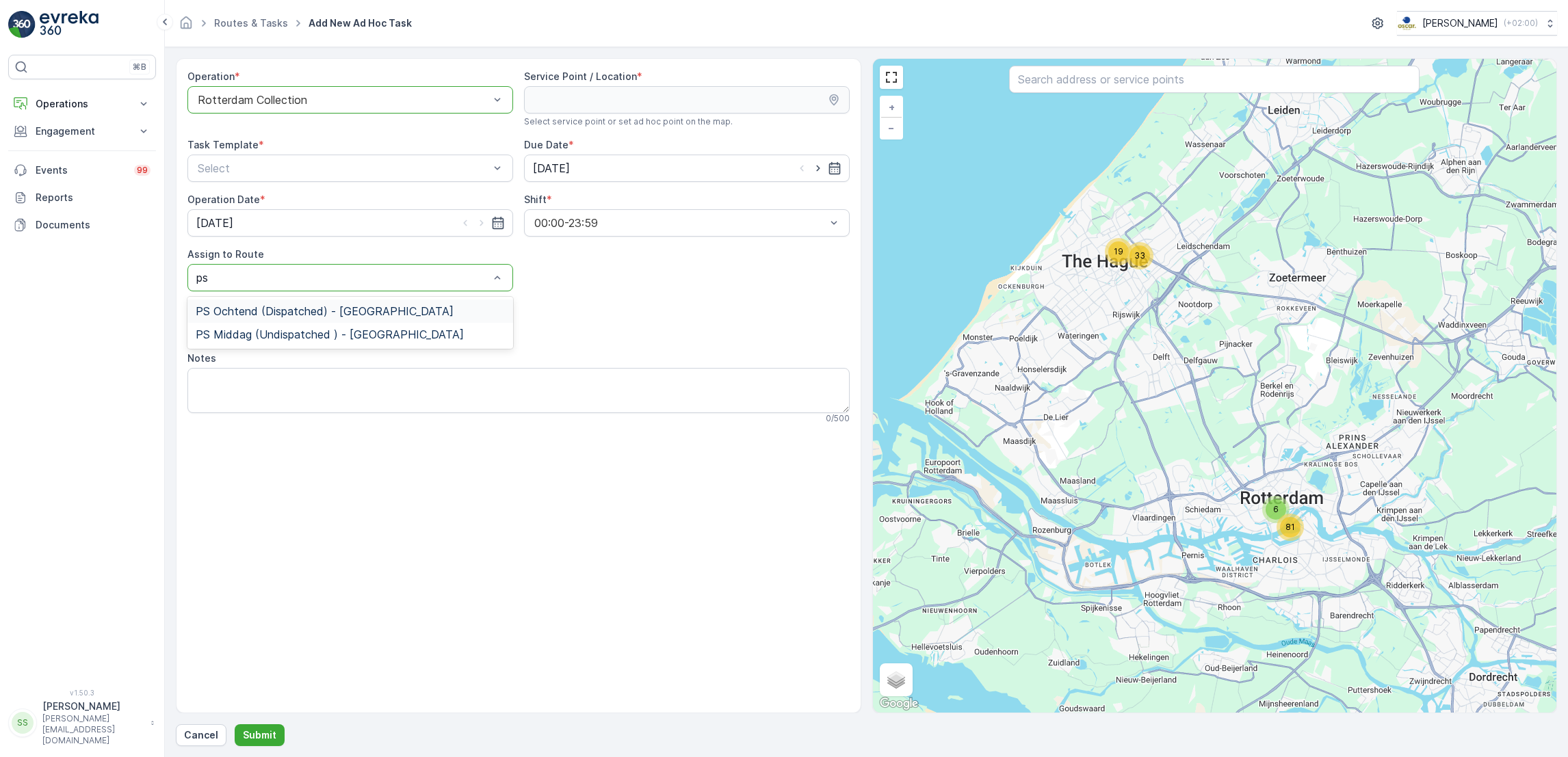
type input "ps"
click at [373, 337] on span "PS Middag (Undispatched ) - [GEOGRAPHIC_DATA]" at bounding box center [330, 335] width 268 height 12
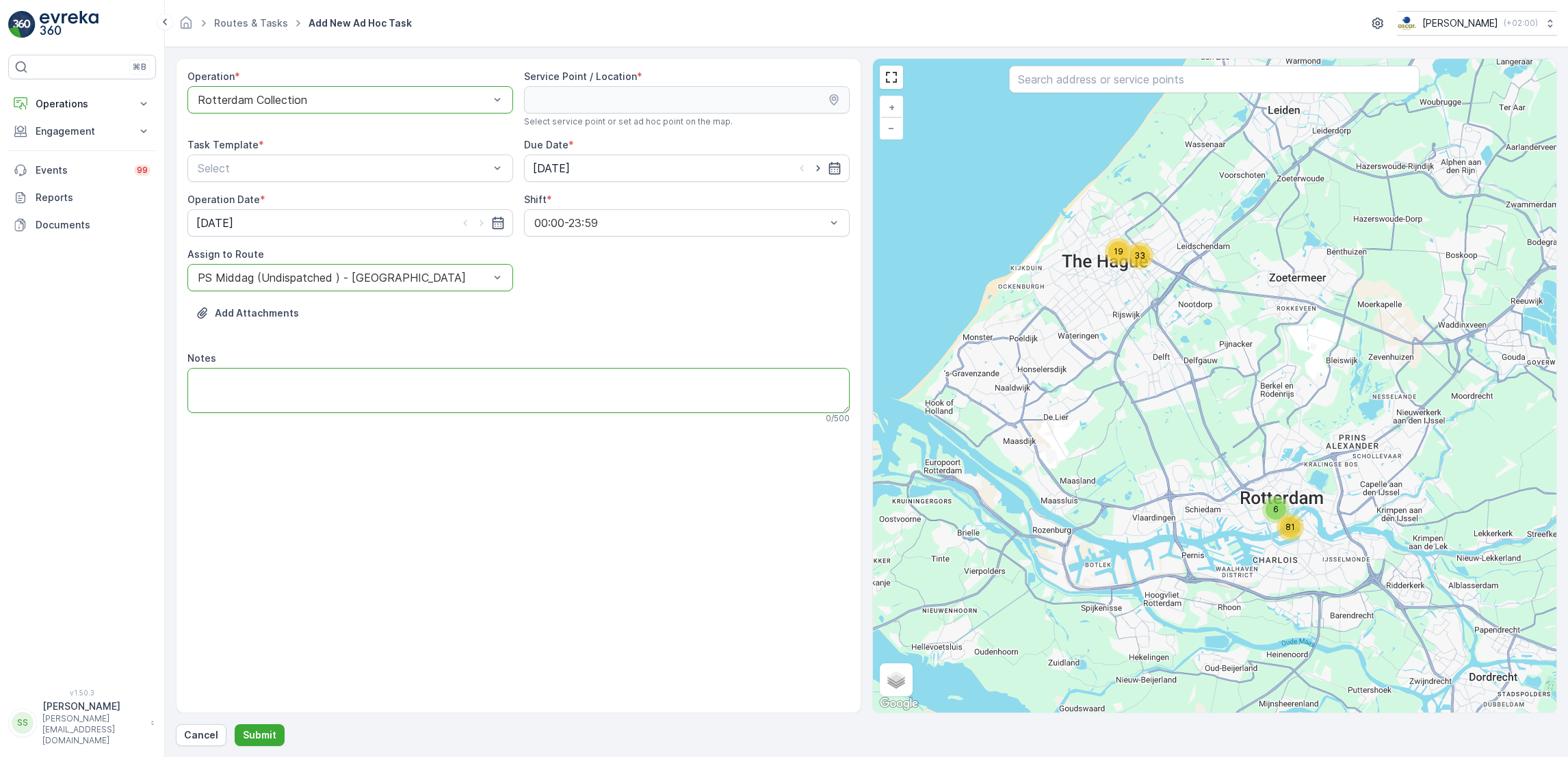
click at [380, 378] on textarea "Notes" at bounding box center [518, 390] width 662 height 45
type textarea "v"
type textarea "graag vroeg in de ronde hierheen -> extra swillbakjes meenemen"
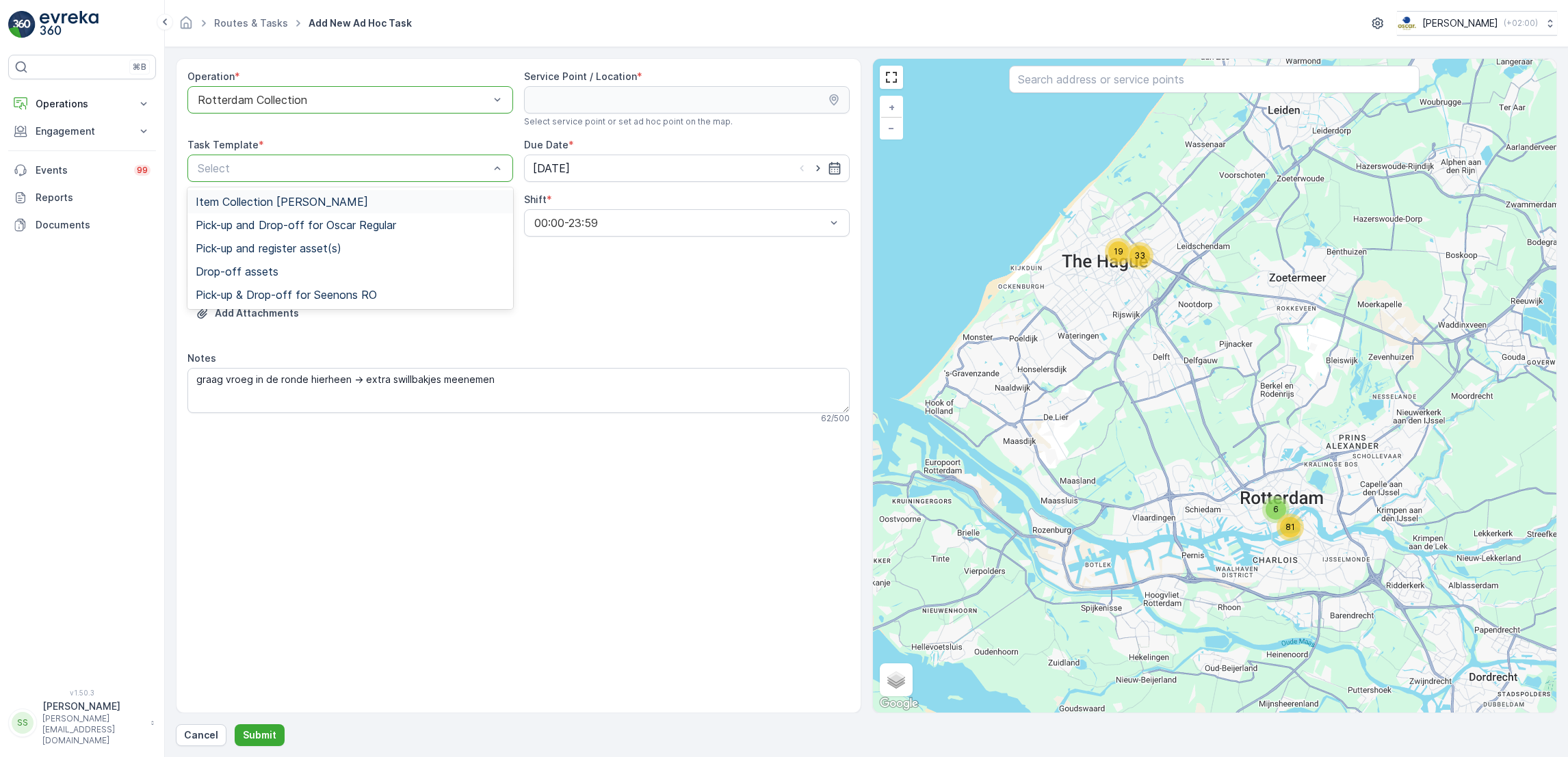
click at [380, 206] on div "Item Collection [PERSON_NAME]" at bounding box center [350, 202] width 309 height 12
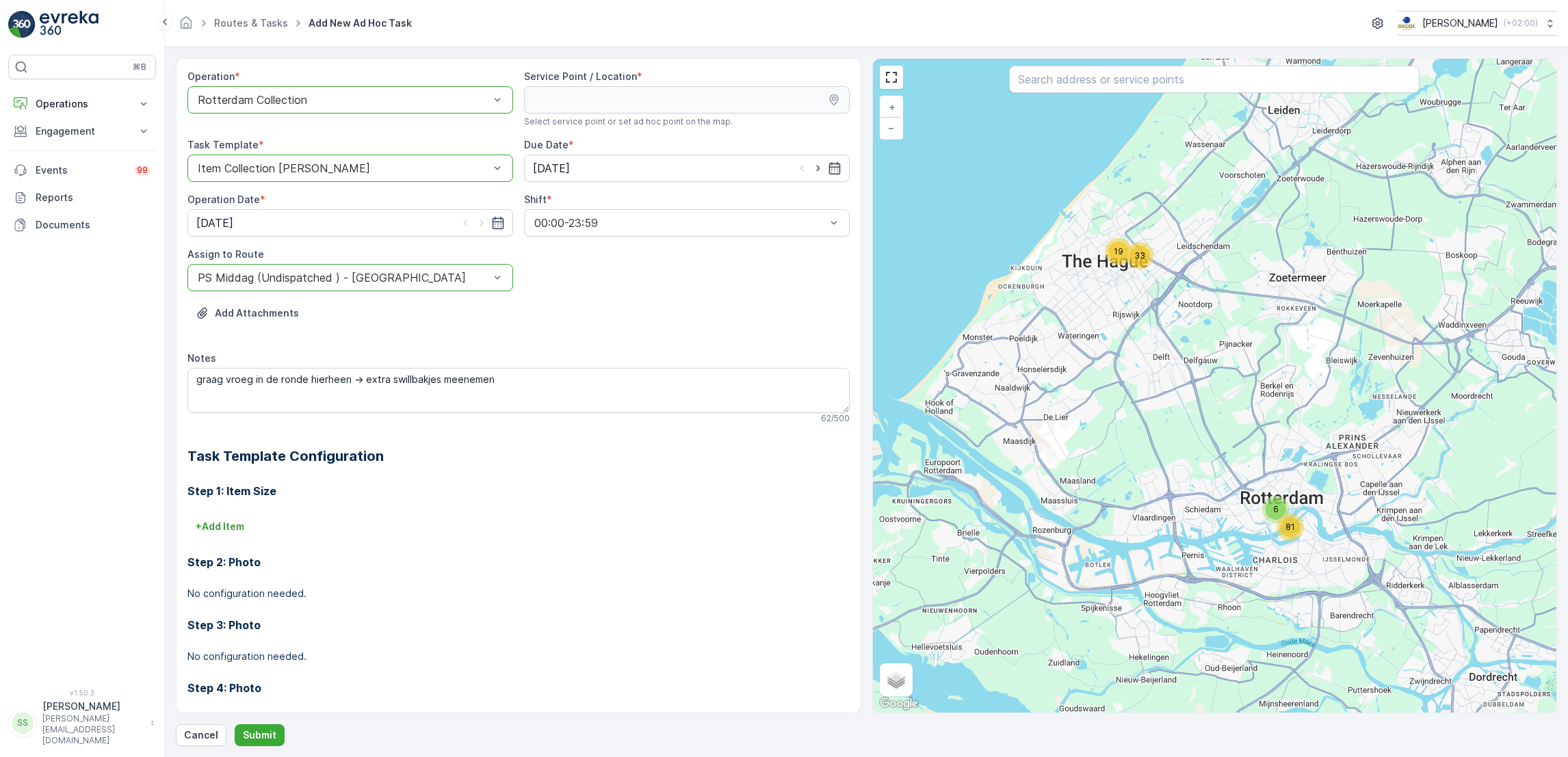
click at [1203, 90] on input "text" at bounding box center [1214, 79] width 410 height 27
type input "wildstube"
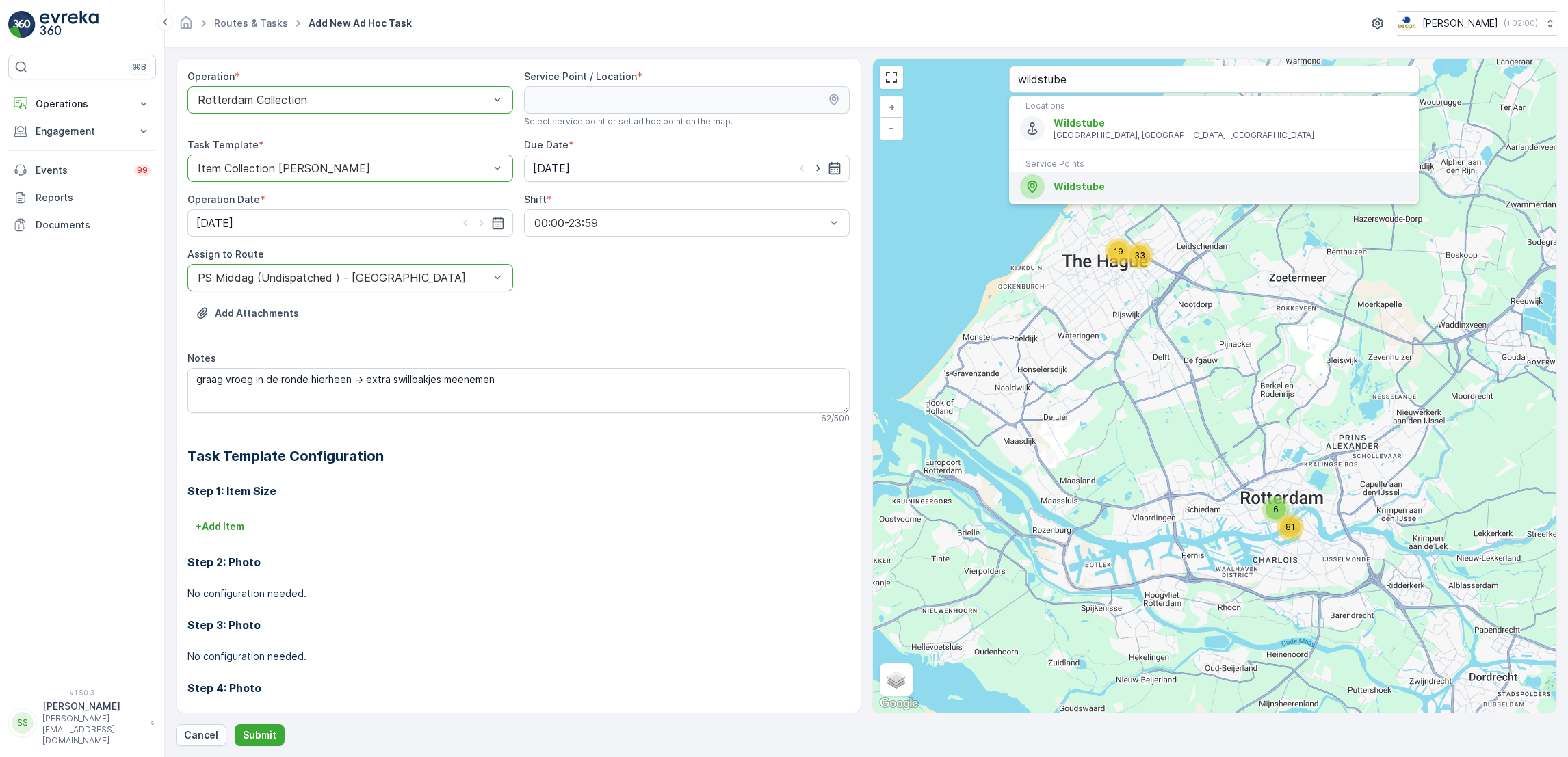
click at [1145, 184] on span "Wildstube" at bounding box center [1231, 187] width 355 height 14
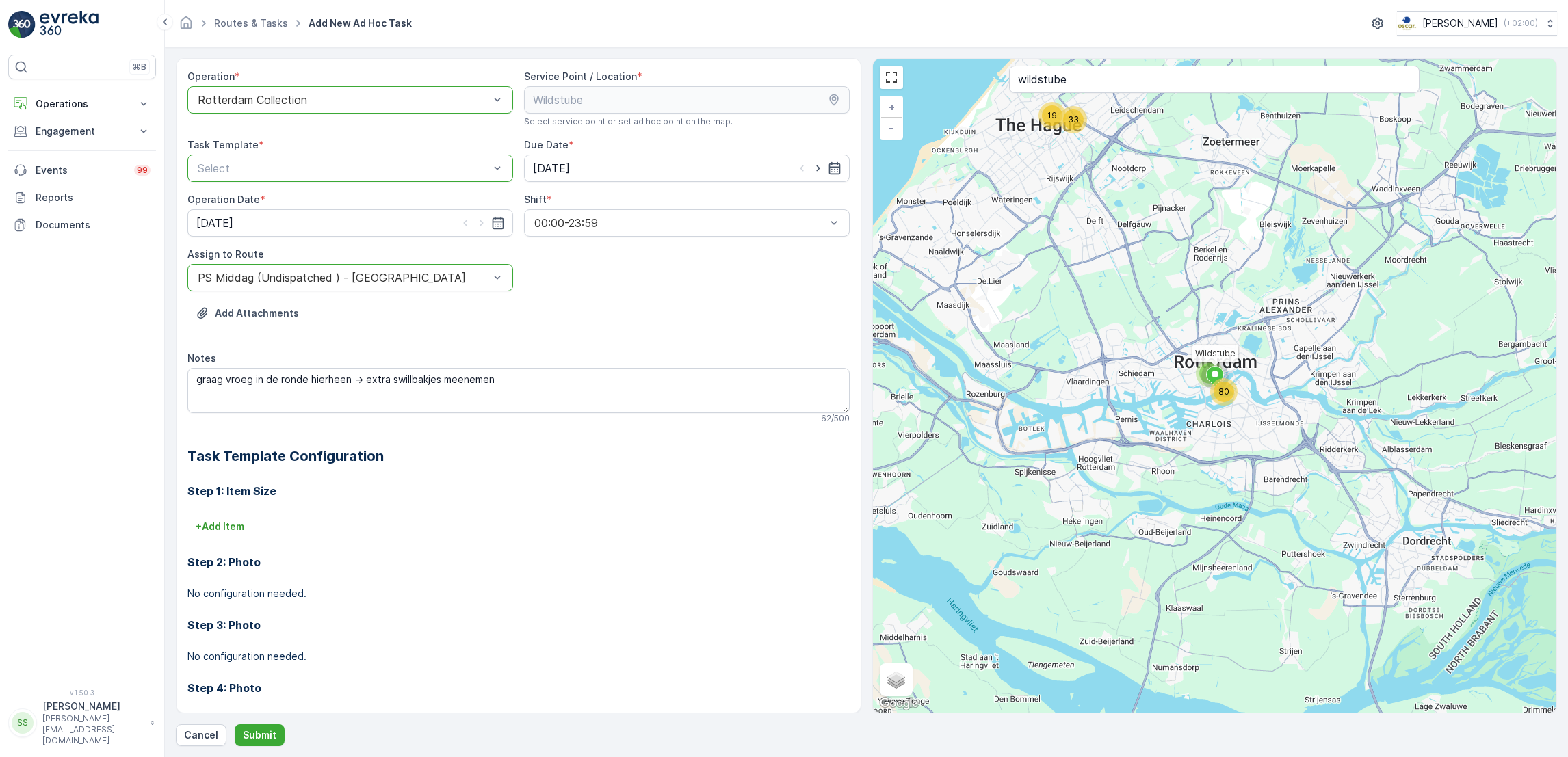
click at [435, 155] on div "Select" at bounding box center [350, 168] width 325 height 27
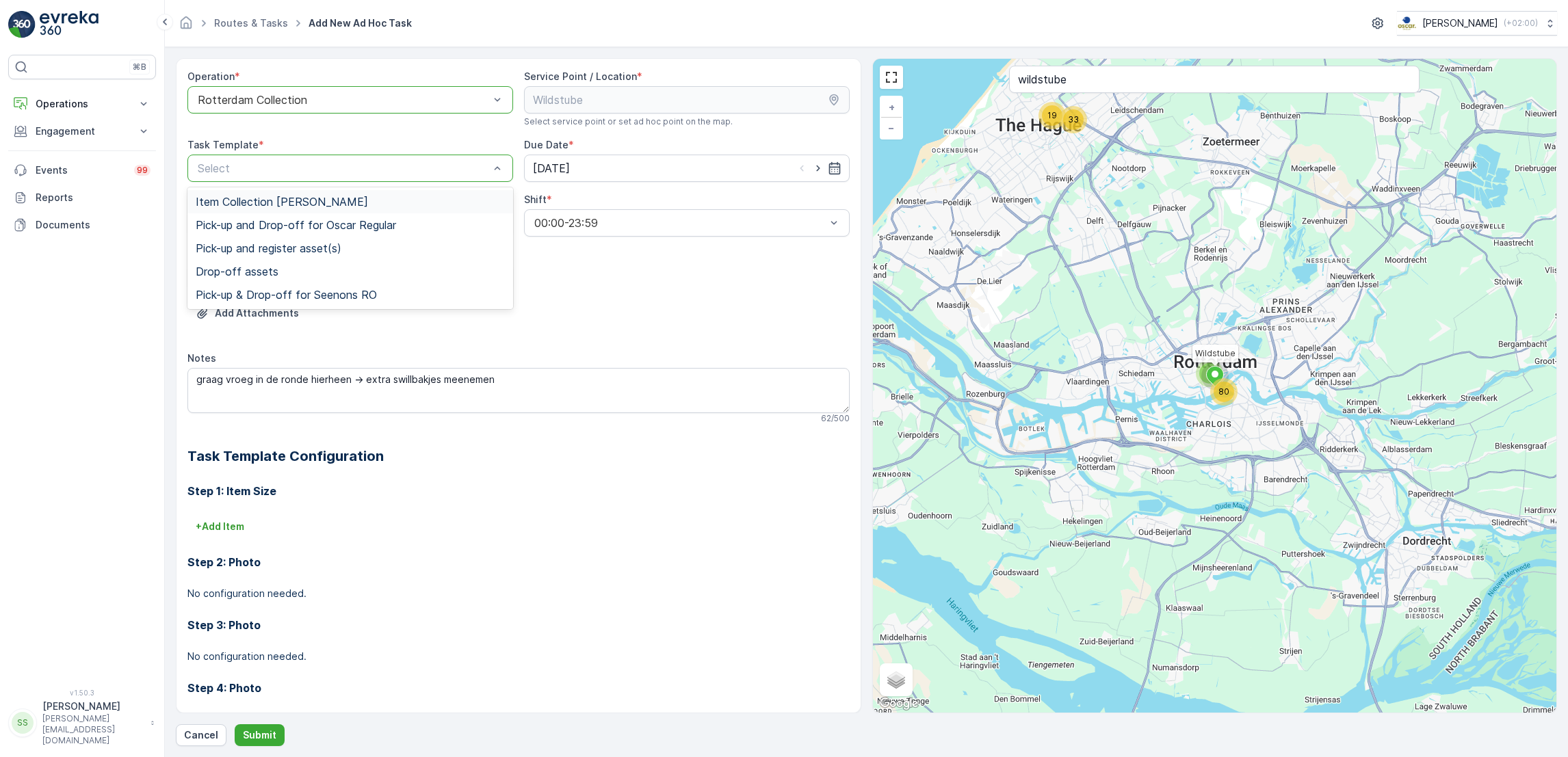
click at [354, 197] on div "Item Collection [PERSON_NAME]" at bounding box center [350, 202] width 309 height 12
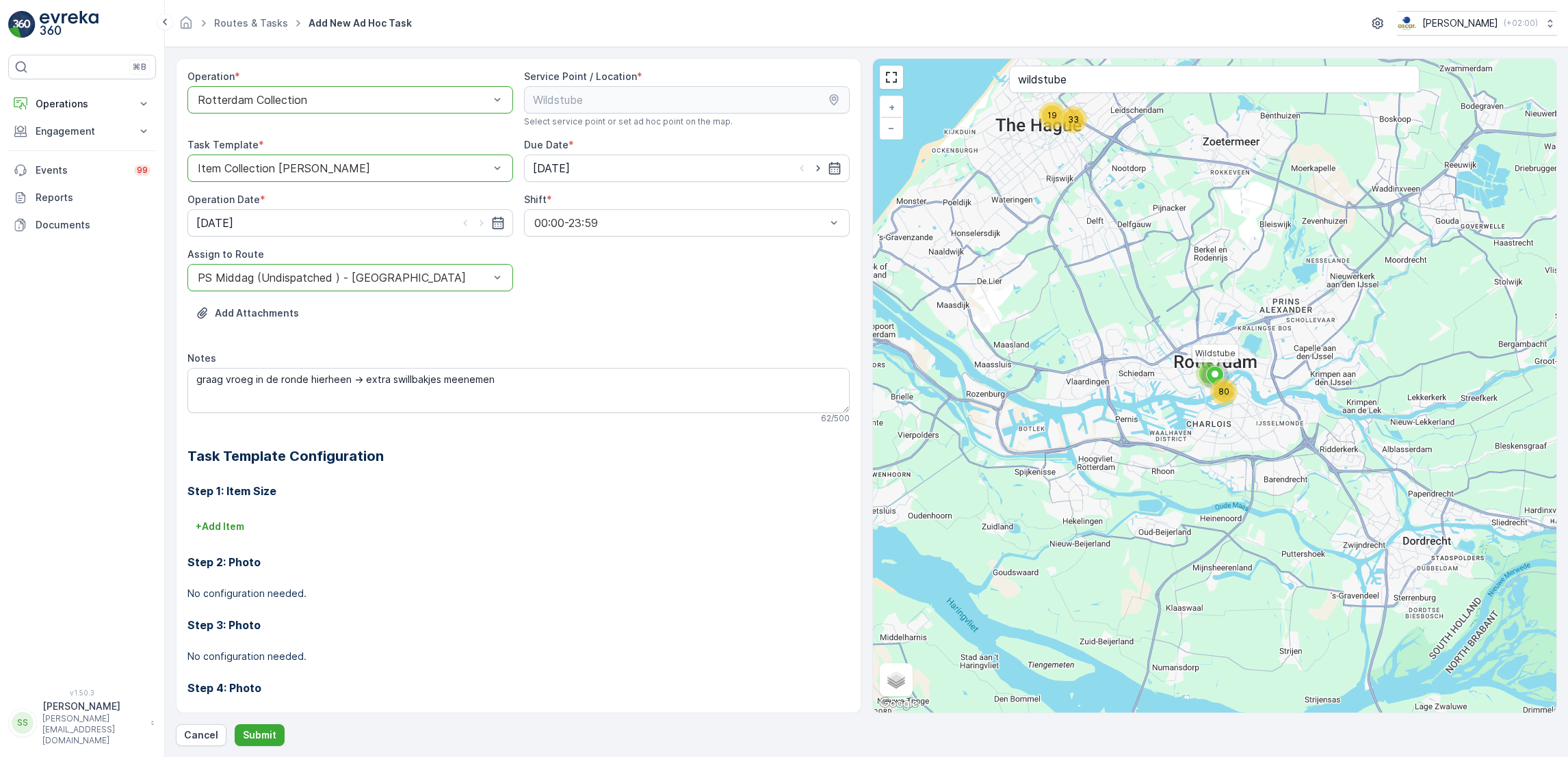
scroll to position [46, 0]
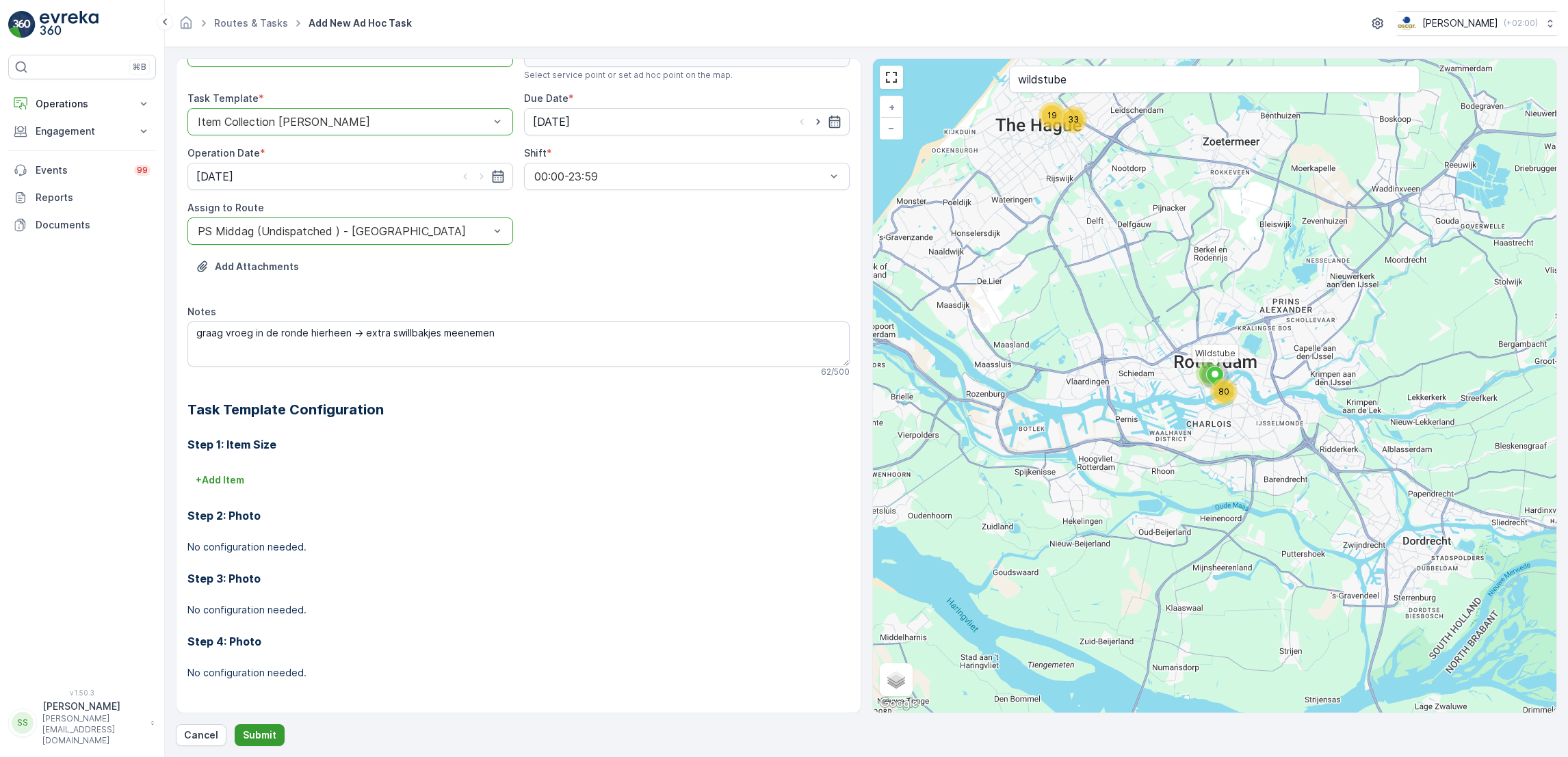
click at [248, 738] on p "Submit" at bounding box center [259, 735] width 33 height 14
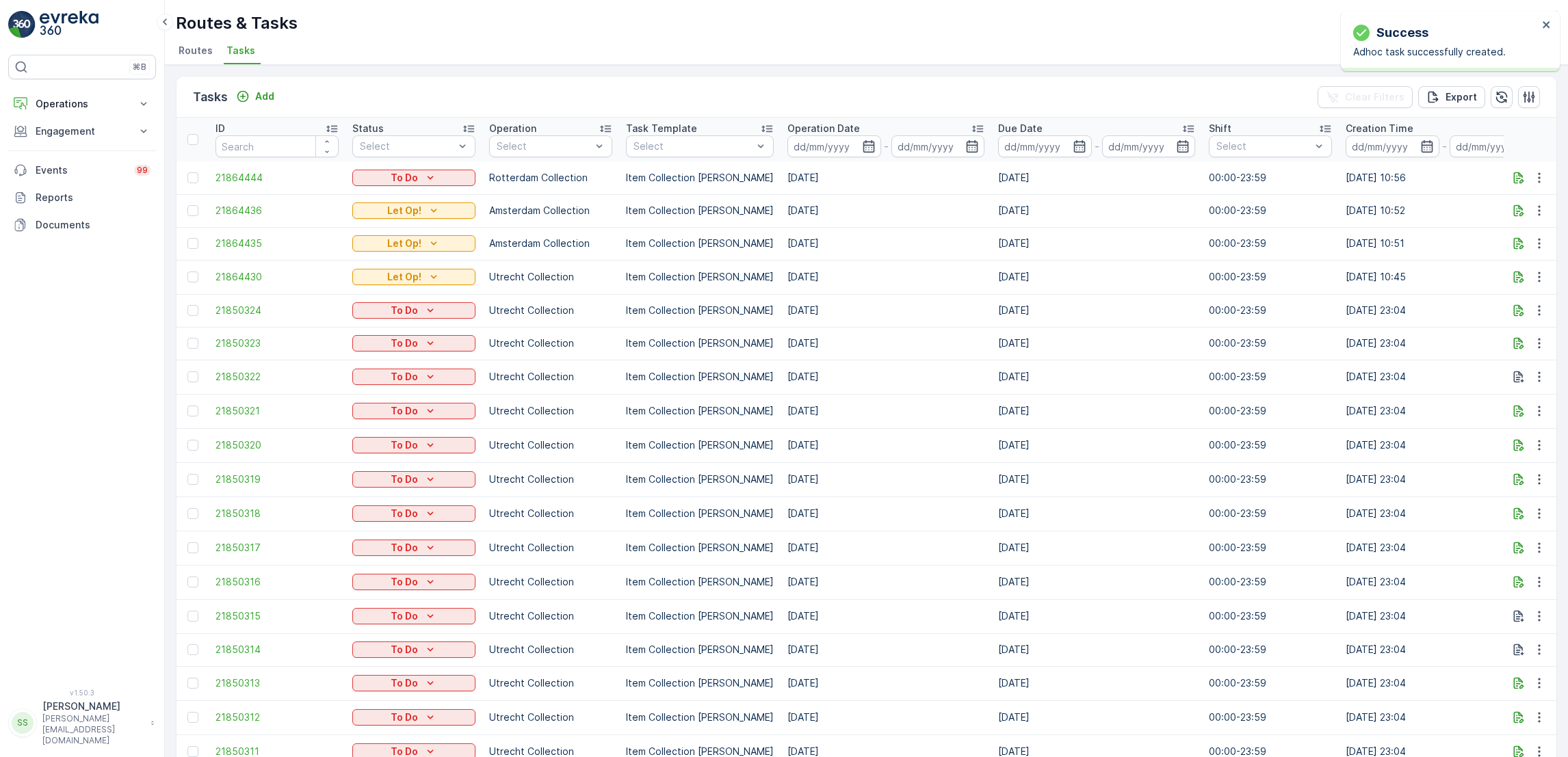
click at [389, 183] on div "To Do" at bounding box center [414, 178] width 113 height 14
click at [385, 197] on span "Let Op!" at bounding box center [378, 197] width 34 height 14
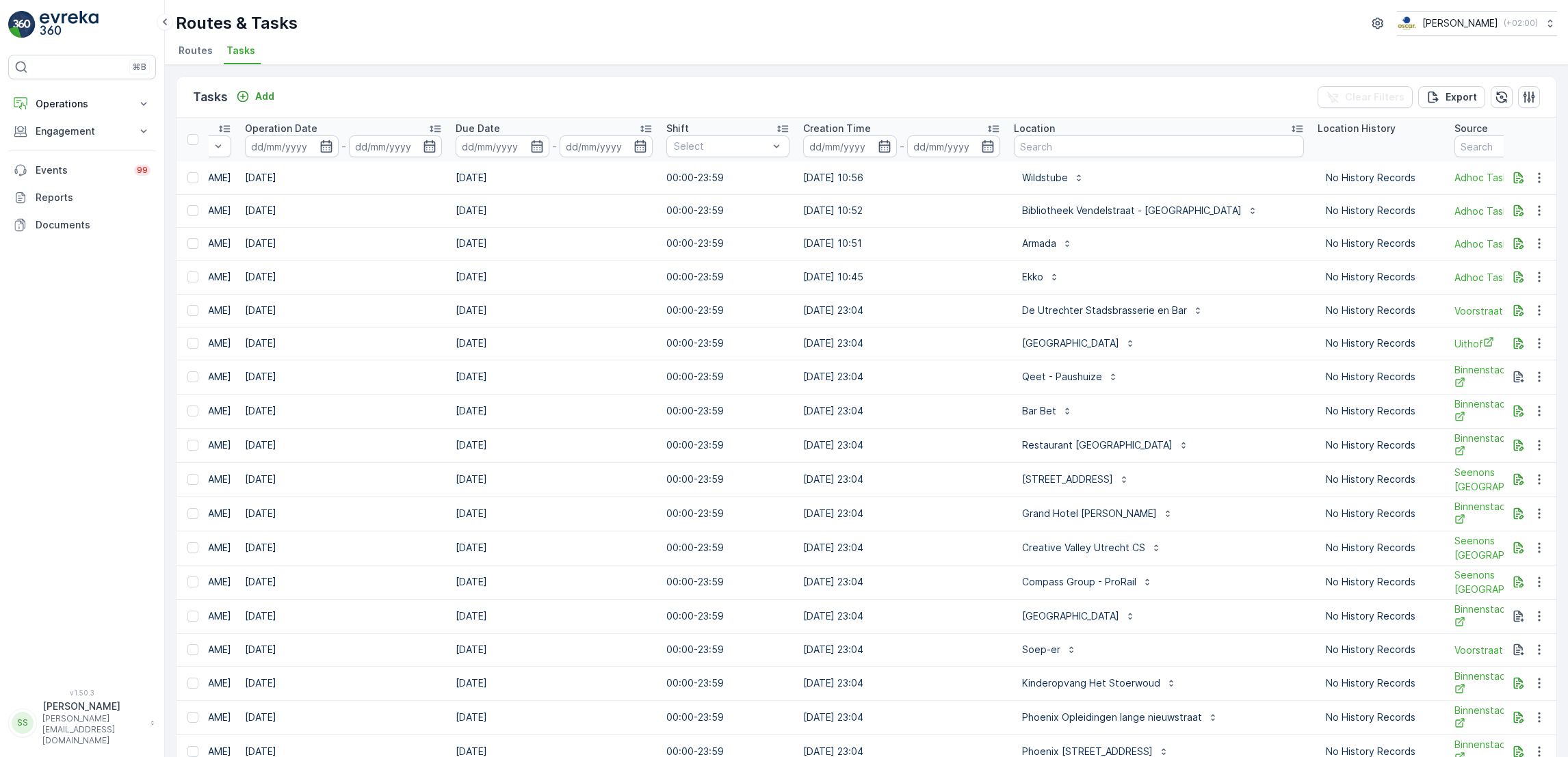
scroll to position [0, 548]
click at [1068, 143] on input "text" at bounding box center [1153, 146] width 290 height 22
type input "imdbv"
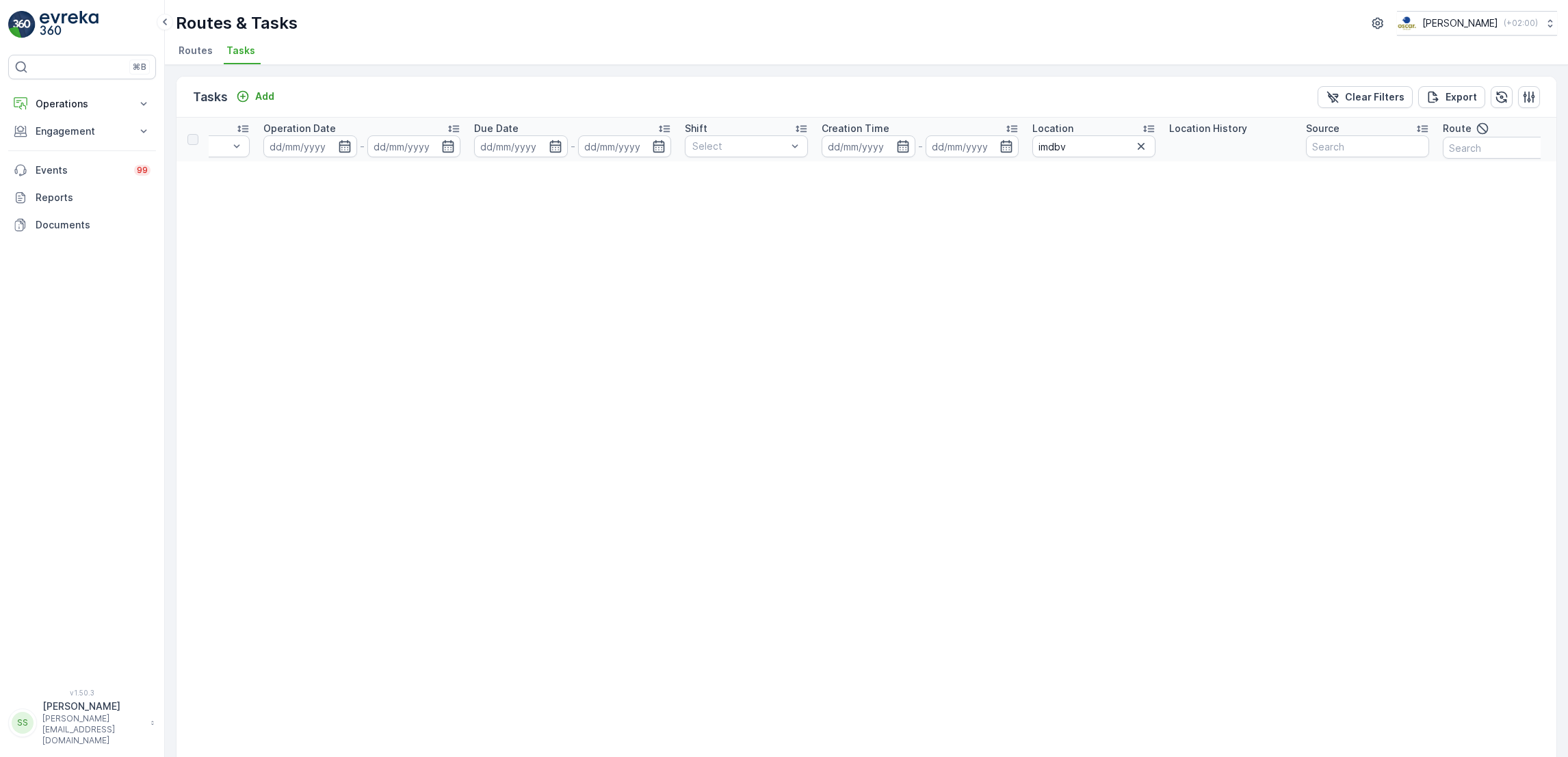
scroll to position [0, 671]
click at [937, 140] on input "imdbv" at bounding box center [924, 146] width 123 height 22
type input "imd"
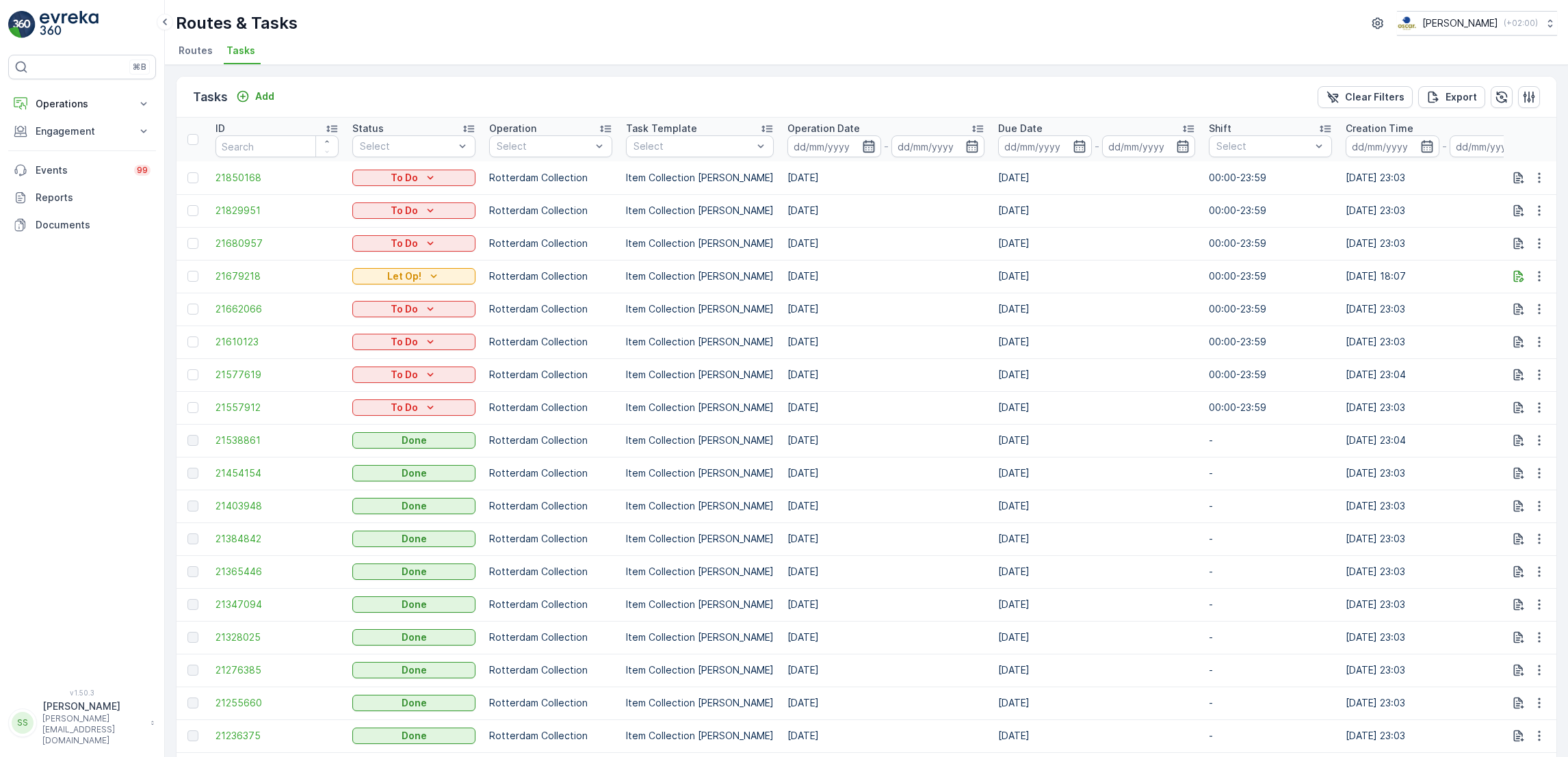
click at [862, 146] on icon "button" at bounding box center [869, 146] width 14 height 14
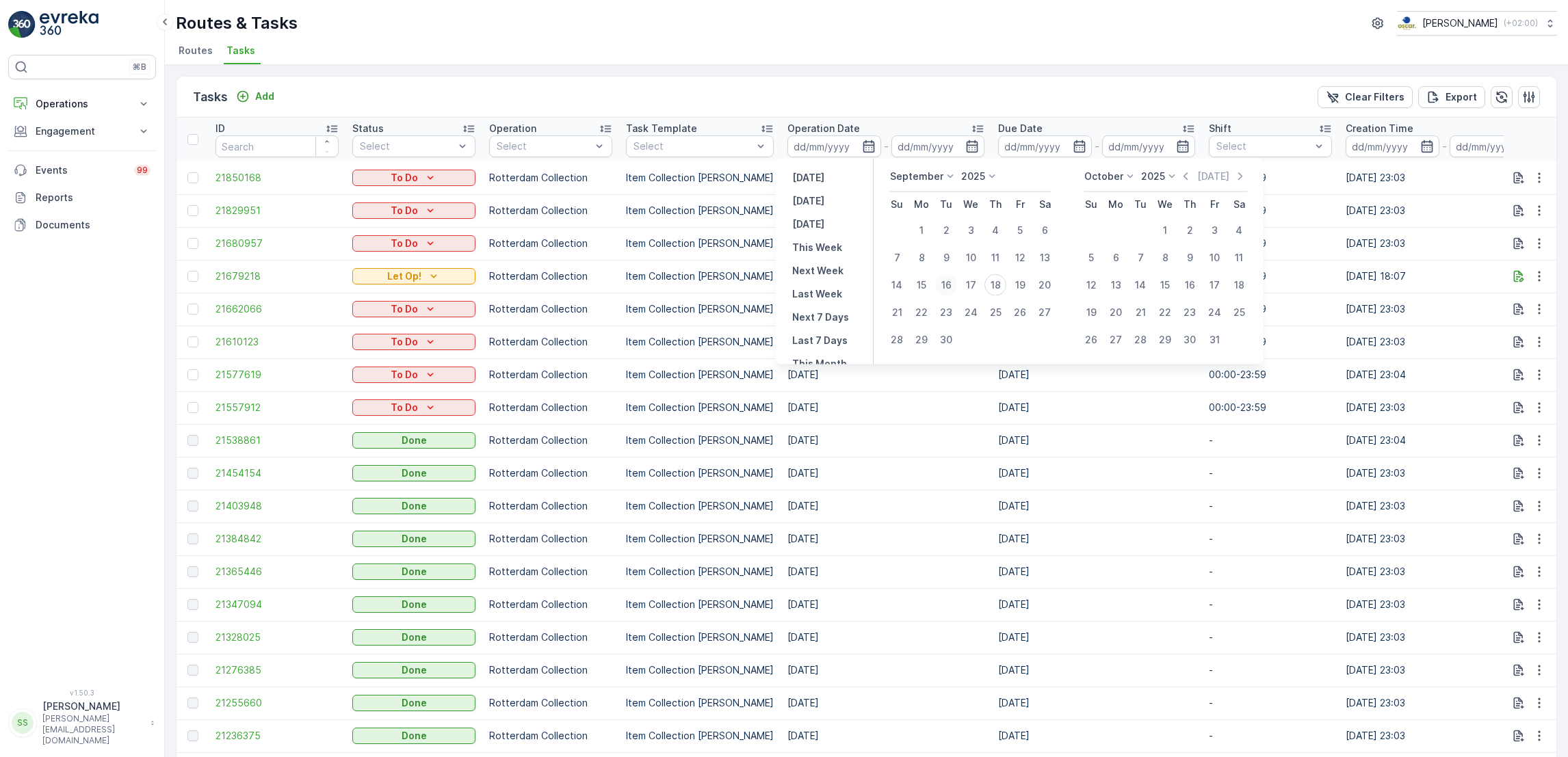
click at [951, 291] on div "16" at bounding box center [946, 285] width 22 height 22
type input "[DATE]"
click at [960, 288] on button "17" at bounding box center [971, 285] width 25 height 25
type input "[DATE]"
click at [943, 287] on div "16" at bounding box center [946, 285] width 22 height 22
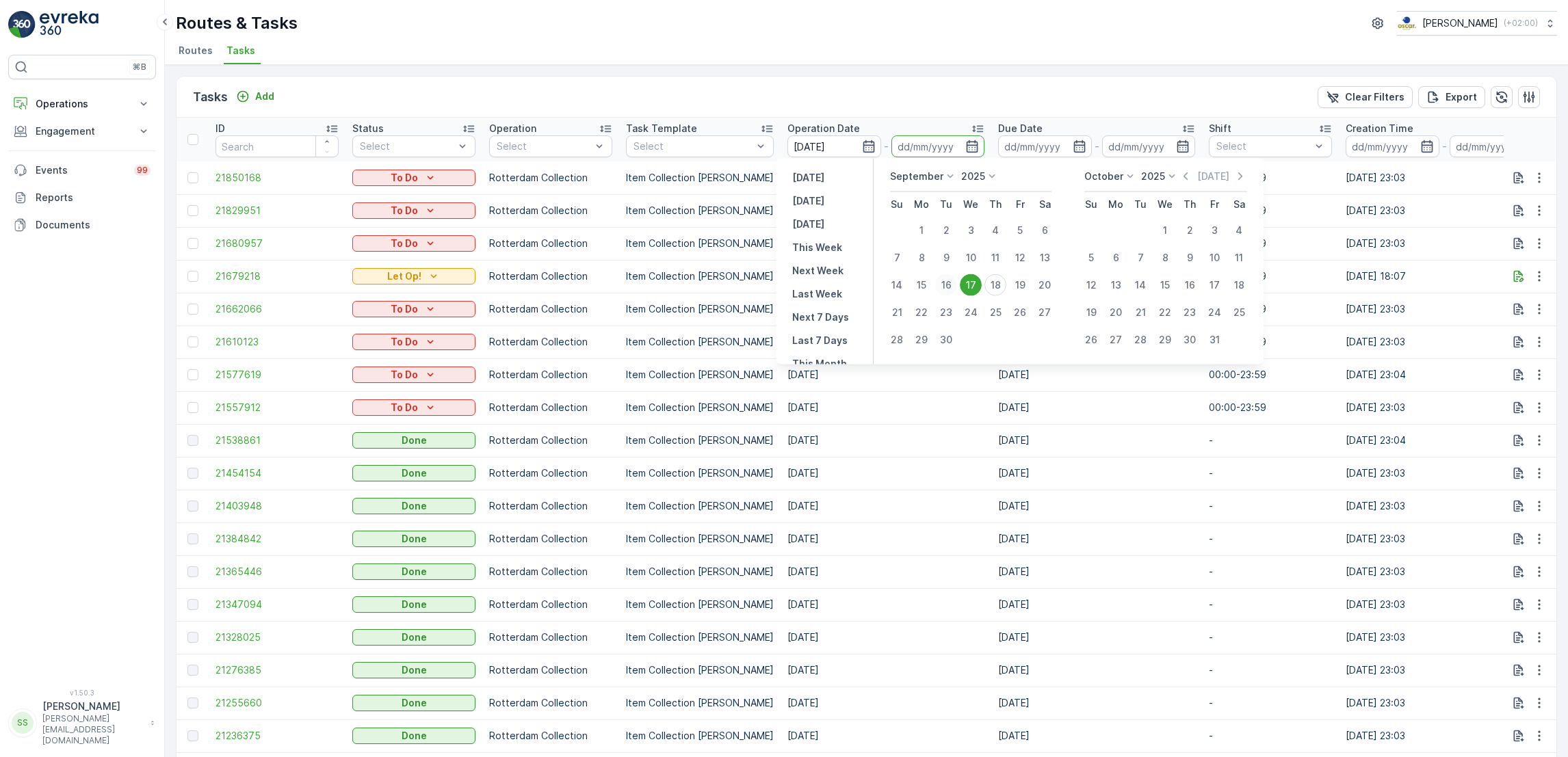
type input "[DATE]"
click at [956, 284] on div "16" at bounding box center [946, 285] width 22 height 22
type input "[DATE]"
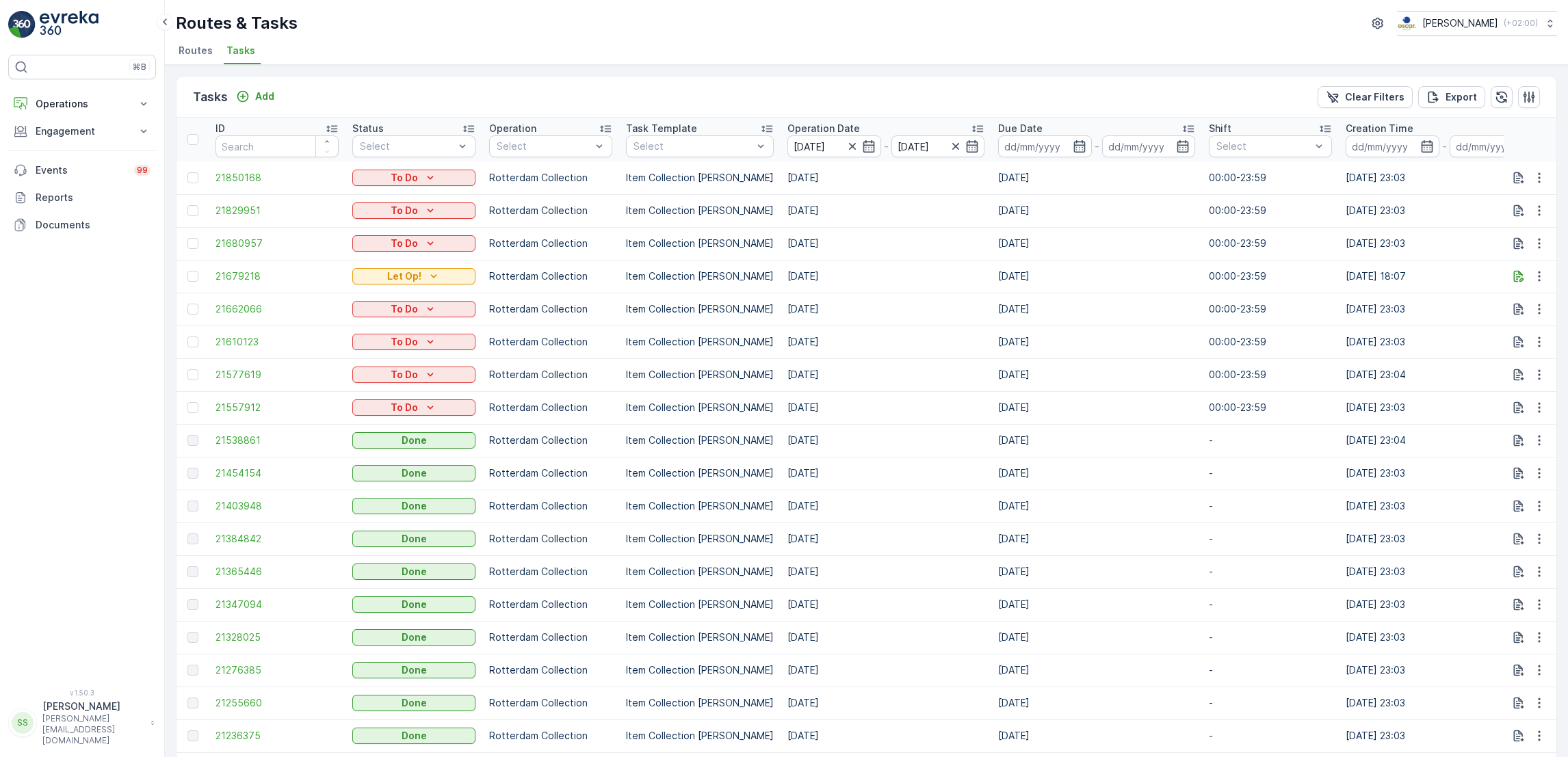
click at [1000, 296] on td "[DATE]" at bounding box center [1096, 309] width 210 height 33
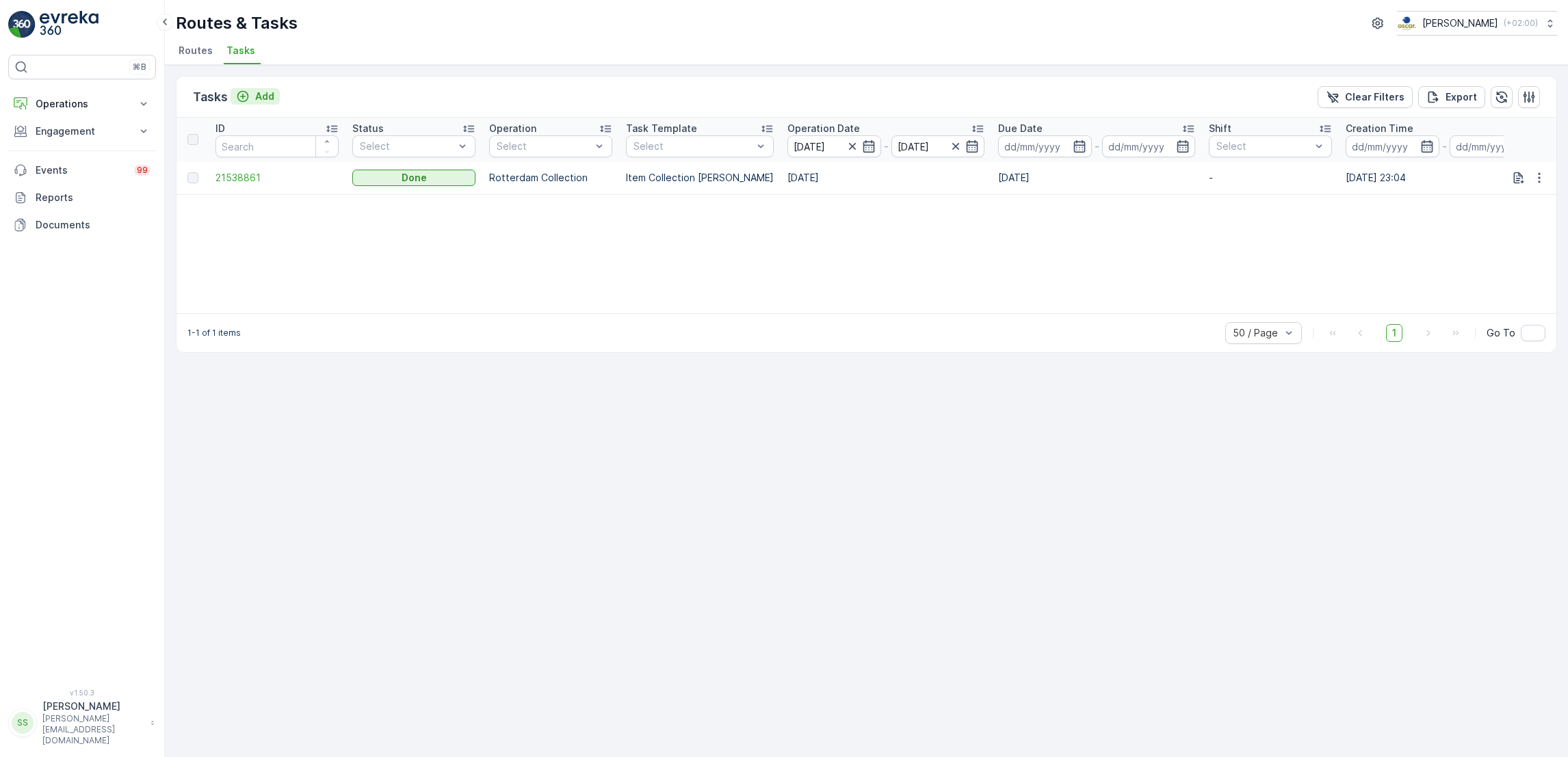
click at [269, 94] on p "Add" at bounding box center [264, 96] width 19 height 14
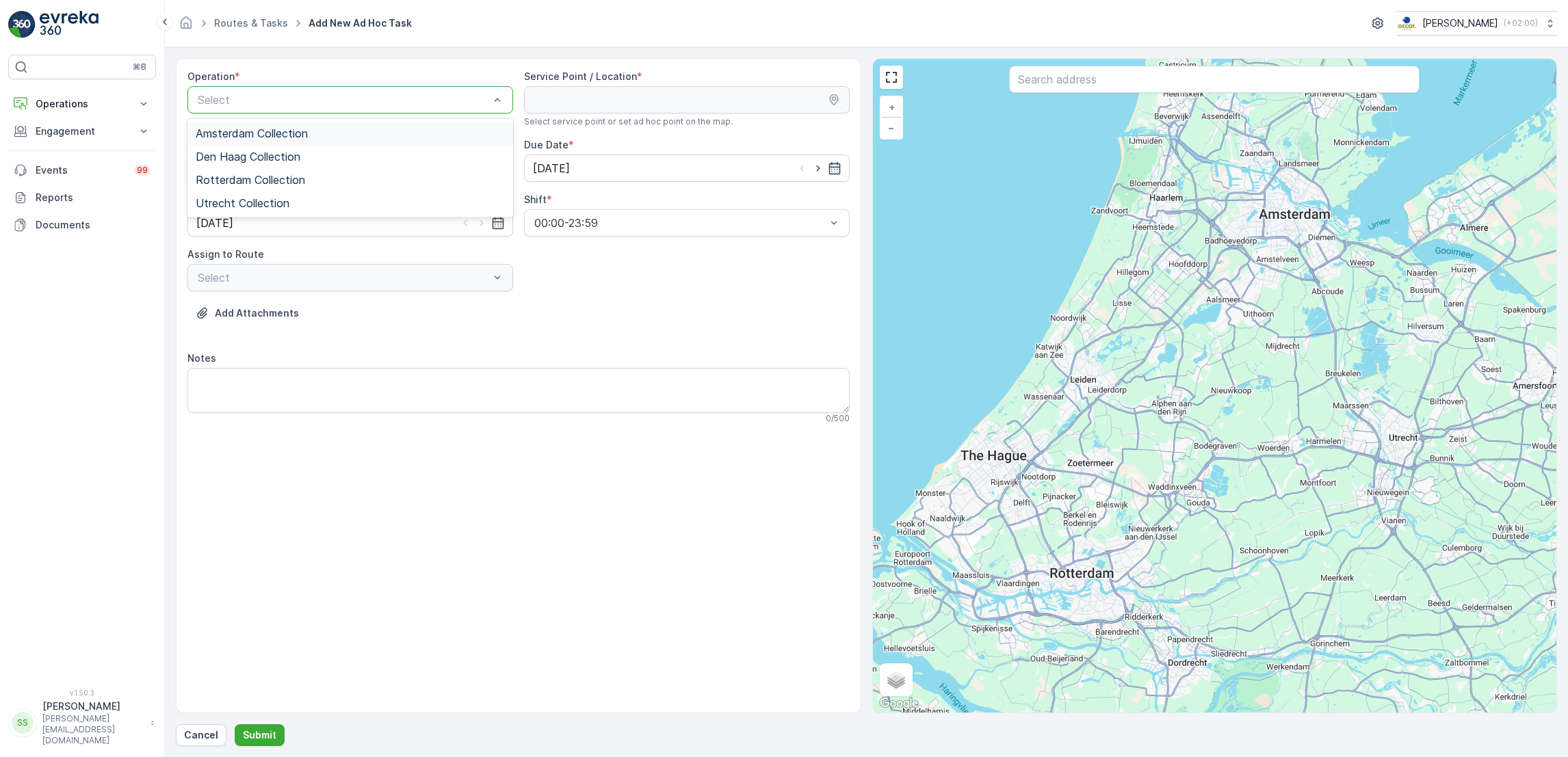
click at [307, 124] on div "Amsterdam Collection" at bounding box center [350, 133] width 325 height 23
click at [303, 90] on div "Amsterdam Collection" at bounding box center [350, 99] width 325 height 27
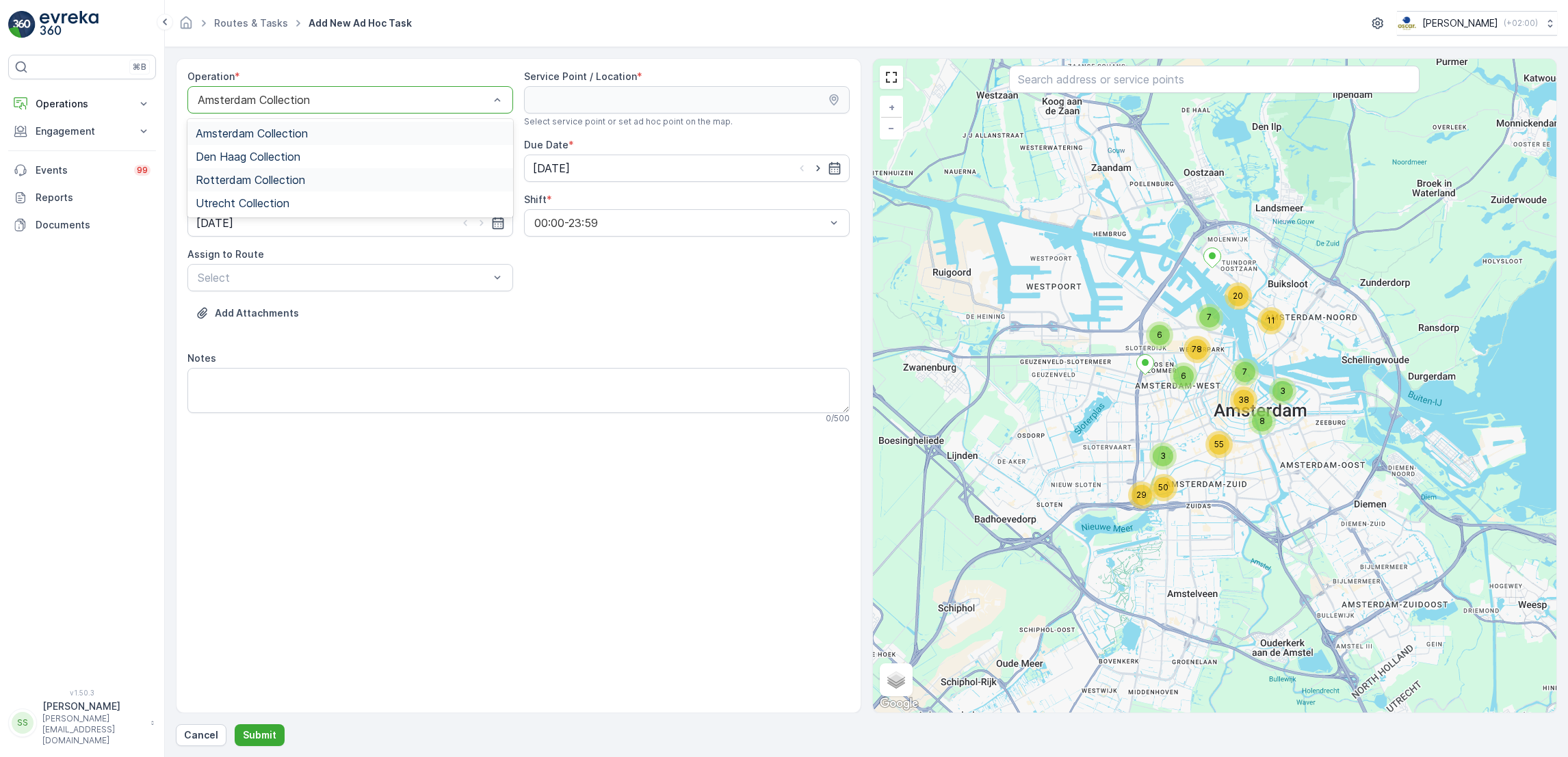
click at [269, 183] on span "Rotterdam Collection" at bounding box center [251, 180] width 109 height 12
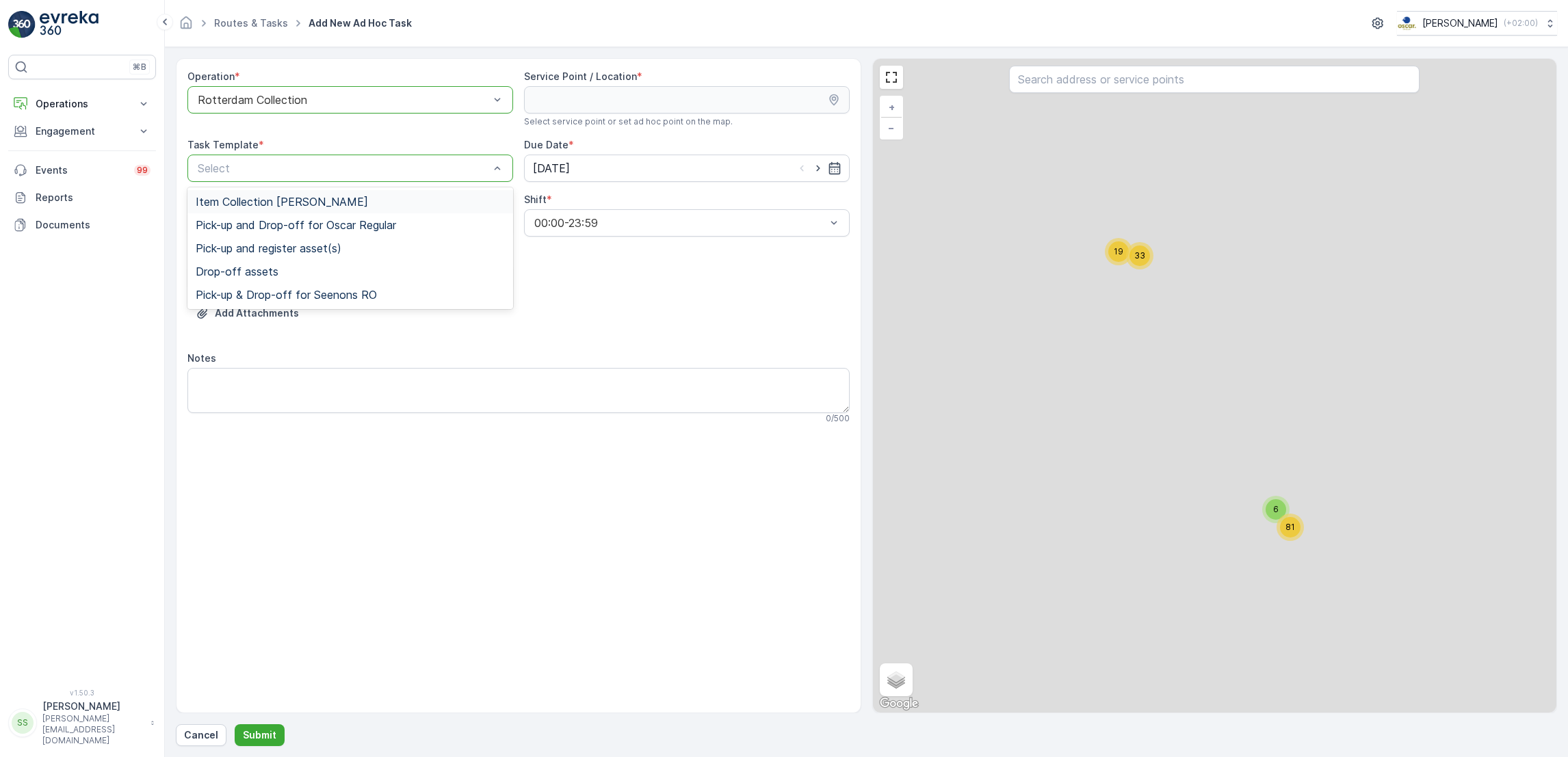
click at [302, 203] on span "Item Collection [PERSON_NAME]" at bounding box center [282, 202] width 173 height 12
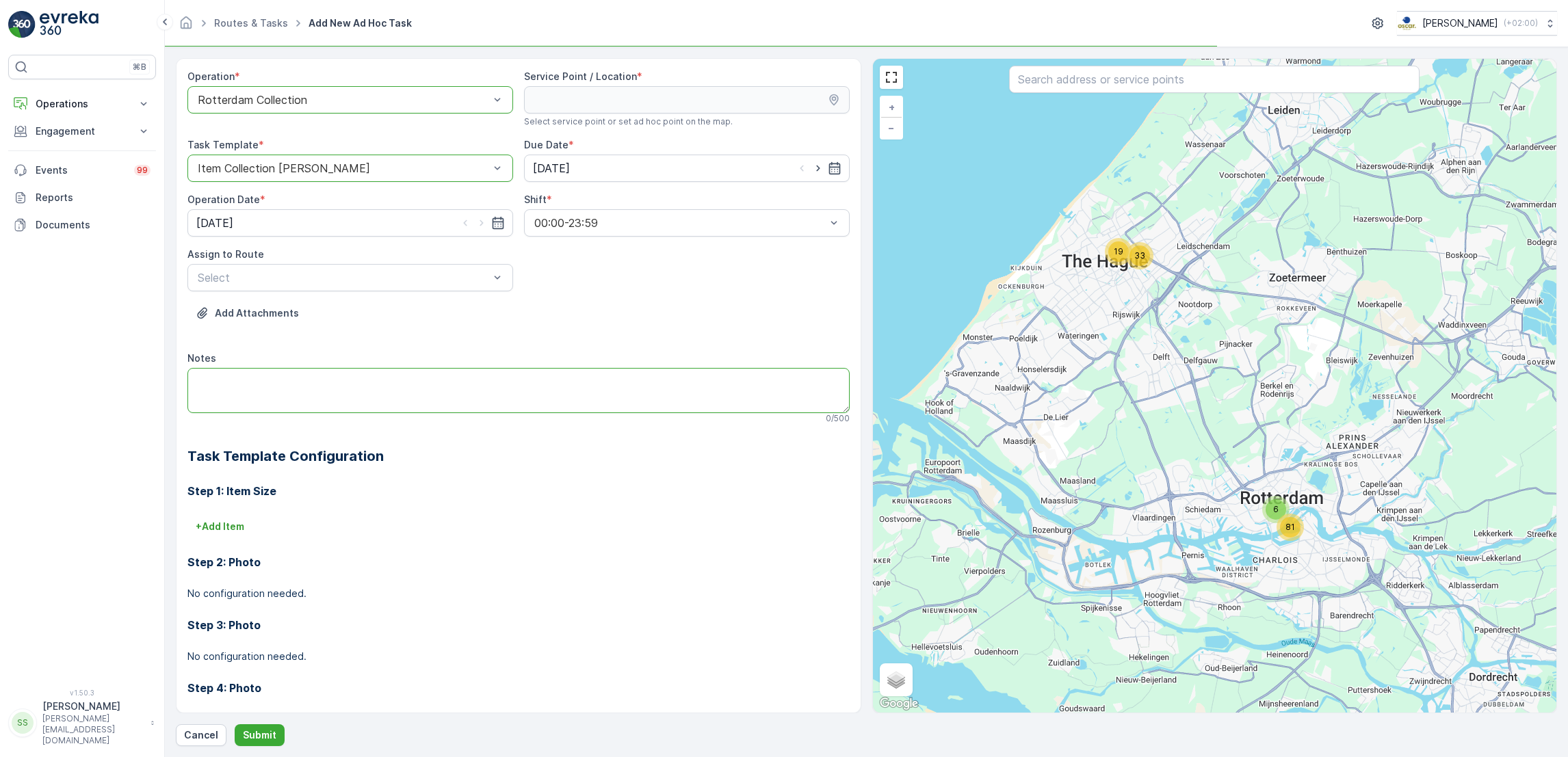
click at [301, 389] on textarea "Notes" at bounding box center [518, 390] width 662 height 45
type textarea "swill container"
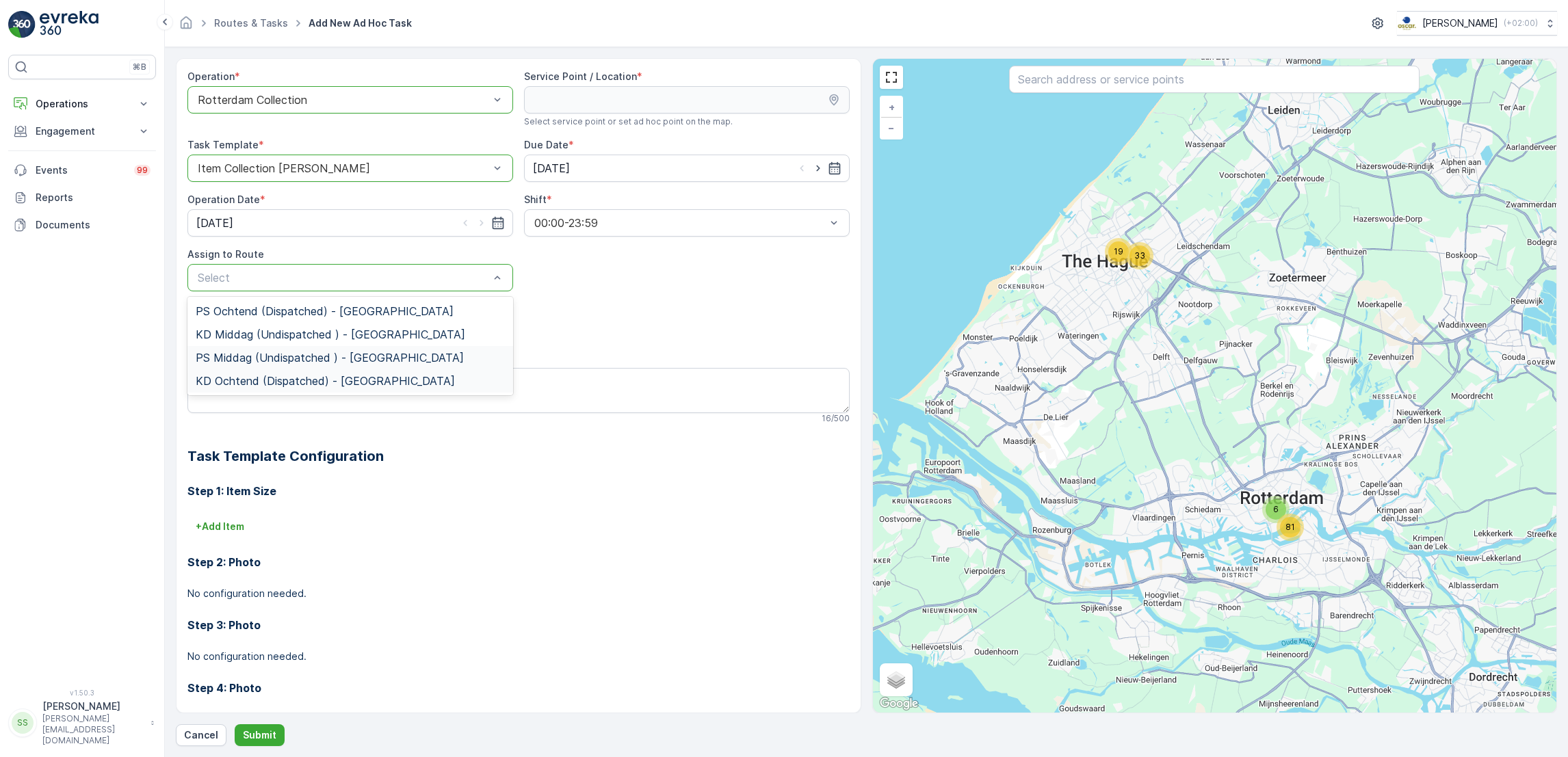
click at [319, 367] on div "PS Middag (Undispatched ) - [GEOGRAPHIC_DATA]" at bounding box center [350, 358] width 325 height 23
click at [358, 271] on div "PS Middag (Undispatched ) - [GEOGRAPHIC_DATA]" at bounding box center [350, 278] width 325 height 27
type input "kd"
click at [379, 307] on span "KD Middag (Undispatched ) - [GEOGRAPHIC_DATA]" at bounding box center [331, 311] width 270 height 12
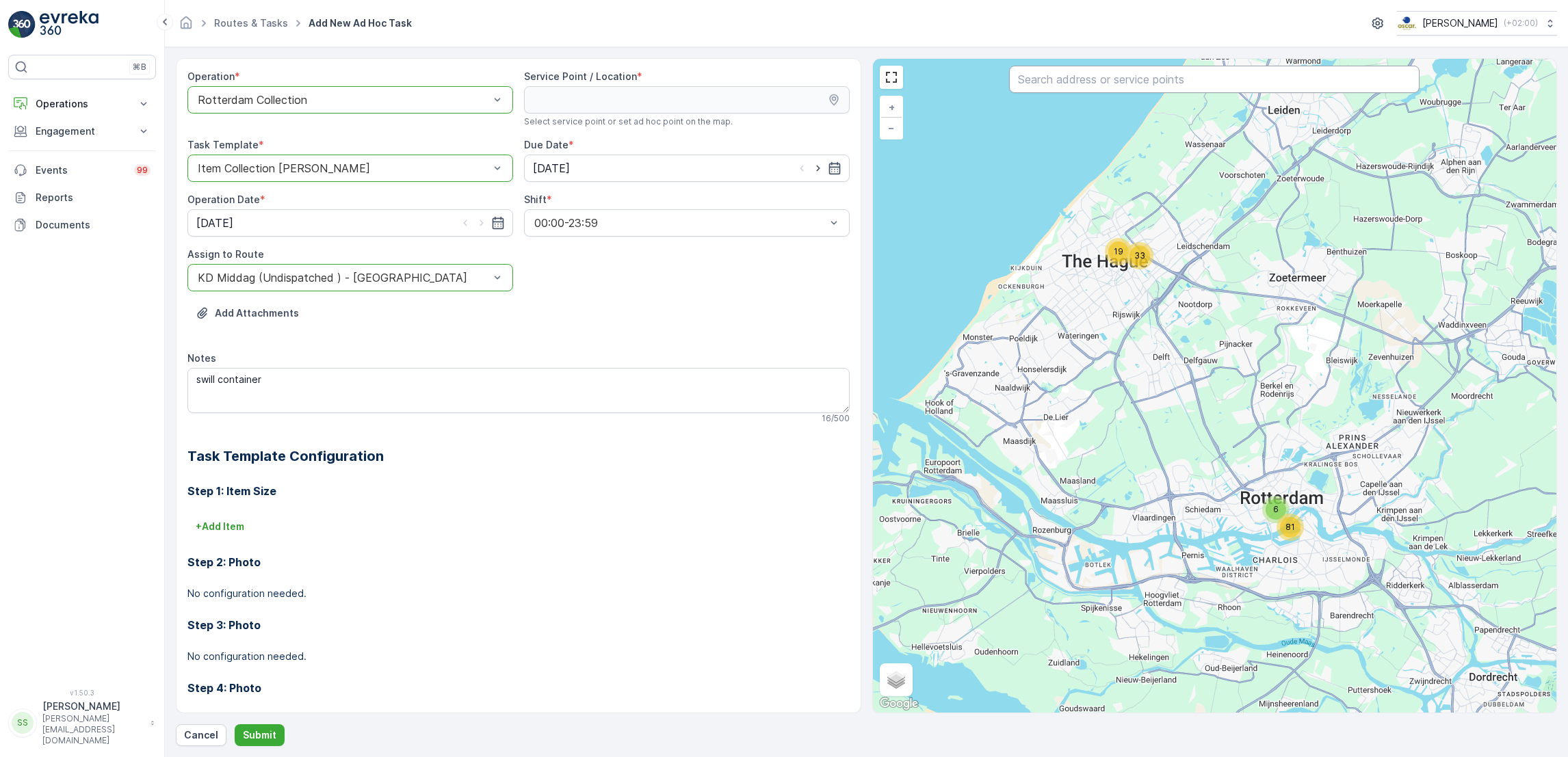
click at [1152, 85] on input "text" at bounding box center [1214, 79] width 410 height 27
type input "imd"
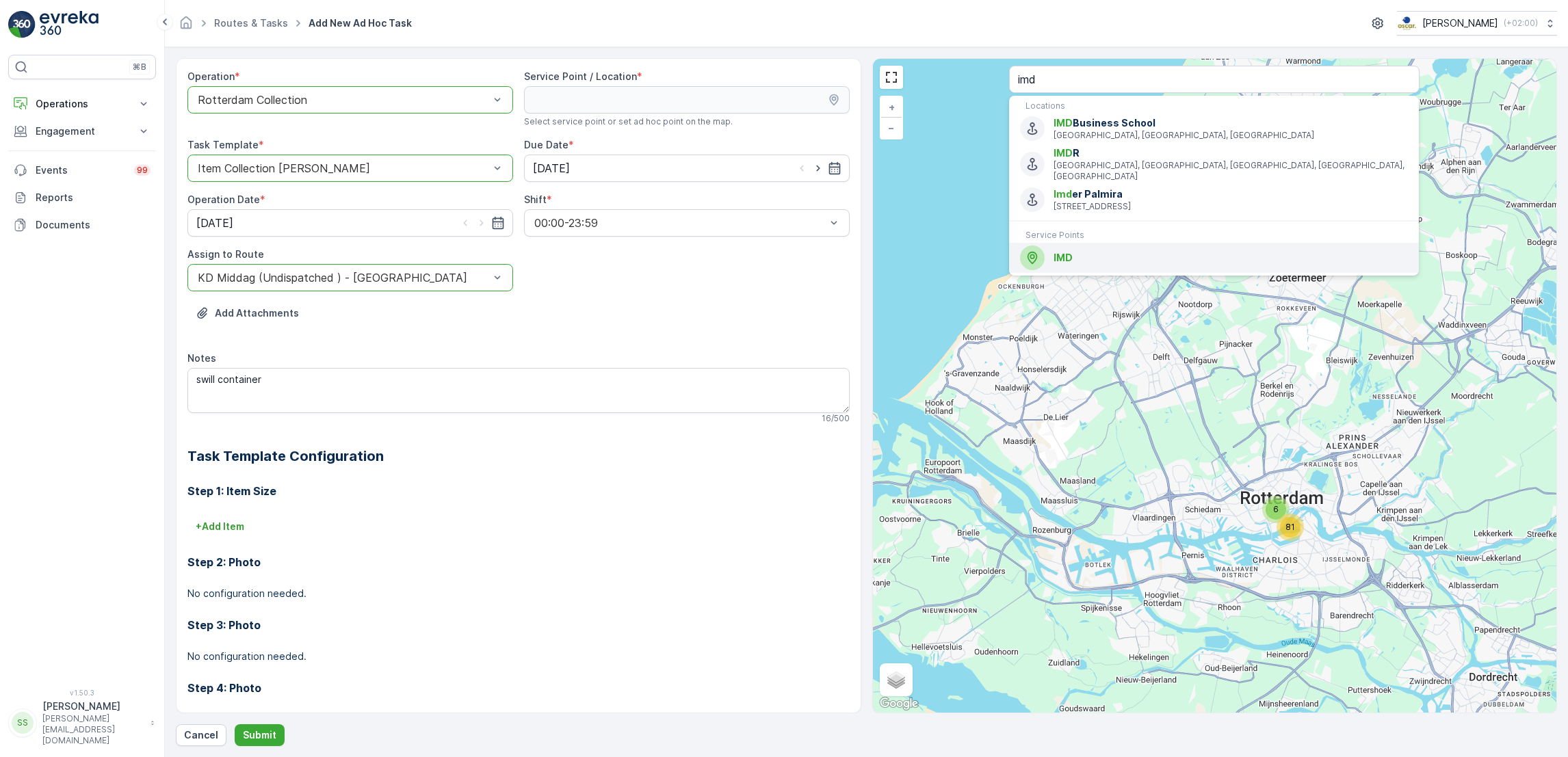
click at [1097, 246] on div "IMD" at bounding box center [1213, 258] width 388 height 25
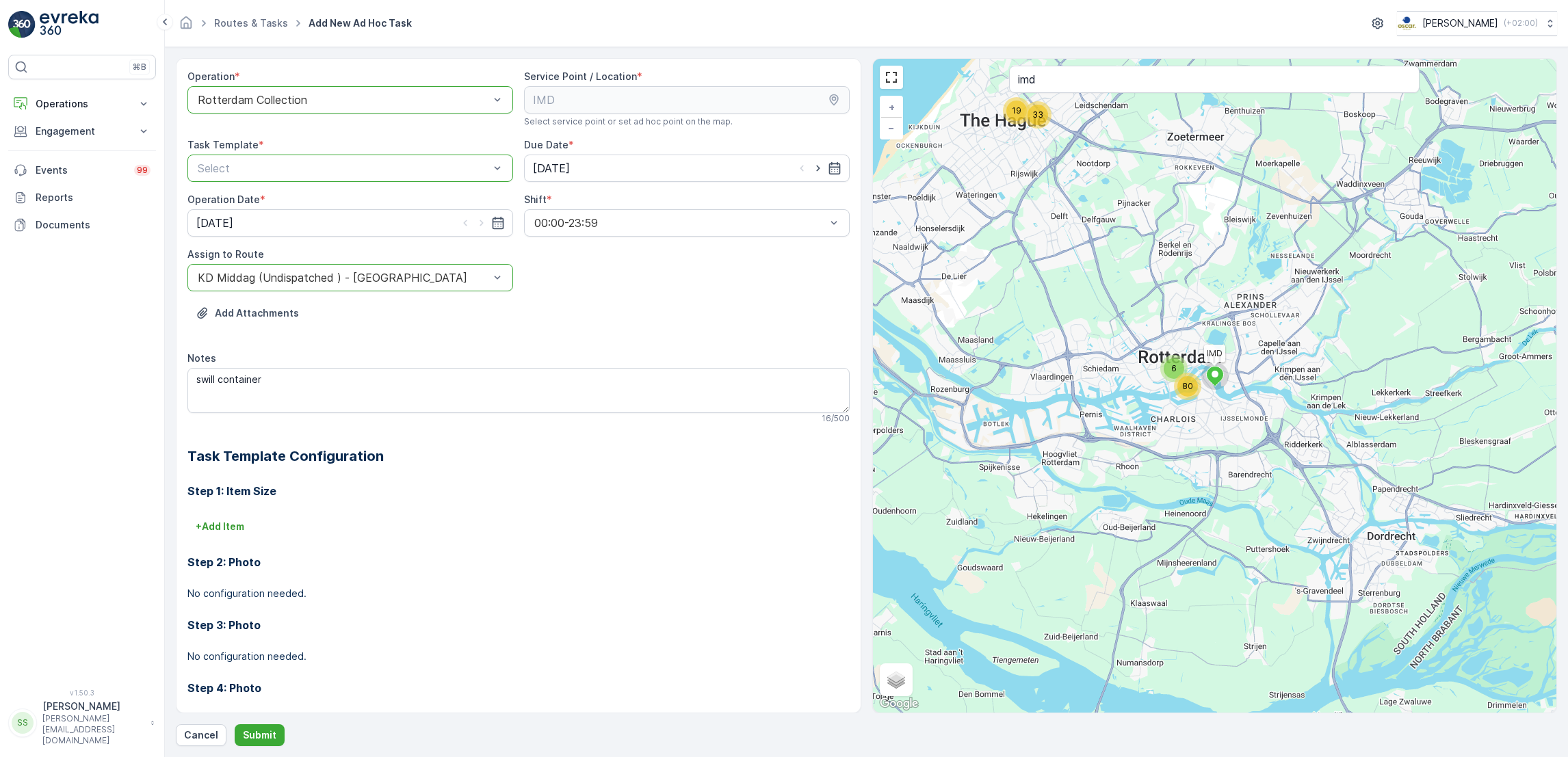
click at [345, 172] on div at bounding box center [344, 168] width 294 height 12
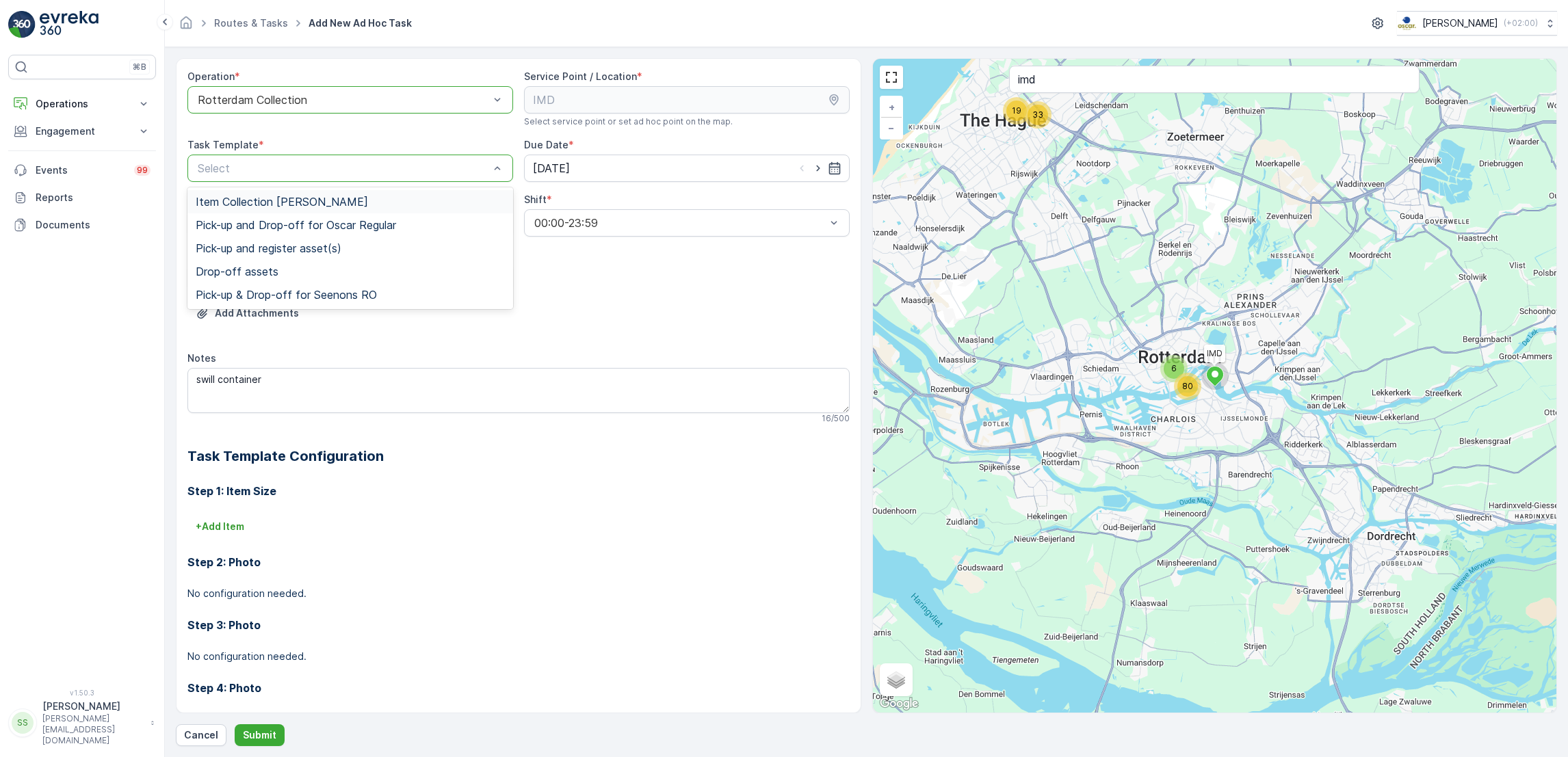
click at [323, 202] on span "Item Collection [PERSON_NAME]" at bounding box center [282, 202] width 173 height 12
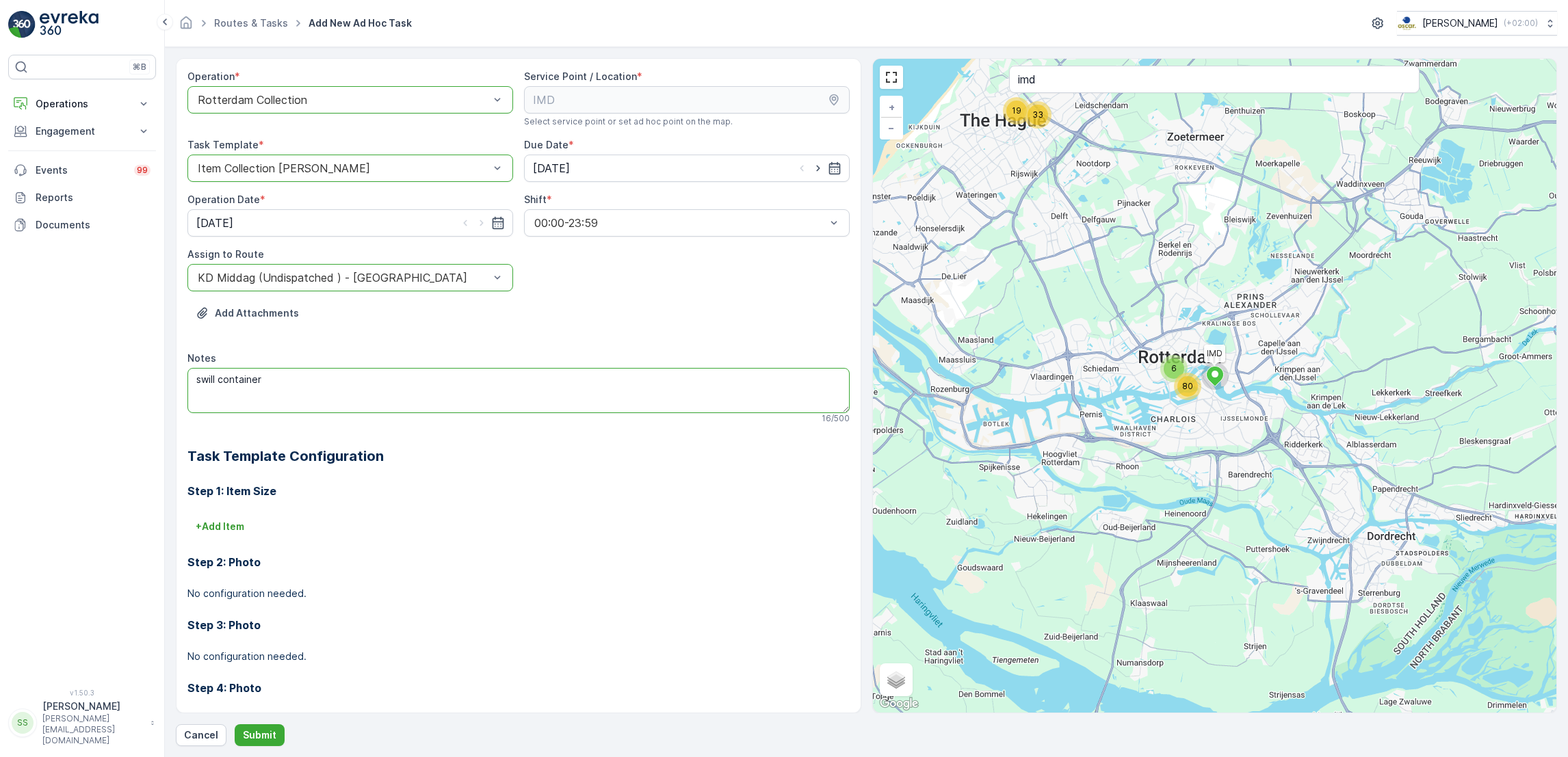
click at [359, 385] on textarea "swill container" at bounding box center [518, 390] width 662 height 45
type textarea "extra swill container neerzetten"
click at [269, 729] on p "Submit" at bounding box center [259, 735] width 33 height 14
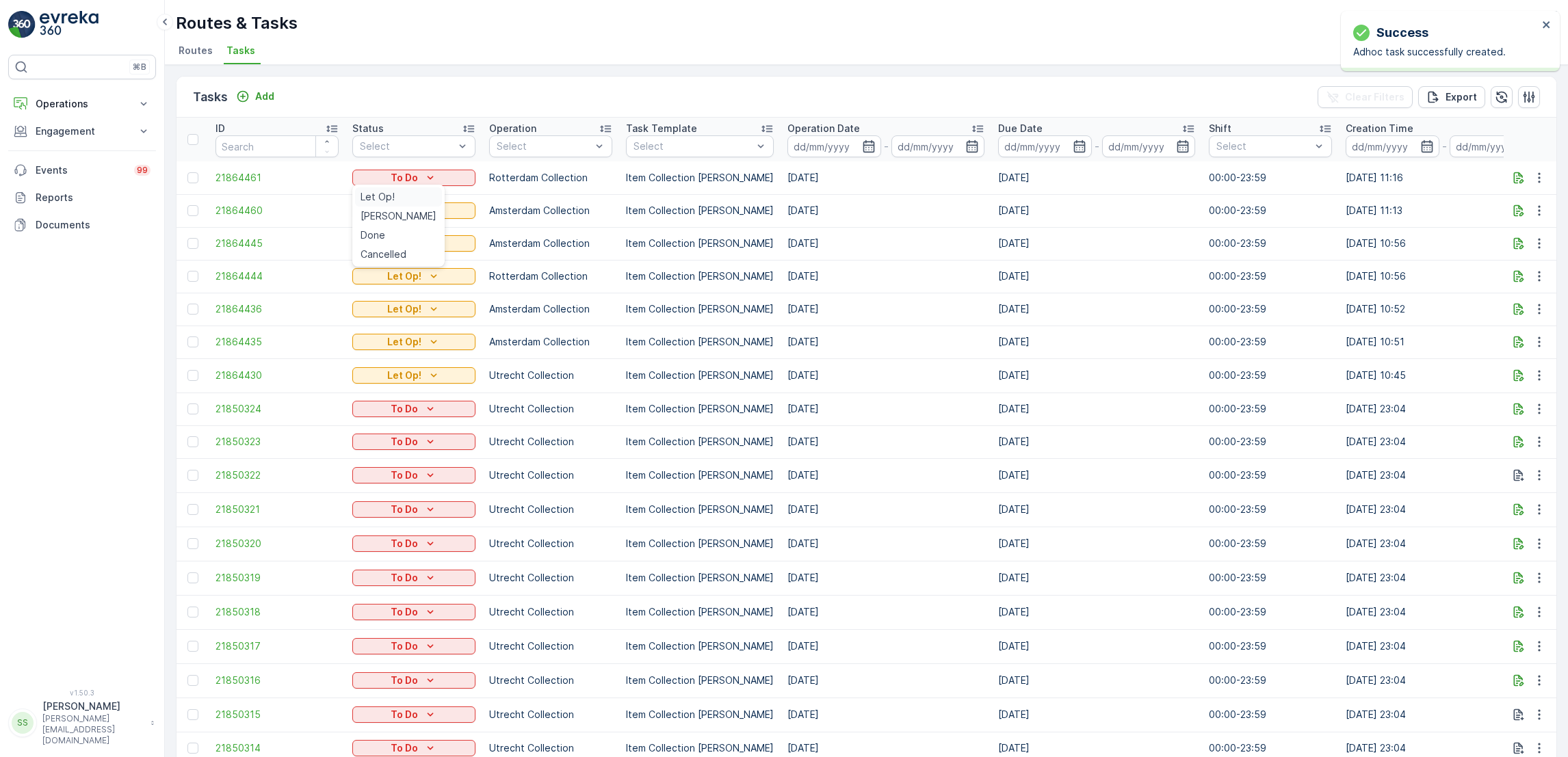
click at [383, 196] on span "Let Op!" at bounding box center [378, 197] width 34 height 14
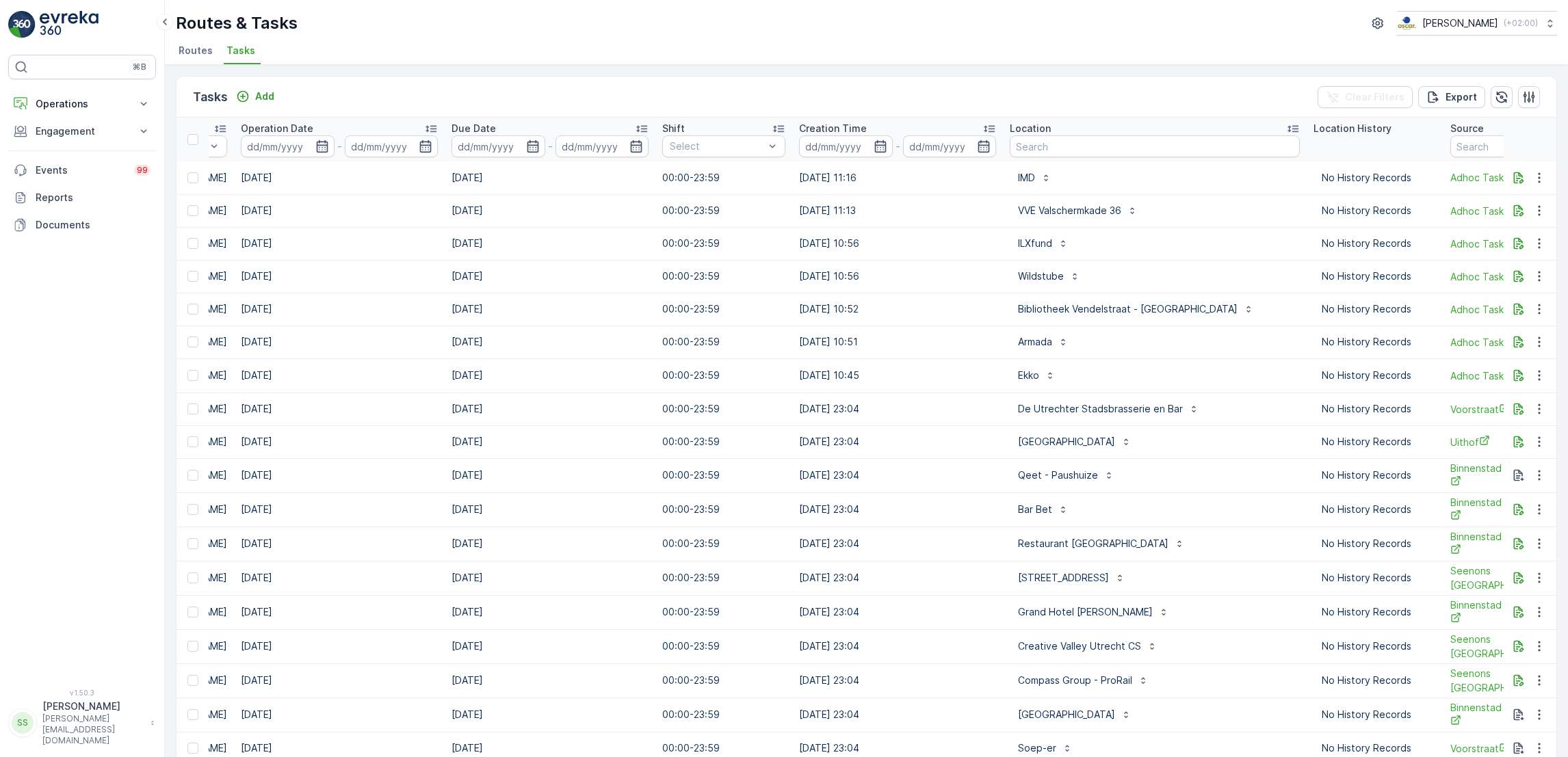
scroll to position [0, 557]
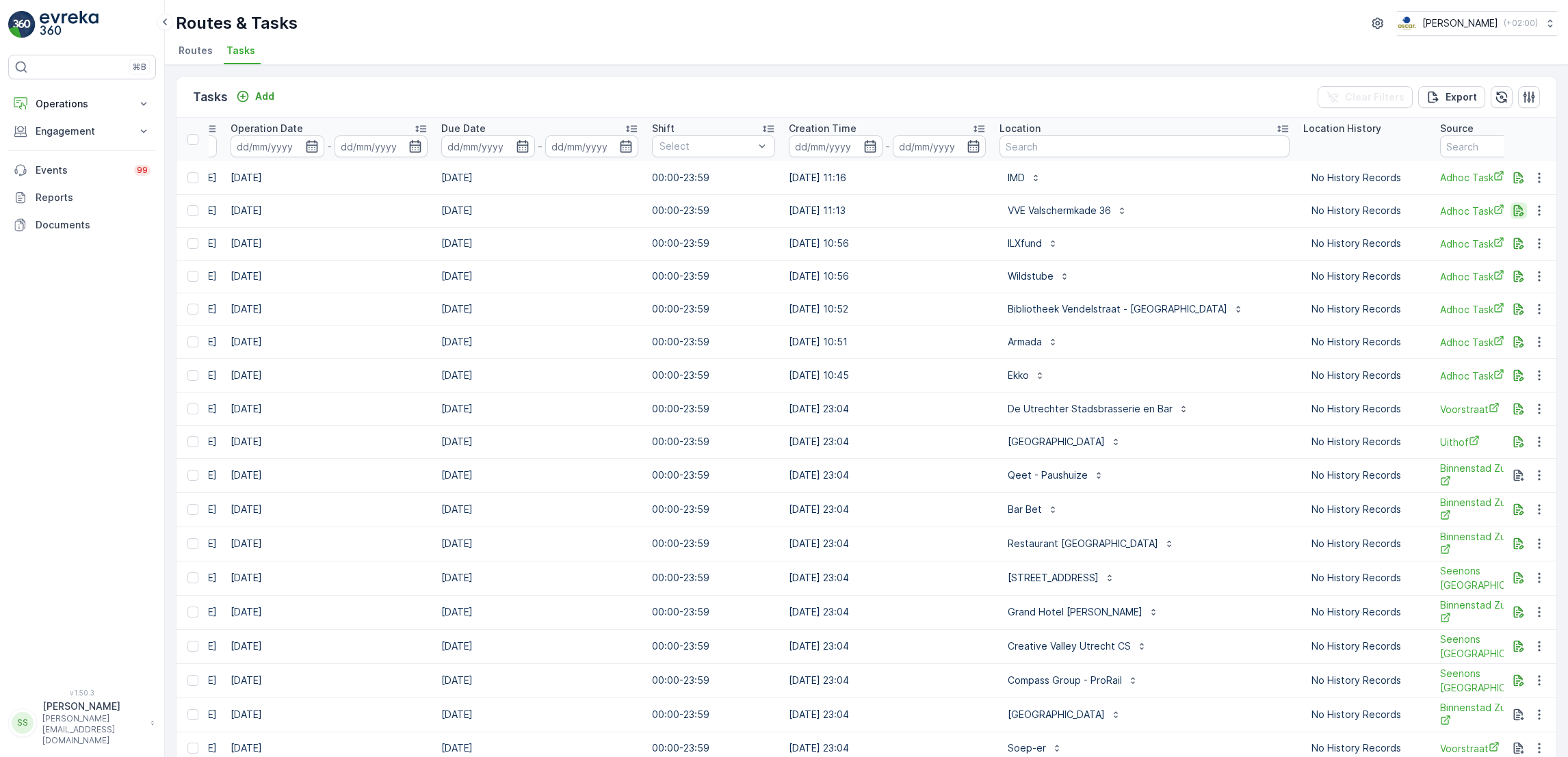
click at [1516, 210] on icon "button" at bounding box center [1519, 210] width 14 height 14
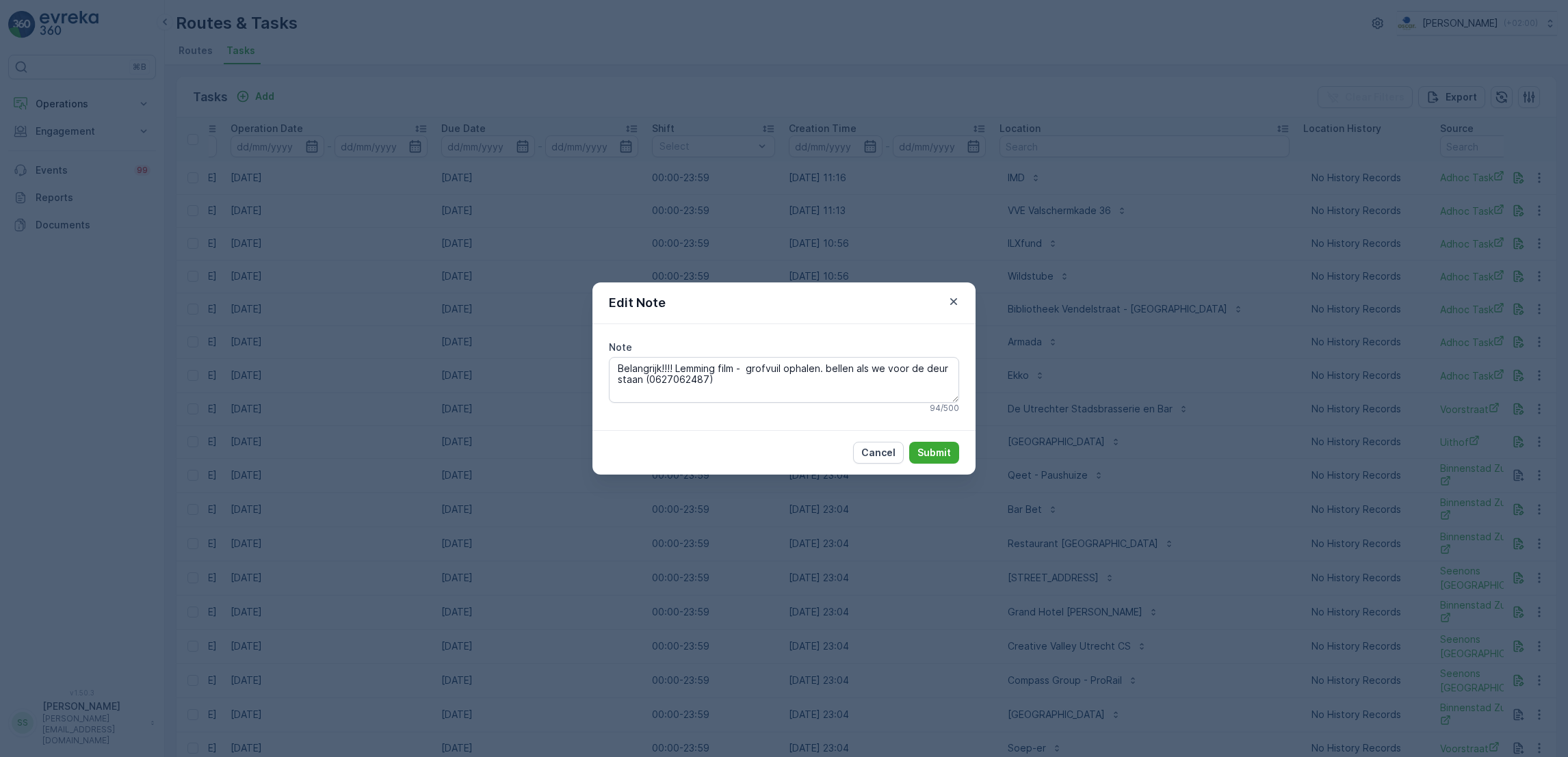
click at [1259, 392] on div "Edit Note Note Belangrijk!!!! Lemming film - grofvuil ophalen. bellen als we vo…" at bounding box center [784, 378] width 1568 height 757
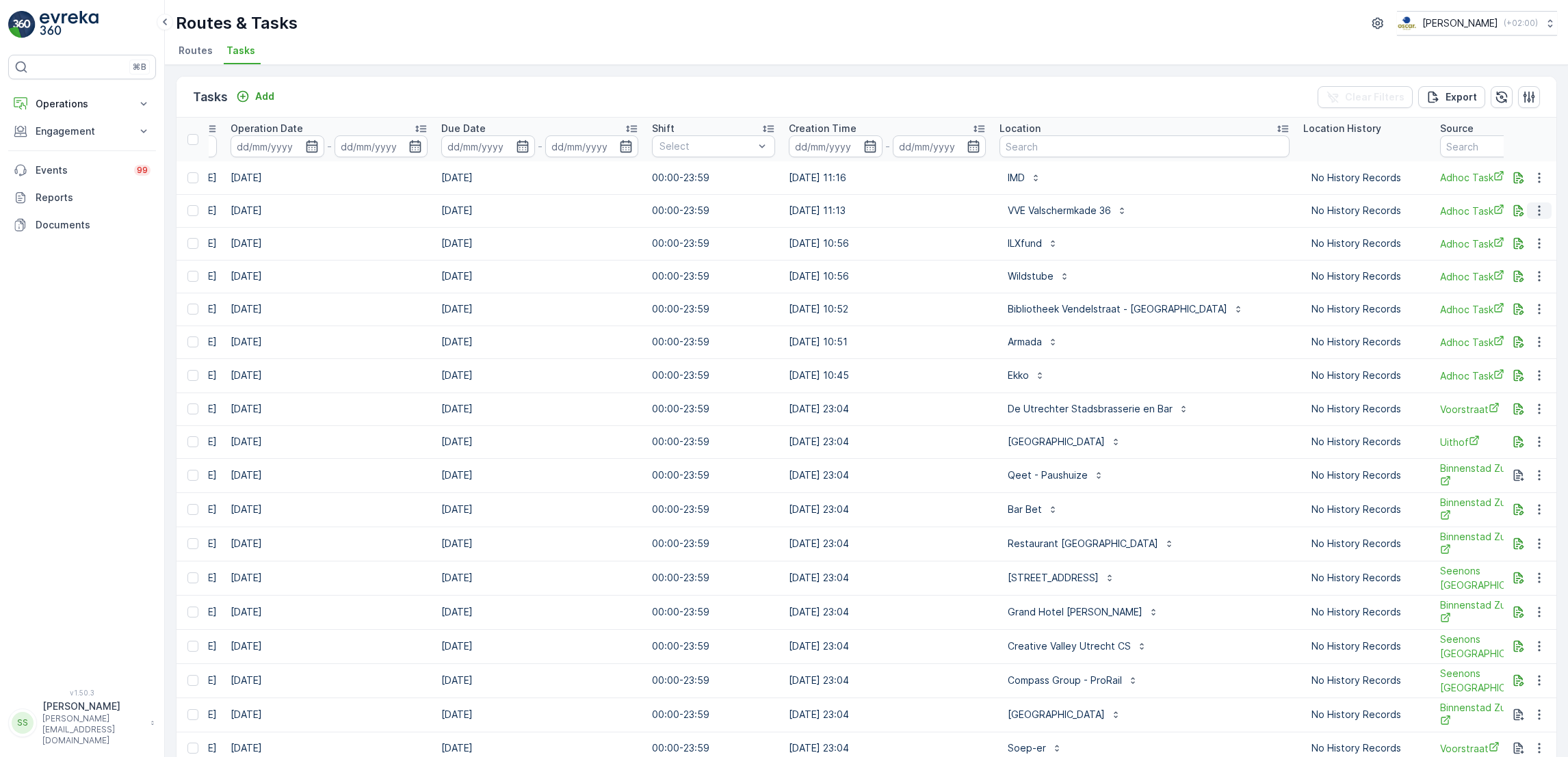
click at [1533, 210] on icon "button" at bounding box center [1539, 210] width 14 height 14
click at [1519, 267] on span "Change Route" at bounding box center [1504, 269] width 66 height 14
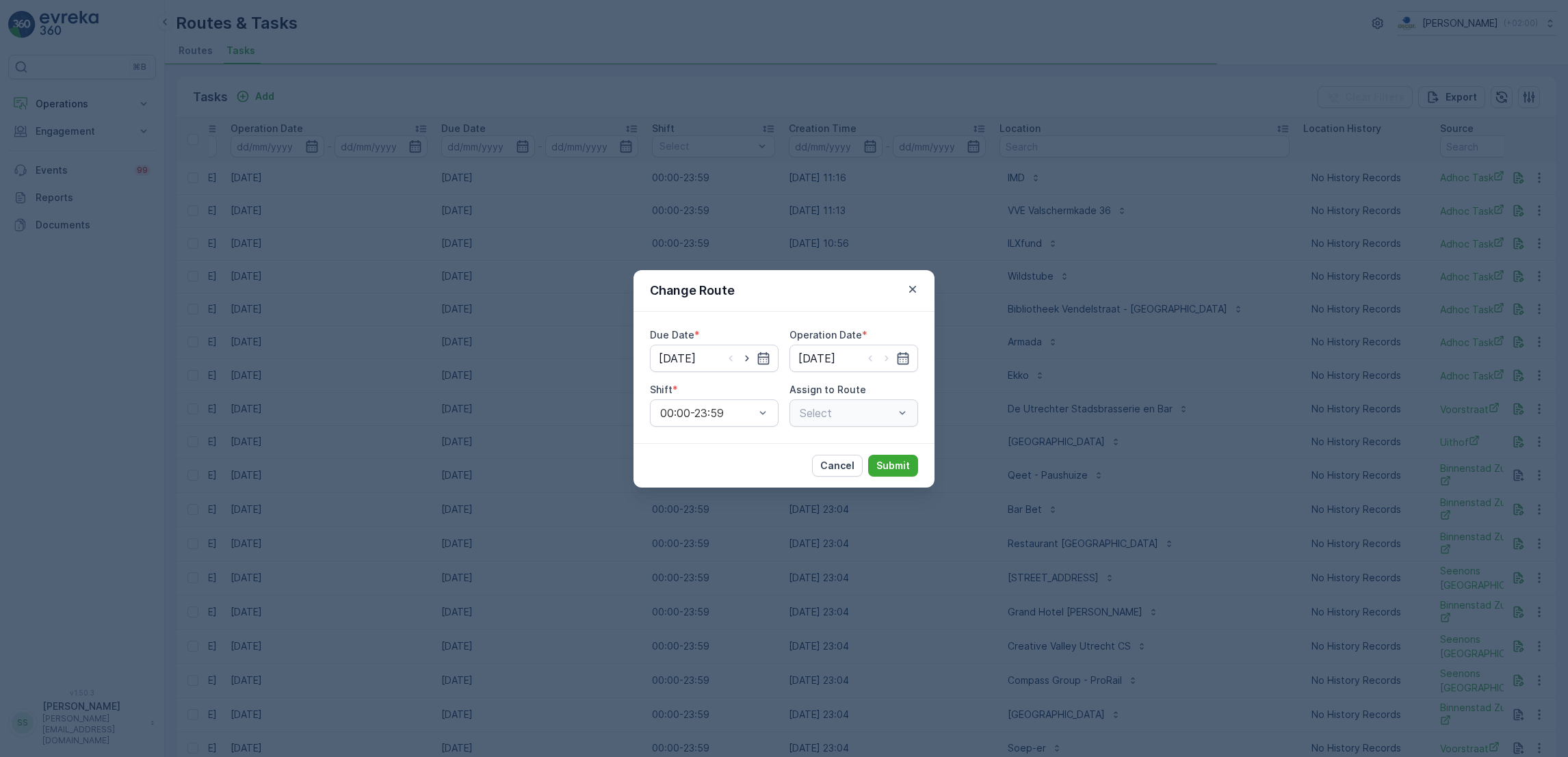
type input "[DATE]"
click at [748, 362] on icon "button" at bounding box center [747, 358] width 14 height 14
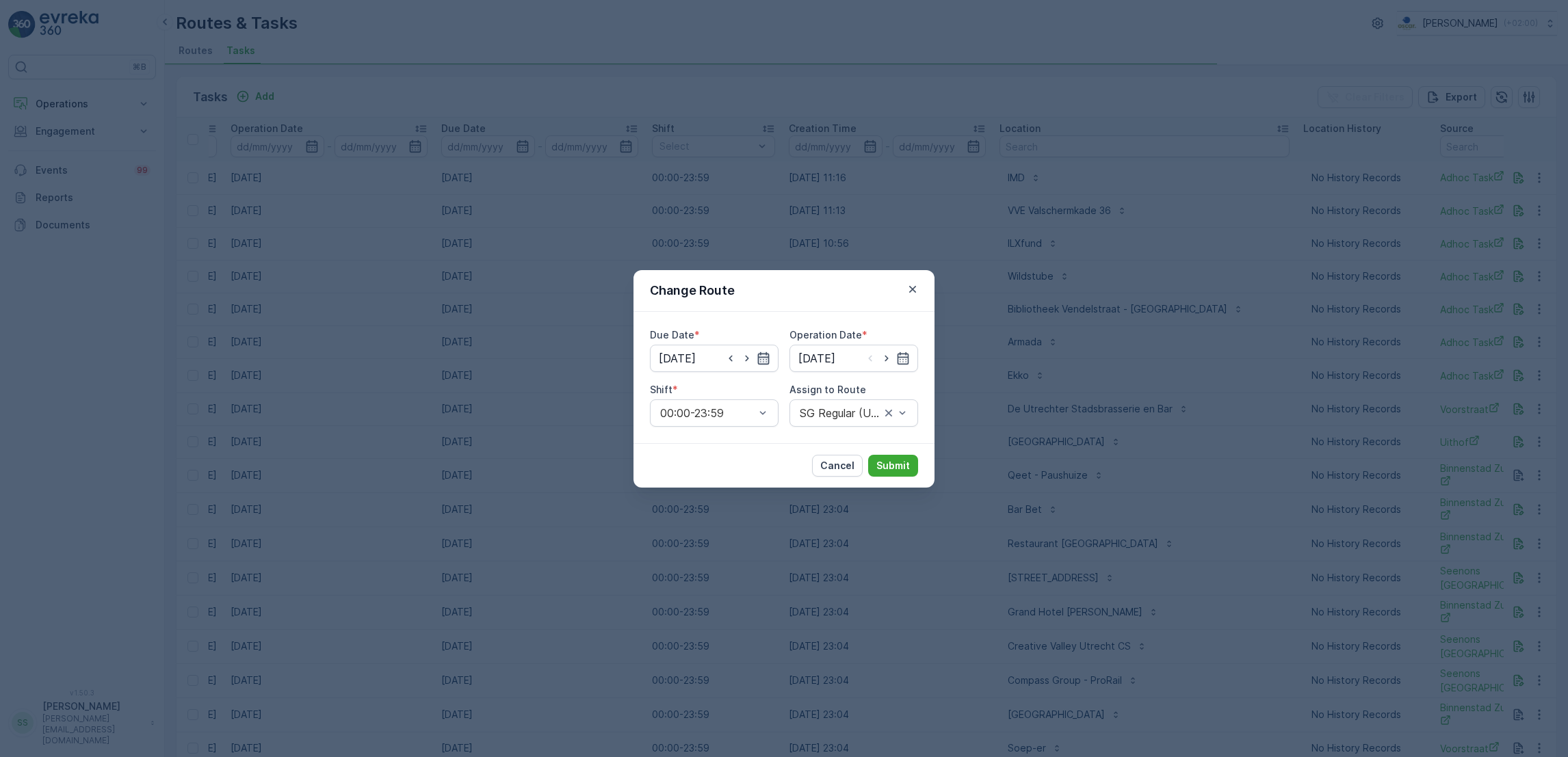
click at [761, 358] on icon "button" at bounding box center [763, 358] width 12 height 12
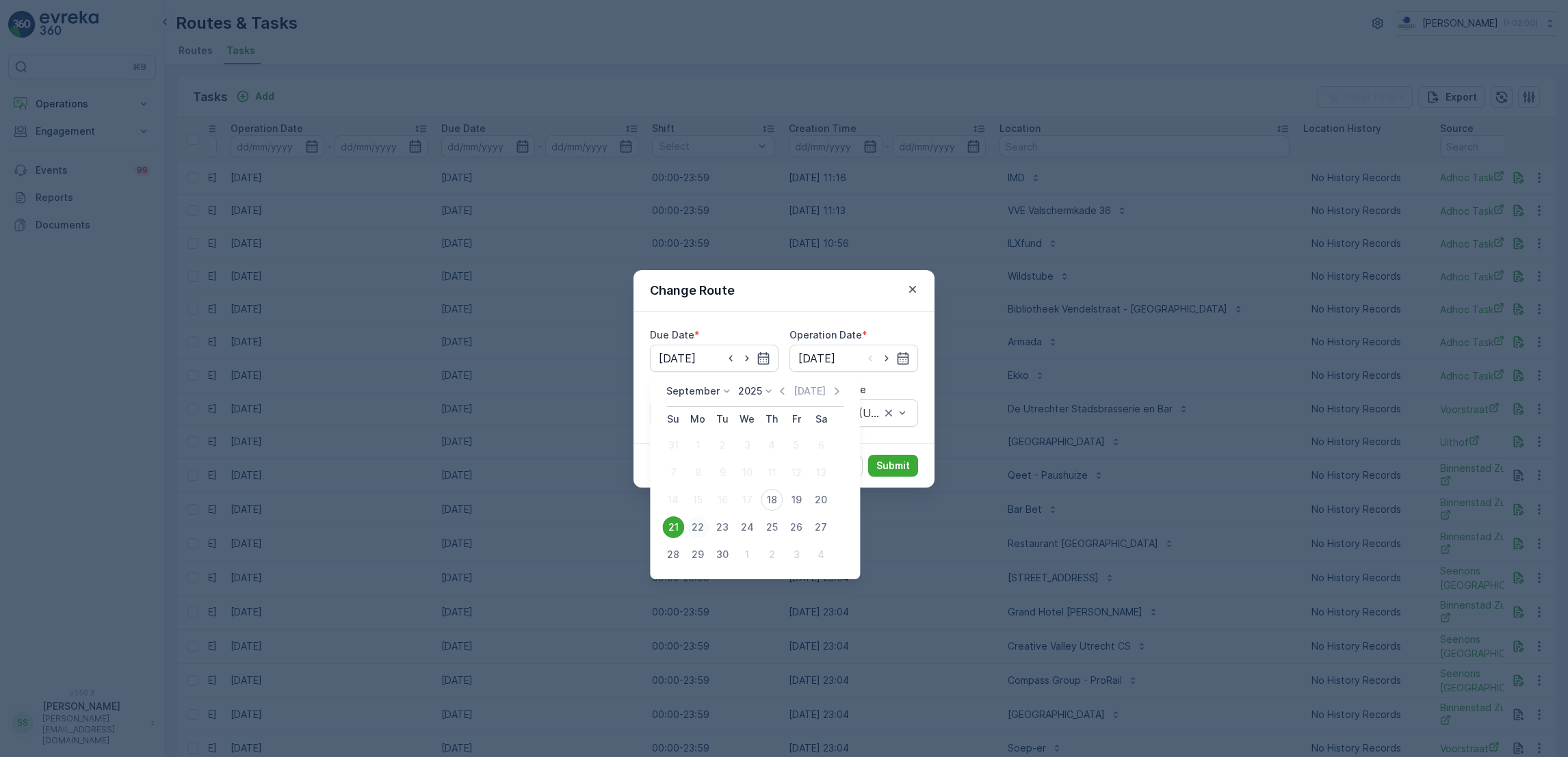
click at [696, 523] on div "22" at bounding box center [698, 527] width 22 height 22
type input "[DATE]"
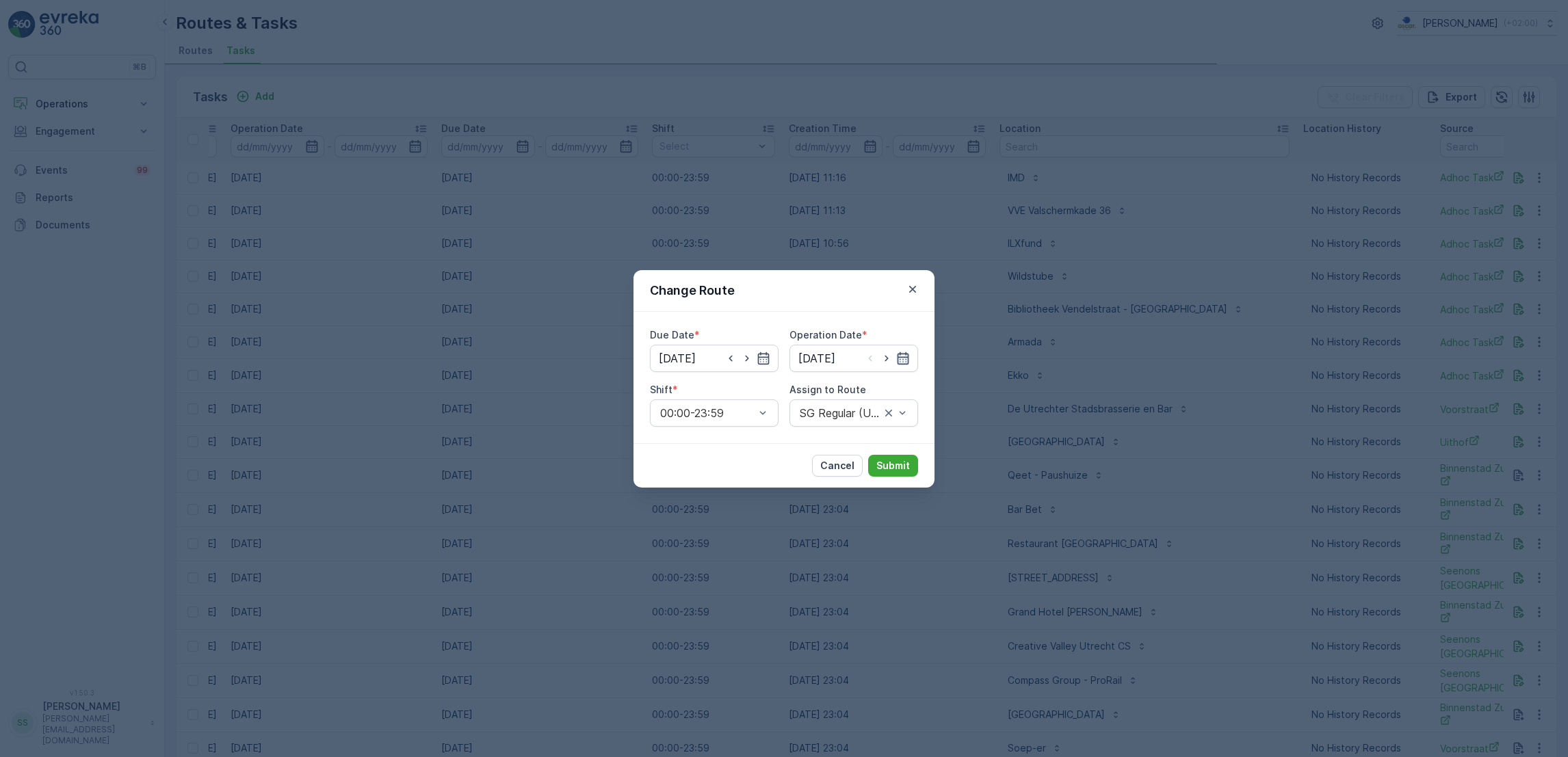
click at [904, 360] on icon "button" at bounding box center [903, 358] width 14 height 14
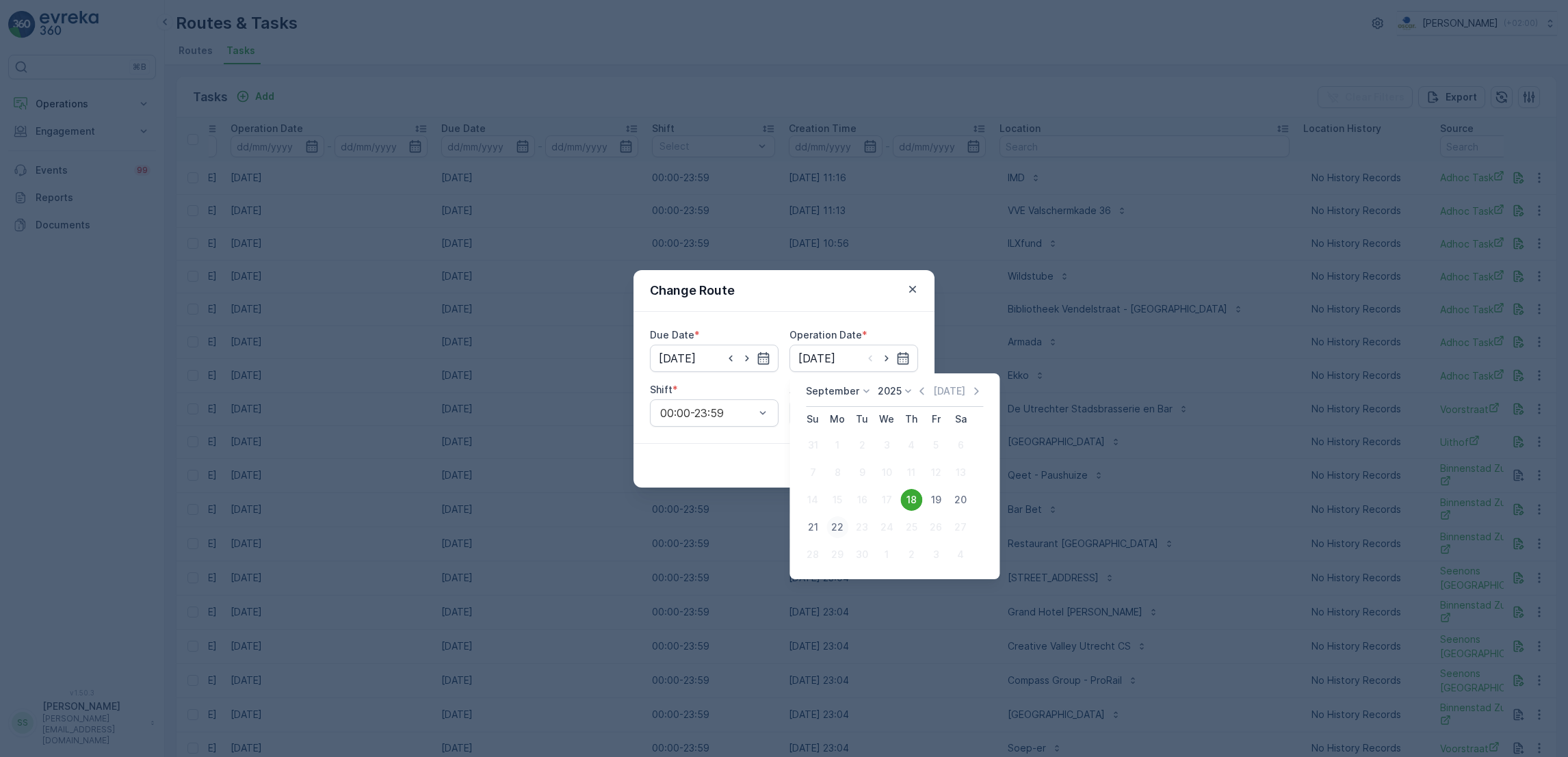
click at [836, 520] on div "22" at bounding box center [837, 527] width 22 height 22
type input "[DATE]"
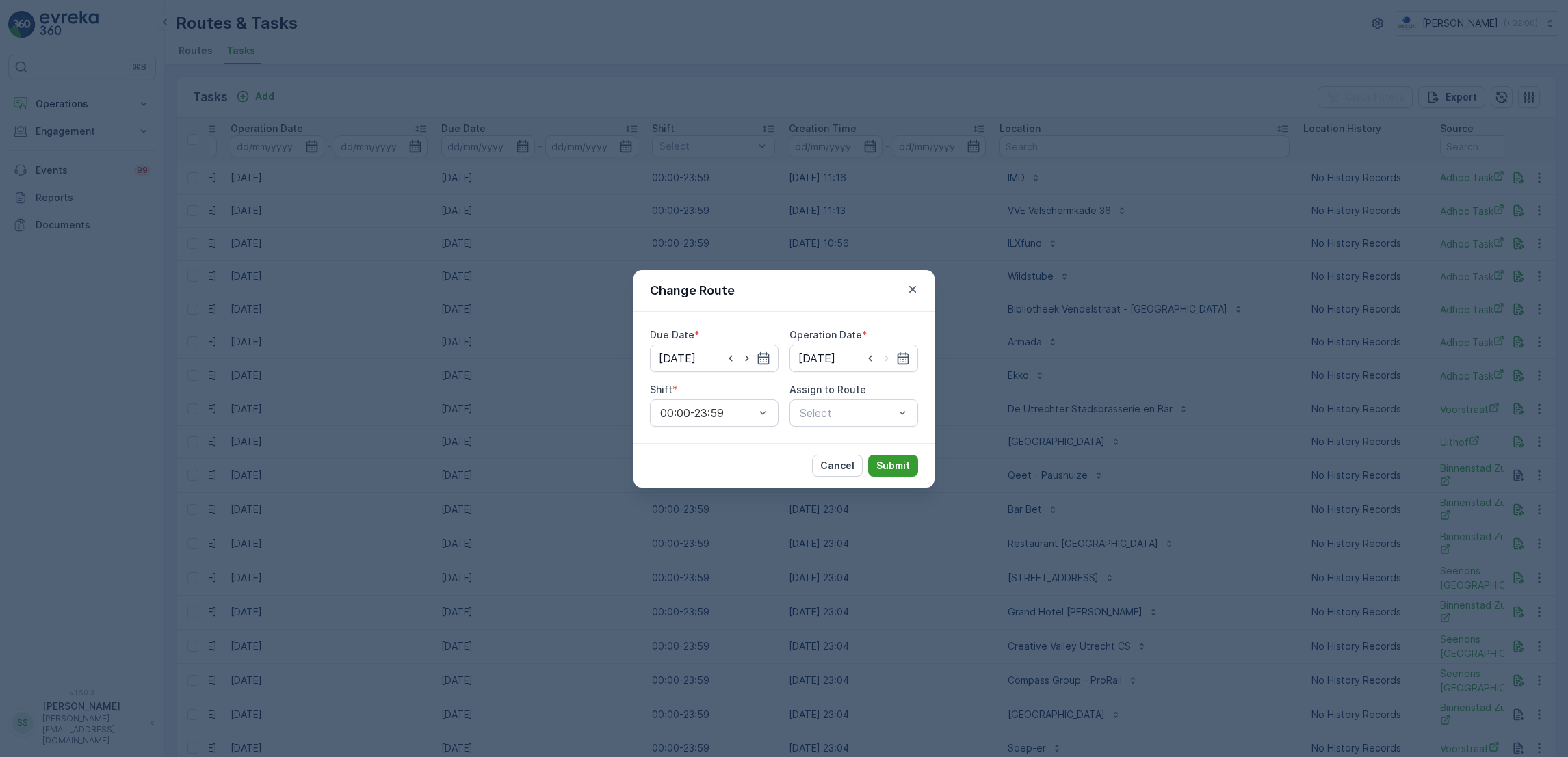
click at [897, 466] on p "Submit" at bounding box center [893, 466] width 33 height 14
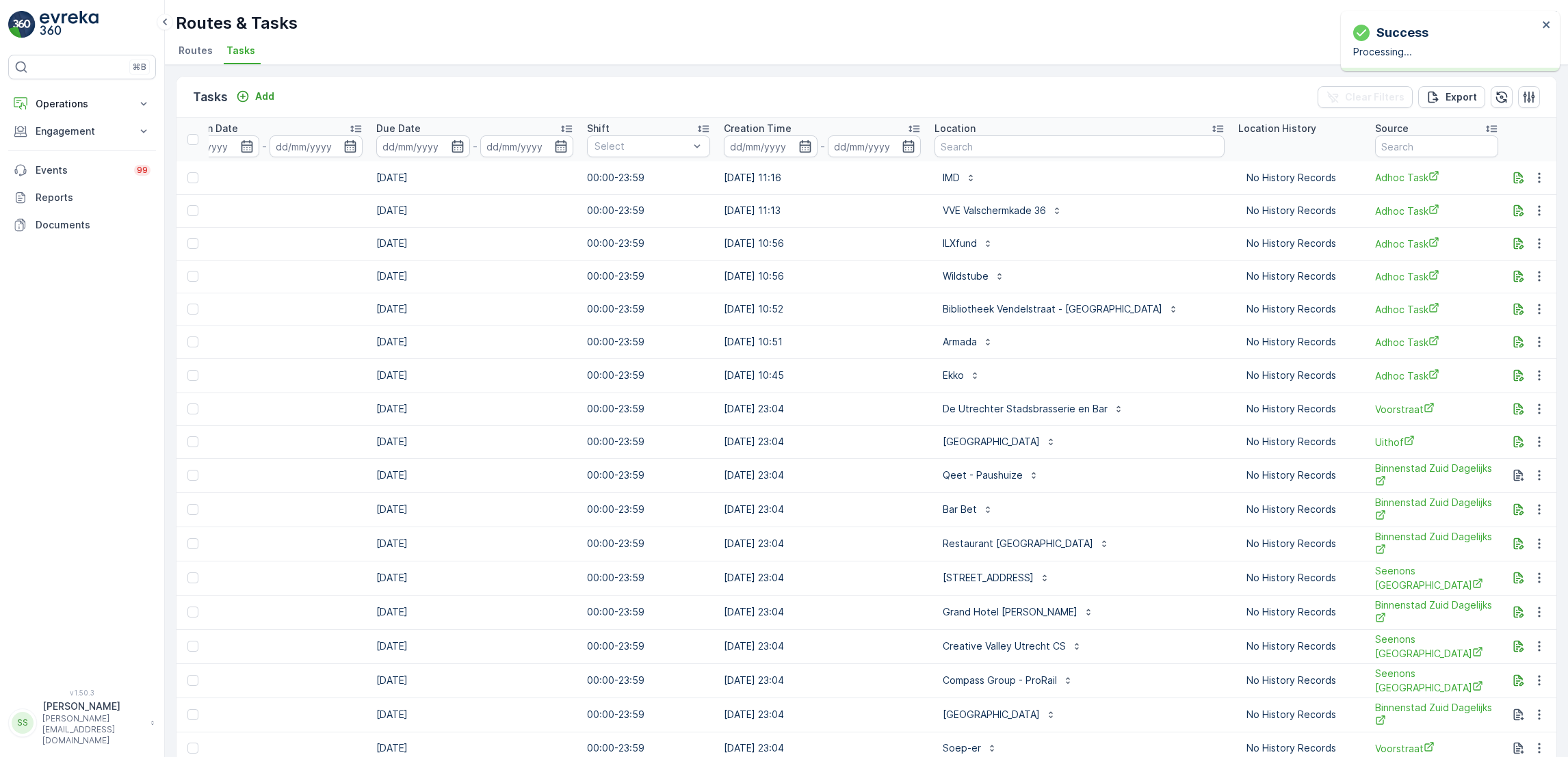
scroll to position [0, 869]
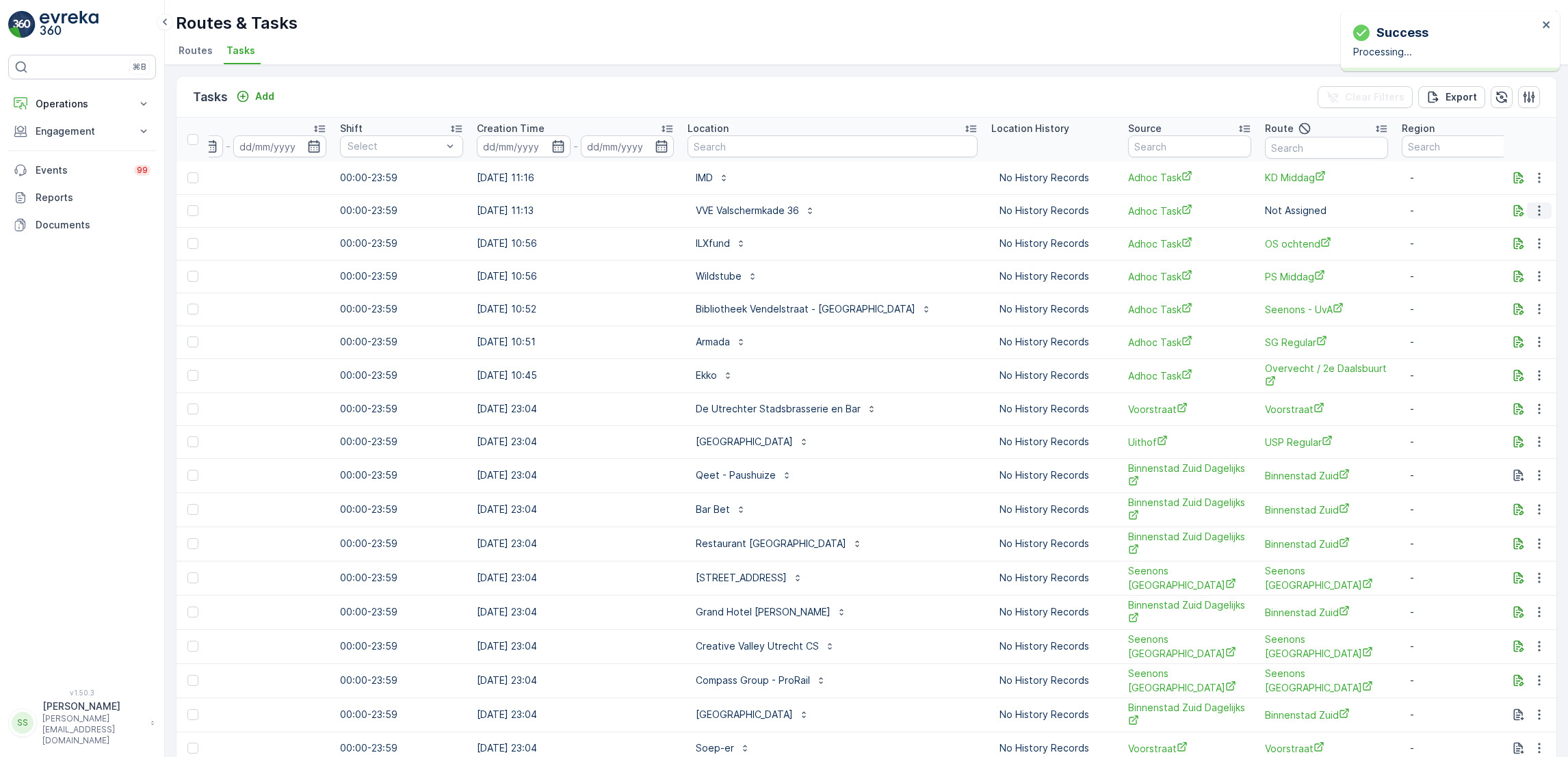
click at [1533, 213] on icon "button" at bounding box center [1539, 210] width 14 height 14
click at [1523, 271] on span "Change Route" at bounding box center [1504, 269] width 66 height 14
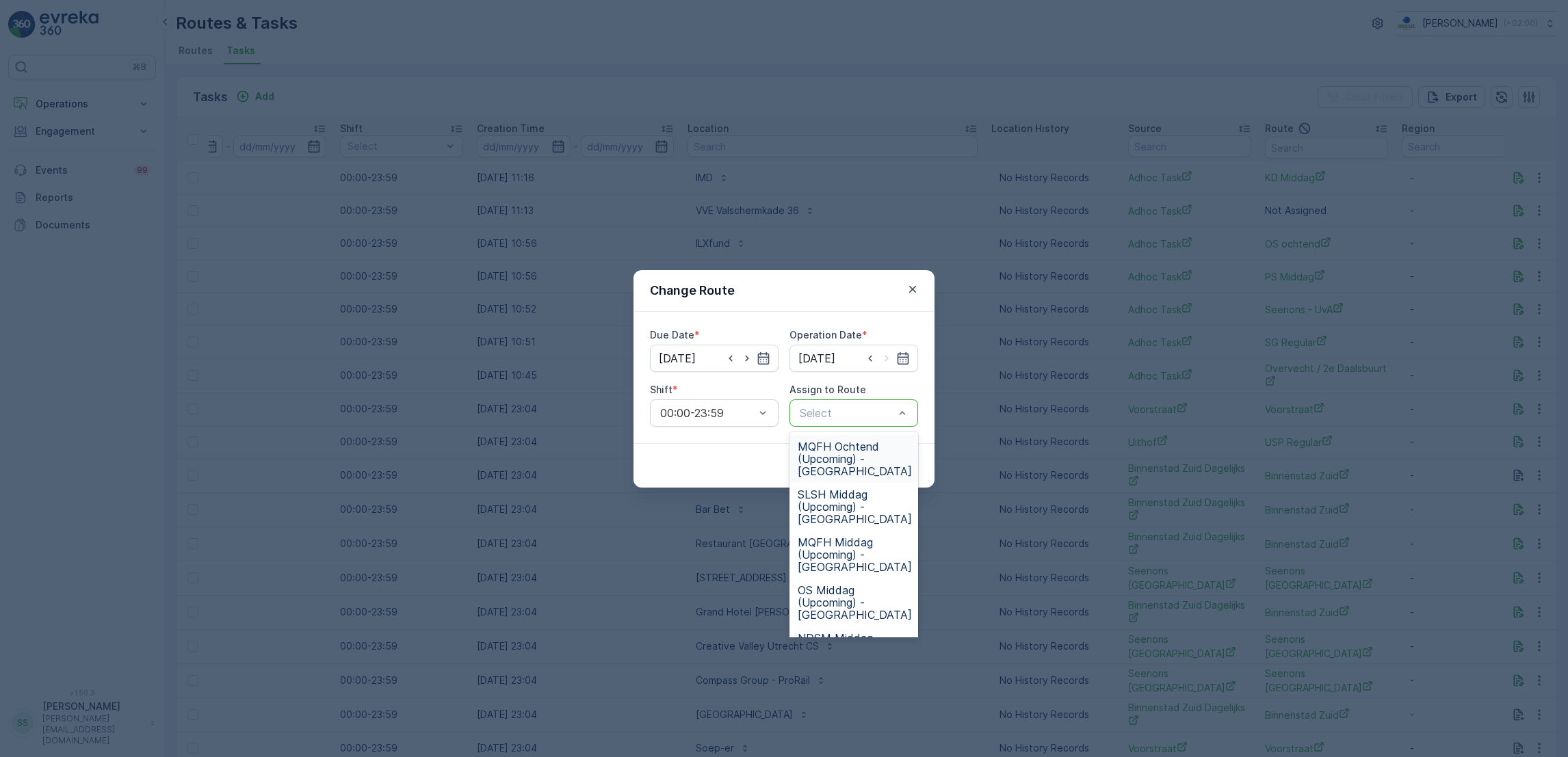
type input "w"
type input "sg"
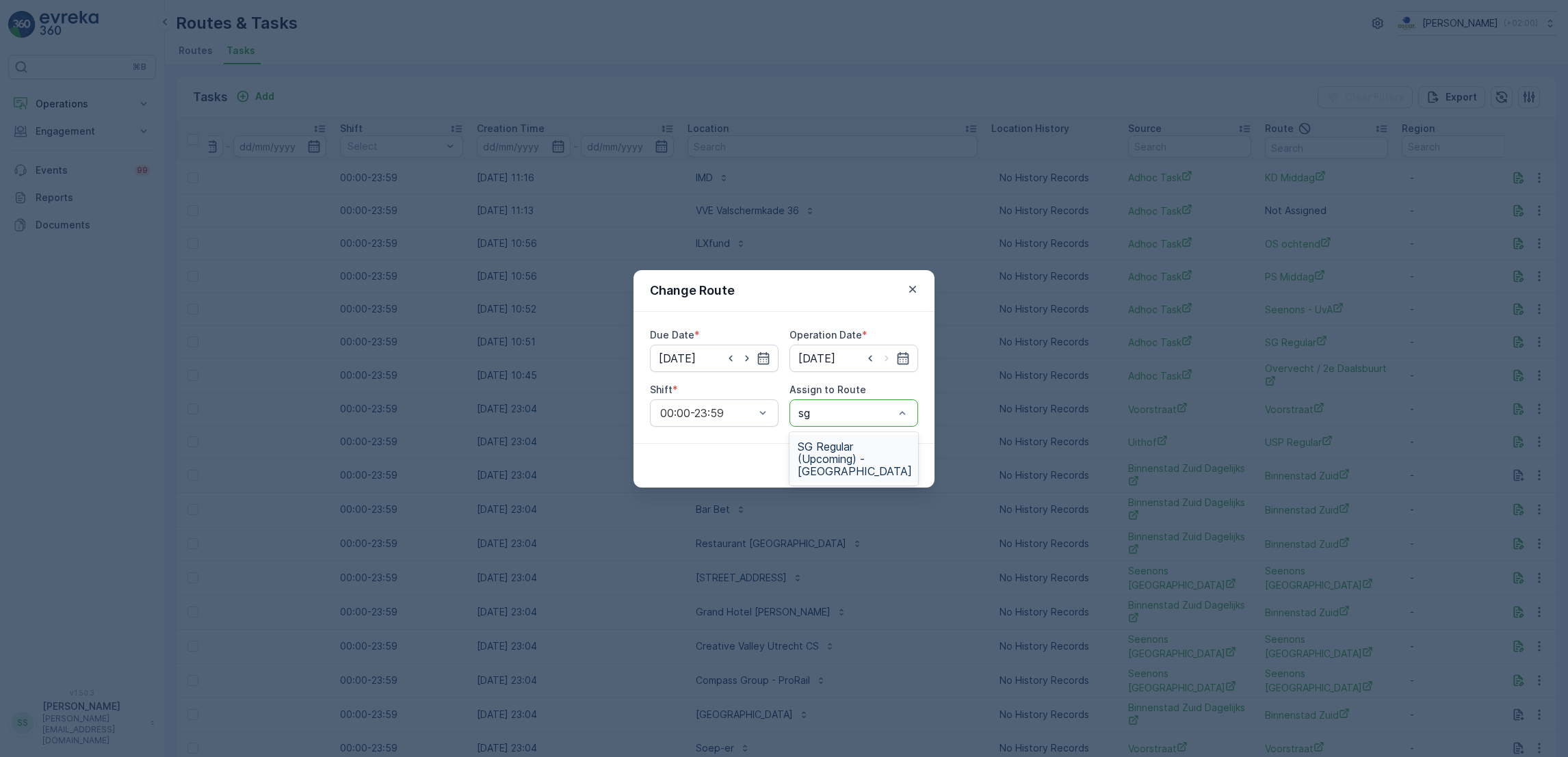
click at [839, 463] on span "SG Regular (Upcoming) - [GEOGRAPHIC_DATA]" at bounding box center [855, 459] width 114 height 37
click at [890, 459] on p "Submit" at bounding box center [893, 466] width 33 height 14
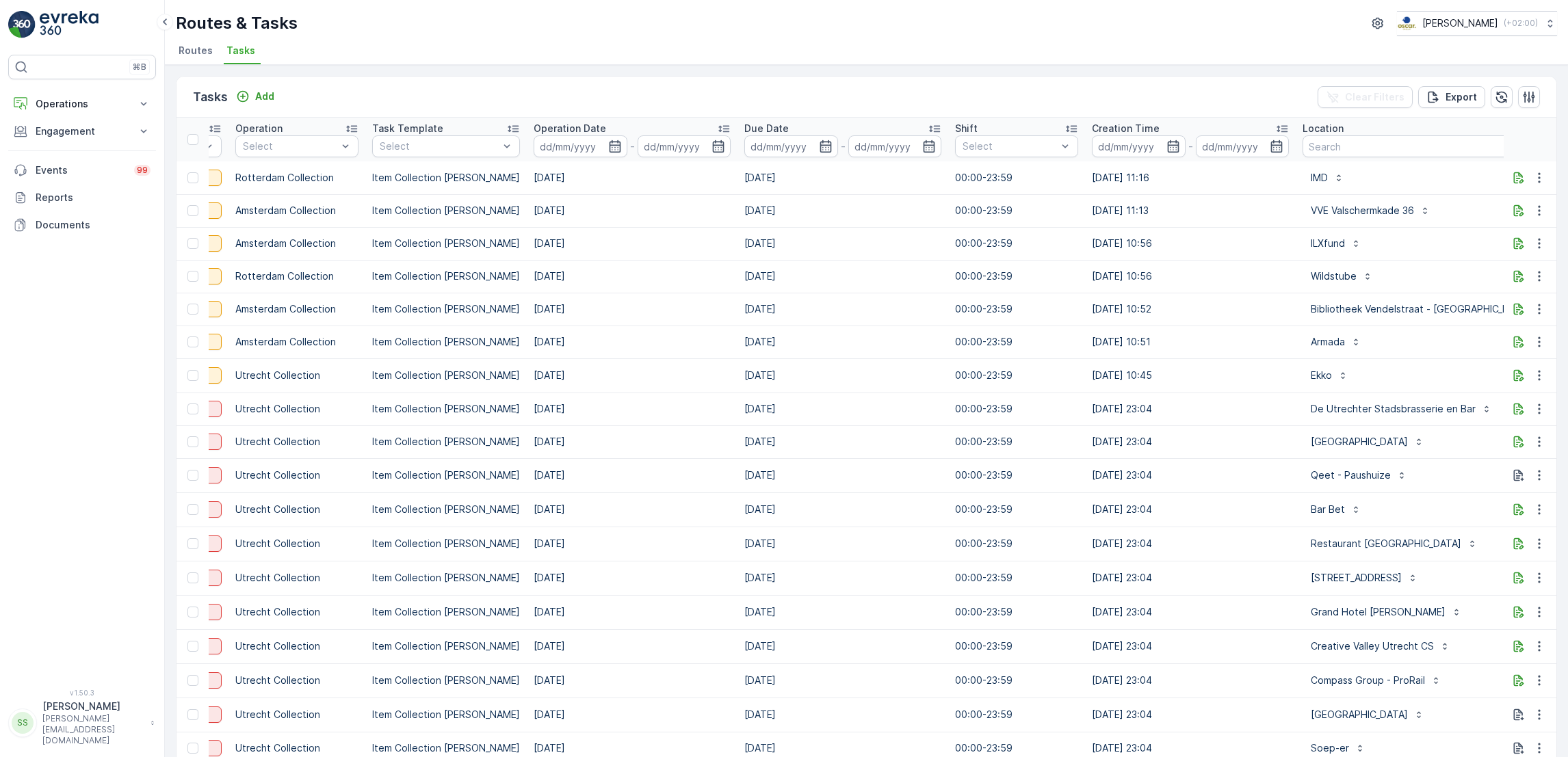
scroll to position [0, 382]
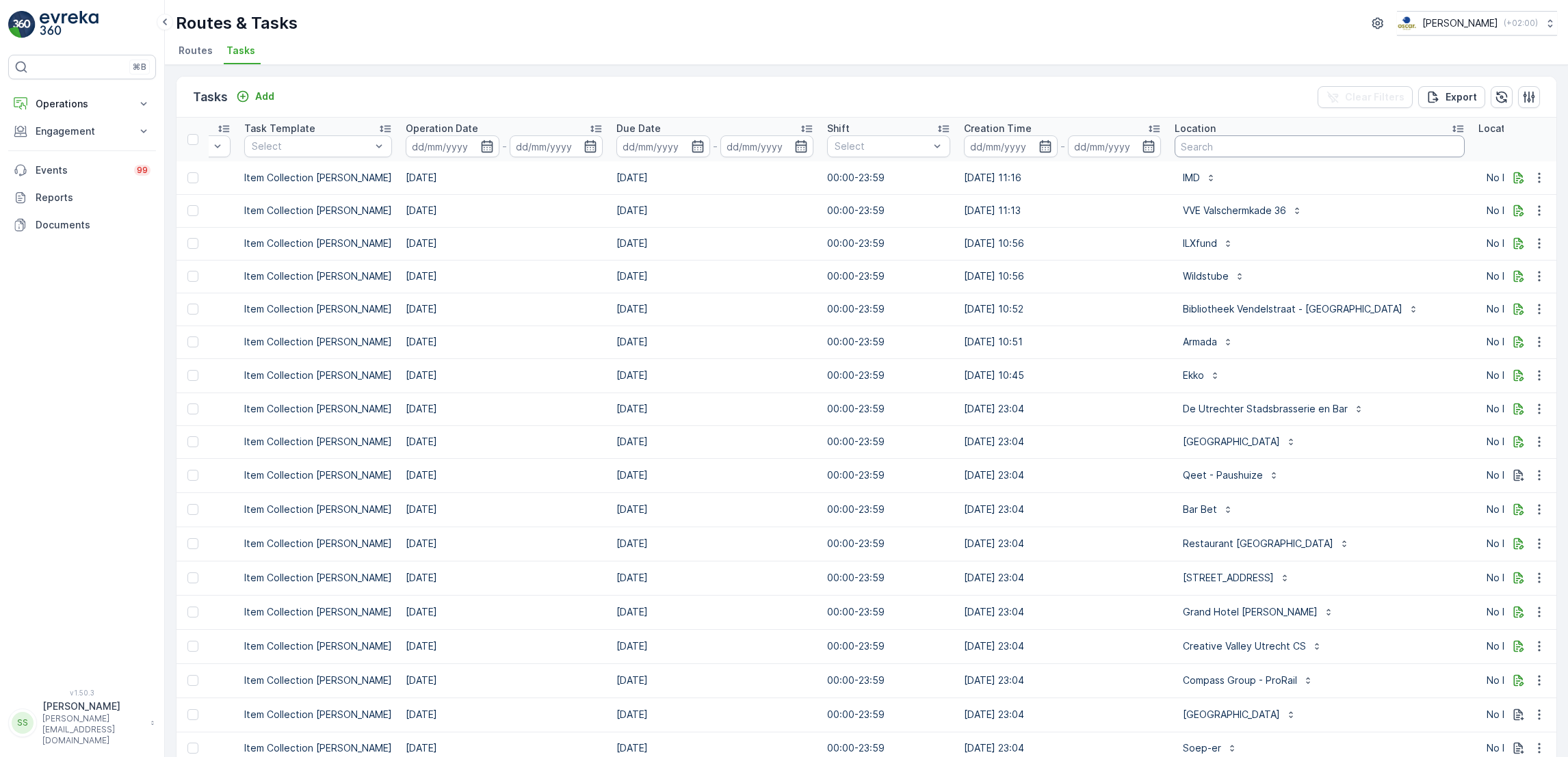
click at [1314, 147] on input "text" at bounding box center [1320, 146] width 290 height 22
type input "vervat"
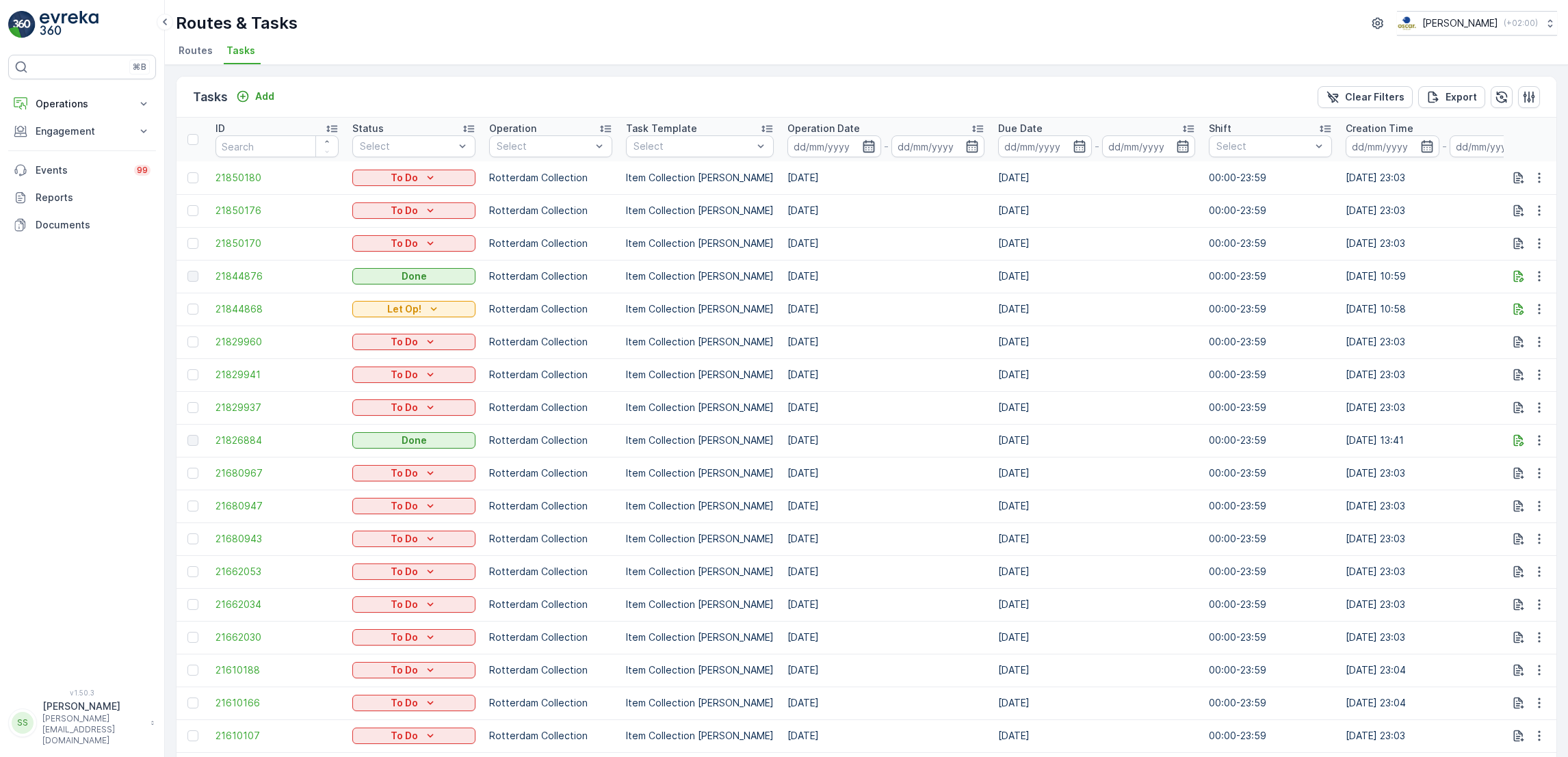
click at [862, 146] on icon "button" at bounding box center [869, 146] width 14 height 14
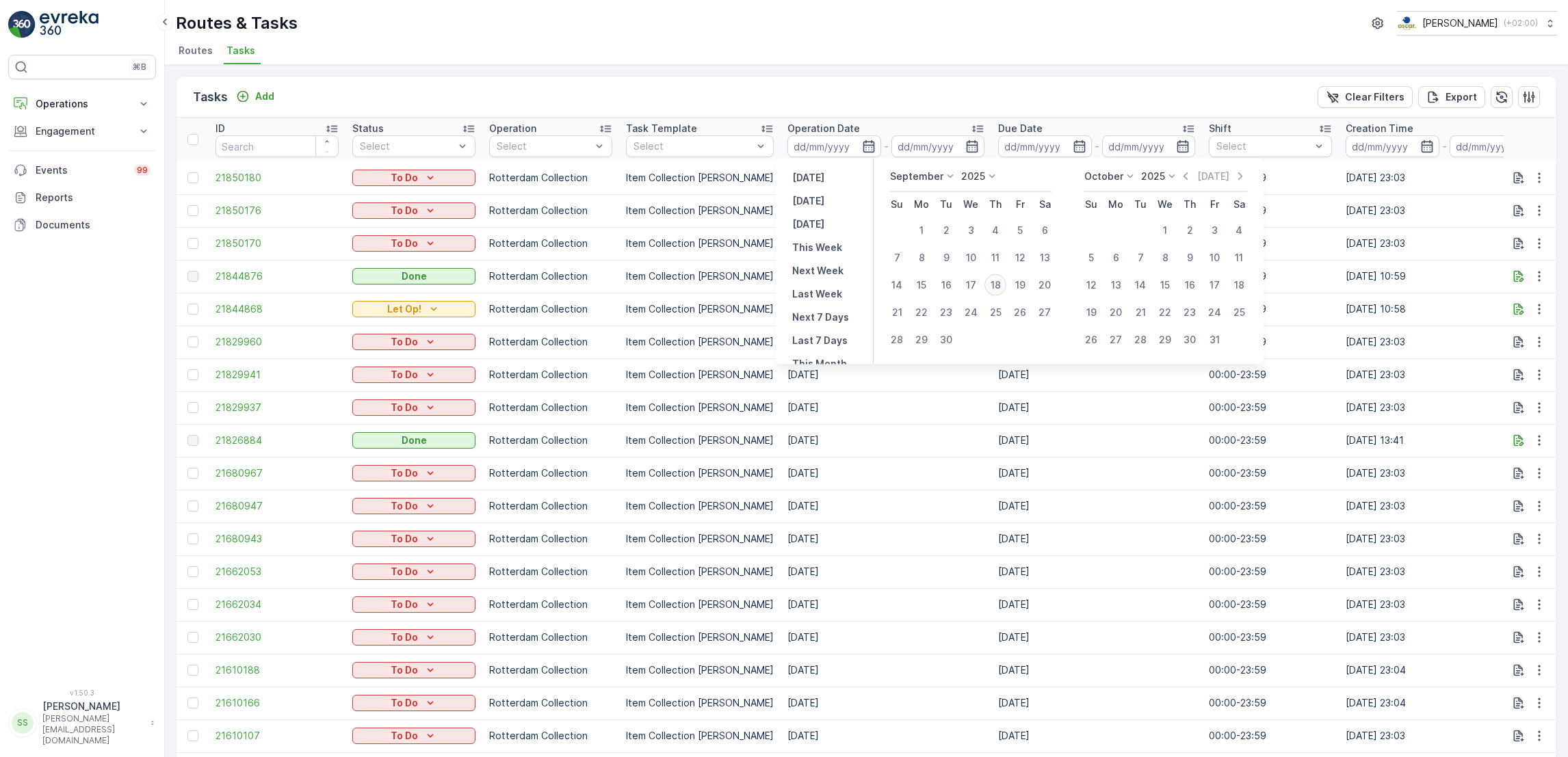
click at [994, 286] on div "18" at bounding box center [995, 285] width 22 height 22
type input "[DATE]"
click at [994, 286] on div "18" at bounding box center [995, 285] width 22 height 22
type input "[DATE]"
click at [994, 286] on div "18" at bounding box center [995, 285] width 22 height 22
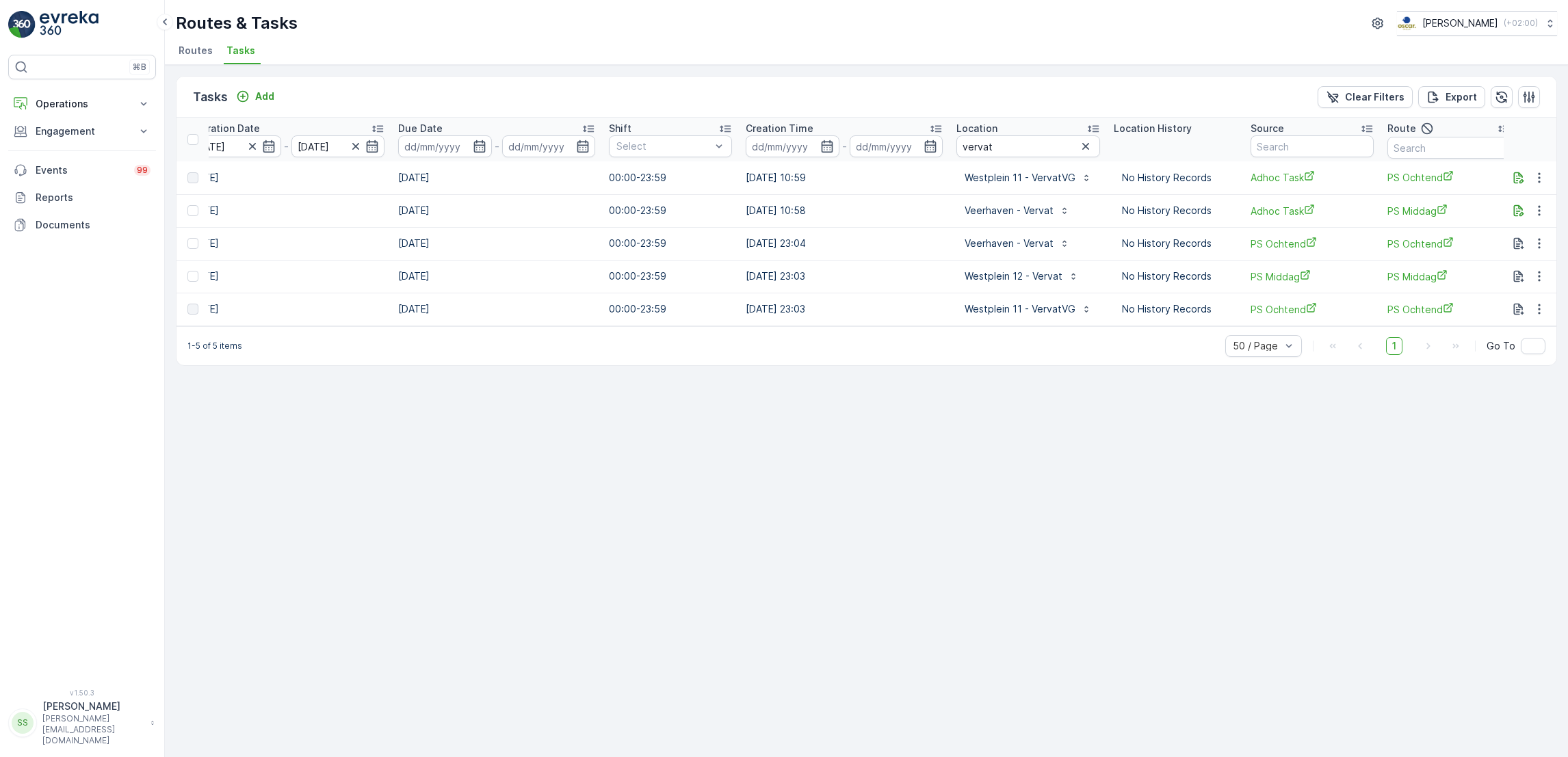
scroll to position [0, 603]
click at [1524, 215] on icon "button" at bounding box center [1519, 210] width 14 height 14
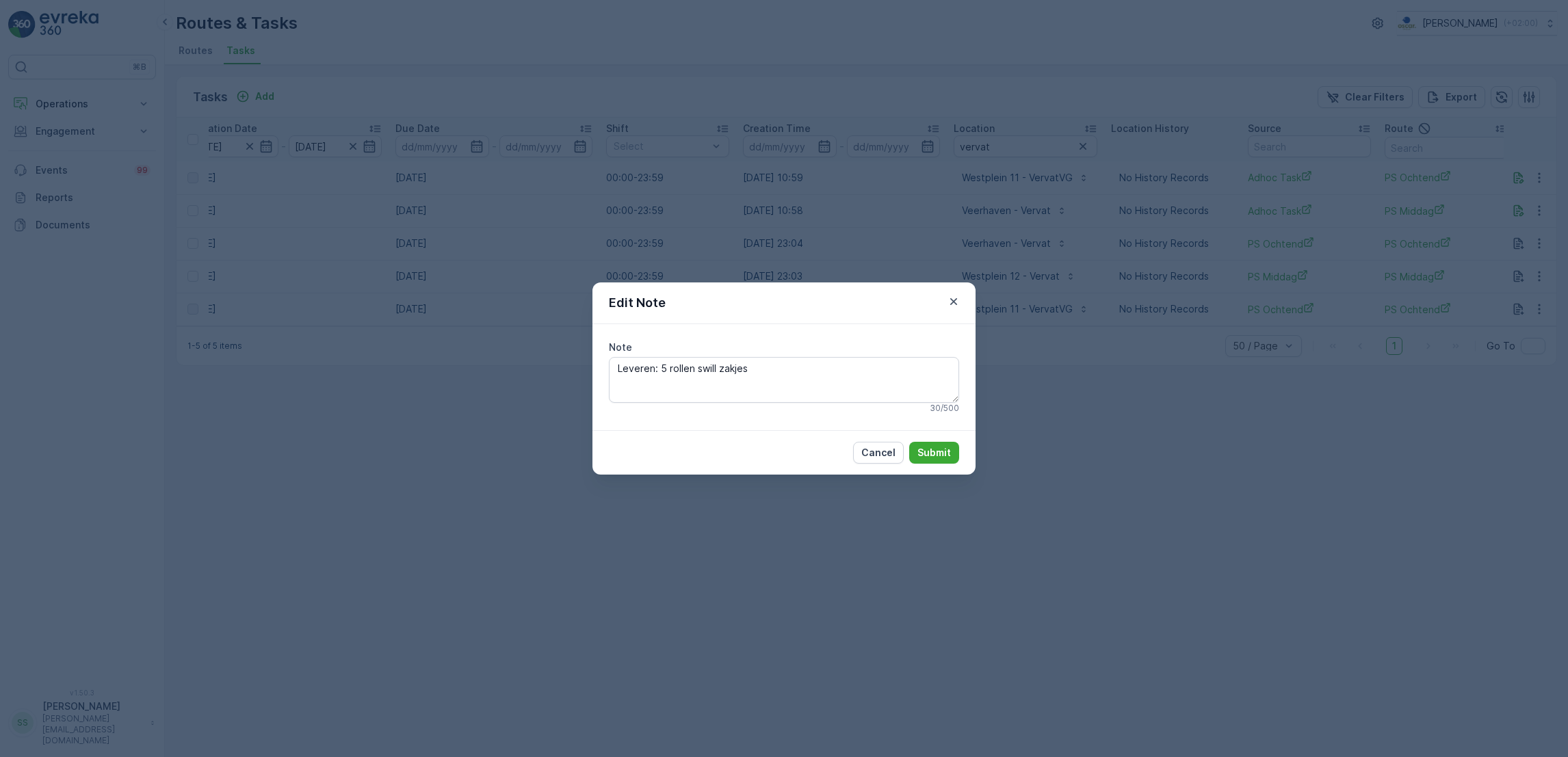
click at [1502, 242] on div "Edit Note Note Leveren: 5 rollen swill zakjes 30 / 500 Cancel Submit" at bounding box center [784, 378] width 1568 height 757
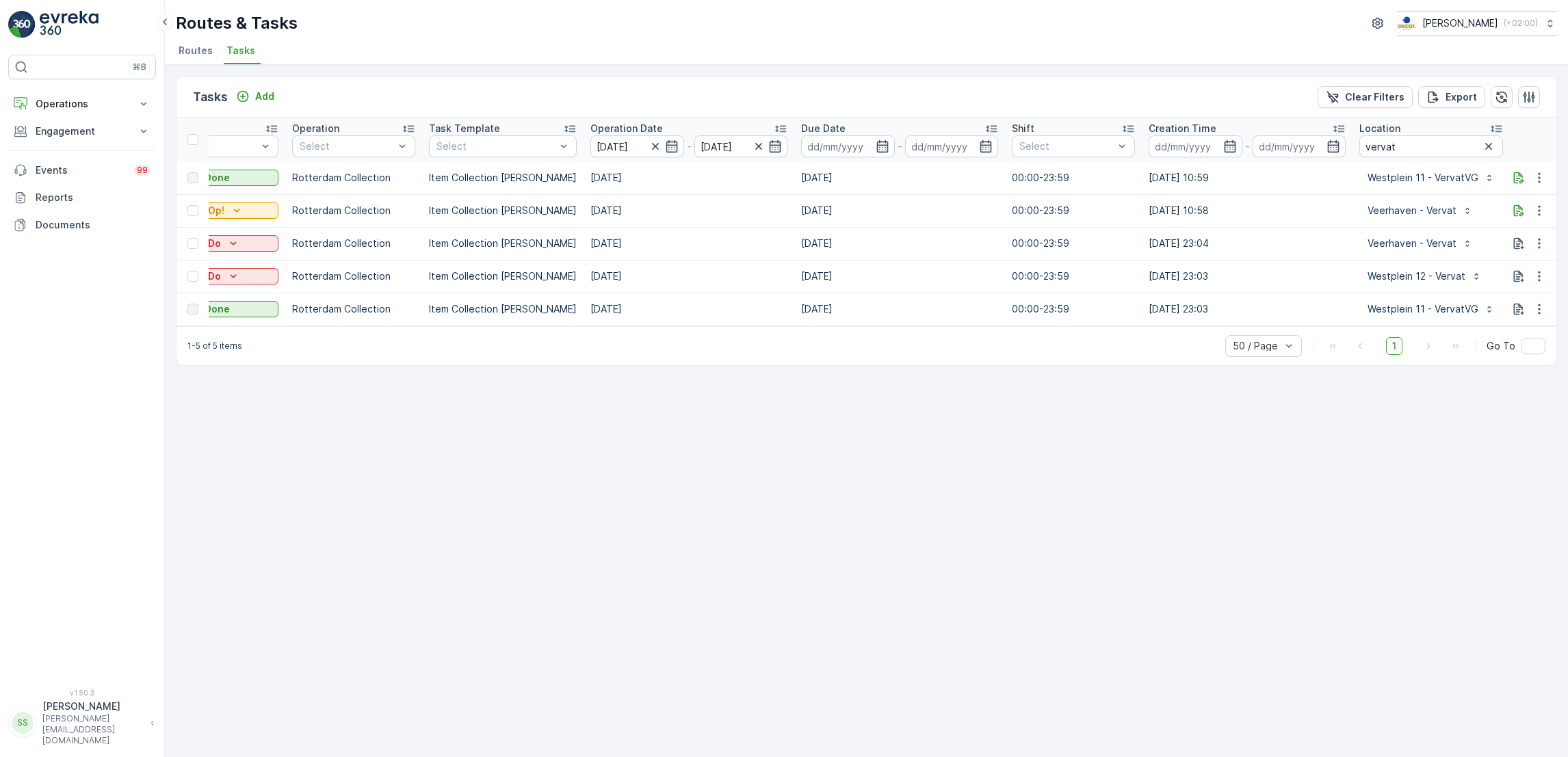
scroll to position [0, 374]
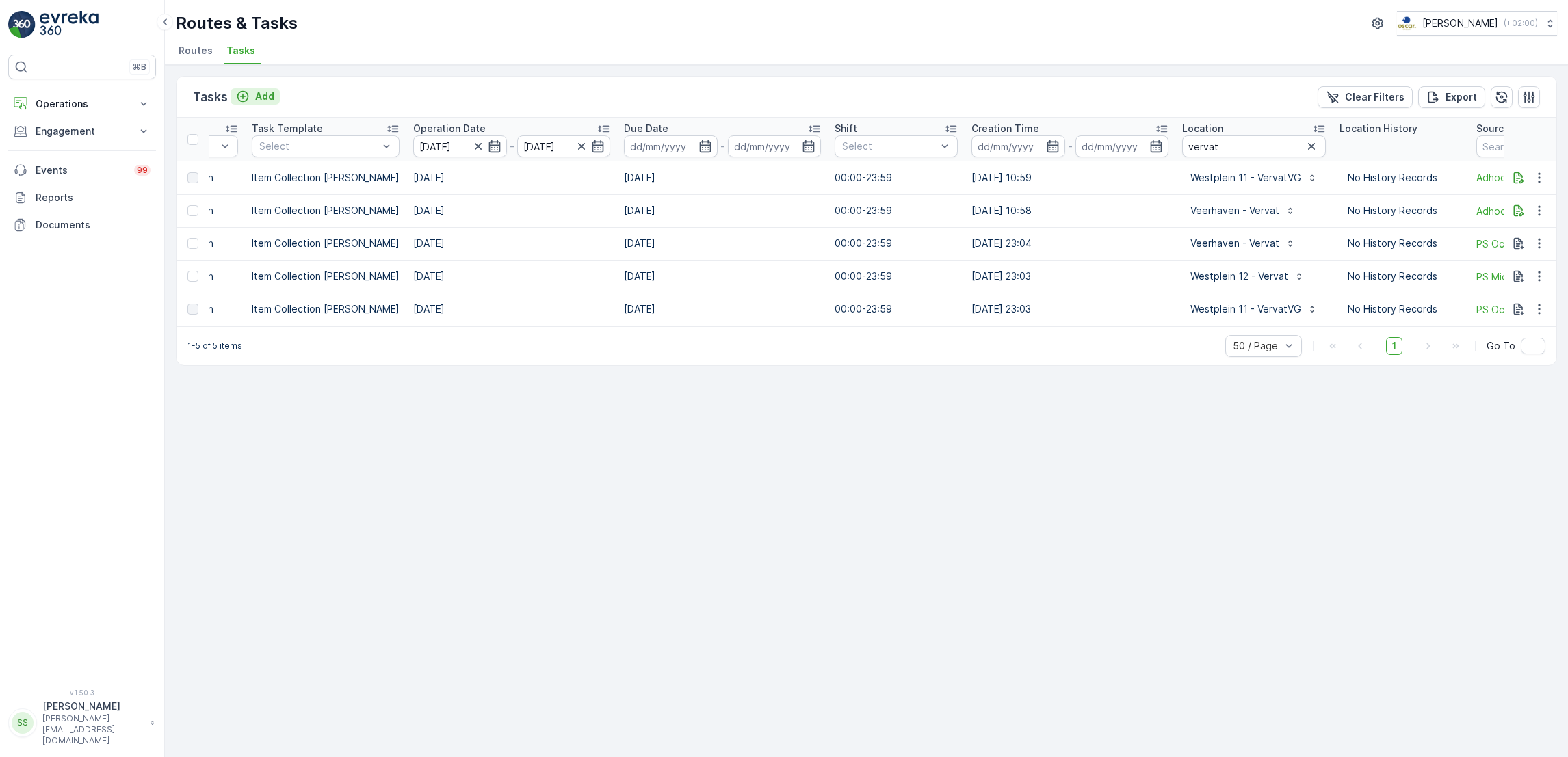
click at [241, 95] on icon "Add" at bounding box center [243, 96] width 12 height 12
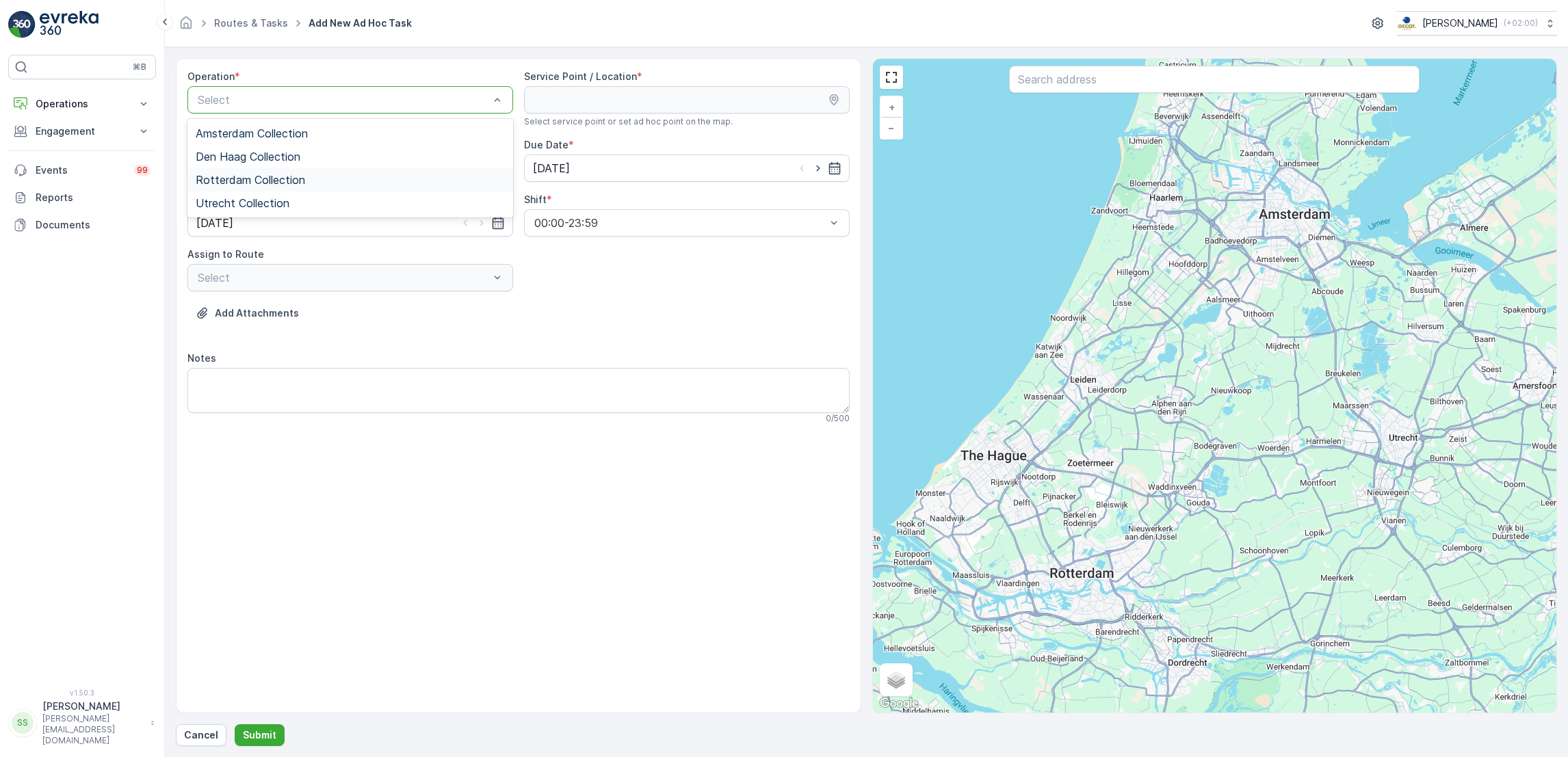
click at [352, 189] on div "Rotterdam Collection" at bounding box center [350, 180] width 325 height 23
click at [420, 180] on div "Select" at bounding box center [350, 168] width 325 height 27
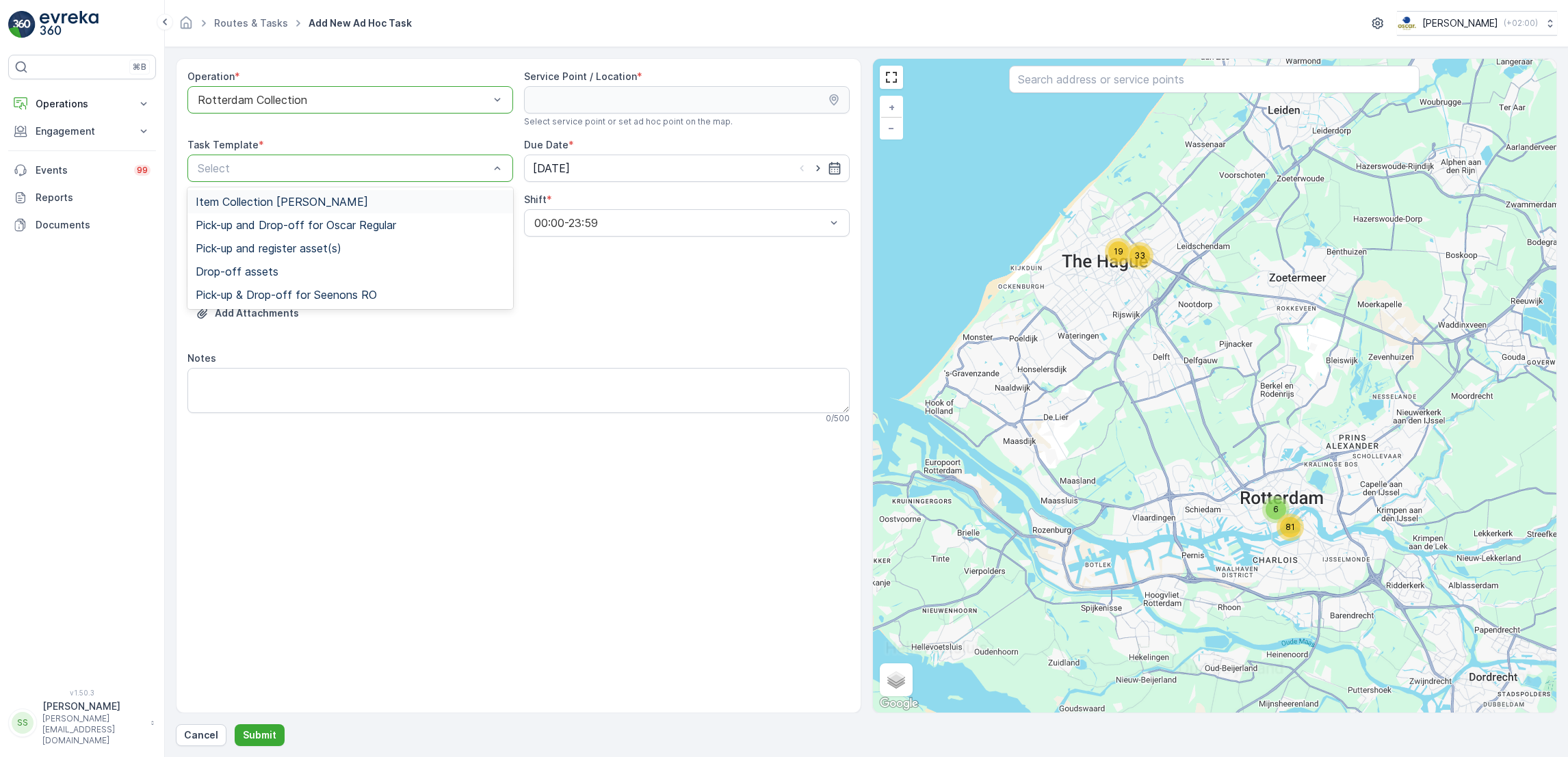
click at [379, 197] on div "Item Collection [PERSON_NAME]" at bounding box center [350, 202] width 309 height 12
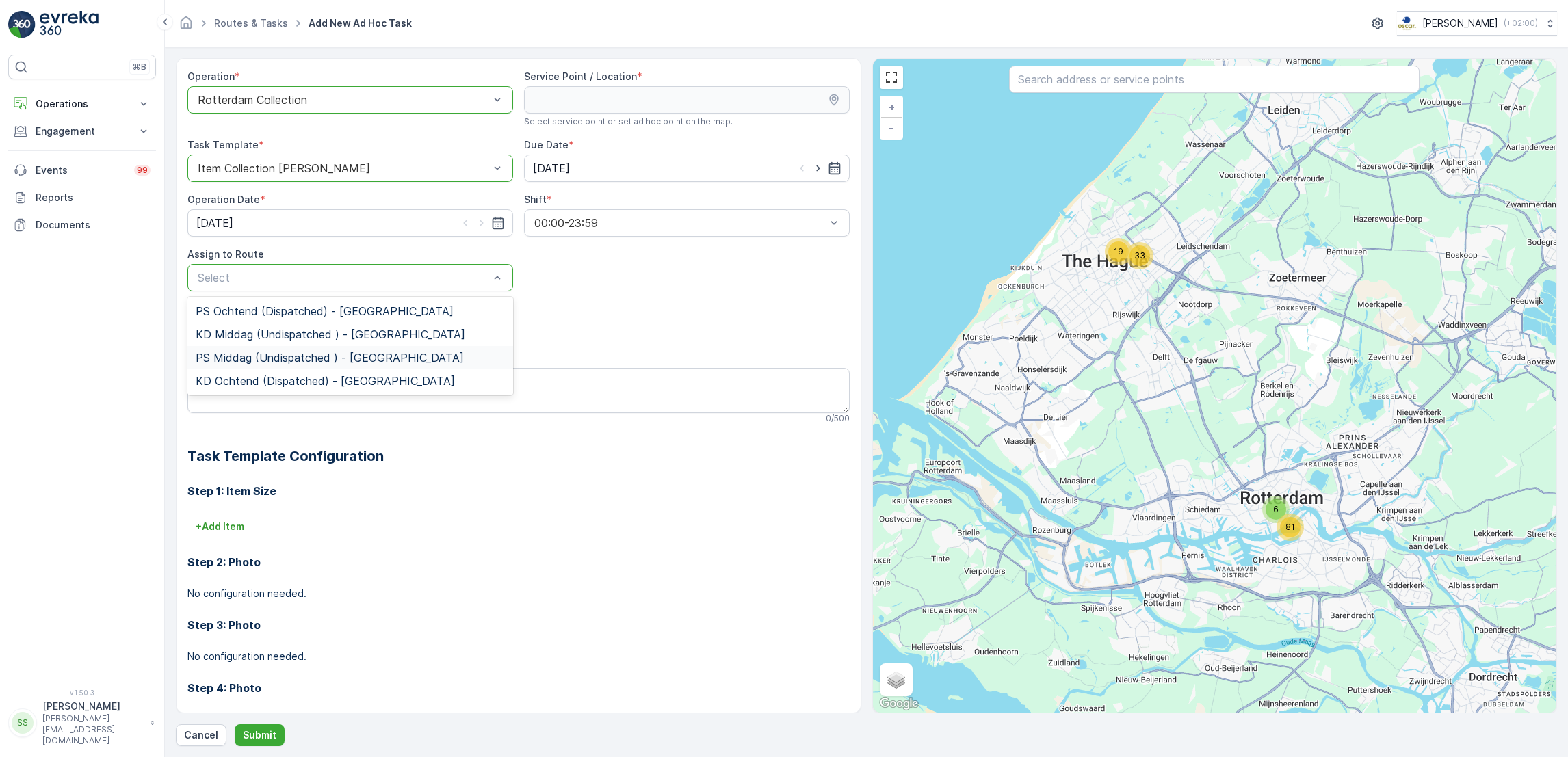
click at [358, 362] on span "PS Middag (Undispatched ) - [GEOGRAPHIC_DATA]" at bounding box center [330, 358] width 268 height 12
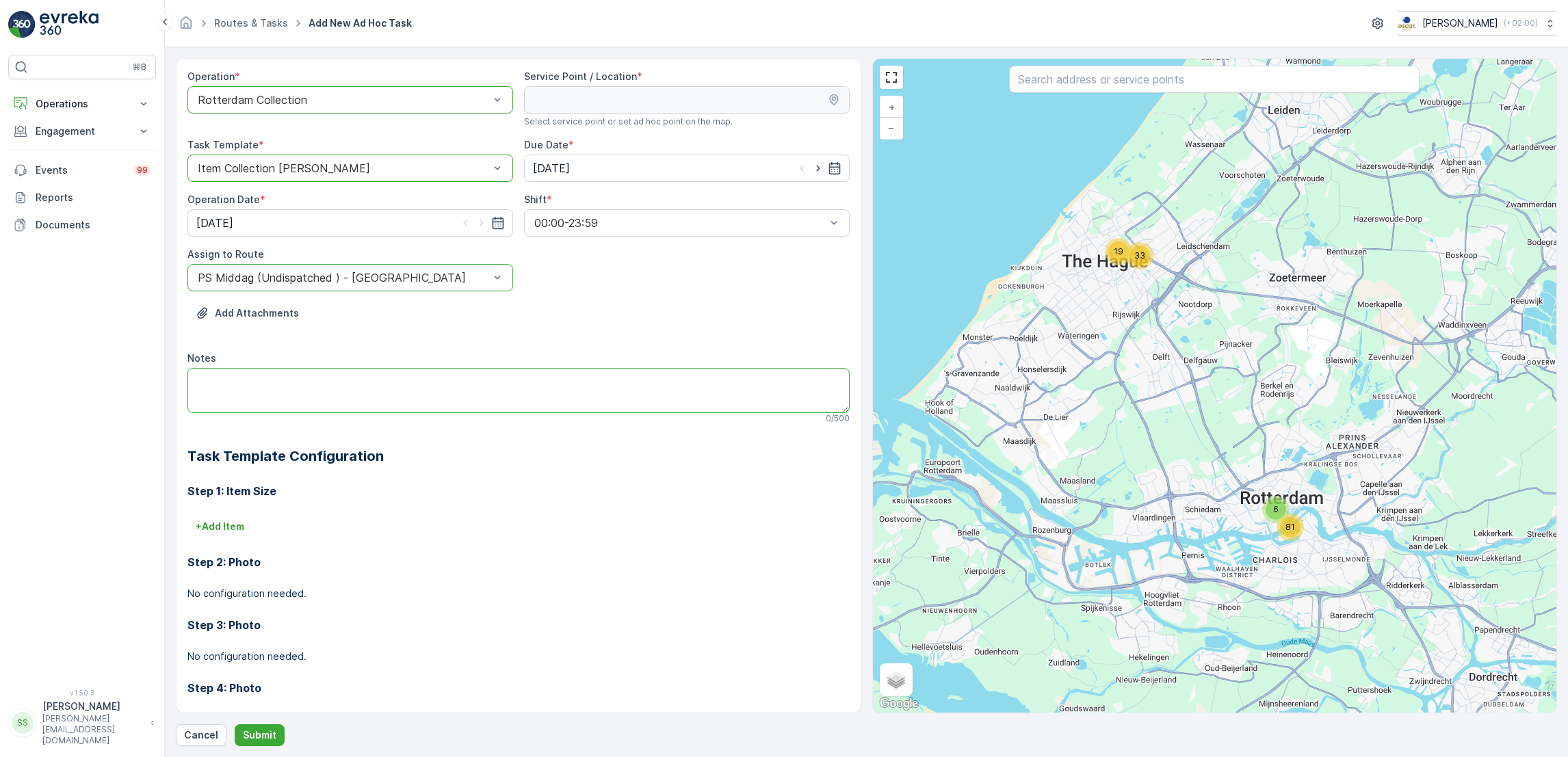
click at [362, 378] on textarea "Notes" at bounding box center [518, 390] width 662 height 45
type textarea "Graag 8x rollen restzakken elveren"
drag, startPoint x: 486, startPoint y: 394, endPoint x: 202, endPoint y: 362, distance: 285.8
click at [202, 362] on div "Notes Graag 8x rollen restzakken elveren 34 / 500" at bounding box center [518, 388] width 662 height 72
click at [461, 385] on textarea "Graag 8x rollen restzakken elveren" at bounding box center [518, 390] width 662 height 45
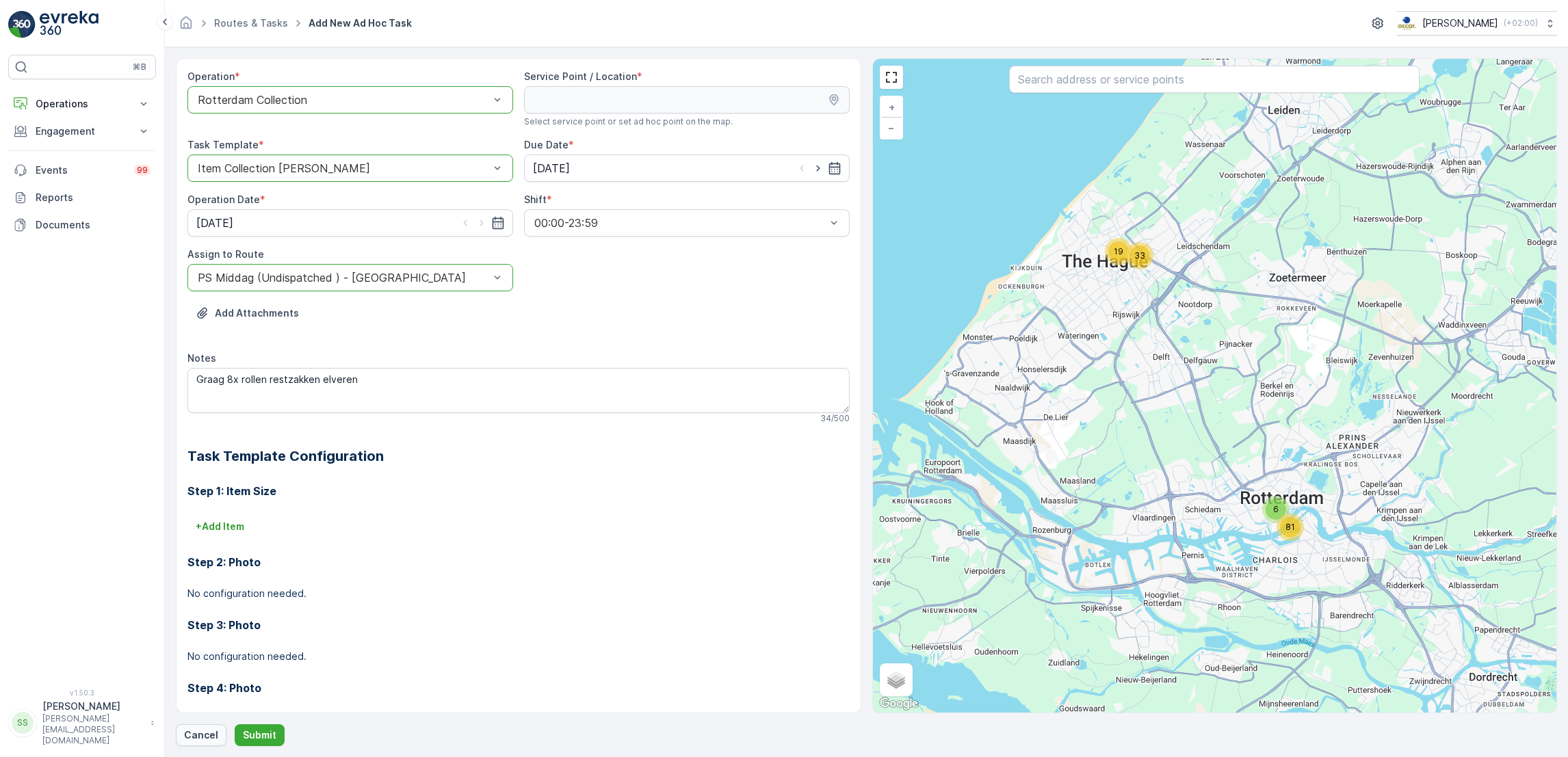
click at [199, 727] on button "Cancel" at bounding box center [201, 735] width 51 height 22
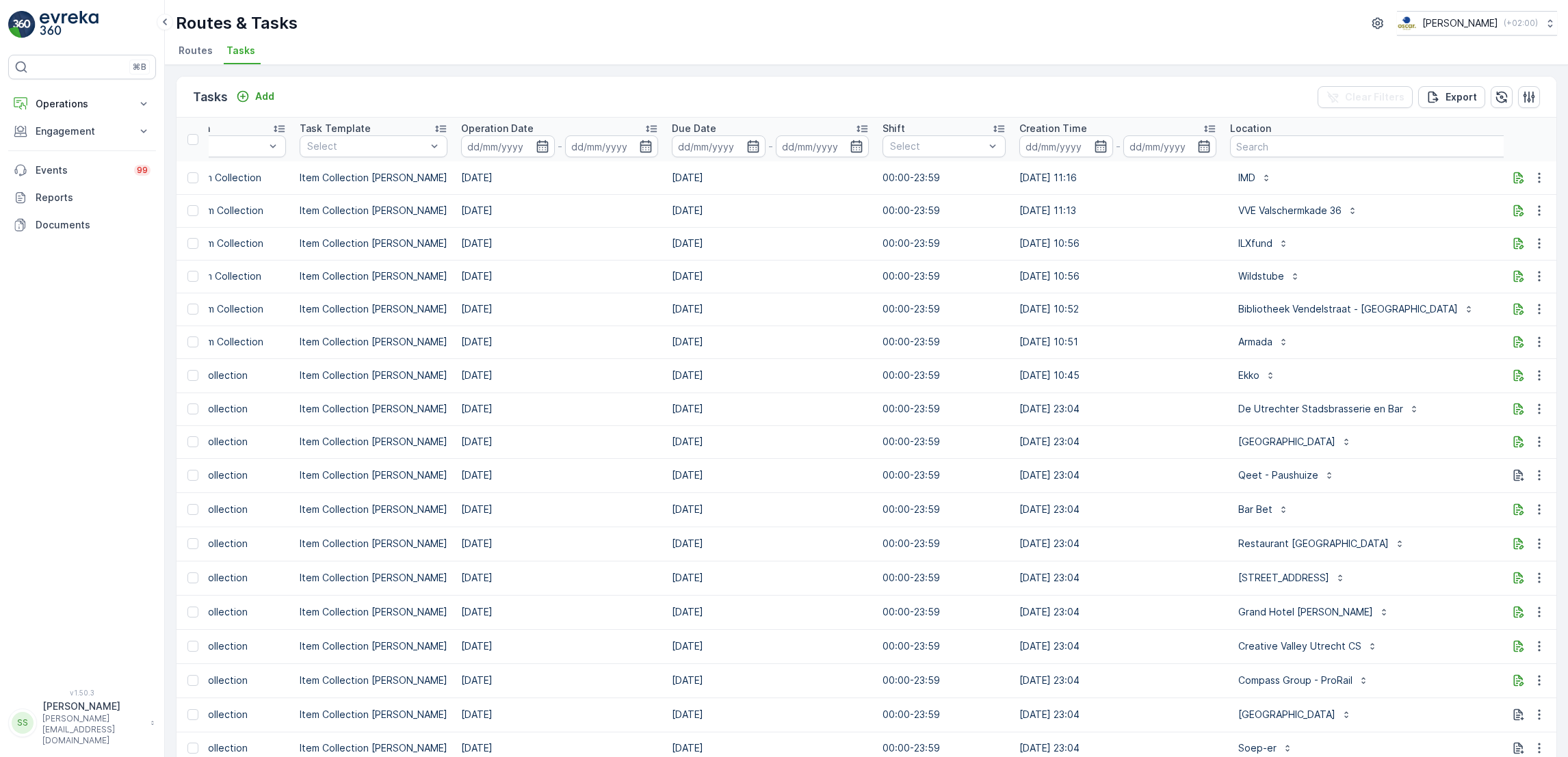
scroll to position [0, 338]
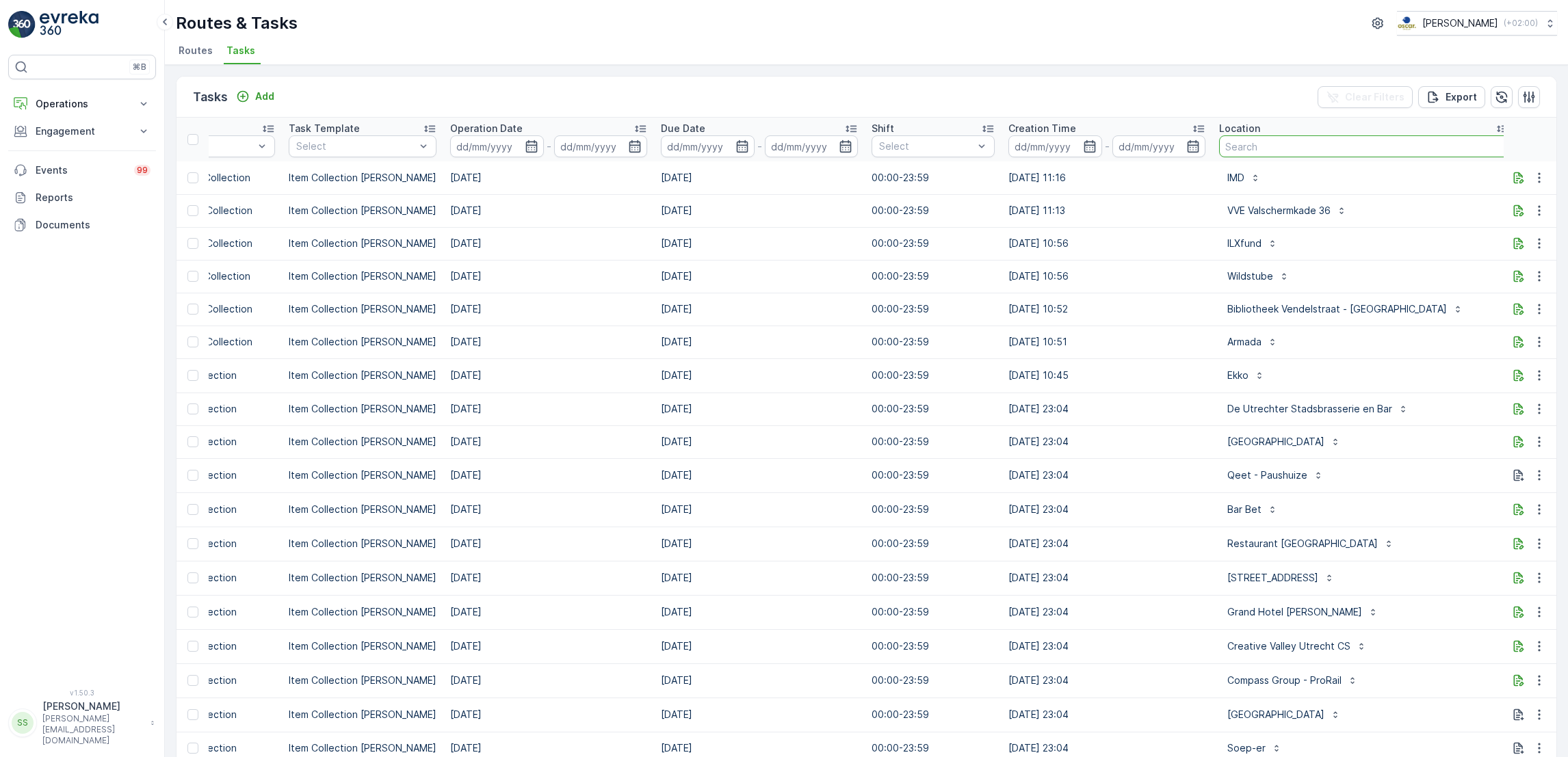
click at [1280, 150] on input "text" at bounding box center [1364, 146] width 290 height 22
type input "frascati"
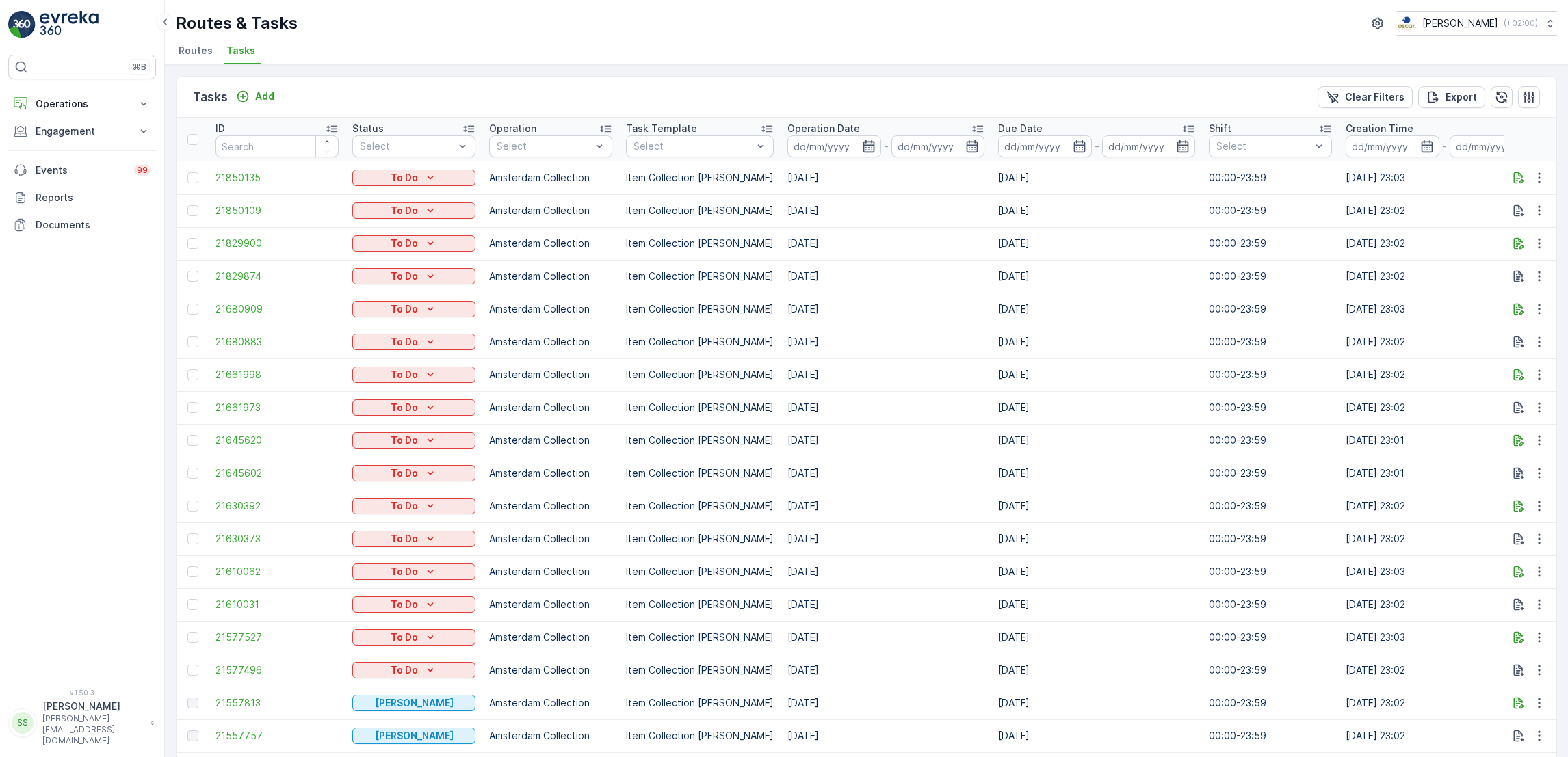
click at [862, 146] on icon "button" at bounding box center [869, 146] width 14 height 14
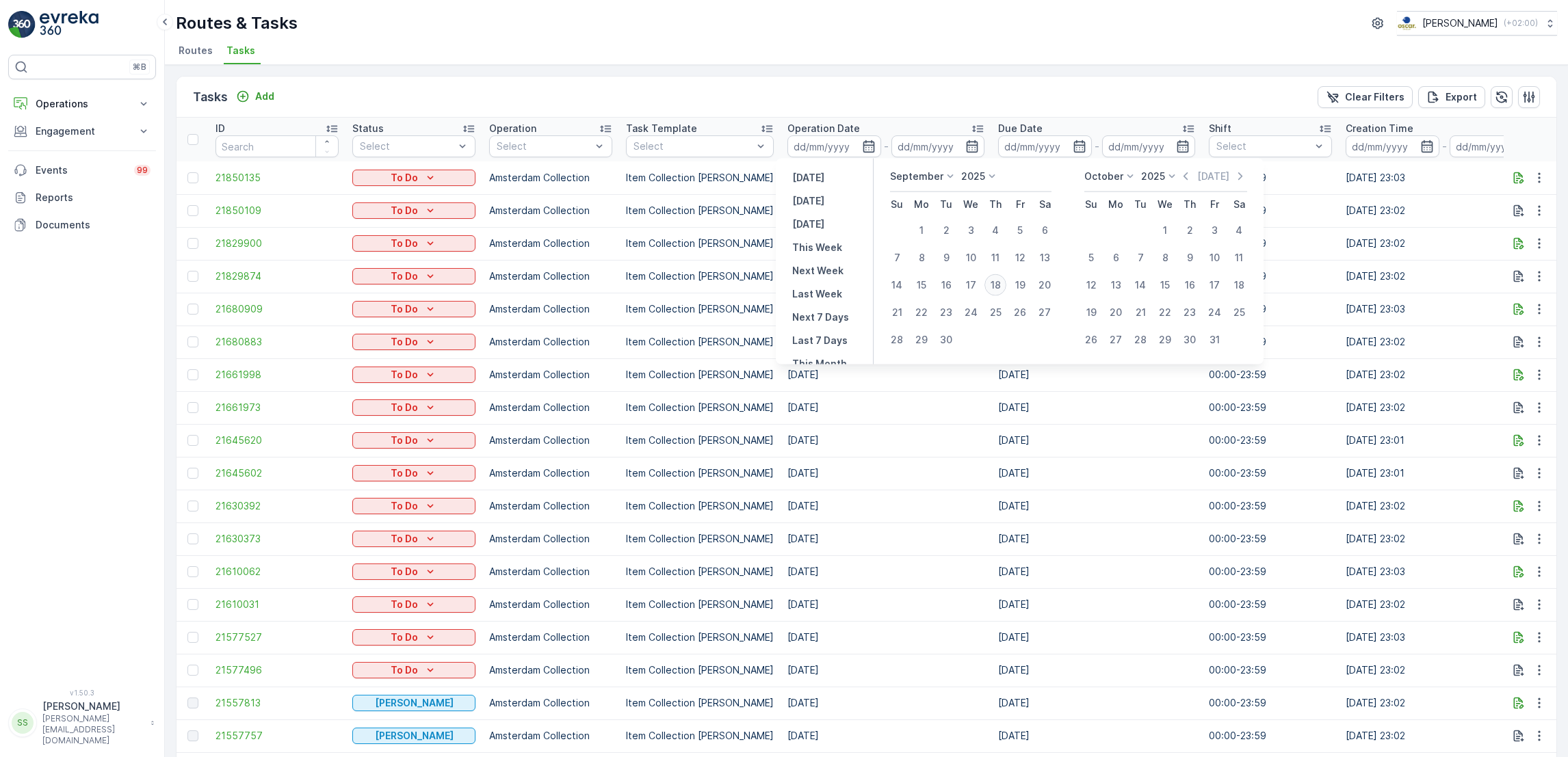
click at [1000, 284] on div "18" at bounding box center [995, 285] width 22 height 22
type input "[DATE]"
click at [1000, 284] on div "18" at bounding box center [995, 285] width 22 height 22
type input "[DATE]"
click at [1000, 284] on div "18" at bounding box center [995, 285] width 22 height 22
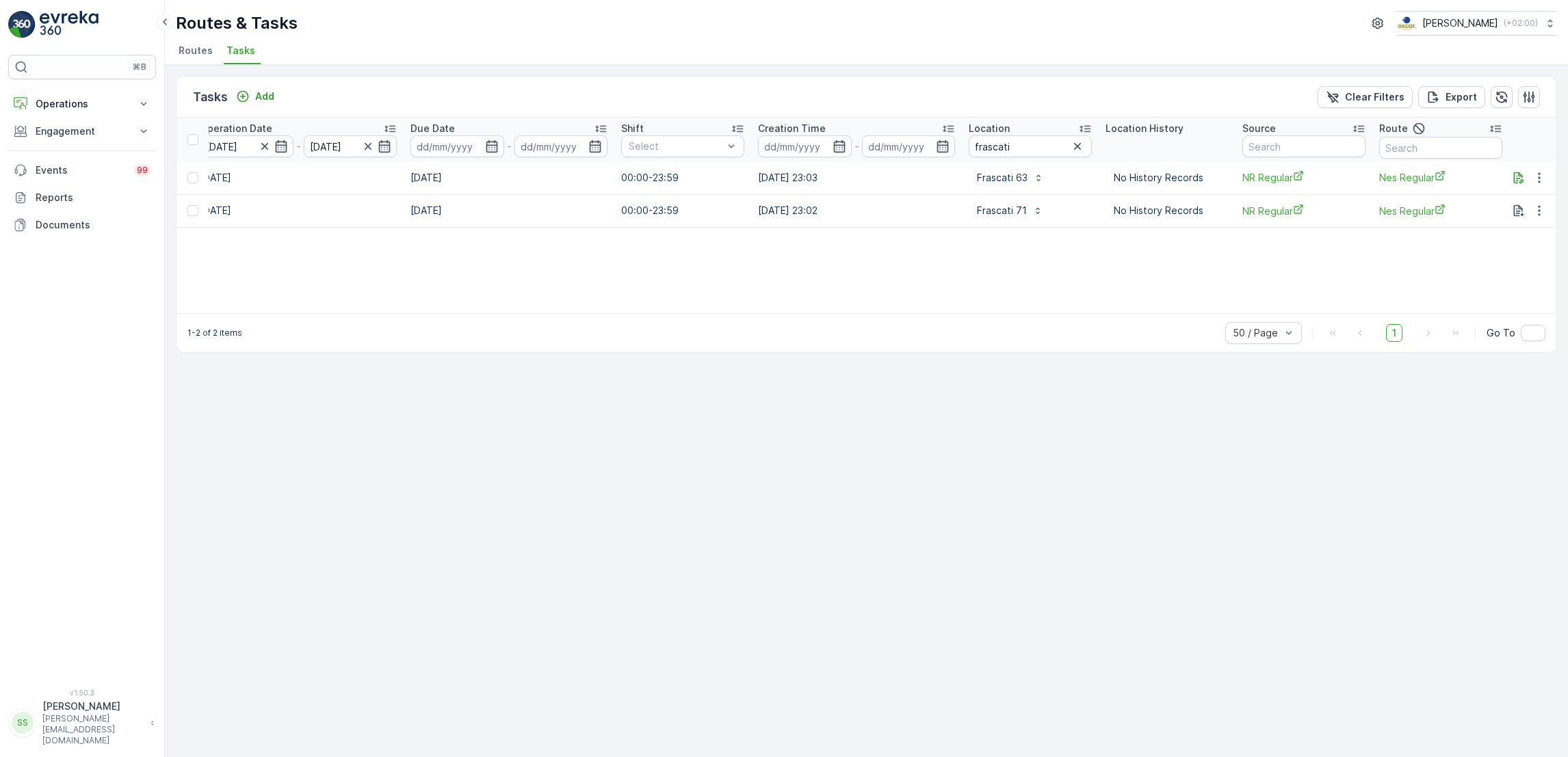
scroll to position [0, 719]
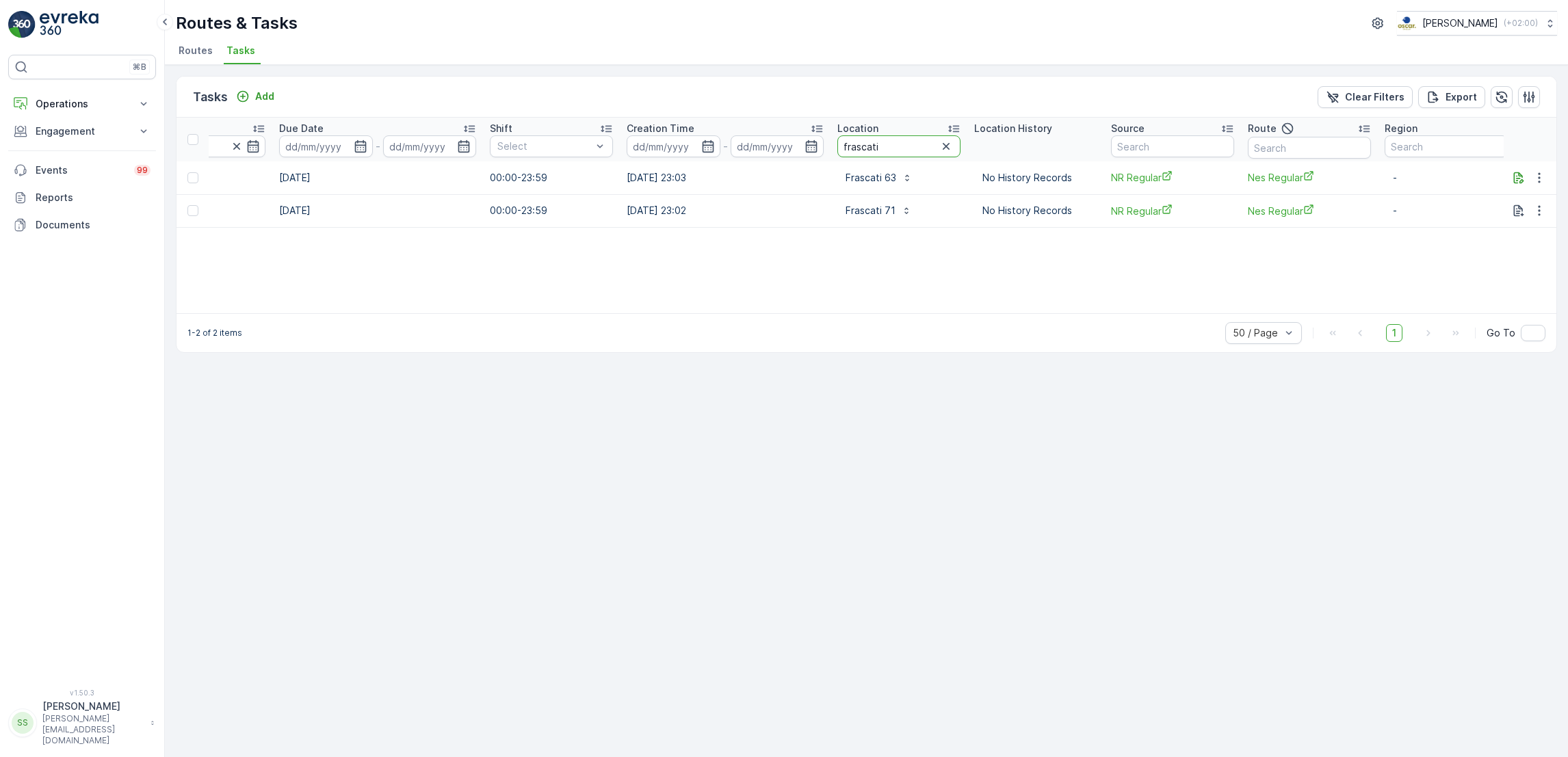
drag, startPoint x: 883, startPoint y: 136, endPoint x: 644, endPoint y: 113, distance: 240.1
click at [644, 113] on div "Tasks Add Clear Filters Export ID Status Select Operation Select Task Template …" at bounding box center [866, 214] width 1381 height 277
type input "kanteen"
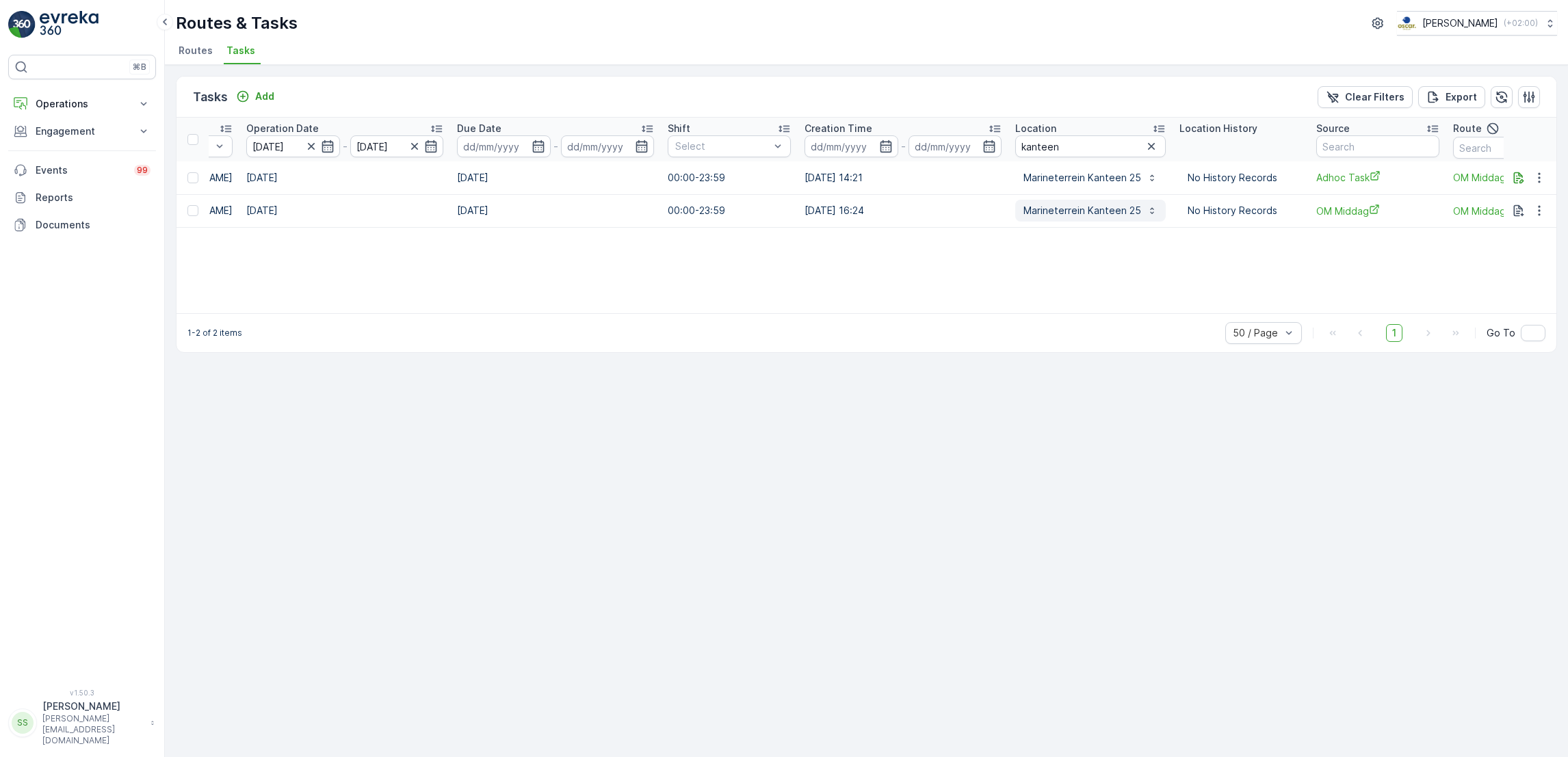
scroll to position [0, 265]
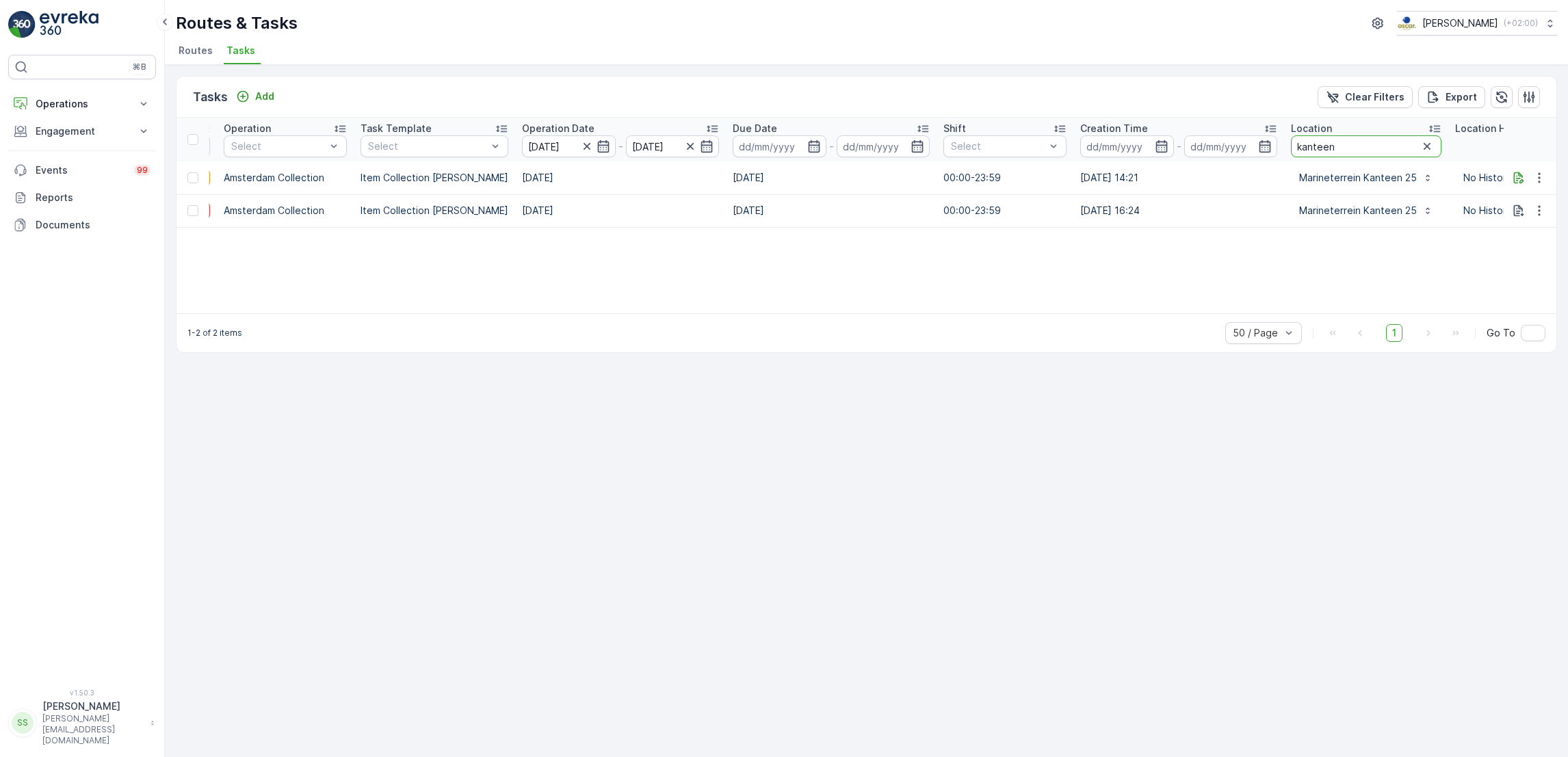
drag, startPoint x: 1352, startPoint y: 143, endPoint x: 1122, endPoint y: 119, distance: 231.2
click at [1122, 119] on tr "ID Status Select Operation Select Task Template Select Operation Date [DATE] - …" at bounding box center [980, 140] width 2138 height 44
type input "notk"
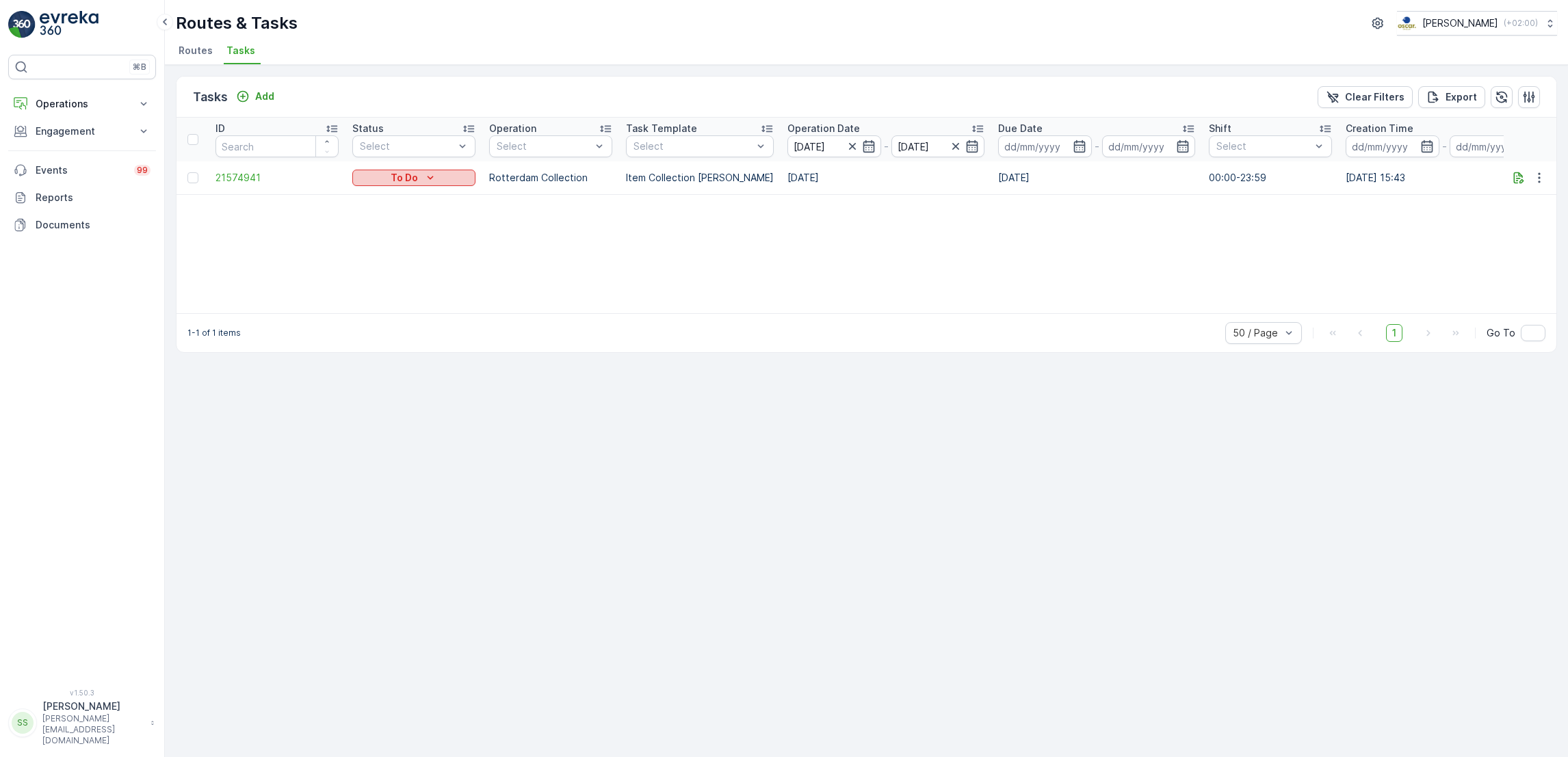
click at [445, 182] on div "To Do" at bounding box center [414, 178] width 113 height 14
click at [640, 264] on div "ID Status Select Operation Select Task Template Select Operation Date [DATE] - …" at bounding box center [866, 216] width 1380 height 196
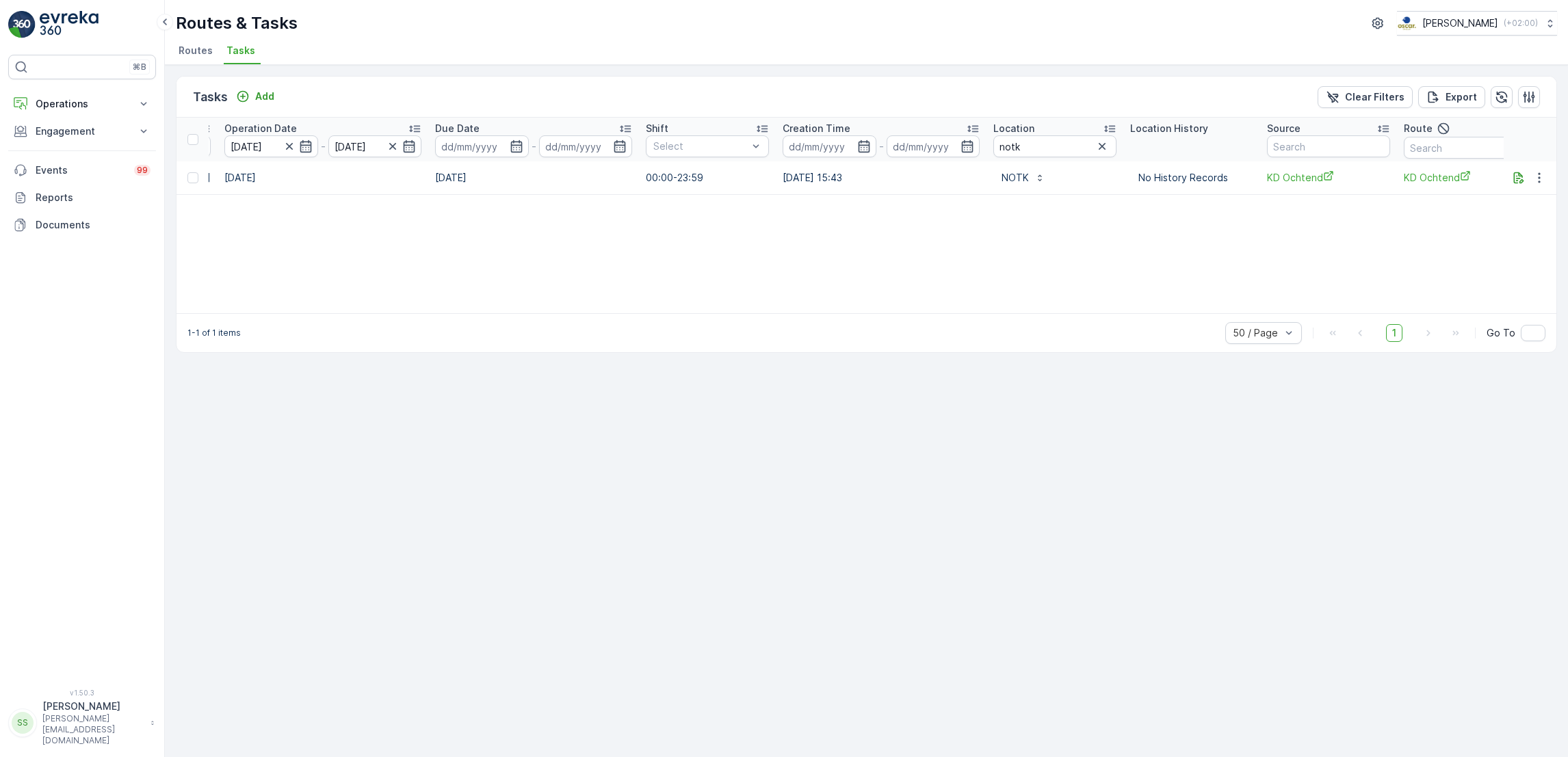
scroll to position [0, 570]
drag, startPoint x: 1036, startPoint y: 148, endPoint x: 842, endPoint y: 163, distance: 194.6
click at [842, 163] on table "ID Status Select Operation Select Task Template Select Operation Date [DATE] - …" at bounding box center [662, 156] width 2111 height 77
type input "imd"
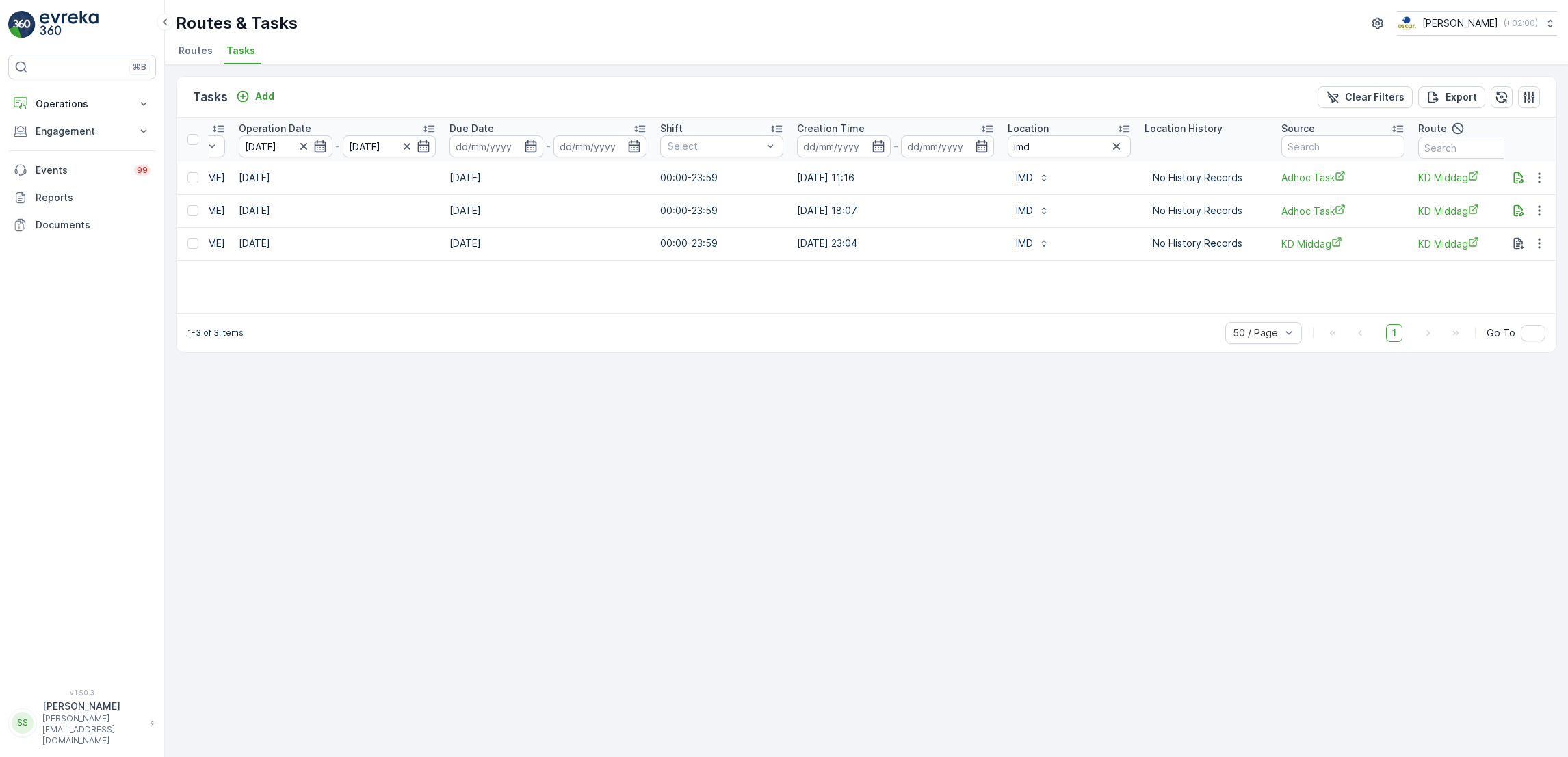
scroll to position [0, 550]
click at [1527, 180] on button "button" at bounding box center [1539, 177] width 25 height 16
click at [1516, 180] on icon "button" at bounding box center [1519, 178] width 14 height 14
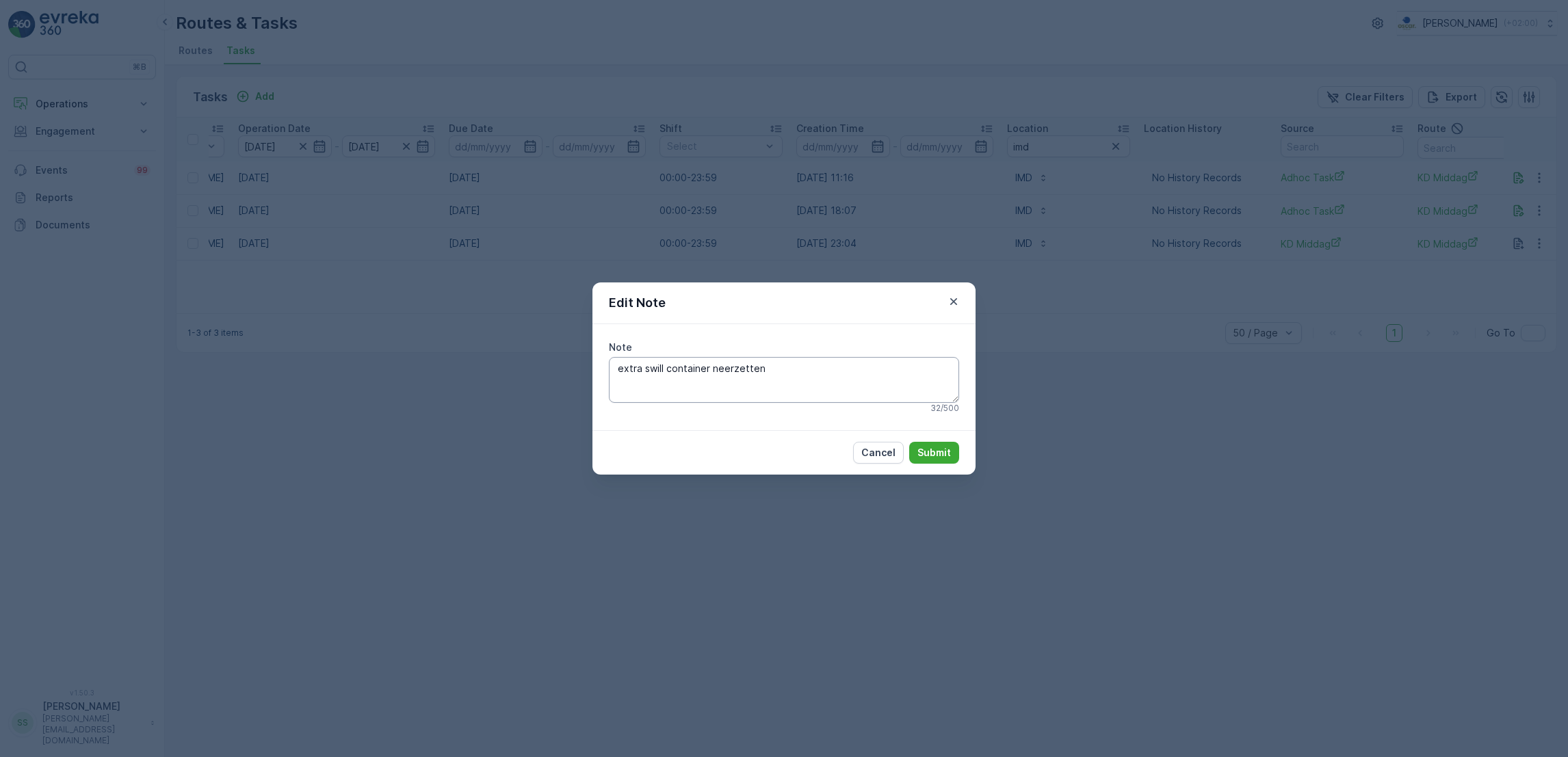
click at [826, 370] on textarea "extra swill container neerzetten" at bounding box center [784, 379] width 350 height 45
type textarea "extra swill container neerzetten + extra swillemmers"
click at [934, 452] on p "Submit" at bounding box center [934, 453] width 33 height 14
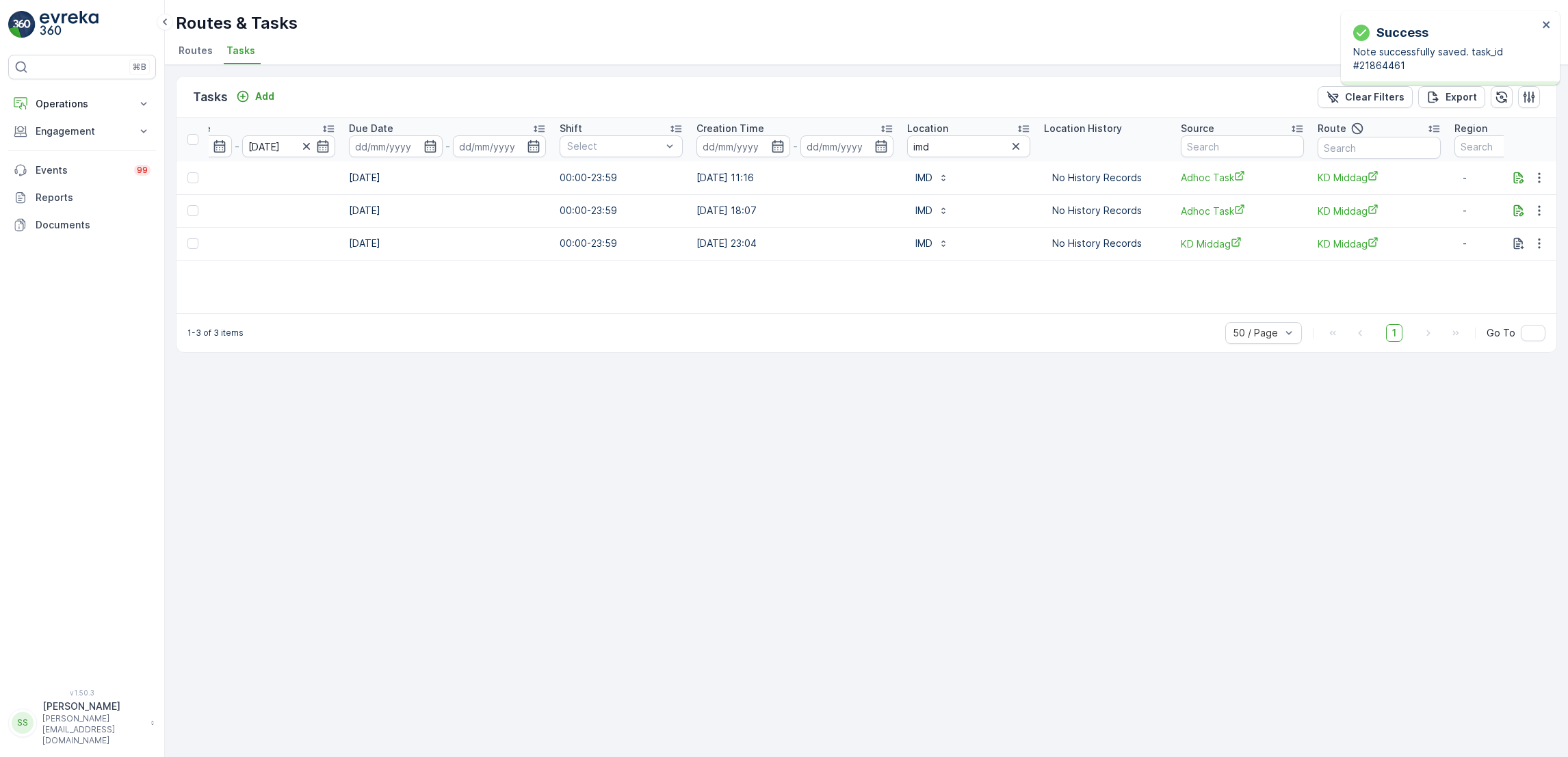
scroll to position [0, 668]
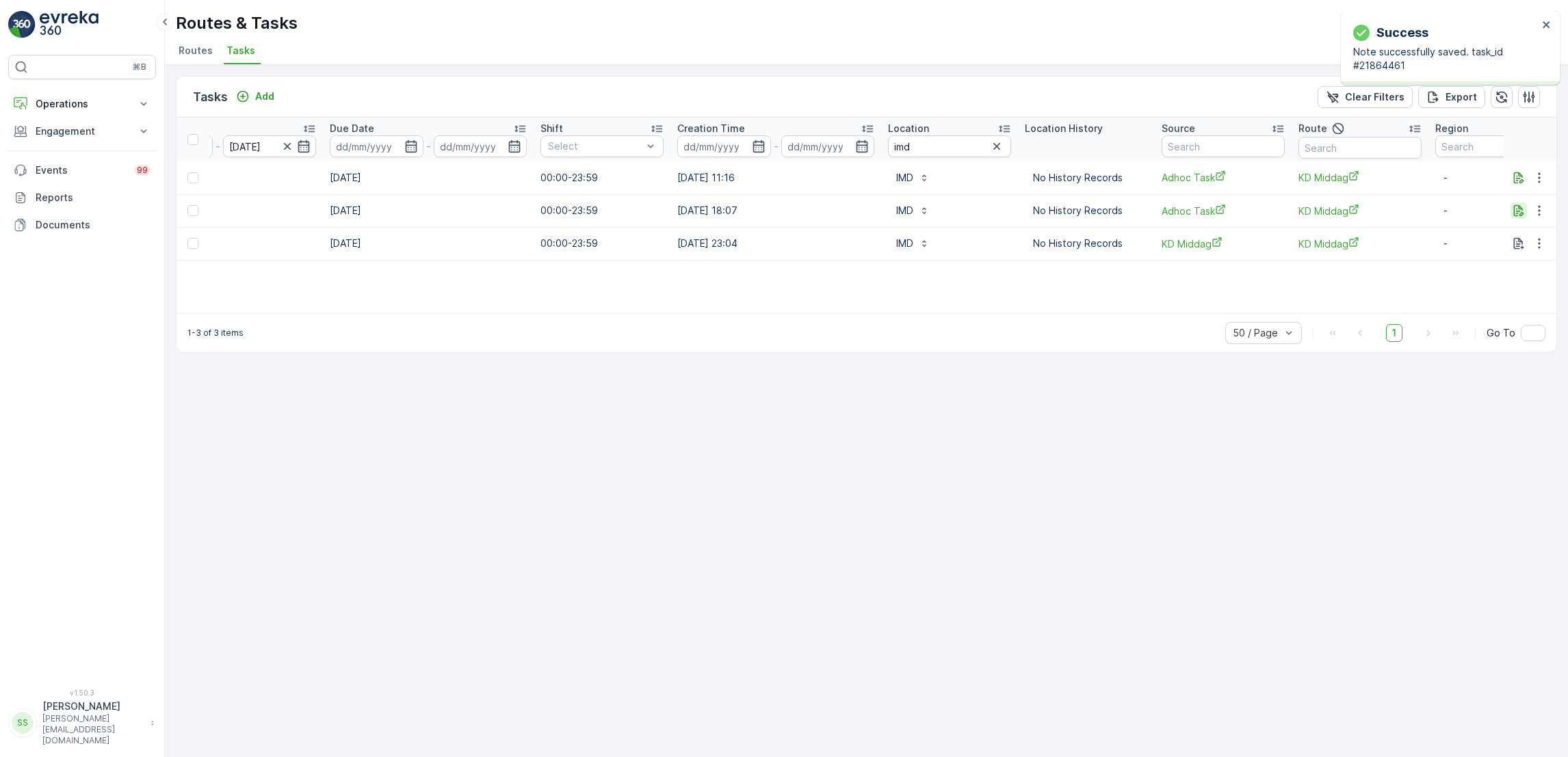
click at [1511, 214] on button "button" at bounding box center [1519, 210] width 16 height 16
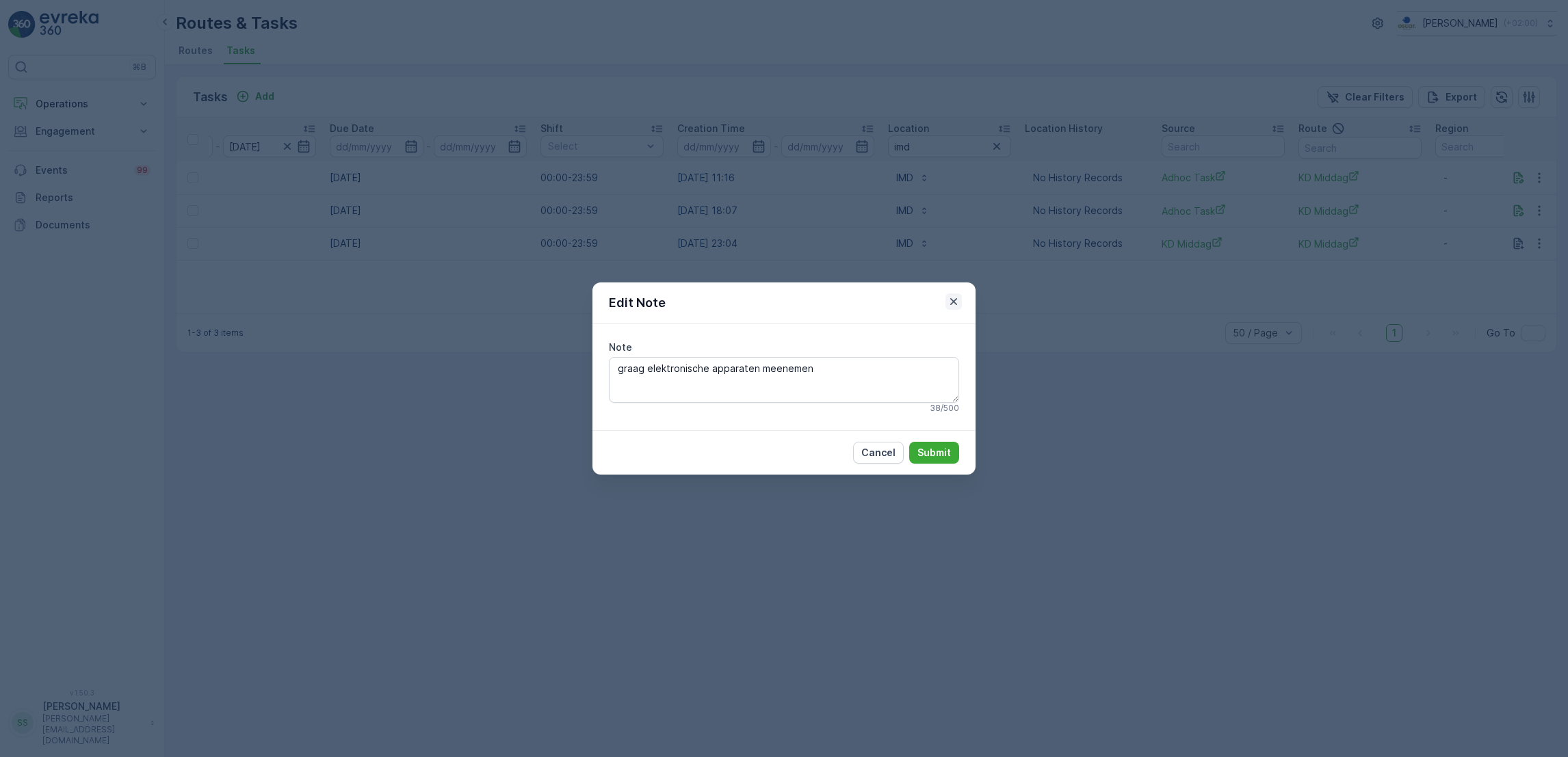
click at [951, 304] on icon "button" at bounding box center [954, 302] width 14 height 14
